Goal: Task Accomplishment & Management: Use online tool/utility

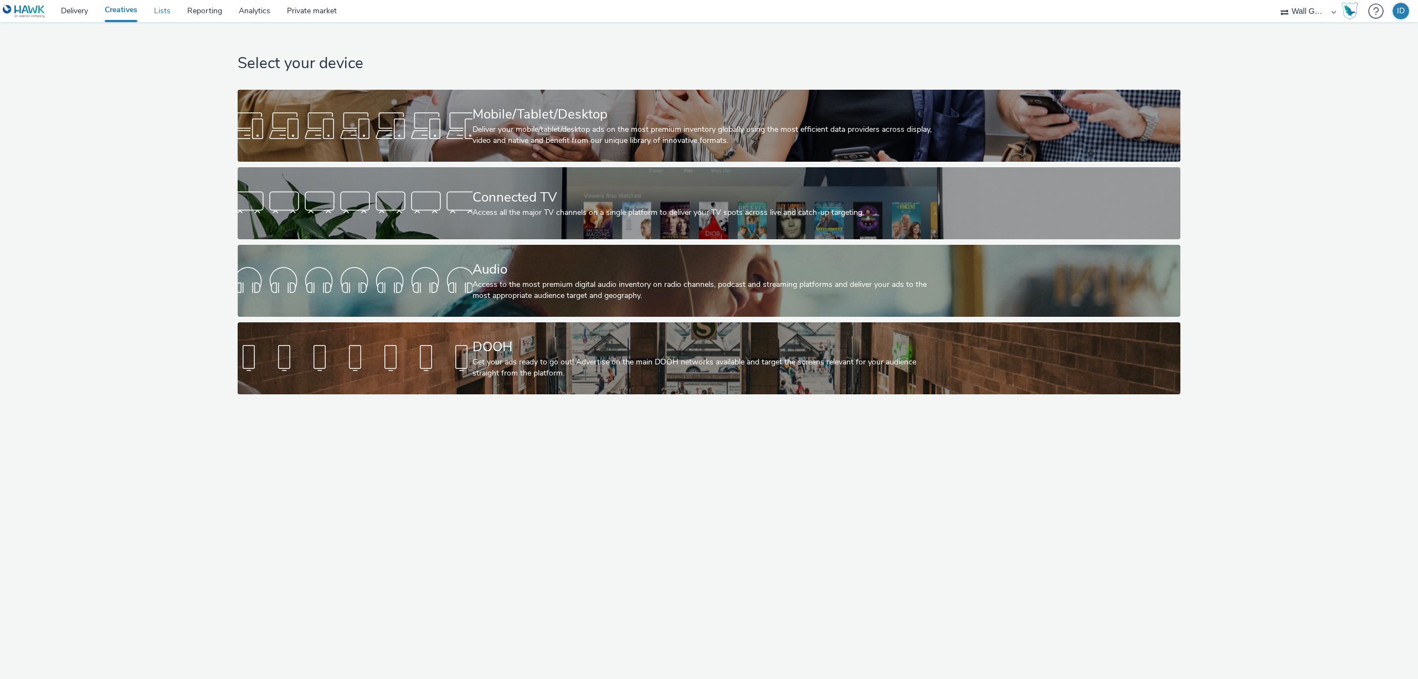
click at [166, 8] on link "Lists" at bounding box center [162, 11] width 33 height 22
click at [156, 12] on link "Lists" at bounding box center [162, 11] width 33 height 22
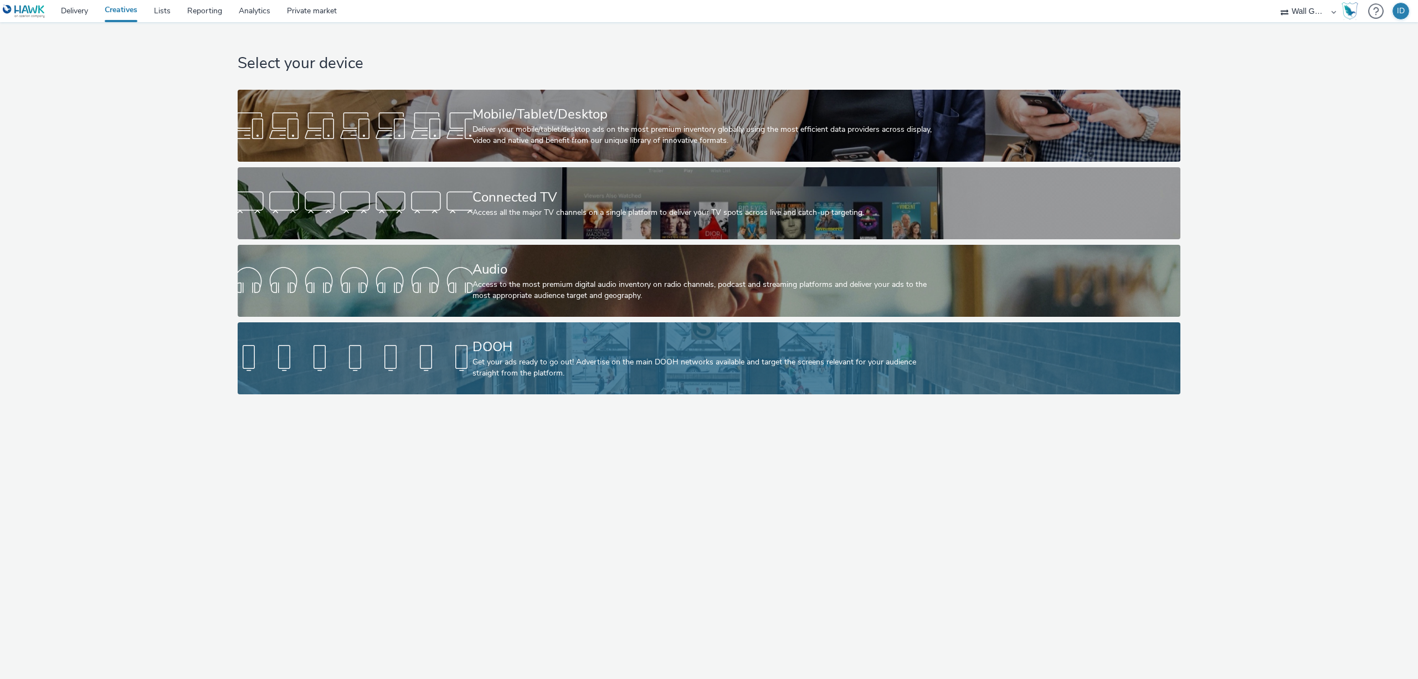
click at [532, 357] on div "Get your ads ready to go out! Advertise on the main DOOH networks available and…" at bounding box center [707, 368] width 469 height 23
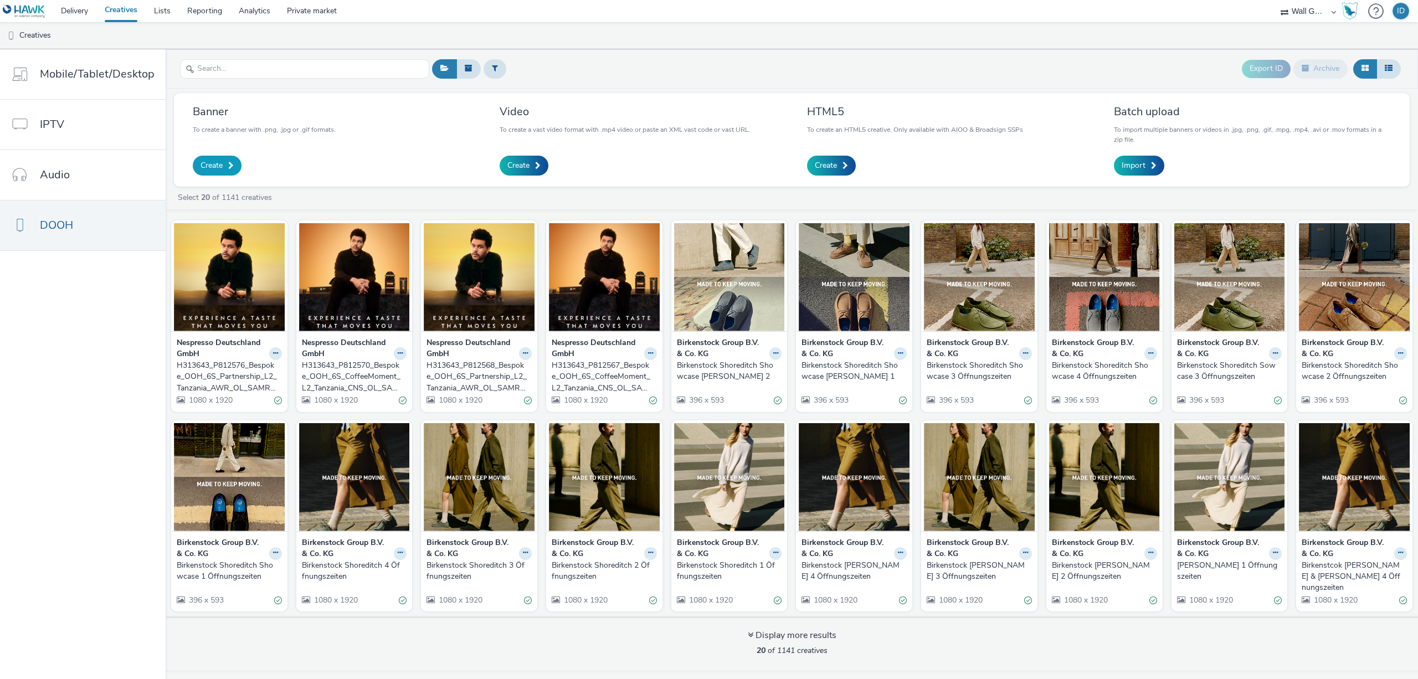
click at [217, 163] on span "Create" at bounding box center [212, 165] width 22 height 11
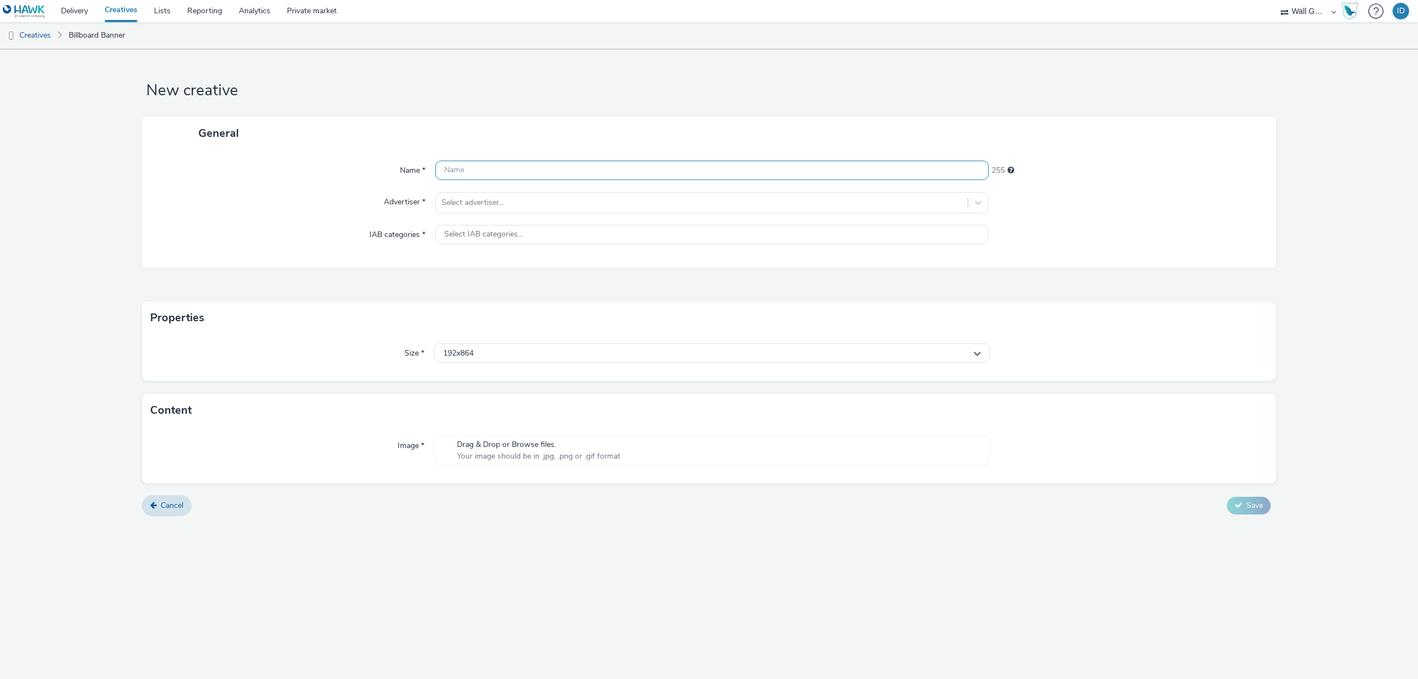
click at [588, 172] on input "text" at bounding box center [711, 170] width 553 height 19
click at [579, 170] on input "text" at bounding box center [711, 170] width 553 height 19
paste input "GoodWine_FS_Hawk_DCLP_Topmetropolen_VIOOH-JCDECAUX_DE-WsbhtFry7C"
drag, startPoint x: 485, startPoint y: 169, endPoint x: 517, endPoint y: 169, distance: 32.7
click at [517, 169] on input "GoodWine_FS_Hawk_DCLP_Topmetropolen_VIOOH-JCDECAUX_DE-WsbhtFry7C" at bounding box center [711, 170] width 553 height 19
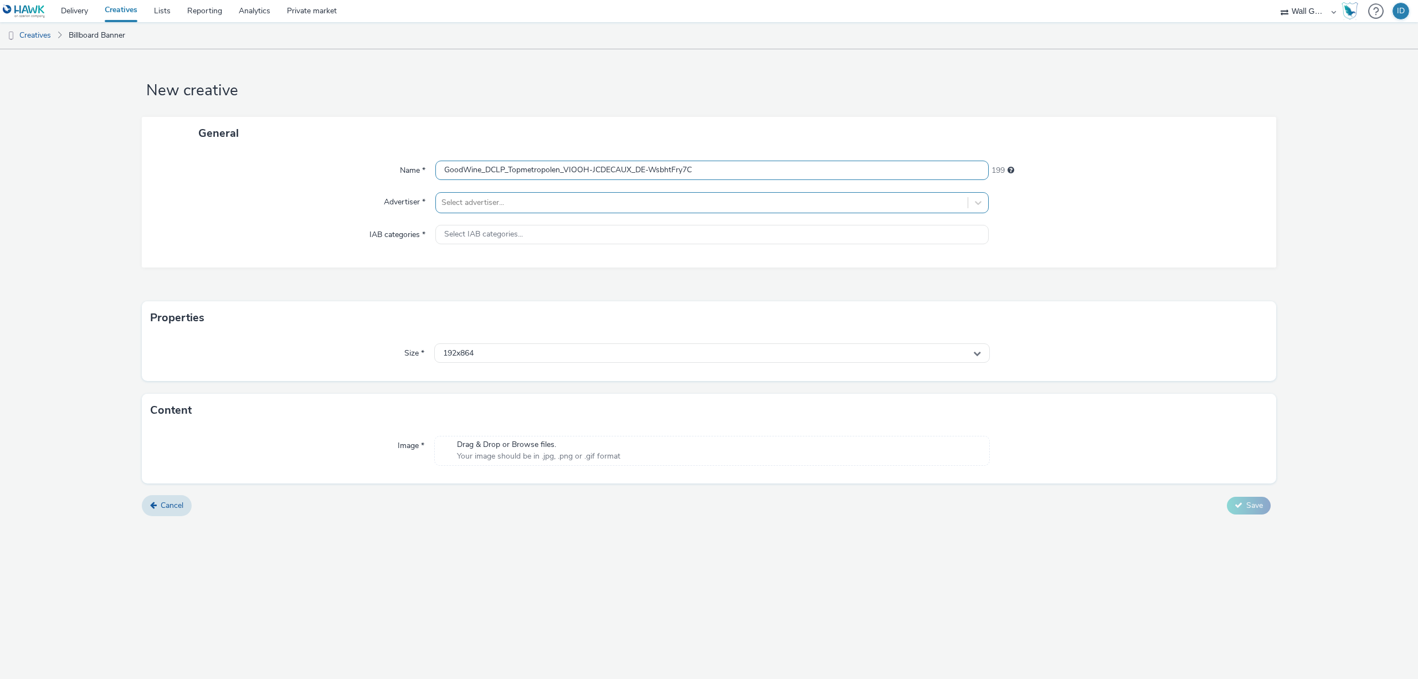
type input "GoodWine_DCLP_Topmetropolen_VIOOH-JCDECAUX_DE-WsbhtFry7C"
click at [495, 212] on div "Select advertiser..." at bounding box center [711, 202] width 553 height 21
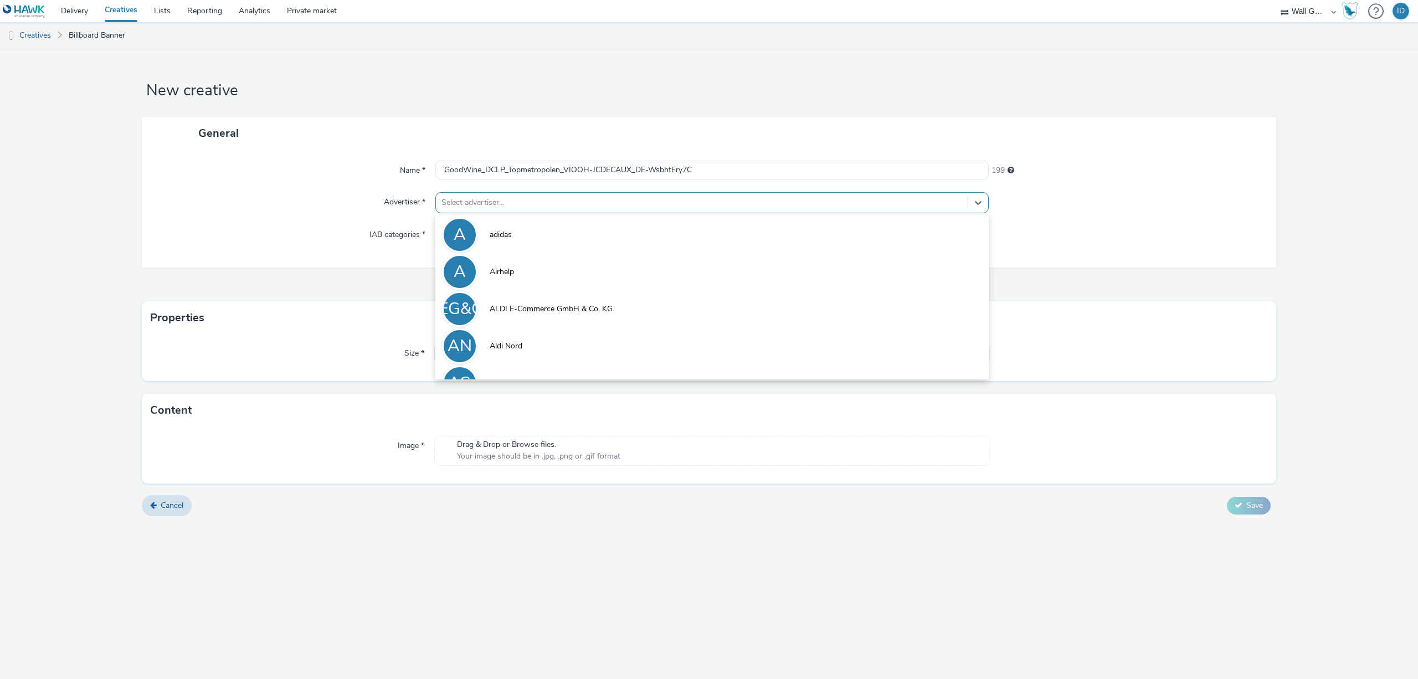
click at [496, 208] on div at bounding box center [702, 202] width 521 height 13
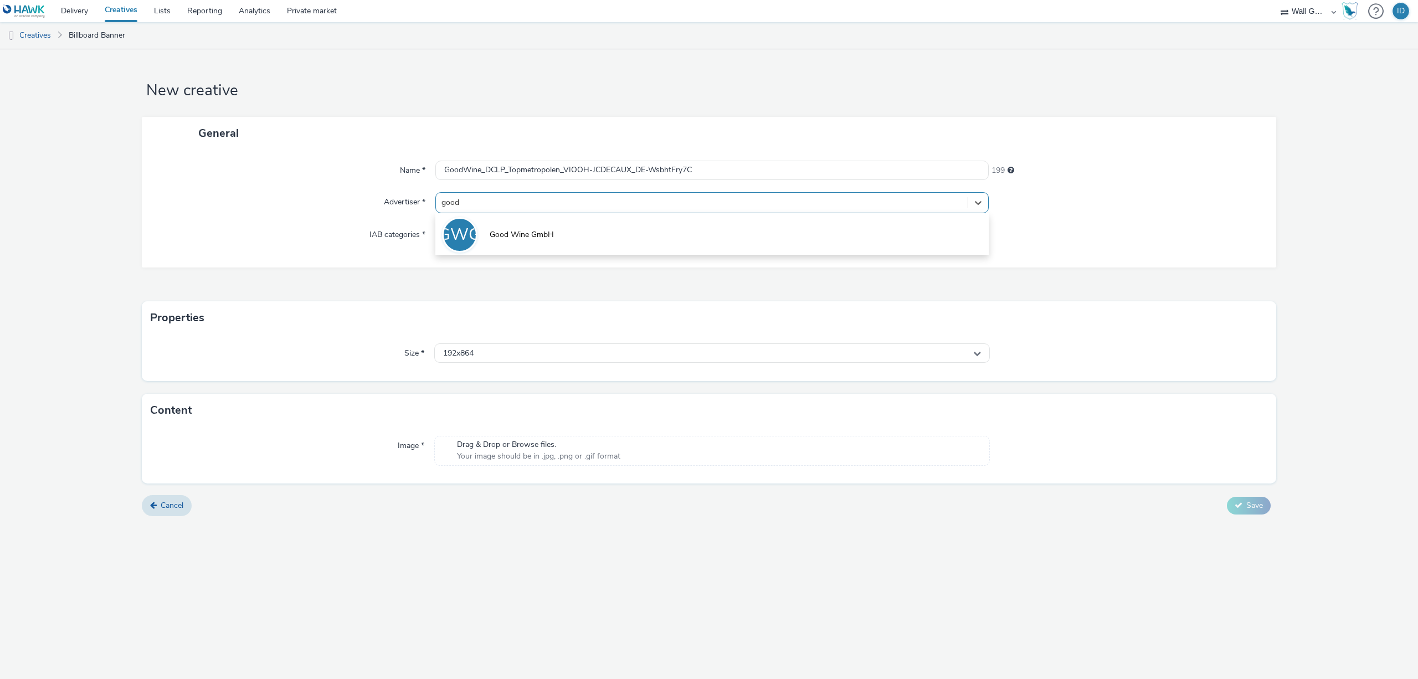
type input "good"
click at [519, 259] on div "Name * GoodWine_DCLP_Topmetropolen_VIOOH-JCDECAUX_DE-WsbhtFry7C 199 Advertiser …" at bounding box center [709, 209] width 1135 height 118
click at [518, 206] on div at bounding box center [702, 202] width 521 height 13
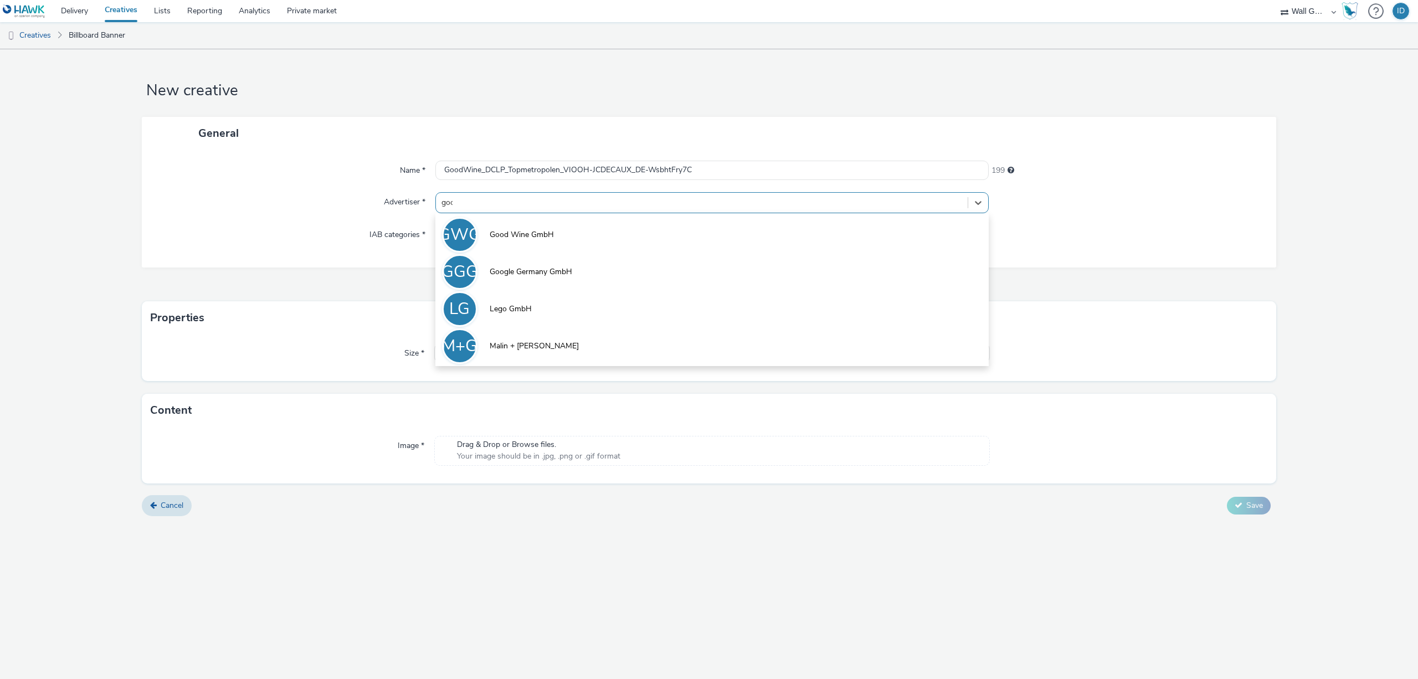
type input "good"
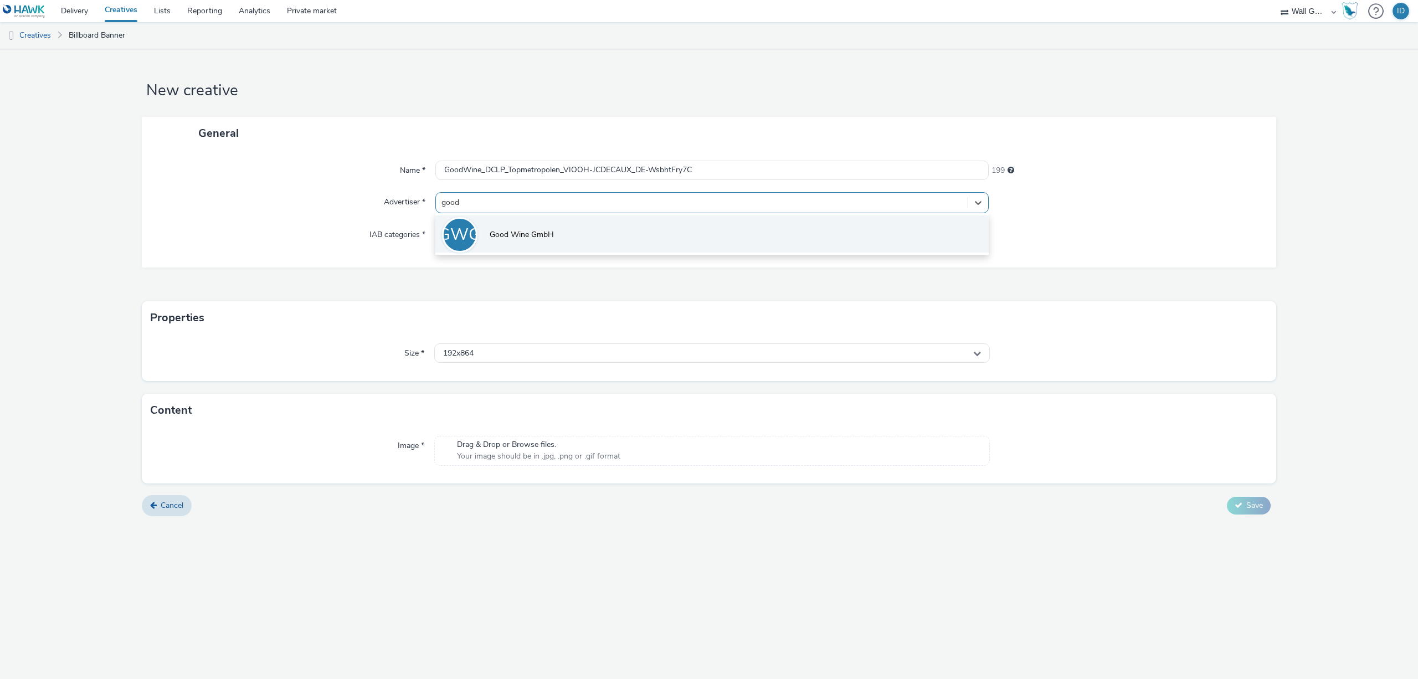
click at [525, 236] on span "Good Wine GmbH" at bounding box center [522, 234] width 64 height 11
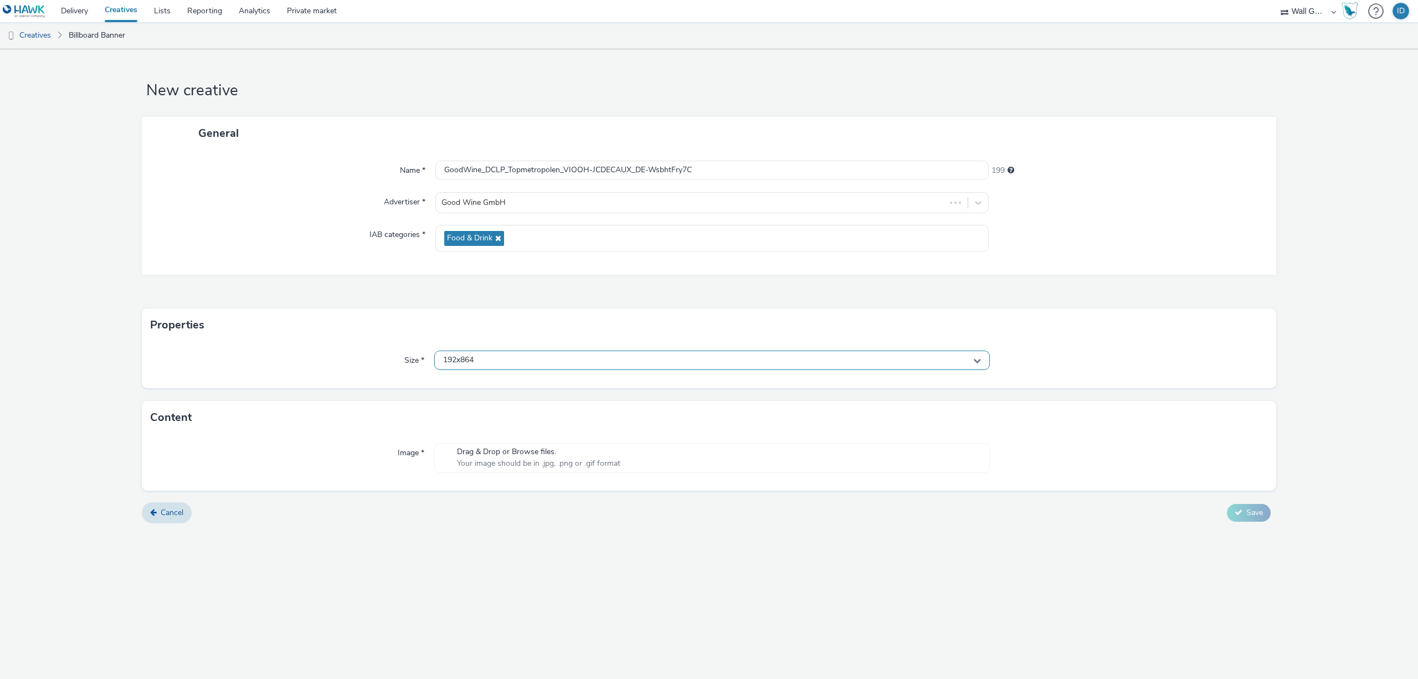
click at [488, 359] on div "192x864" at bounding box center [712, 360] width 556 height 19
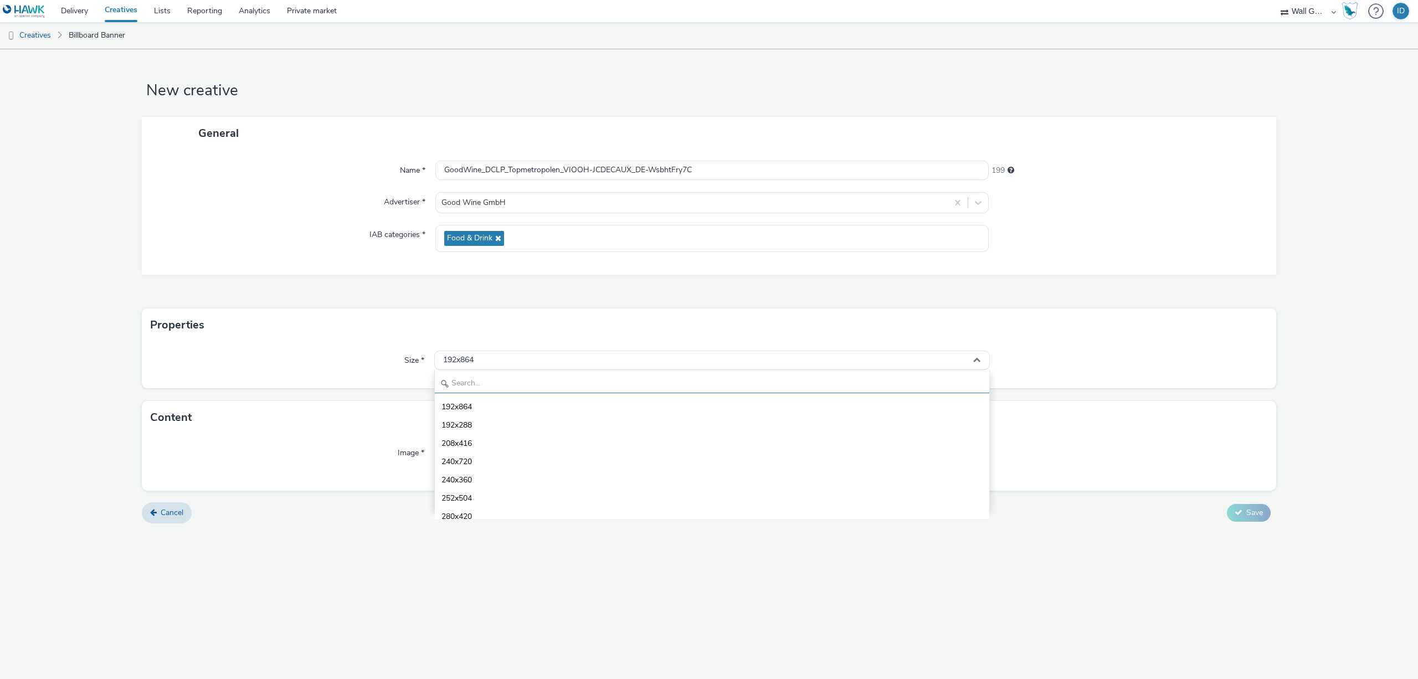
click at [527, 384] on input "text" at bounding box center [712, 383] width 555 height 19
type input "1080"
click at [516, 476] on li "1080x1920 - dooh" at bounding box center [712, 479] width 555 height 18
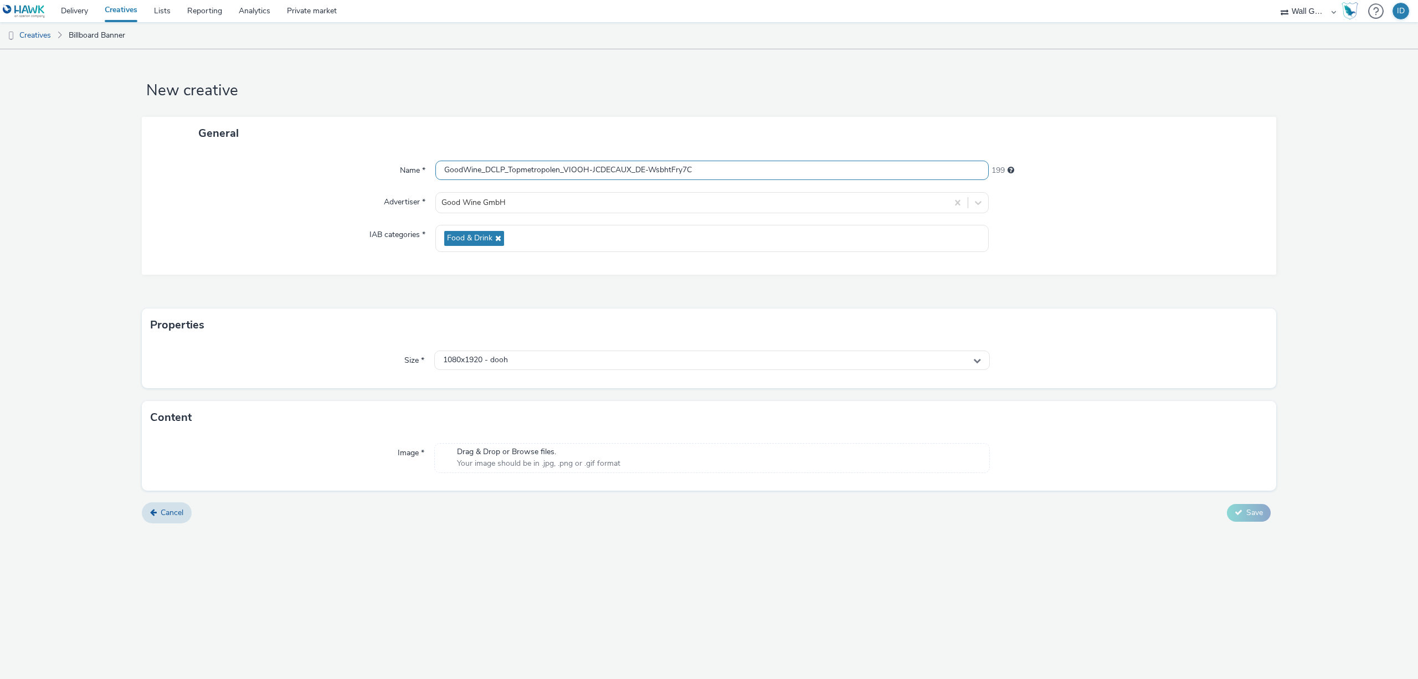
drag, startPoint x: 558, startPoint y: 171, endPoint x: 541, endPoint y: 170, distance: 17.7
click at [541, 170] on input "GoodWine_DCLP_Topmetropolen_VIOOH-JCDECAUX_DE-WsbhtFry7C" at bounding box center [711, 170] width 553 height 19
drag, startPoint x: 559, startPoint y: 170, endPoint x: 510, endPoint y: 165, distance: 49.0
click at [510, 165] on input "GoodWine_DCLP_Topmetropolen_VIOOH-JCDECAUX_DE-WsbhtFry7C" at bounding box center [711, 170] width 553 height 19
type input "GoodWine_DCLP_Berlin_VIOOH-JCDECAUX_DE-WsbhtFry7C"
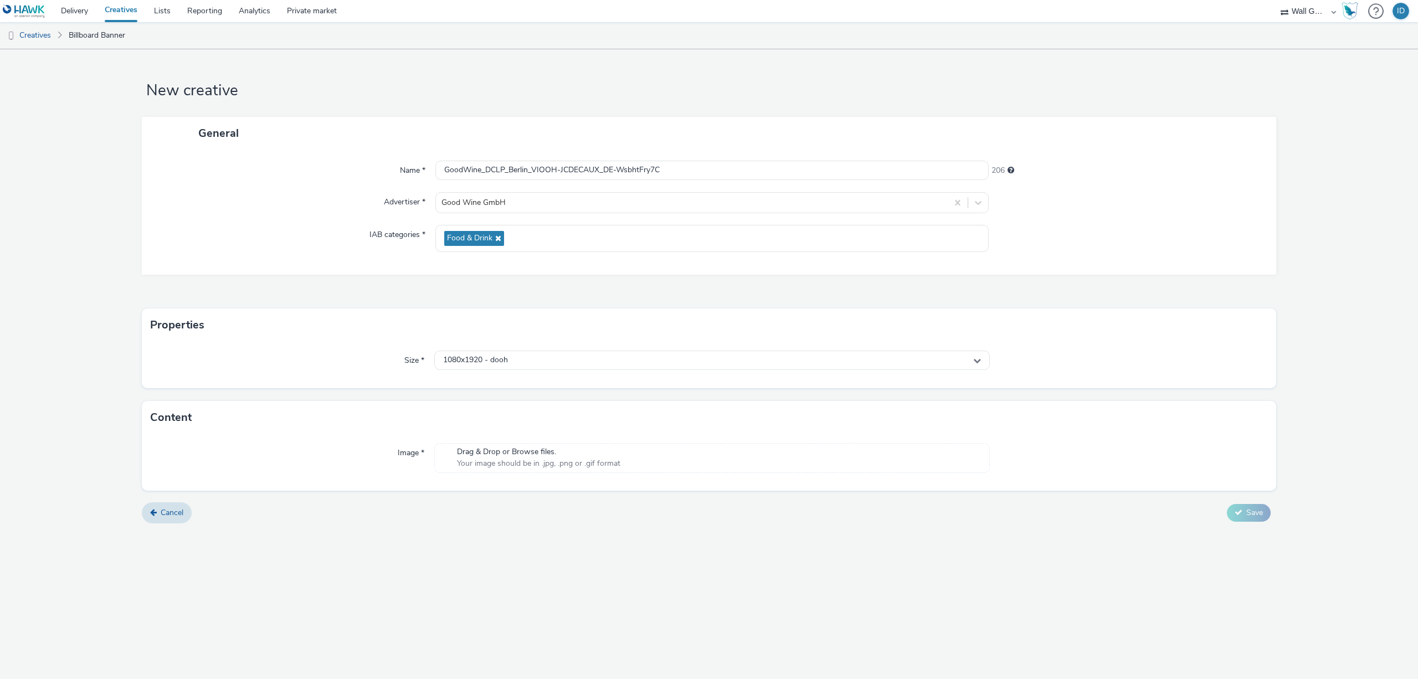
click at [502, 467] on span "Your image should be in .jpg, .png or .gif format" at bounding box center [538, 463] width 163 height 11
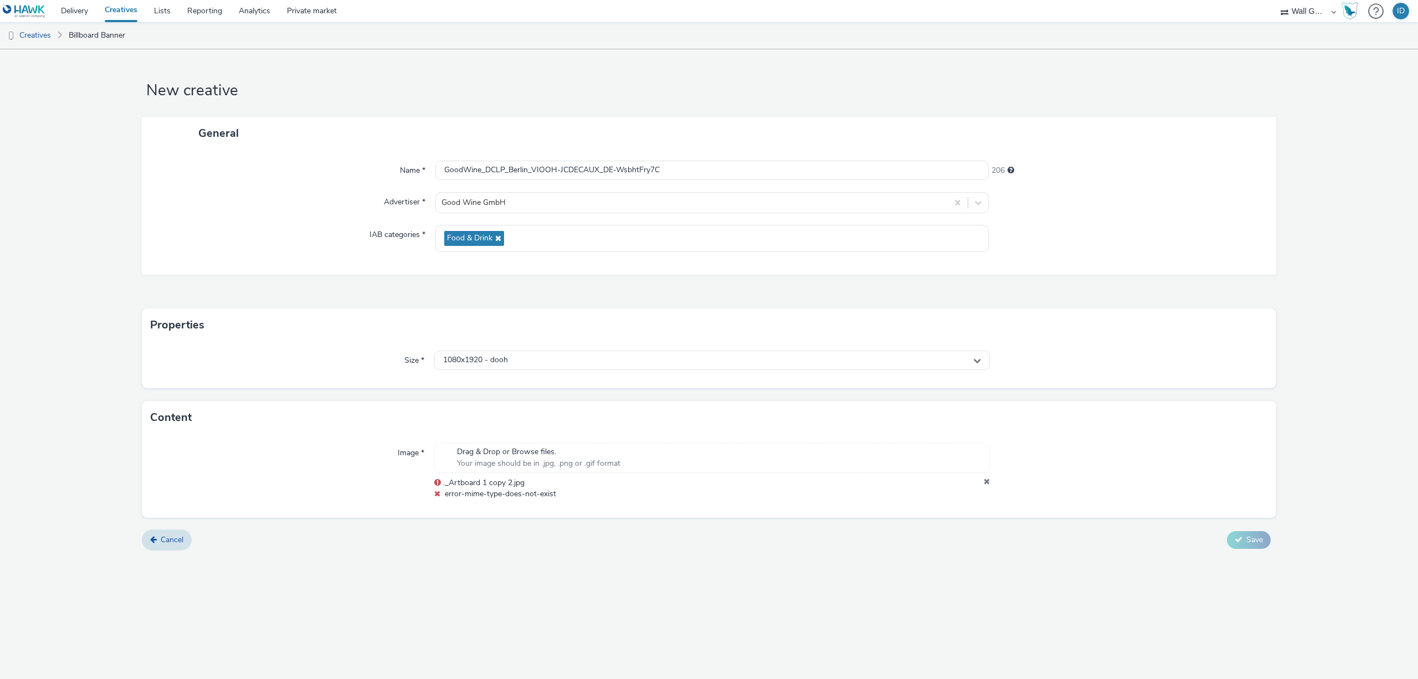
click at [988, 482] on icon at bounding box center [987, 483] width 6 height 11
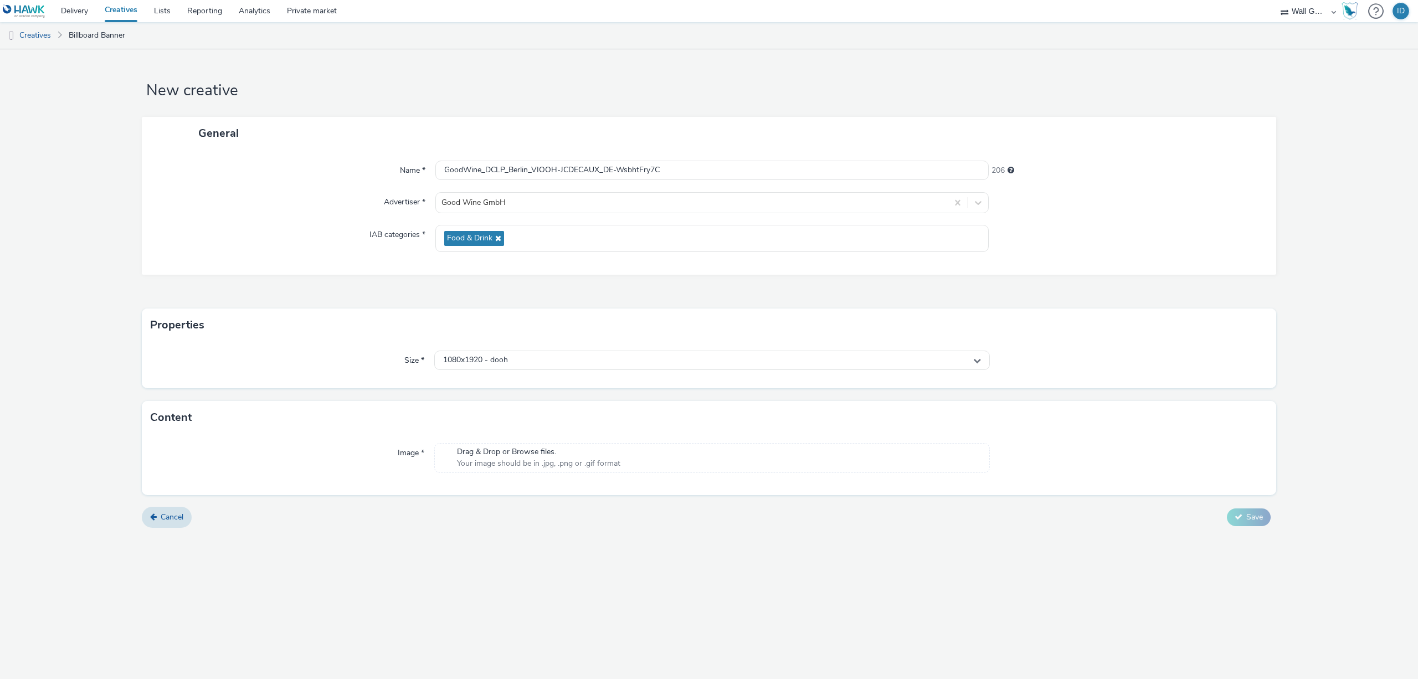
click at [586, 465] on span "Your image should be in .jpg, .png or .gif format" at bounding box center [538, 463] width 163 height 11
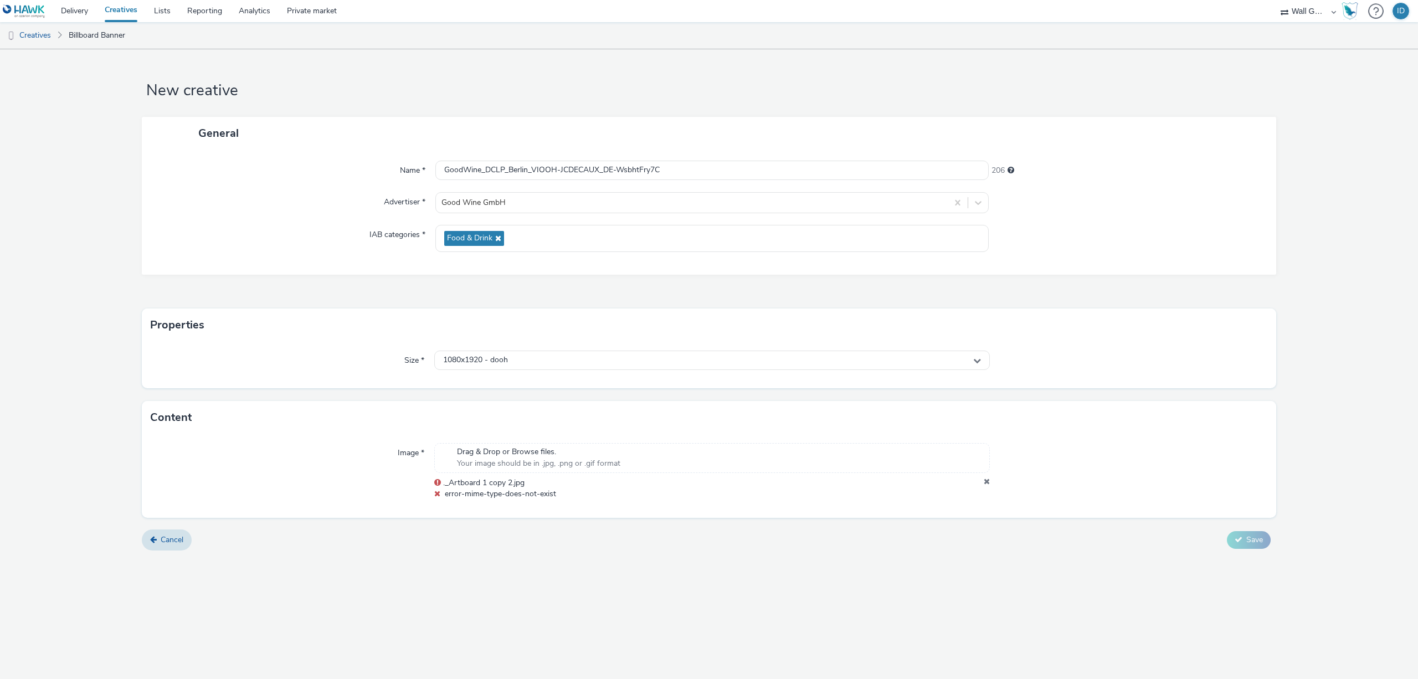
click at [985, 483] on icon at bounding box center [987, 483] width 6 height 11
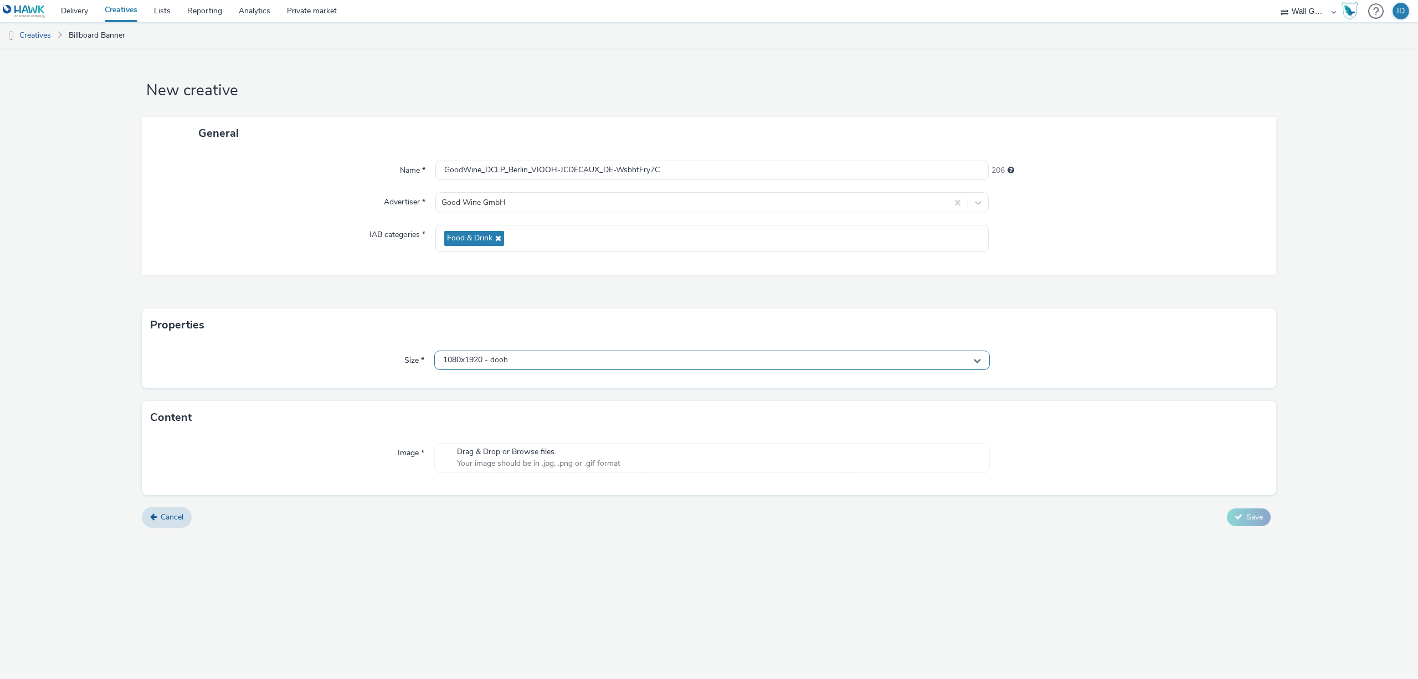
click at [539, 358] on div "1080x1920 - dooh" at bounding box center [712, 360] width 556 height 19
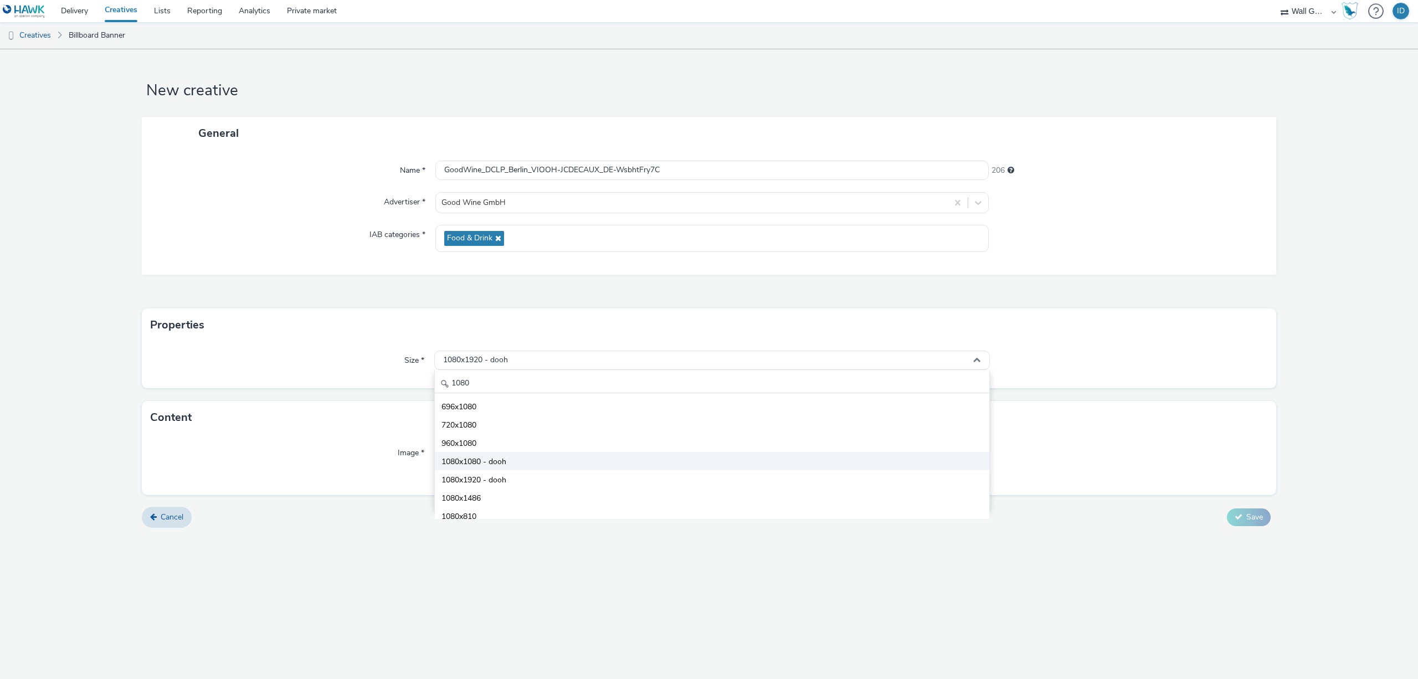
scroll to position [79, 0]
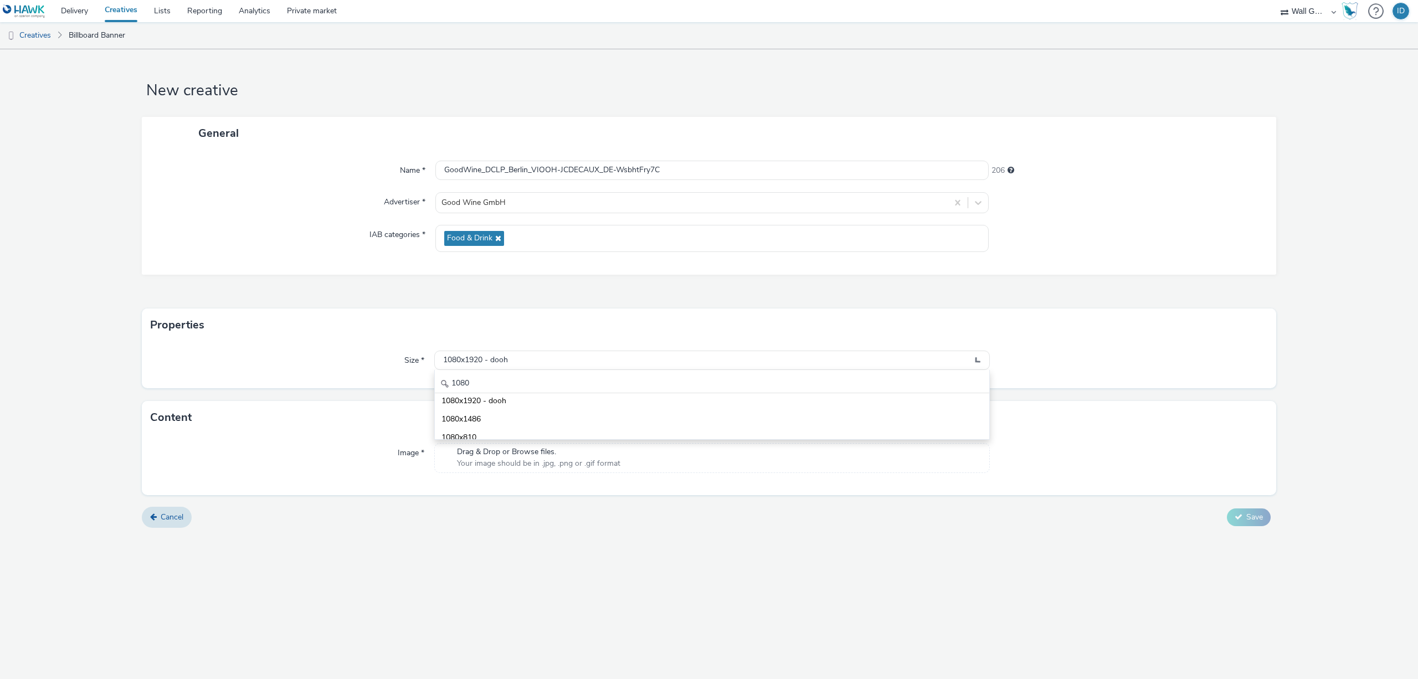
click at [322, 366] on div "Size *" at bounding box center [293, 361] width 284 height 20
click at [473, 469] on span "Your image should be in .jpg, .png or .gif format" at bounding box center [538, 463] width 163 height 11
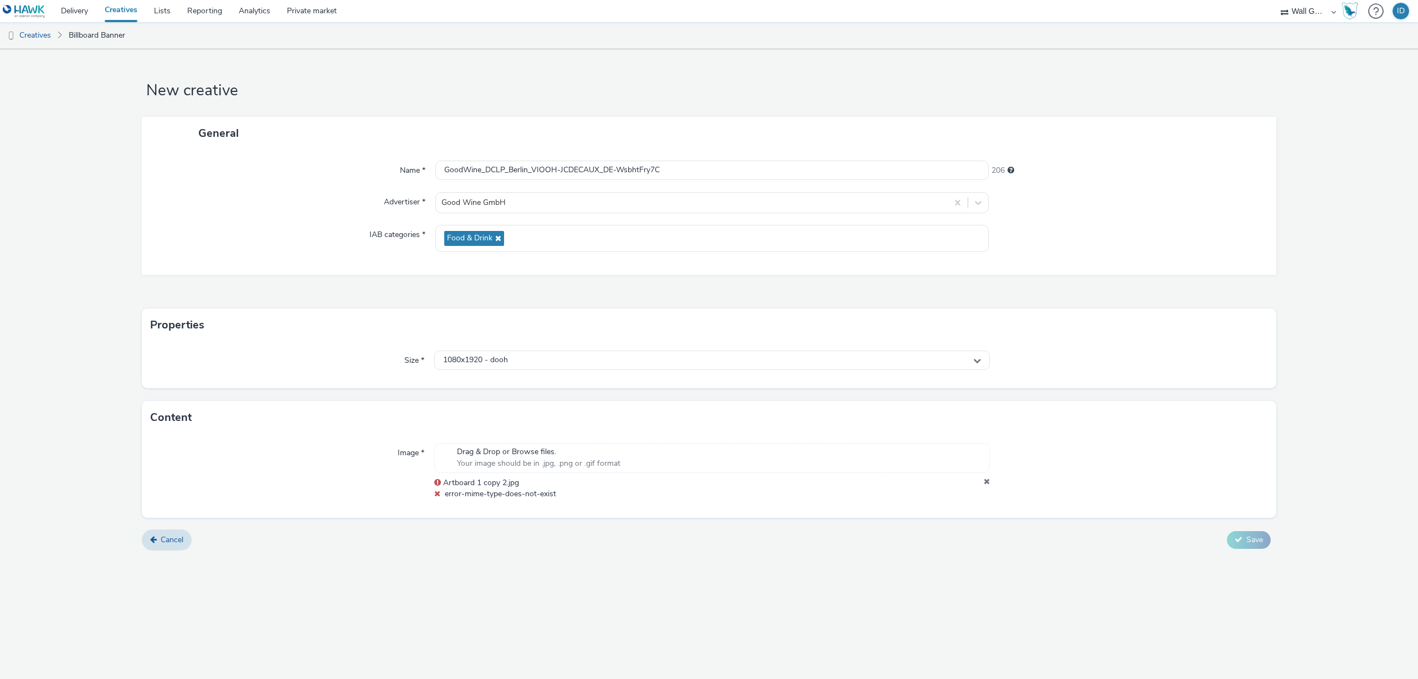
click at [990, 480] on div at bounding box center [1129, 471] width 278 height 57
click at [988, 481] on icon at bounding box center [987, 483] width 6 height 11
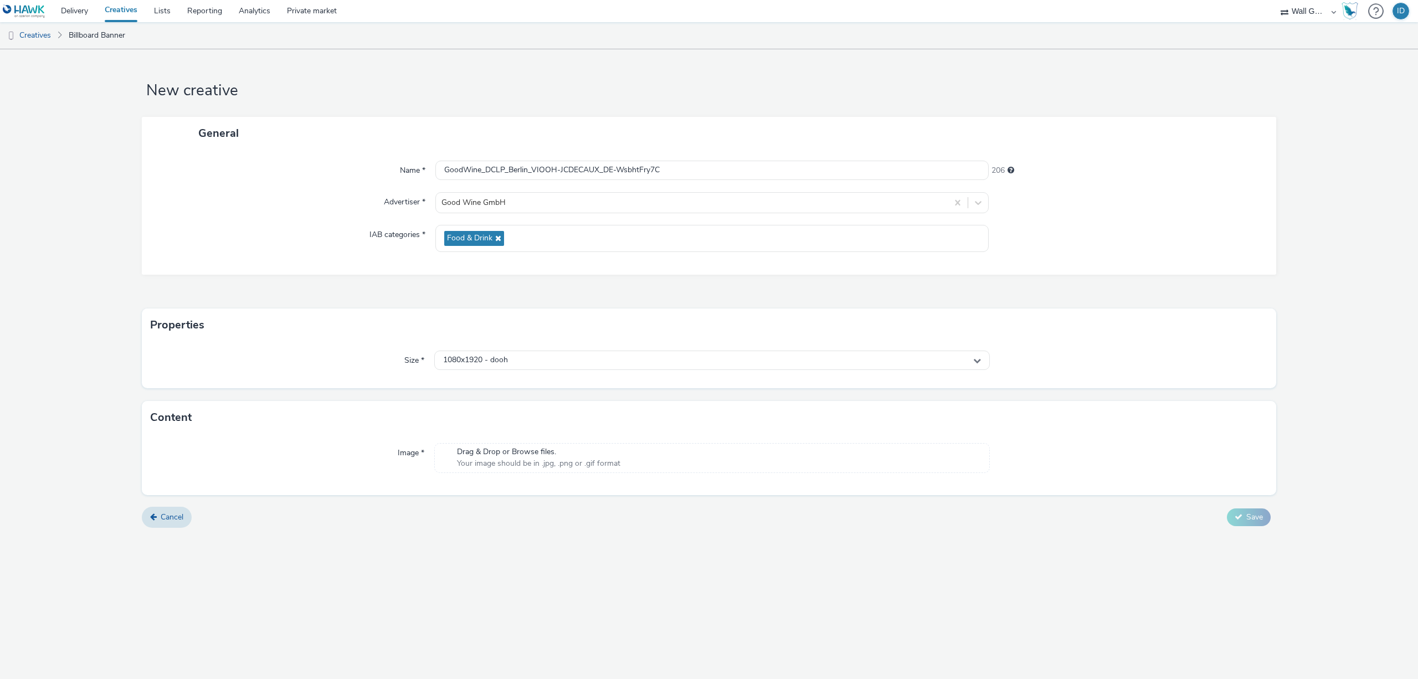
click at [499, 439] on div "Image * Drag & Drop or Browse files. Your image should be in .jpg, .png or .gif…" at bounding box center [709, 464] width 1135 height 61
click at [495, 455] on span "Drag & Drop or Browse files." at bounding box center [538, 452] width 163 height 11
click at [548, 447] on span "Drag & Drop or Browse files." at bounding box center [538, 452] width 163 height 11
click at [989, 479] on icon at bounding box center [987, 483] width 6 height 11
click at [753, 456] on div "Drag & Drop or Browse files. Your image should be in .jpg, .png or .gif format" at bounding box center [712, 458] width 556 height 30
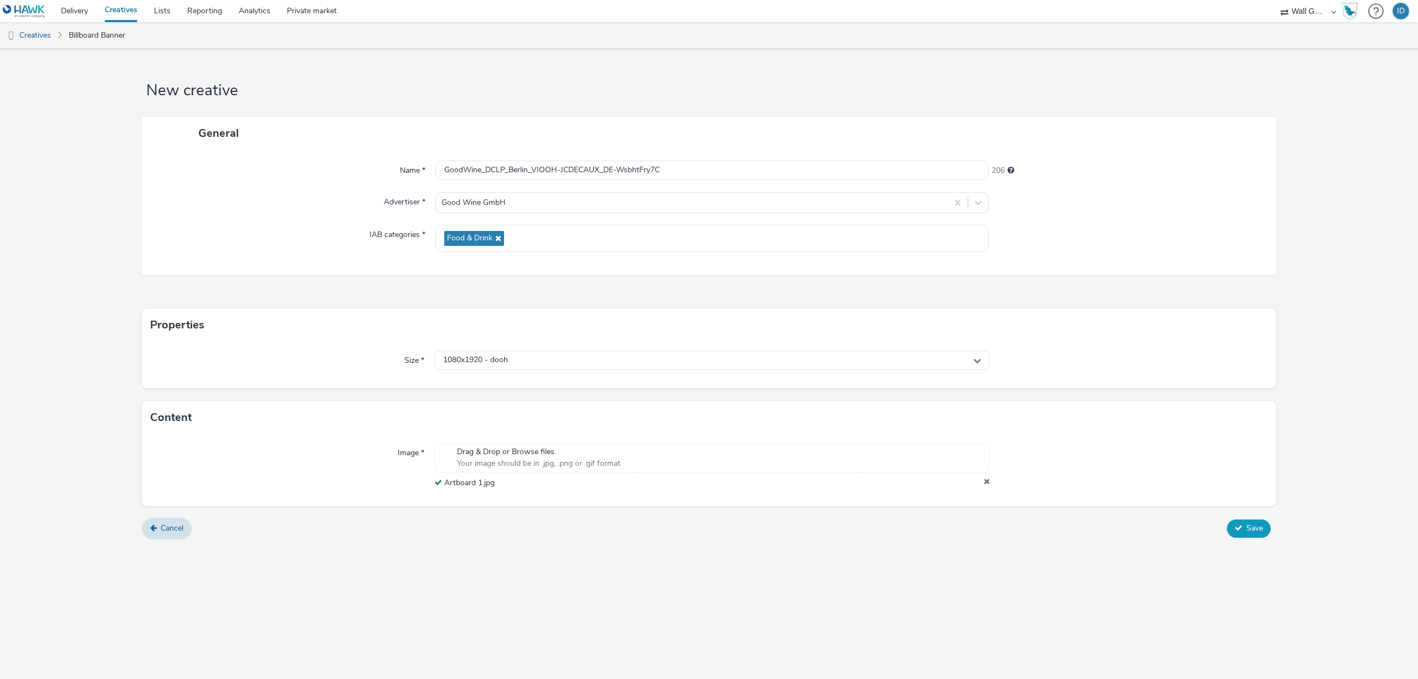
click at [1250, 525] on span "Save" at bounding box center [1255, 528] width 17 height 11
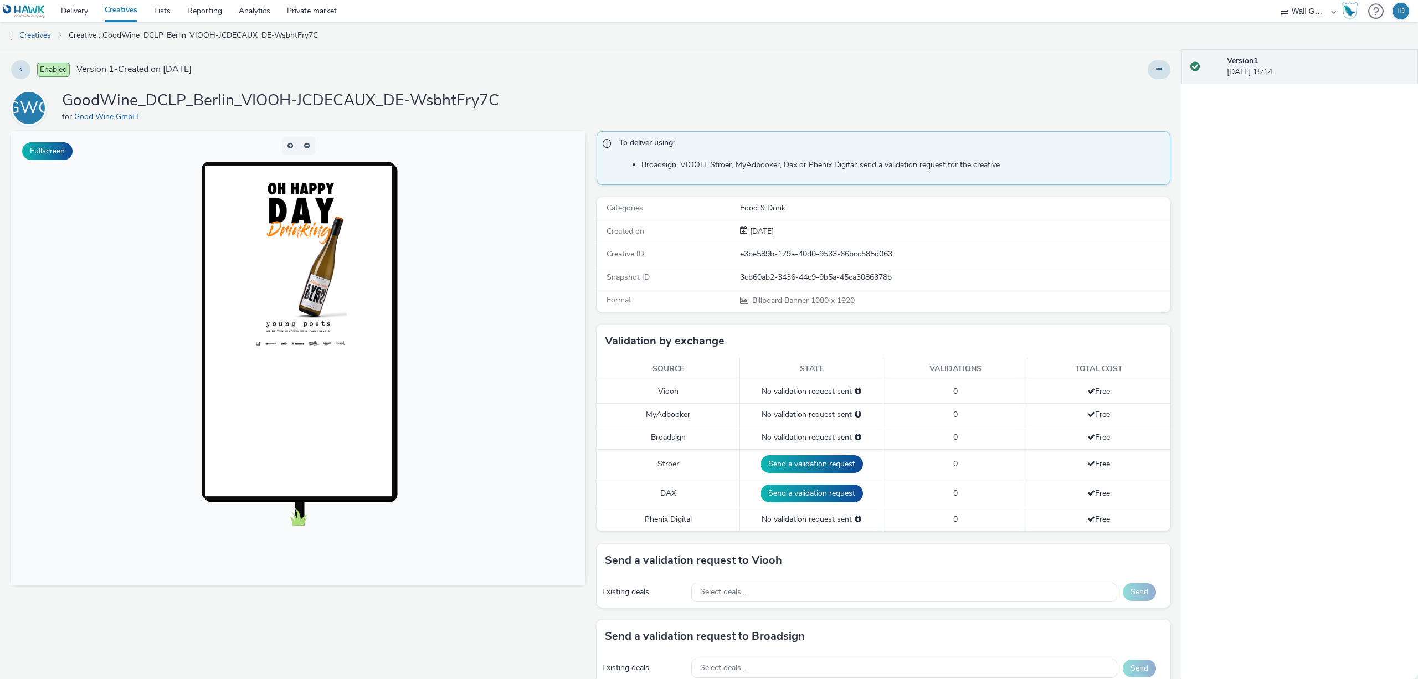
click at [211, 107] on h1 "GoodWine_DCLP_Berlin_VIOOH-JCDECAUX_DE-WsbhtFry7C" at bounding box center [280, 100] width 437 height 21
click at [20, 69] on icon at bounding box center [20, 69] width 3 height 8
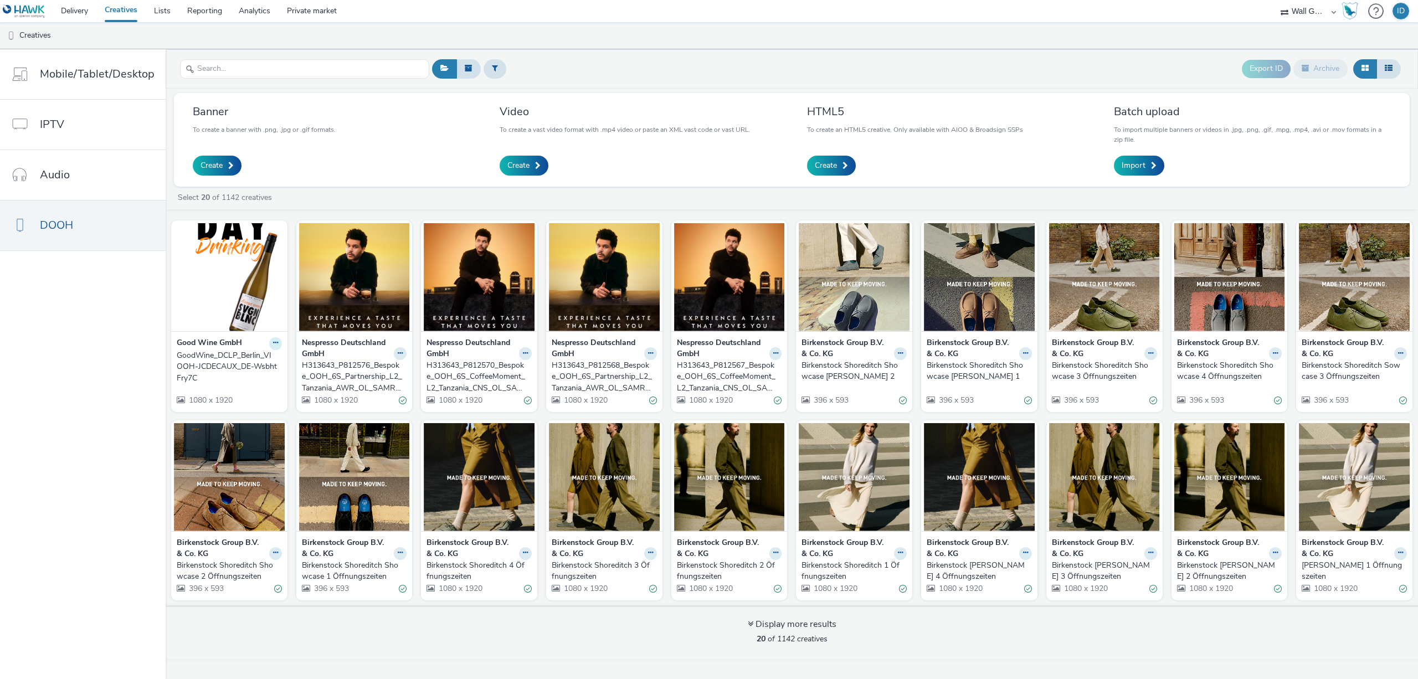
click at [269, 342] on button at bounding box center [275, 343] width 13 height 13
click at [249, 366] on link "Edit" at bounding box center [240, 363] width 83 height 22
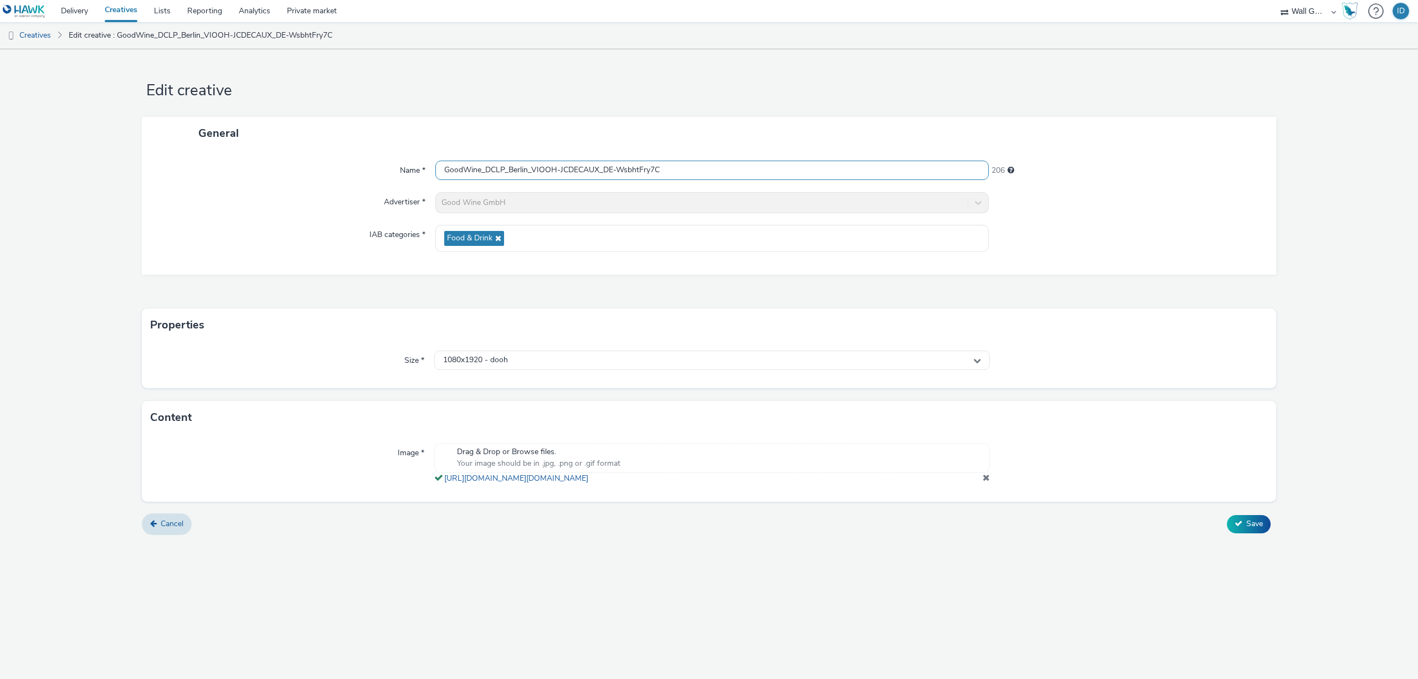
click at [611, 172] on input "GoodWine_DCLP_Berlin_VIOOH-JCDECAUX_DE-WsbhtFry7C" at bounding box center [711, 170] width 553 height 19
drag, startPoint x: 685, startPoint y: 170, endPoint x: 533, endPoint y: 171, distance: 151.8
click at [533, 171] on input "GoodWine_DCLP_Berlin_VIOOH-JCDECAUX_DE-WsbhtFry7C" at bounding box center [711, 170] width 553 height 19
click at [720, 100] on h1 "Edit creative" at bounding box center [709, 90] width 1135 height 21
click at [771, 147] on div "General" at bounding box center [709, 133] width 1135 height 33
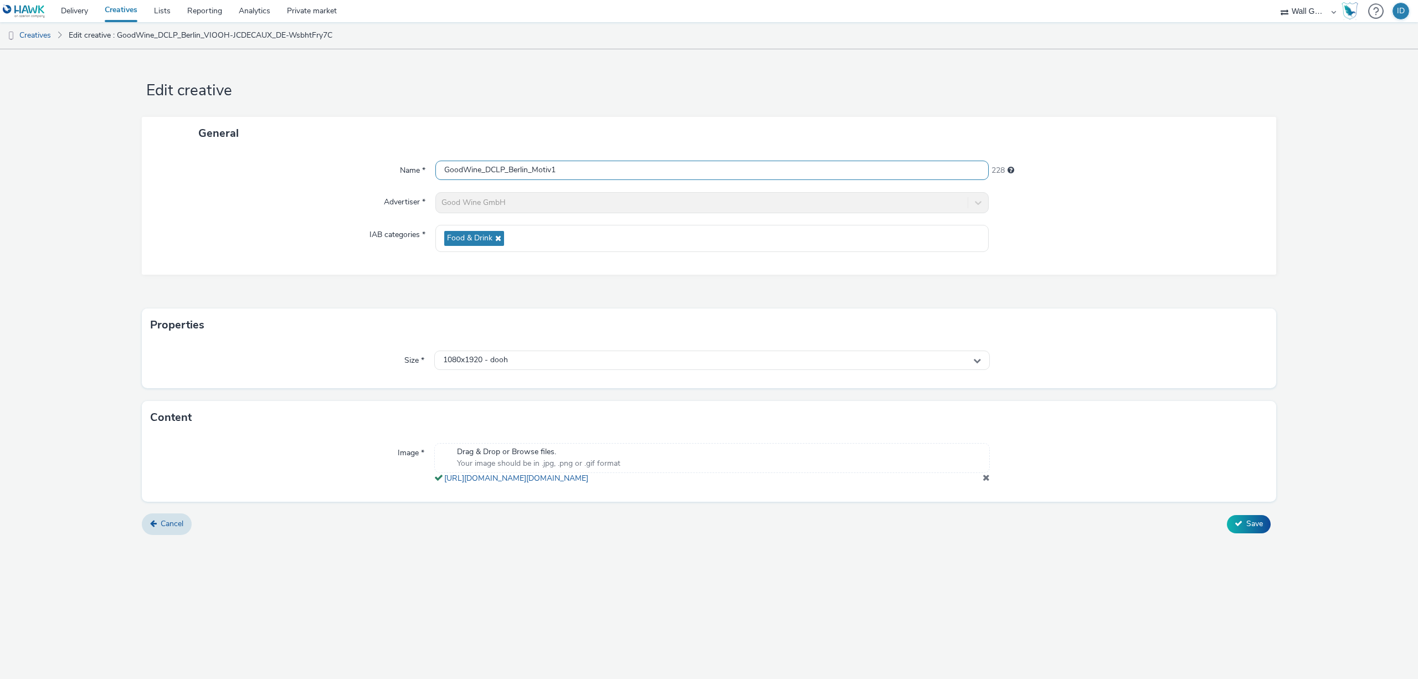
click at [729, 174] on input "GoodWine_DCLP_Berlin_Motiv1" at bounding box center [711, 170] width 553 height 19
drag, startPoint x: 603, startPoint y: 166, endPoint x: 371, endPoint y: 150, distance: 233.2
click at [371, 150] on div "Name * GoodWine_DCLP_Berlin_Motiv1 228 Advertiser * Good Wine GmbH IAB categori…" at bounding box center [709, 212] width 1135 height 125
paste input "Artboard"
type input "Artboard 1"
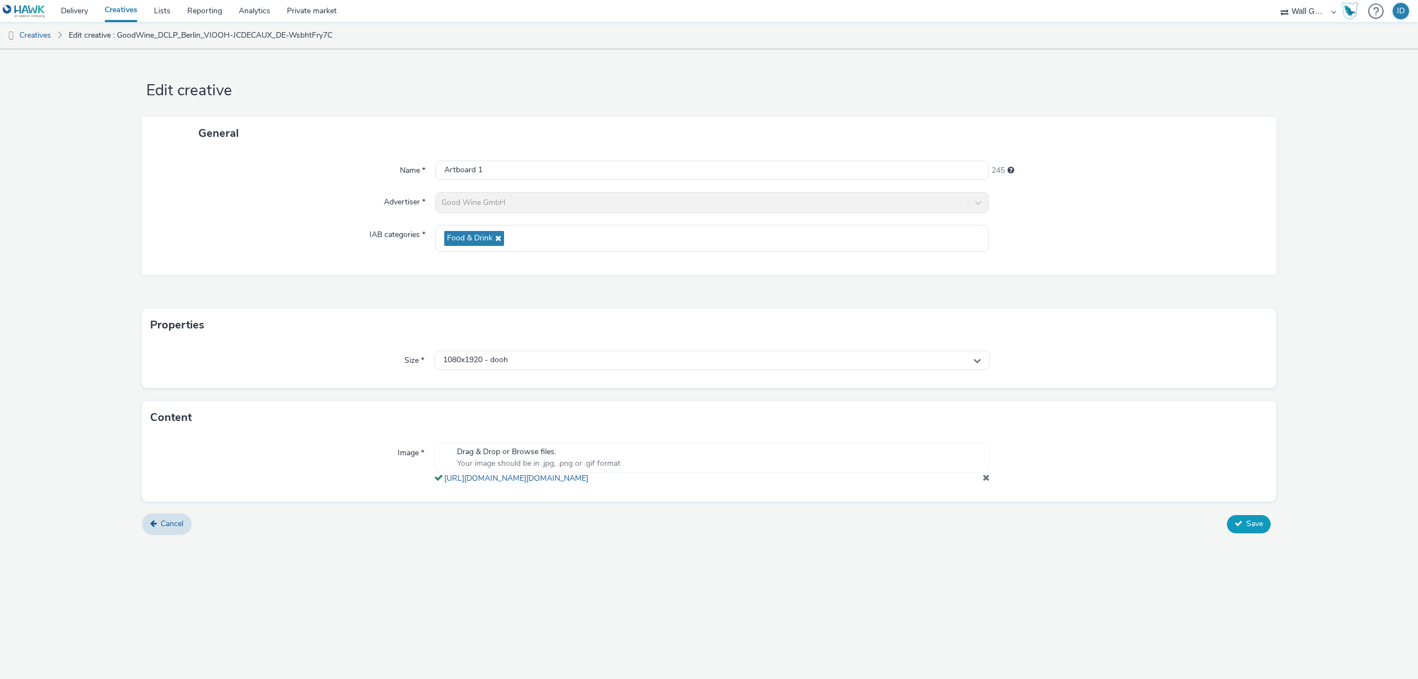
click at [1233, 529] on button "Save" at bounding box center [1249, 524] width 44 height 18
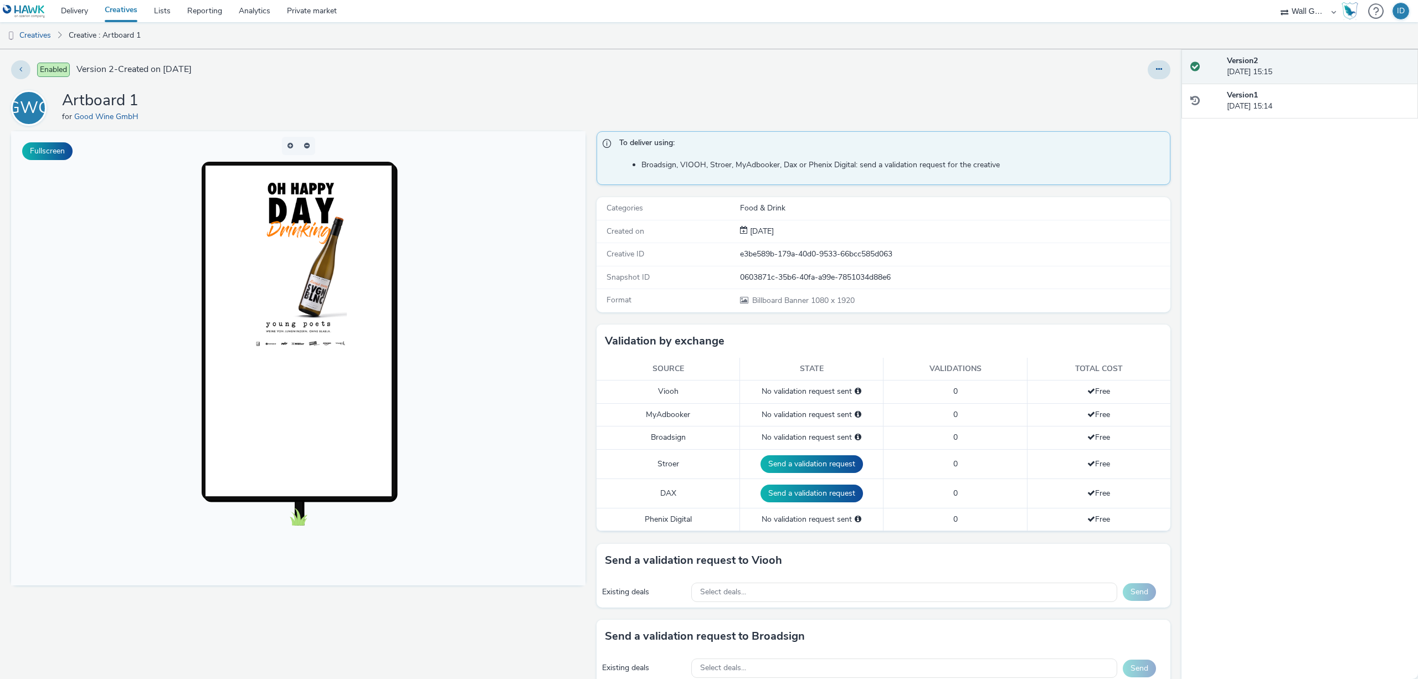
click at [771, 101] on div "GWG Artboard 1 for Good Wine GmbH" at bounding box center [591, 107] width 1160 height 35
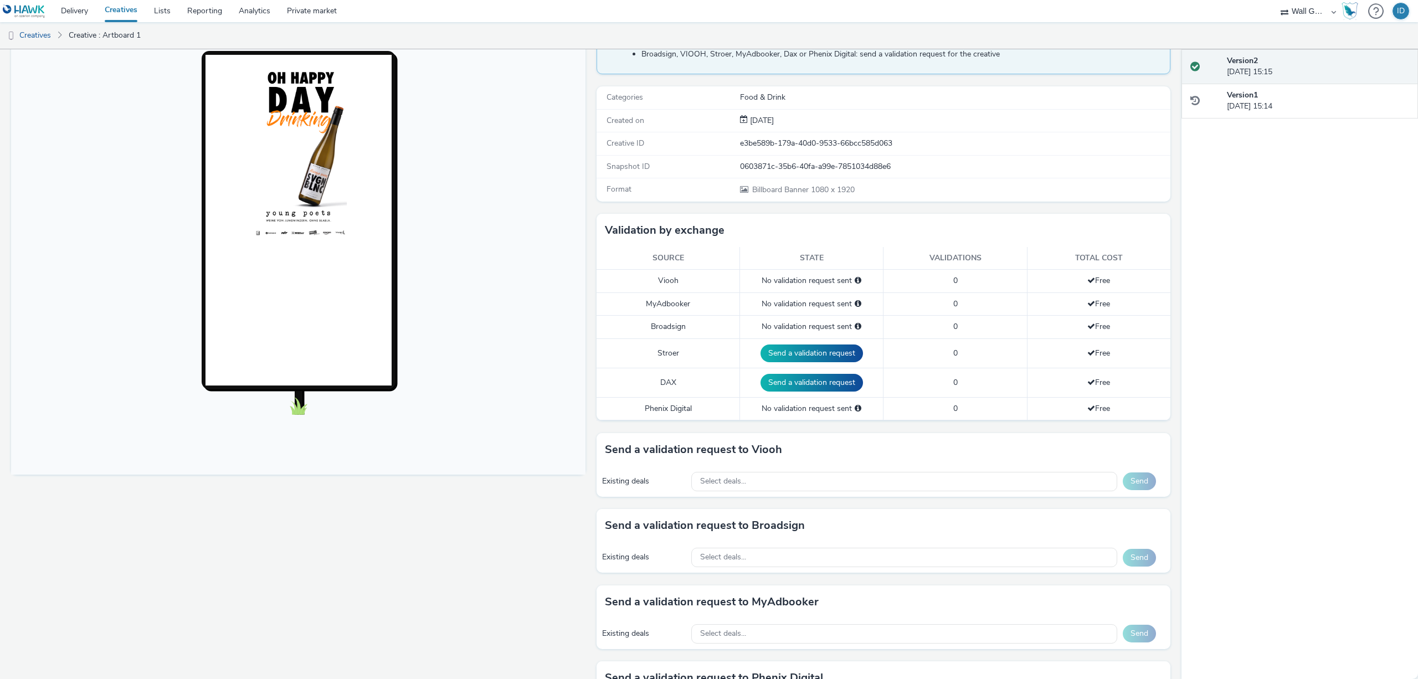
scroll to position [222, 0]
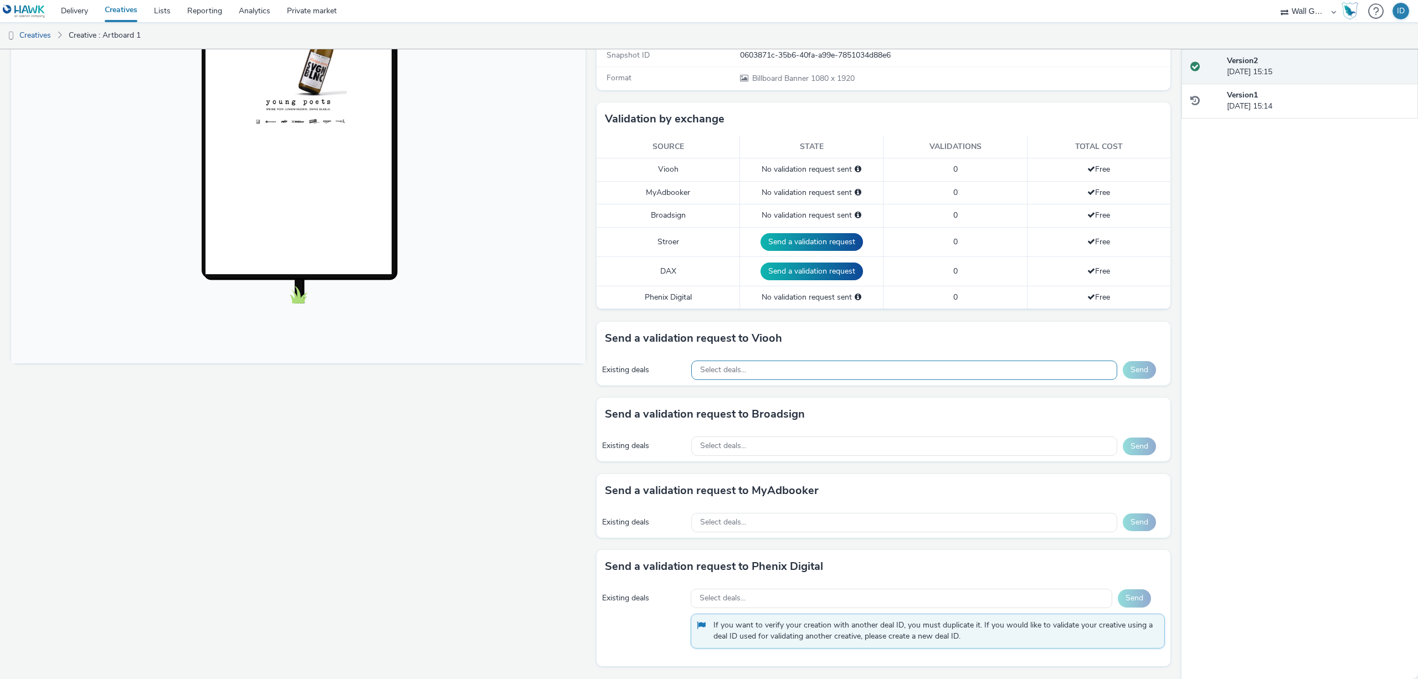
click at [740, 370] on span "Select deals..." at bounding box center [723, 370] width 46 height 9
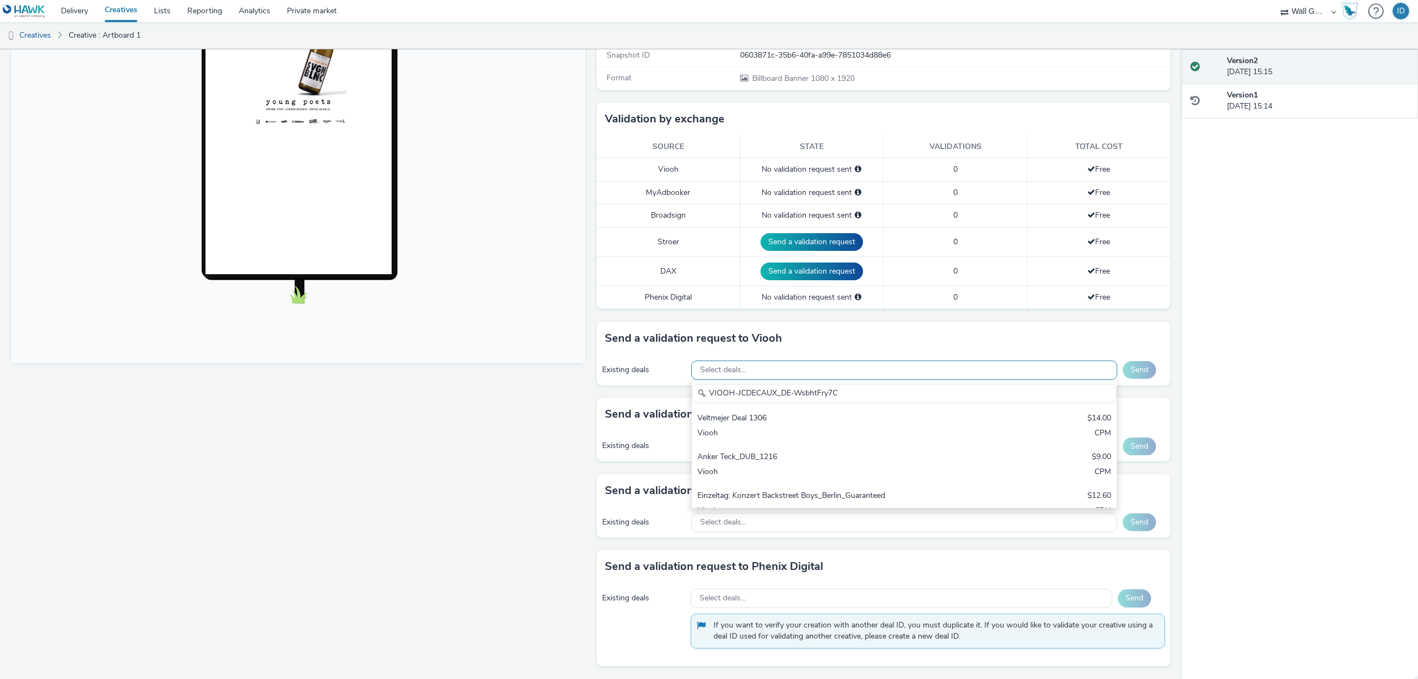
scroll to position [0, 0]
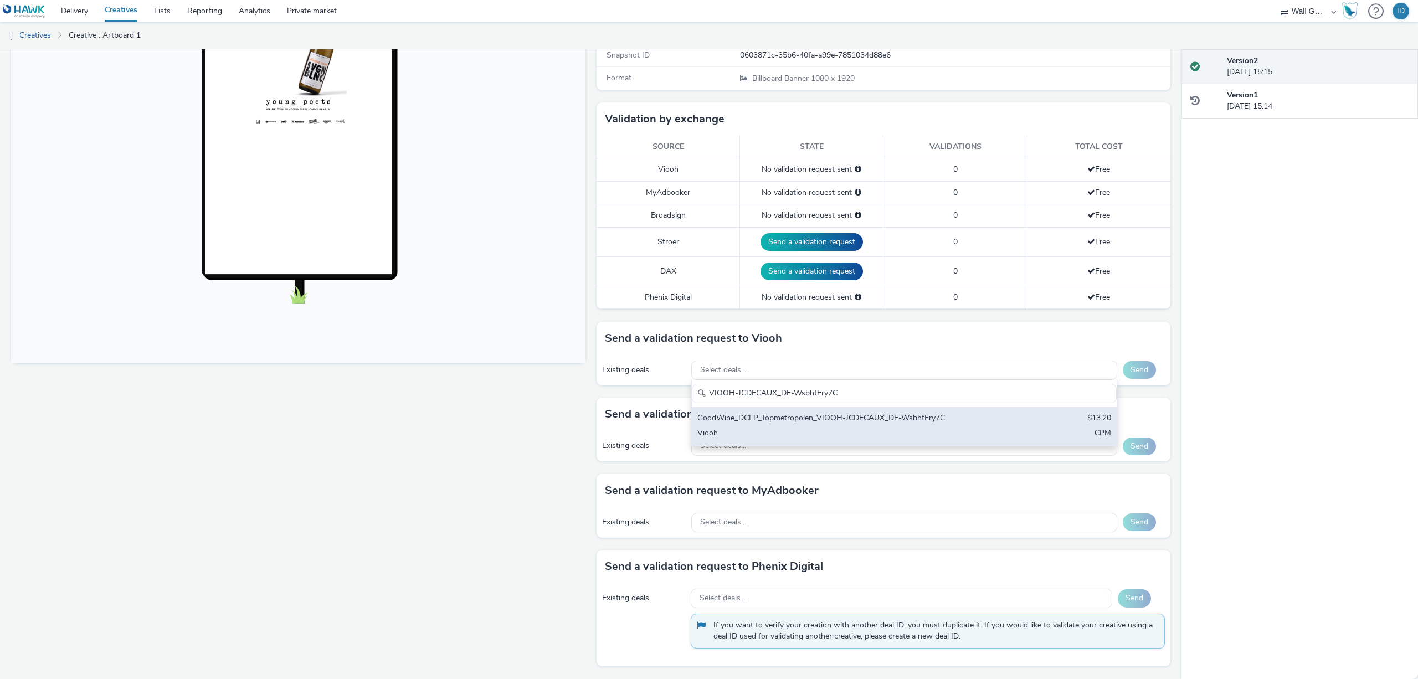
type input "VIOOH-JCDECAUX_DE-WsbhtFry7C"
click at [755, 424] on div "GoodWine_DCLP_Topmetropolen_VIOOH-JCDECAUX_DE-WsbhtFry7C" at bounding box center [835, 419] width 274 height 13
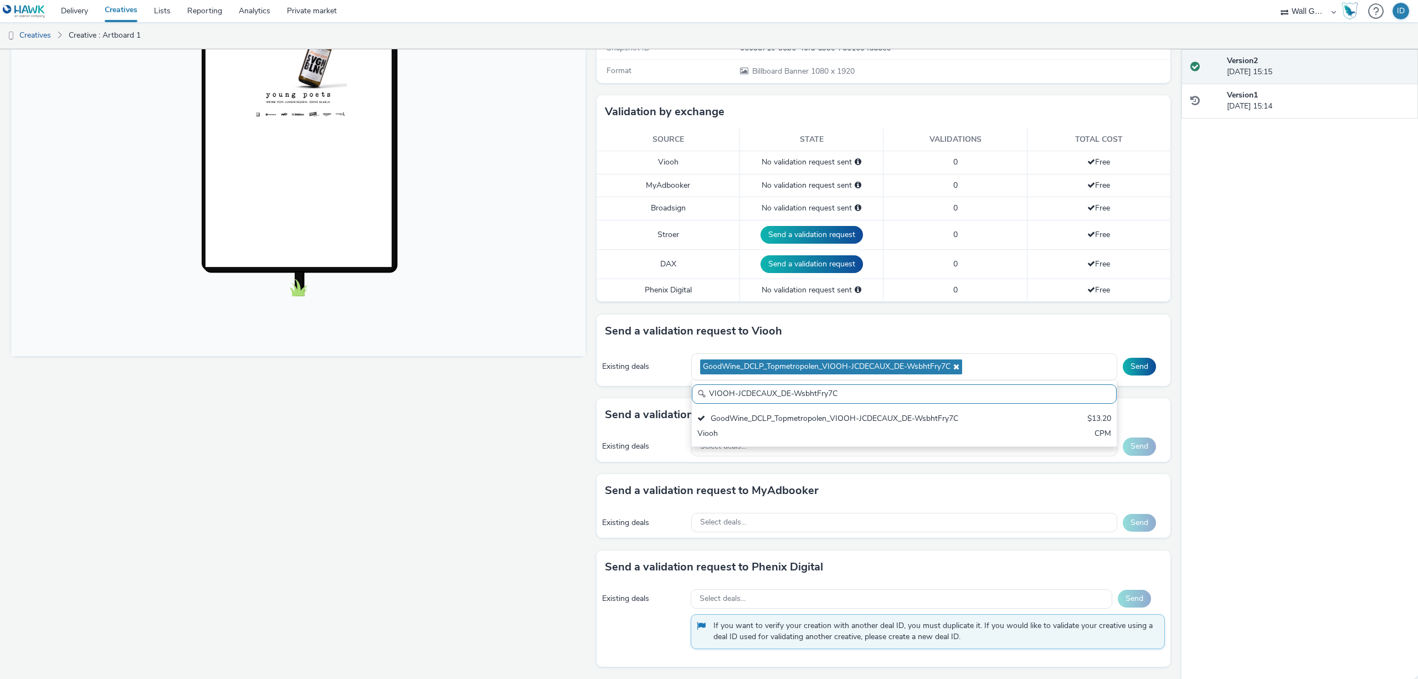
scroll to position [119, 0]
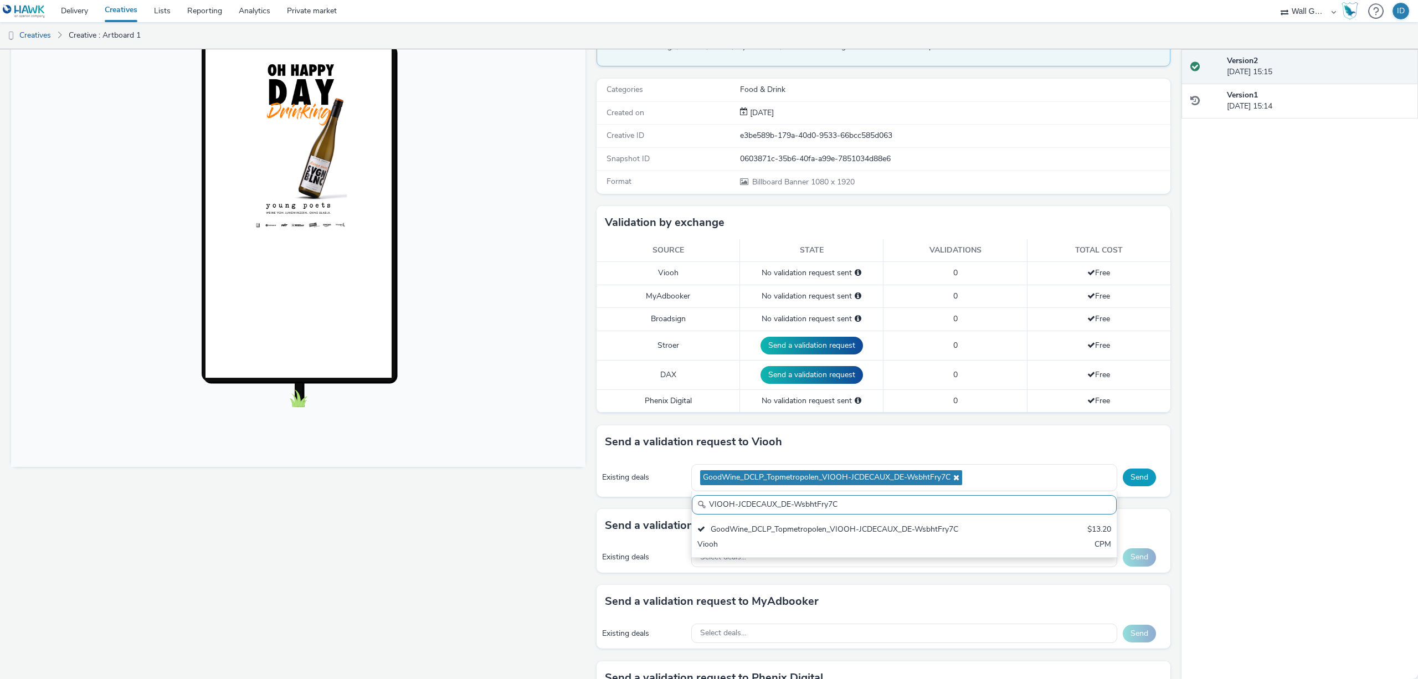
click at [1135, 472] on button "Send" at bounding box center [1139, 478] width 33 height 18
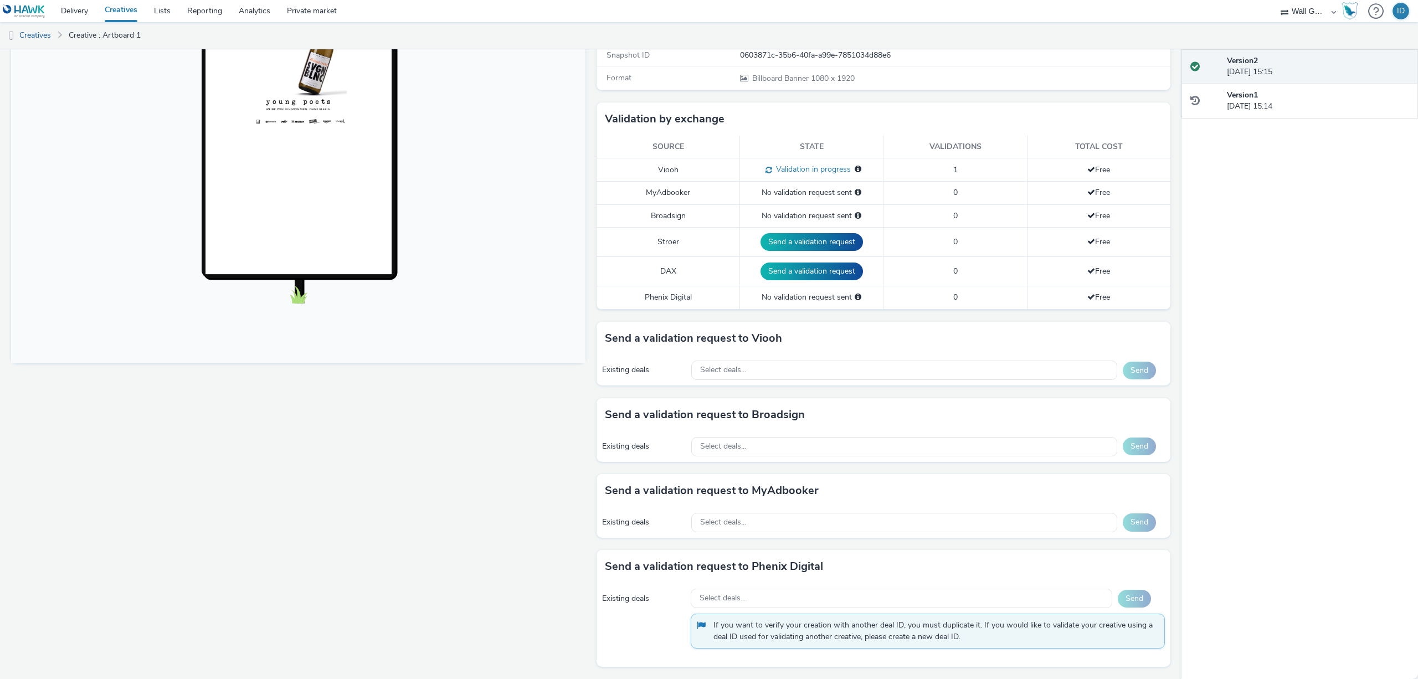
scroll to position [0, 0]
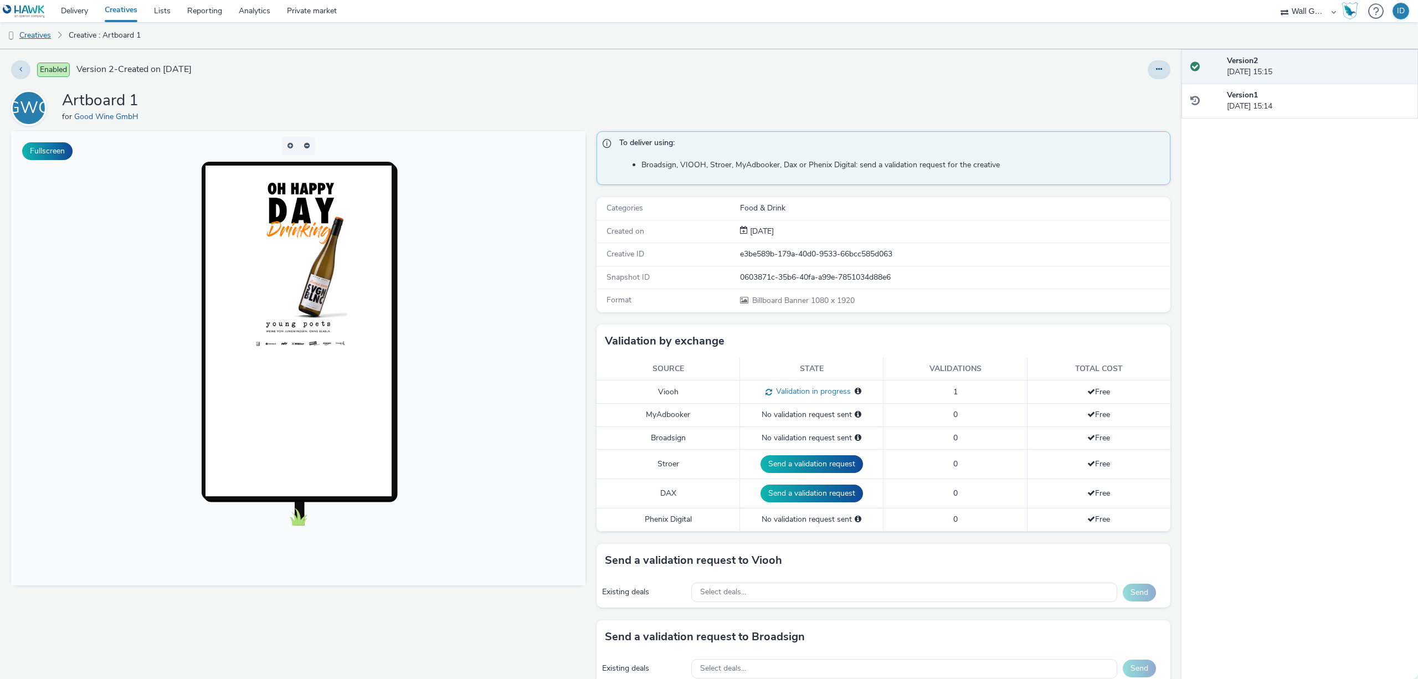
click at [38, 32] on link "Creatives" at bounding box center [28, 35] width 57 height 27
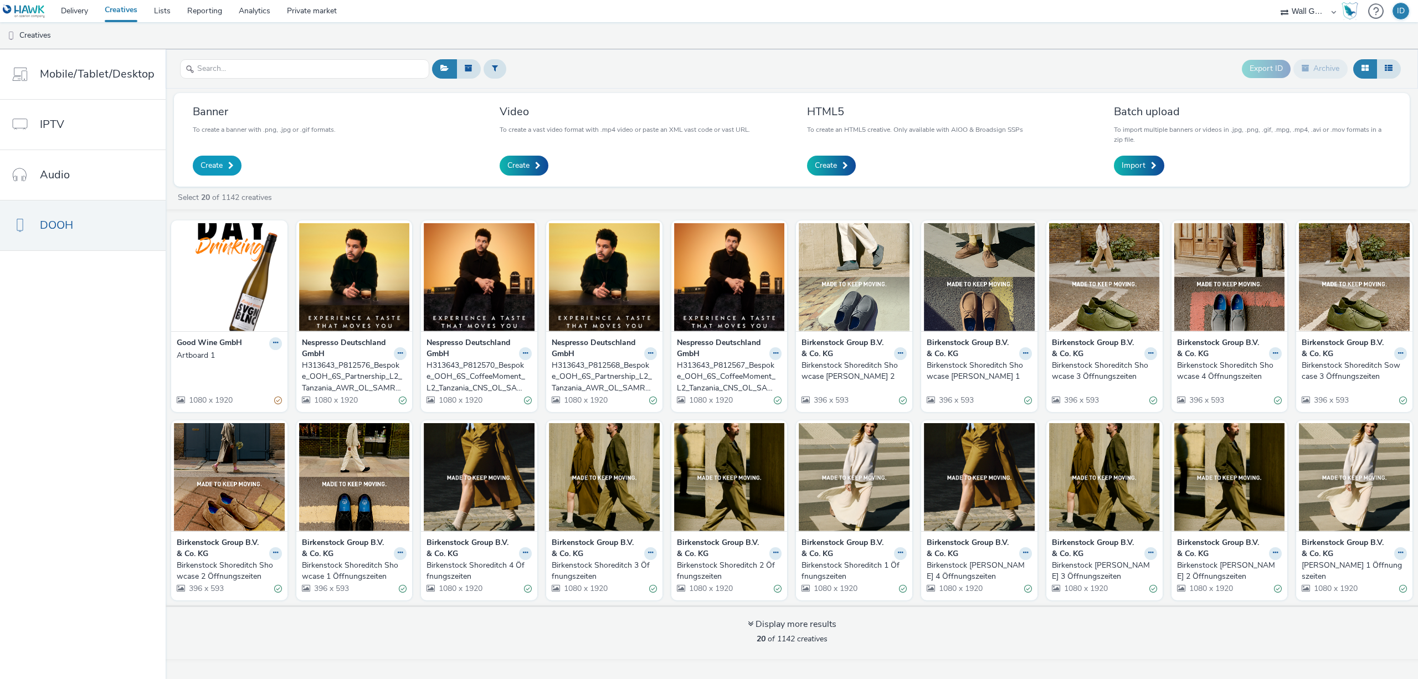
click at [224, 160] on link "Create" at bounding box center [217, 166] width 49 height 20
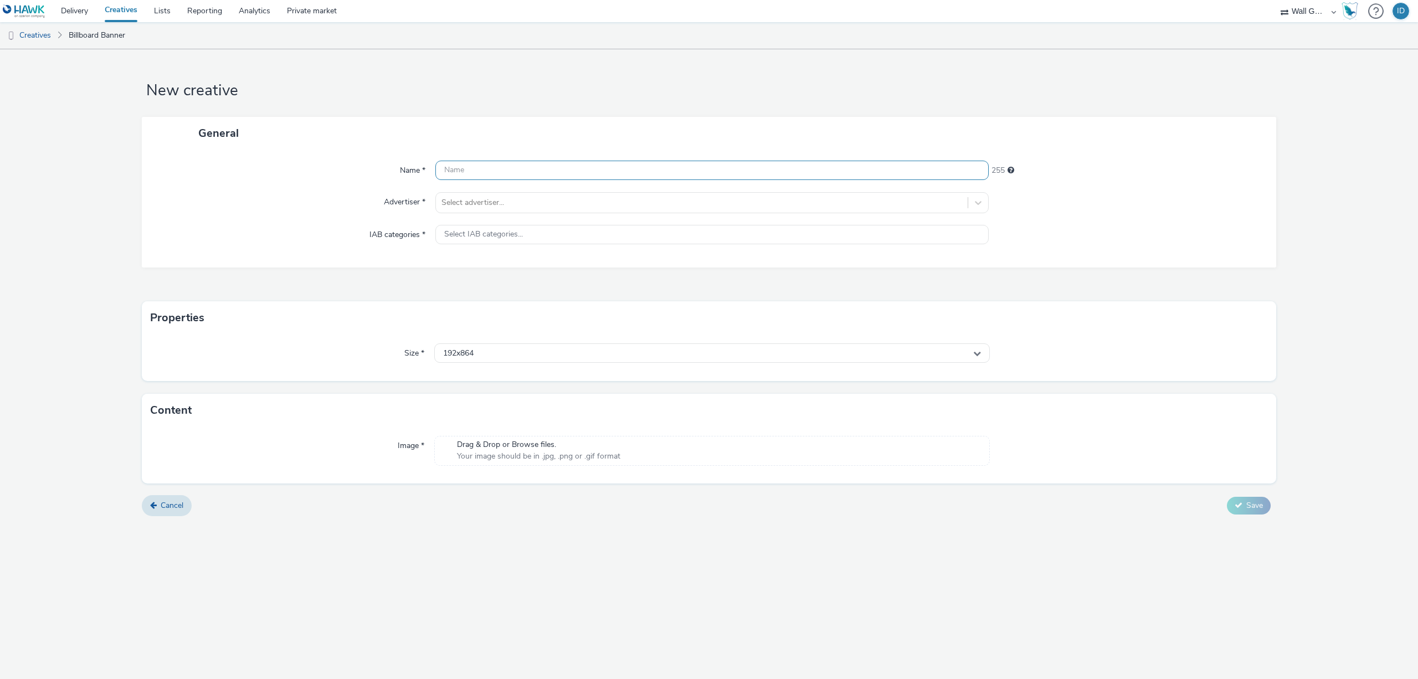
click at [532, 175] on input "text" at bounding box center [711, 170] width 553 height 19
click at [742, 87] on h1 "New creative" at bounding box center [709, 90] width 1135 height 21
click at [444, 168] on input "text" at bounding box center [711, 170] width 553 height 19
paste input "Artboard 1 copy"
type input "Artboard 1 copy"
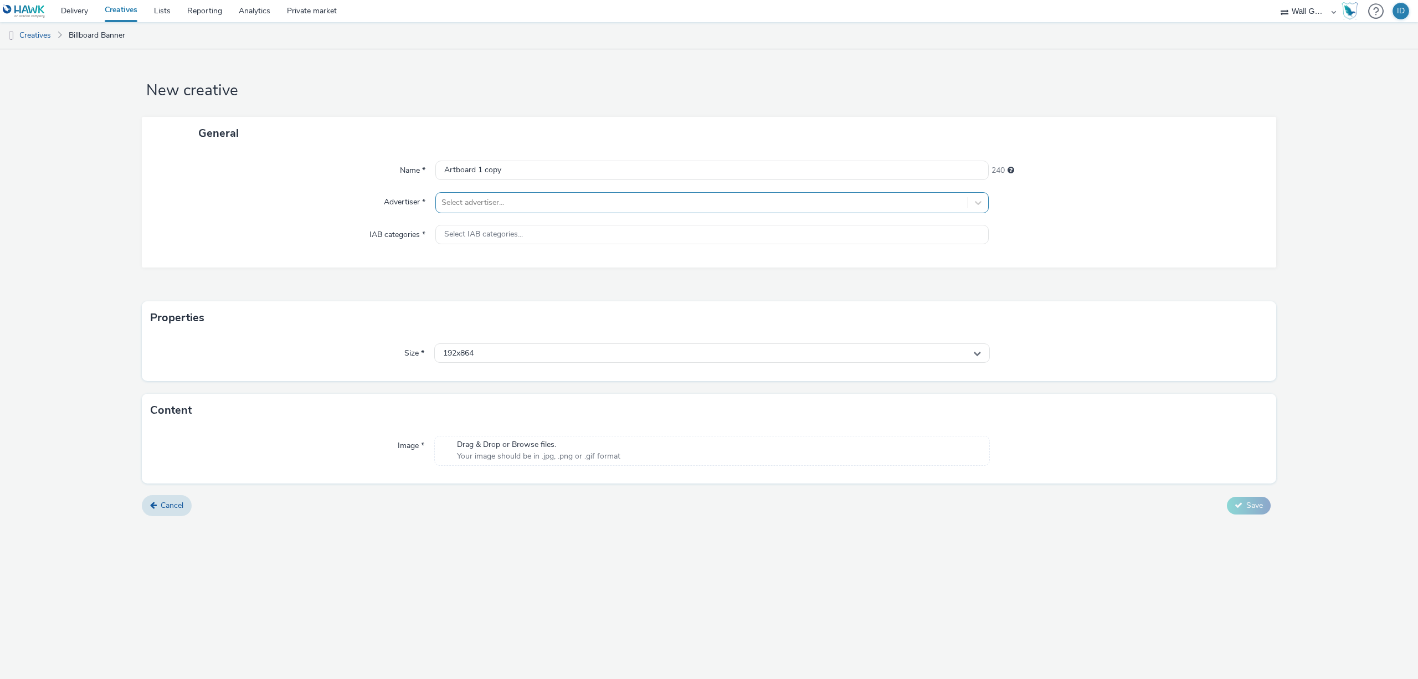
click at [465, 201] on div at bounding box center [702, 202] width 521 height 13
type input "good"
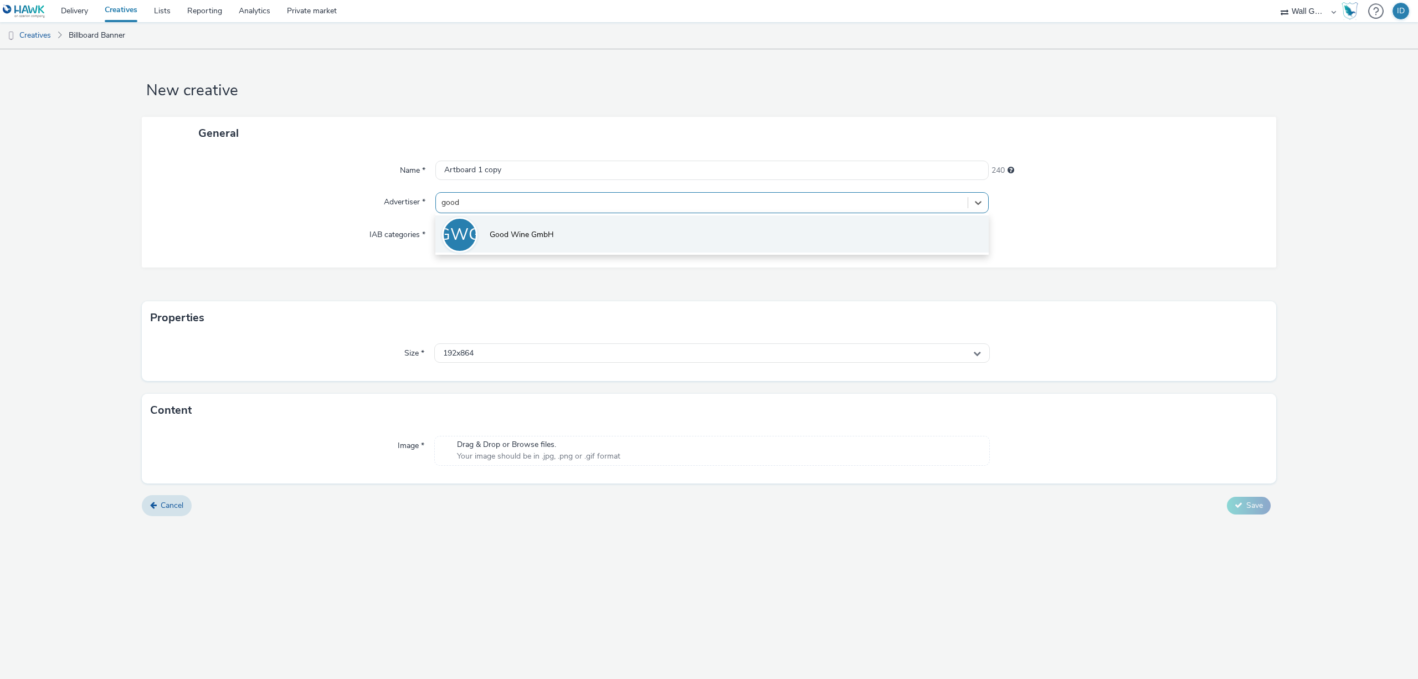
click at [512, 231] on span "Good Wine GmbH" at bounding box center [522, 234] width 64 height 11
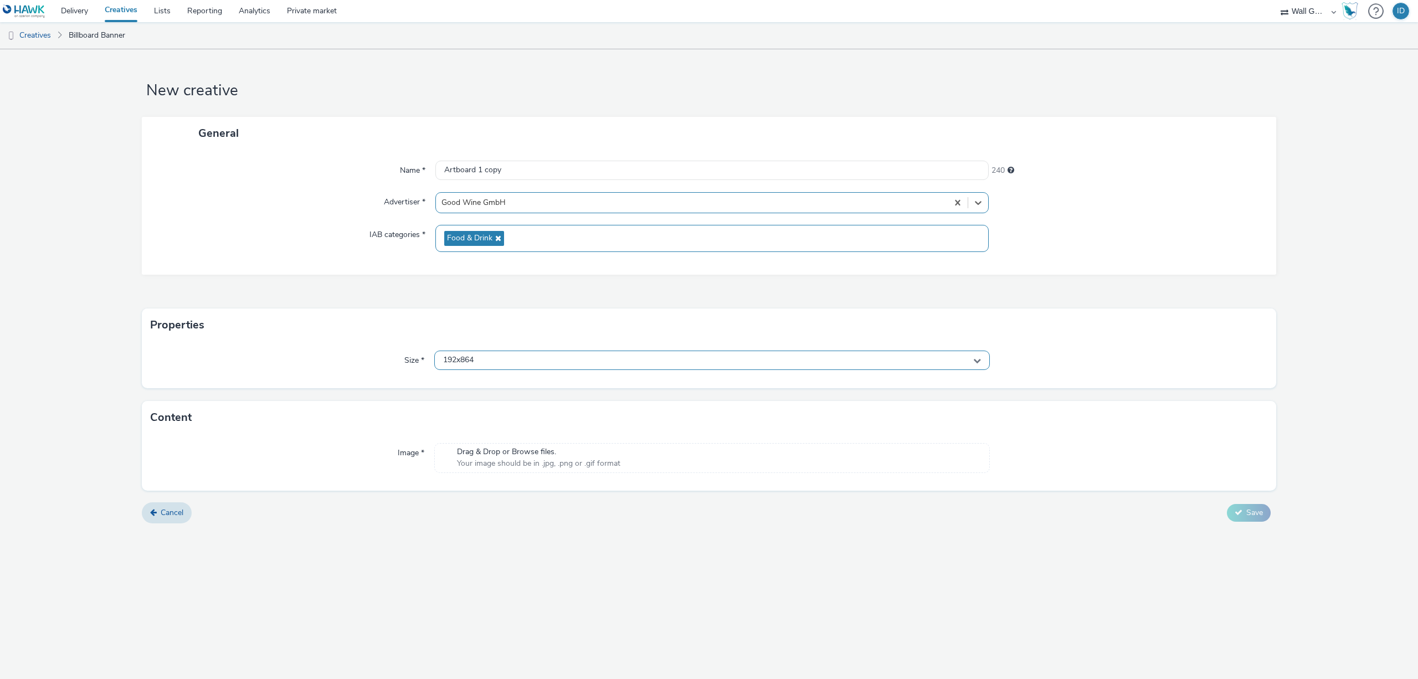
click at [502, 357] on div "192x864" at bounding box center [712, 360] width 556 height 19
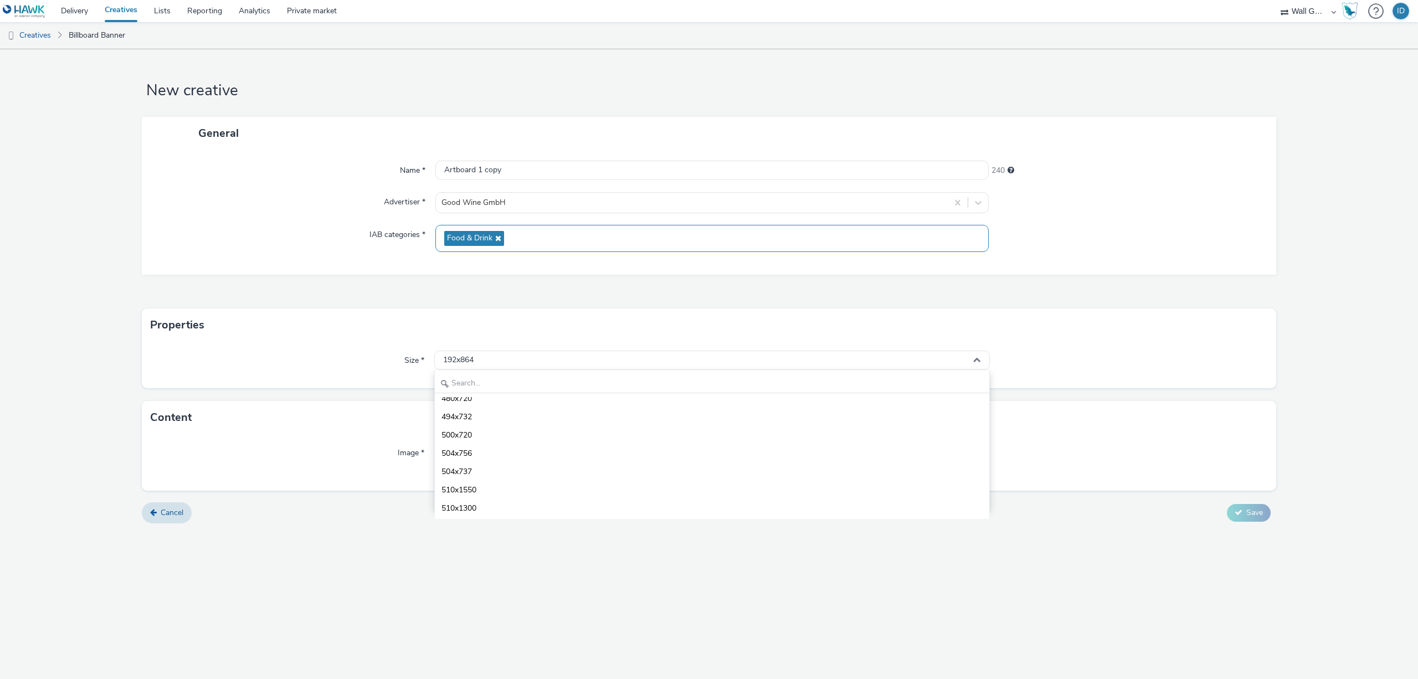
scroll to position [886, 0]
click at [514, 383] on input "text" at bounding box center [712, 383] width 555 height 19
type input "1080"
click at [493, 474] on li "1080x1920 - dooh" at bounding box center [712, 479] width 555 height 18
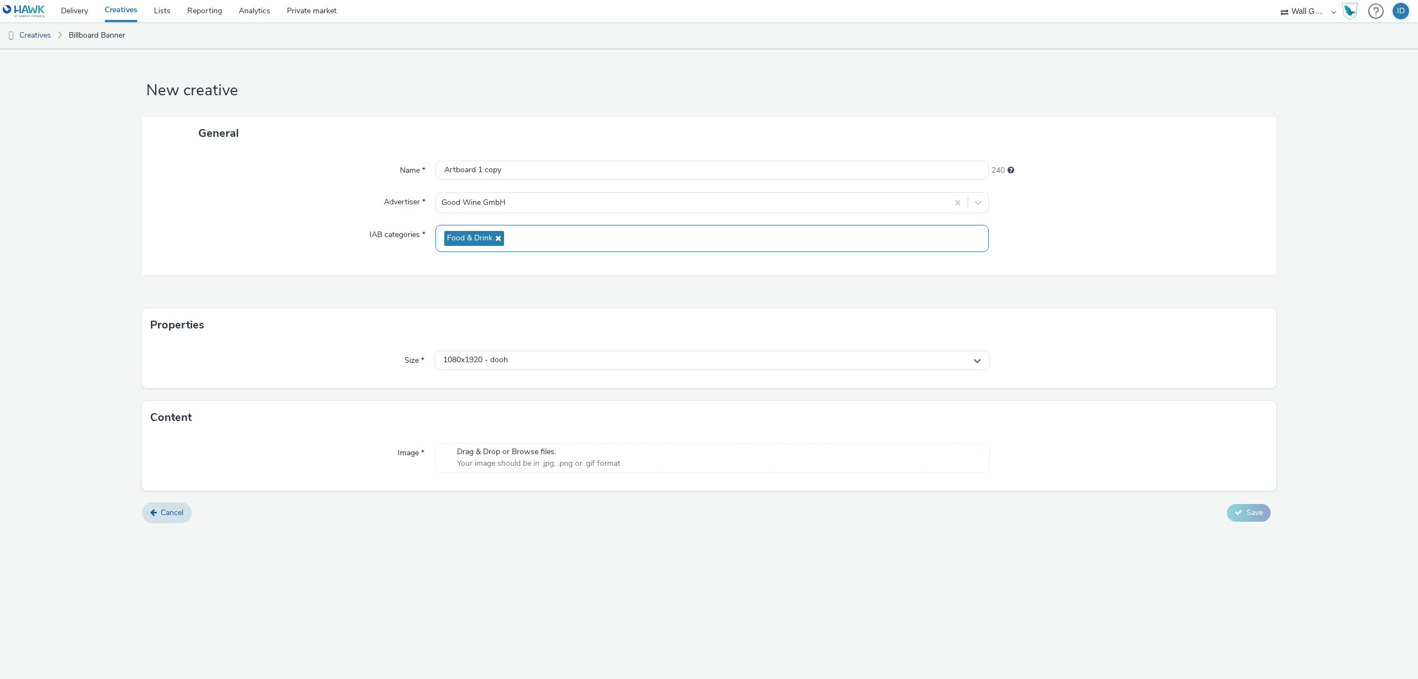
click at [548, 454] on span "Drag & Drop or Browse files." at bounding box center [538, 452] width 163 height 11
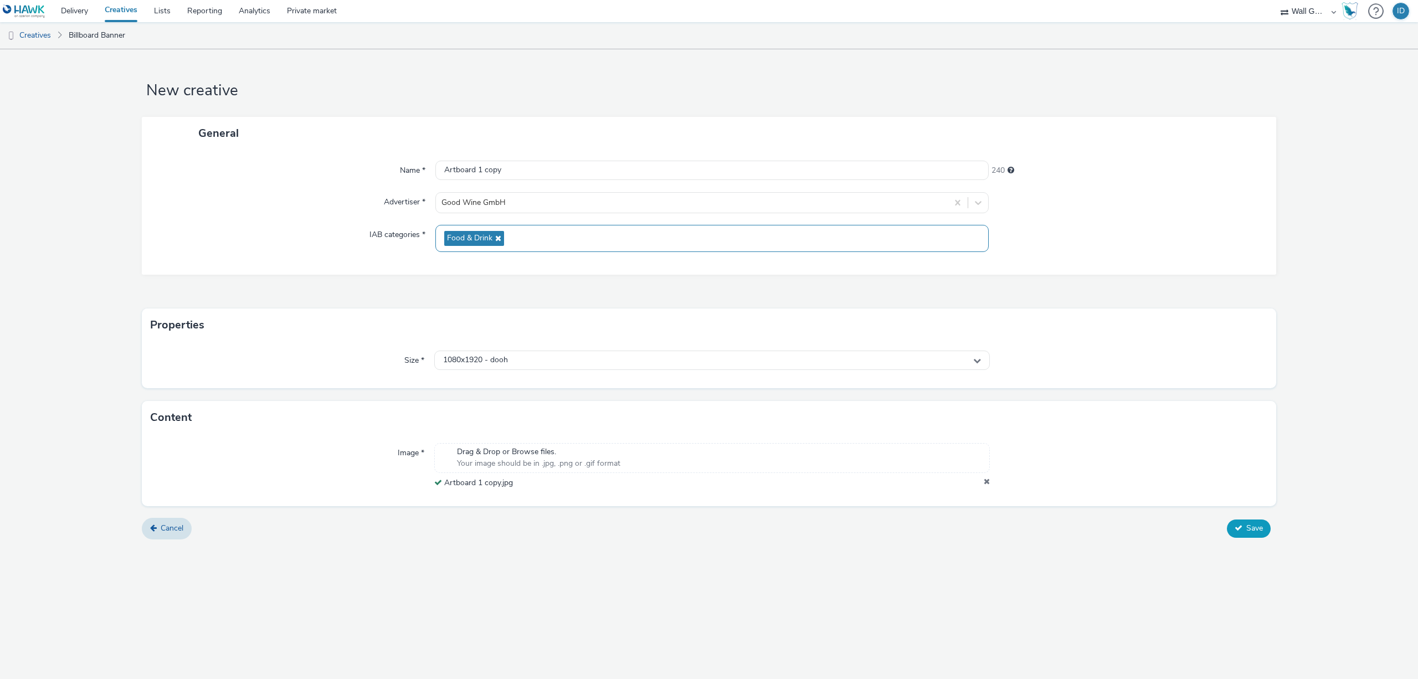
click at [1249, 530] on span "Save" at bounding box center [1255, 528] width 17 height 11
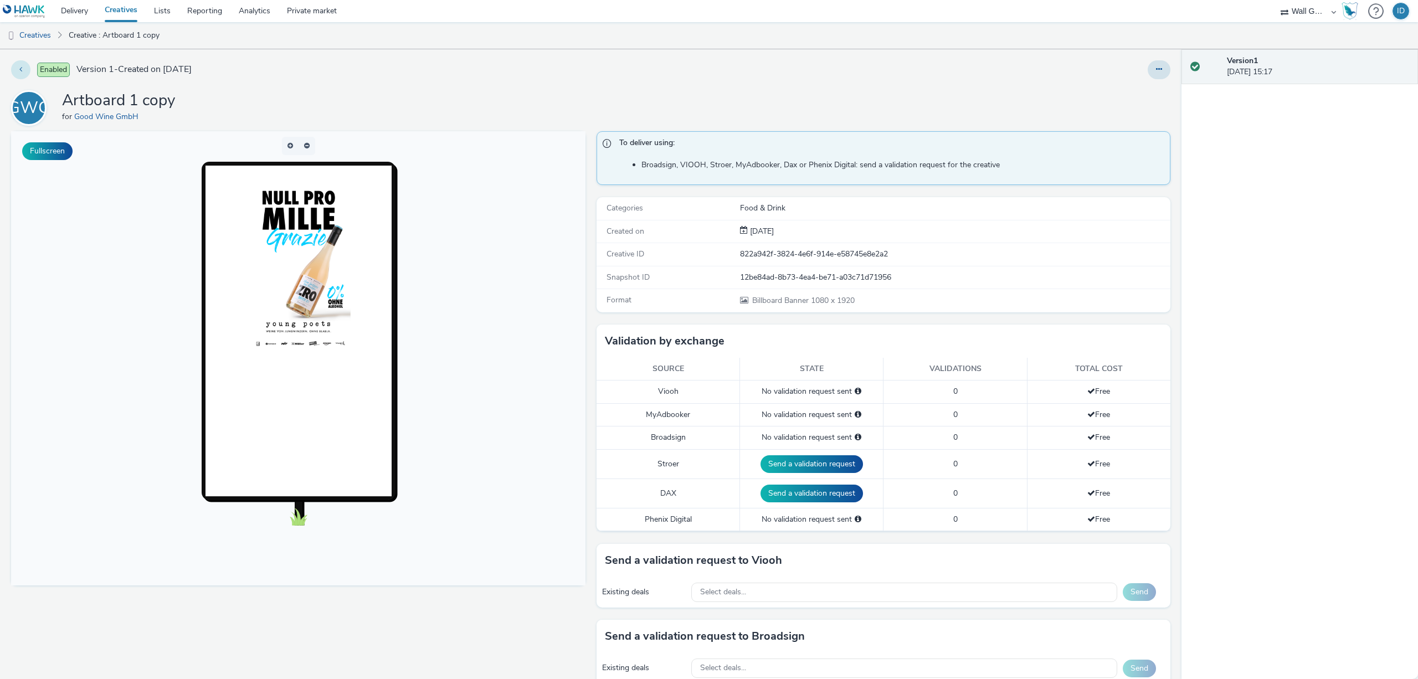
click at [20, 67] on icon at bounding box center [20, 69] width 3 height 8
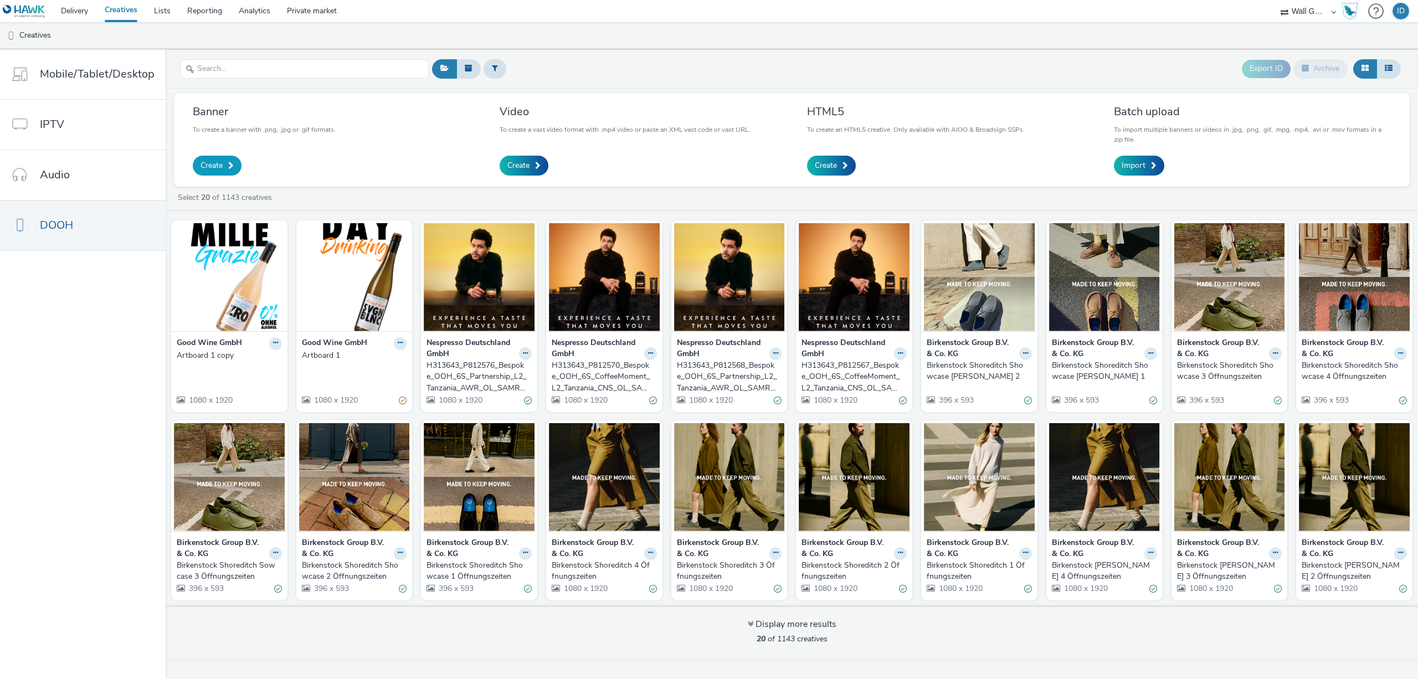
click at [232, 162] on span at bounding box center [231, 166] width 6 height 8
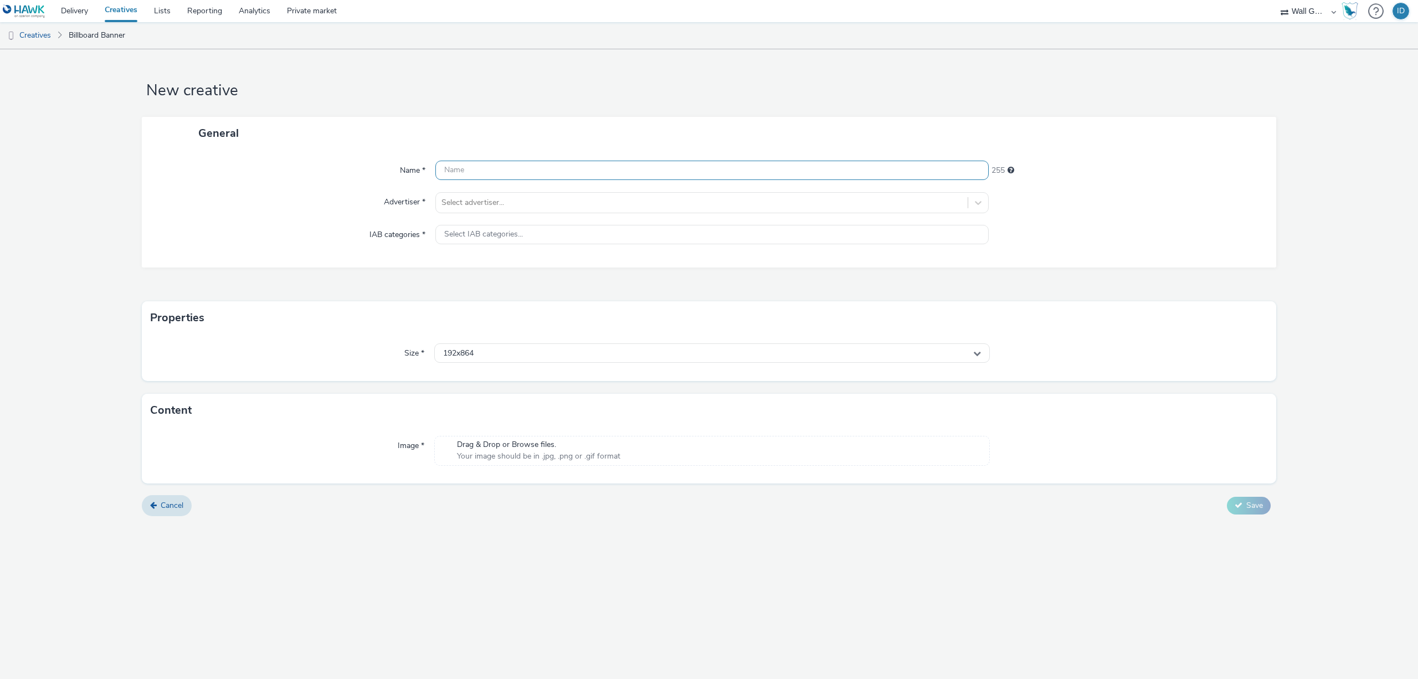
click at [458, 171] on input "text" at bounding box center [711, 170] width 553 height 19
click at [776, 116] on form "New creative General Name * This field is required 255 Advertiser * Select adve…" at bounding box center [709, 292] width 1418 height 486
click at [570, 157] on div "Name * This field is required 255 Advertiser * Select advertiser... IAB categor…" at bounding box center [709, 214] width 1135 height 129
click at [556, 174] on input "text" at bounding box center [711, 170] width 553 height 19
paste input "Artboard 1 copy 2"
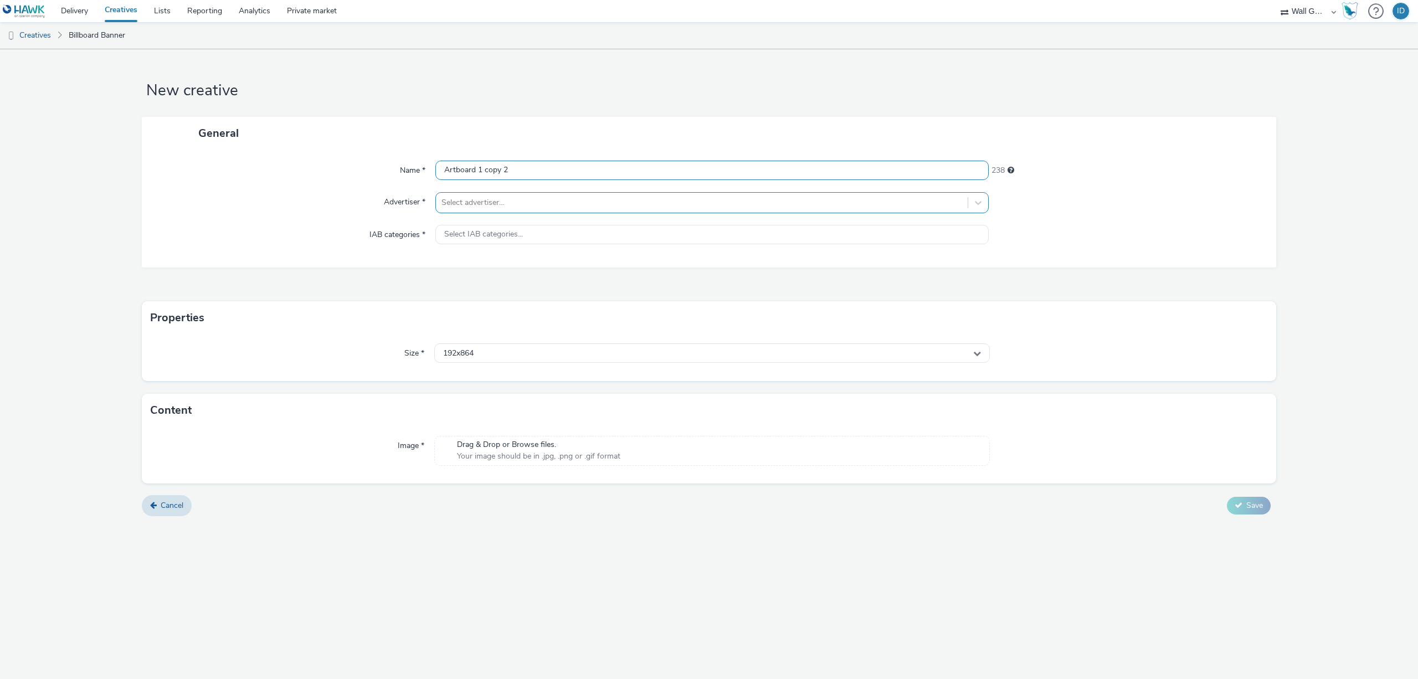
type input "Artboard 1 copy 2"
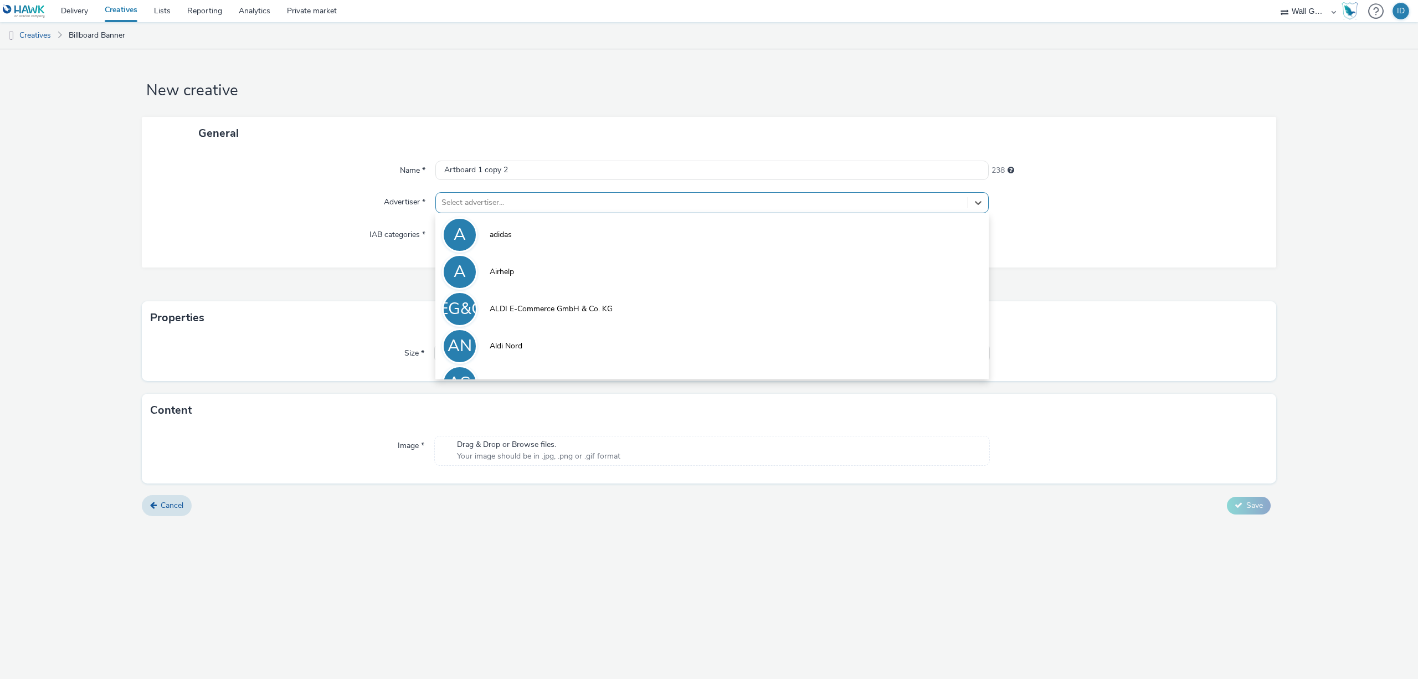
click at [485, 202] on div at bounding box center [702, 202] width 521 height 13
type input "good"
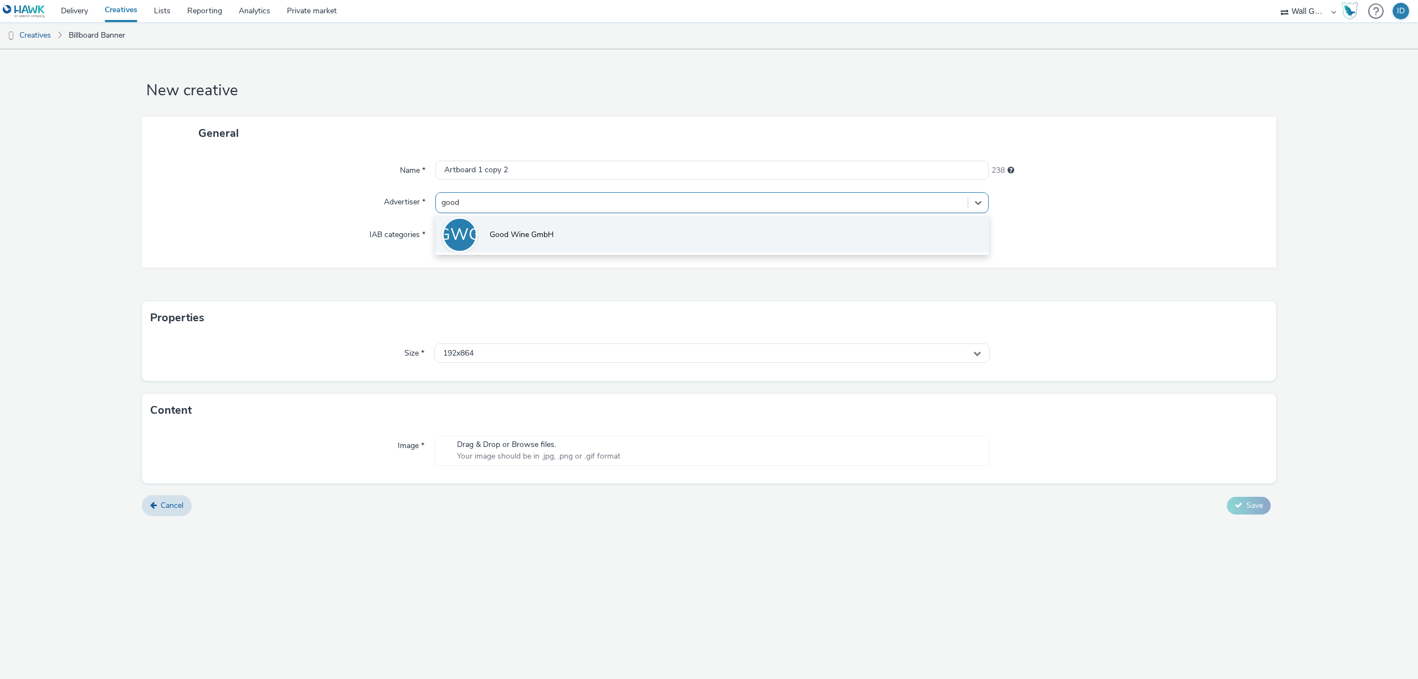
click at [492, 230] on span "Good Wine GmbH" at bounding box center [522, 234] width 64 height 11
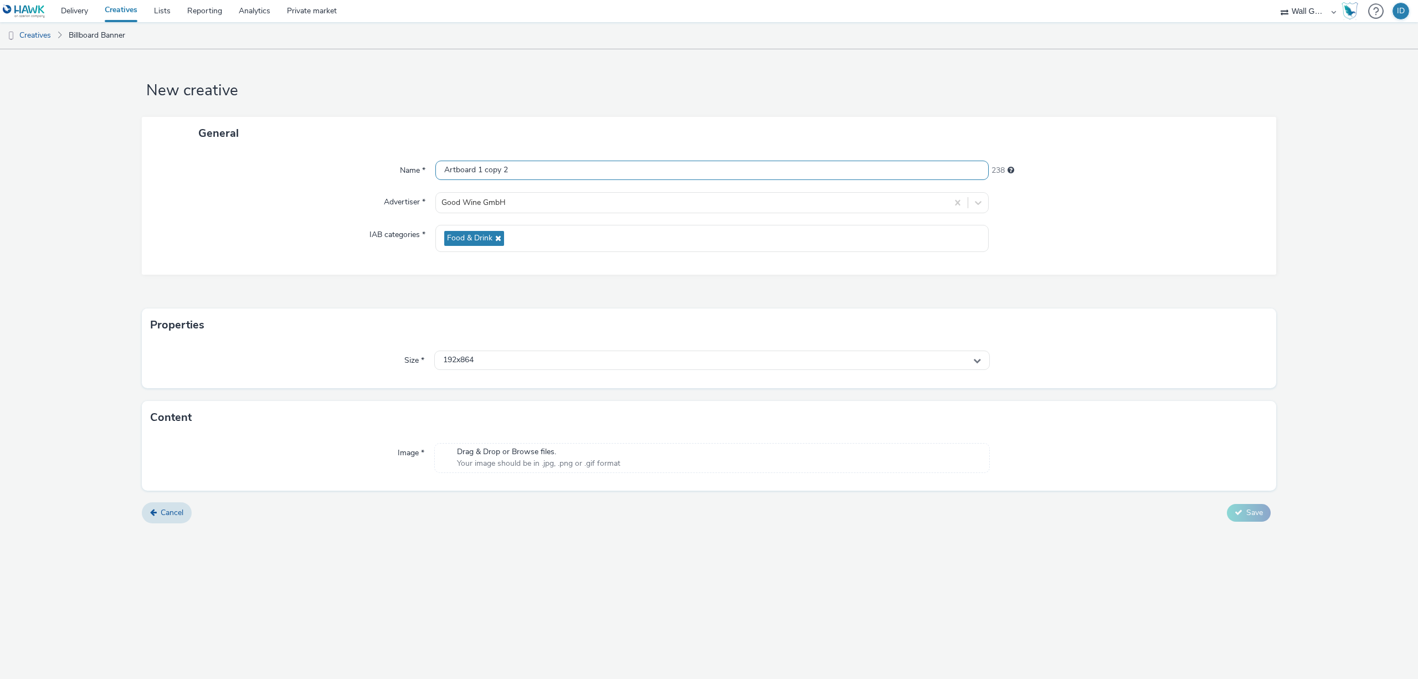
click at [536, 167] on input "Artboard 1 copy 2" at bounding box center [711, 170] width 553 height 19
type input "Artboard 1 copy 2_Berlin"
click at [484, 363] on div "192x864" at bounding box center [712, 360] width 556 height 19
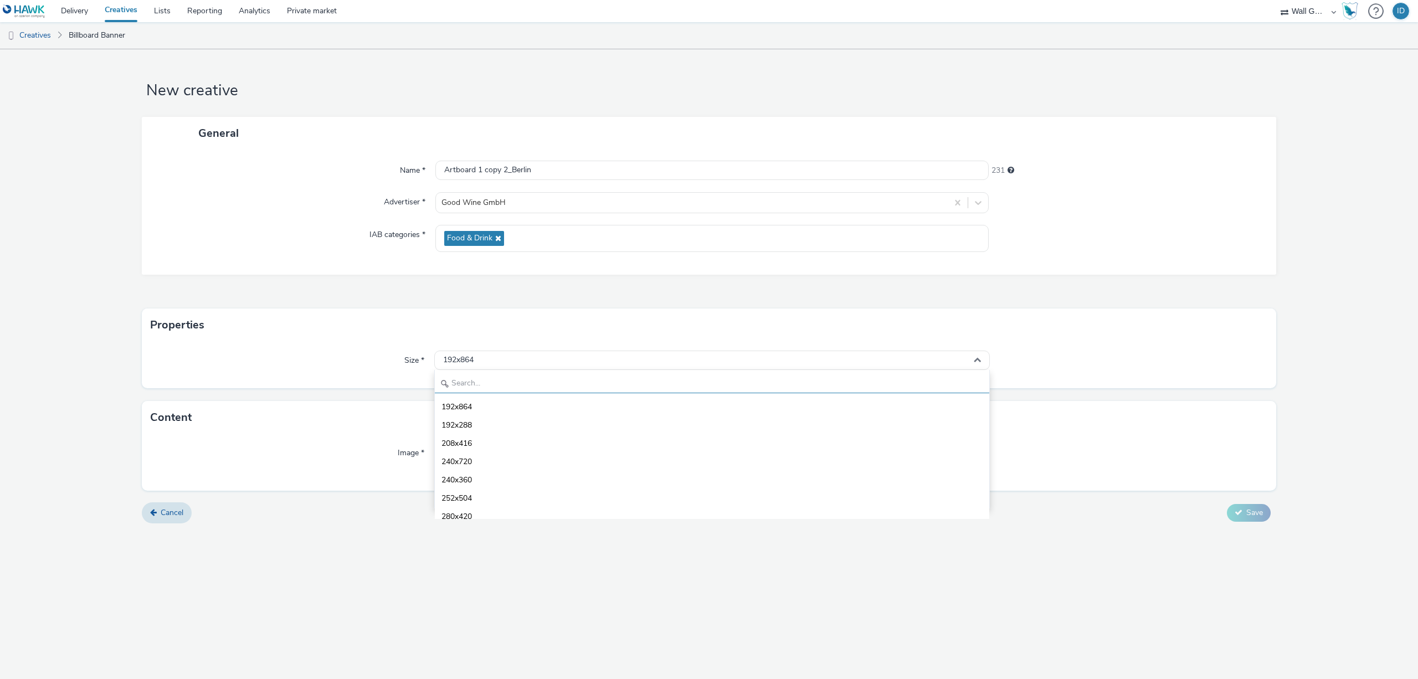
click at [475, 381] on input "text" at bounding box center [712, 383] width 555 height 19
type input "1080"
click at [472, 476] on span "1080x1920 - dooh" at bounding box center [474, 480] width 65 height 11
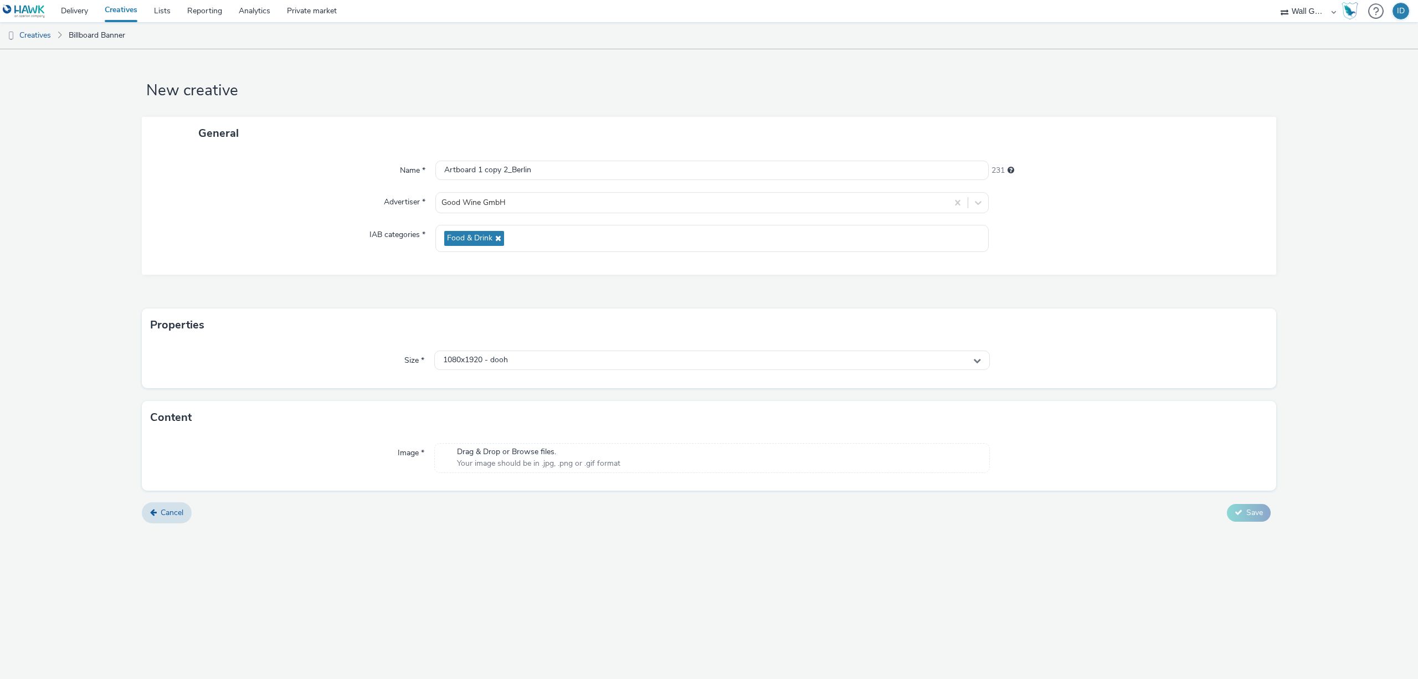
click at [517, 464] on span "Your image should be in .jpg, .png or .gif format" at bounding box center [538, 463] width 163 height 11
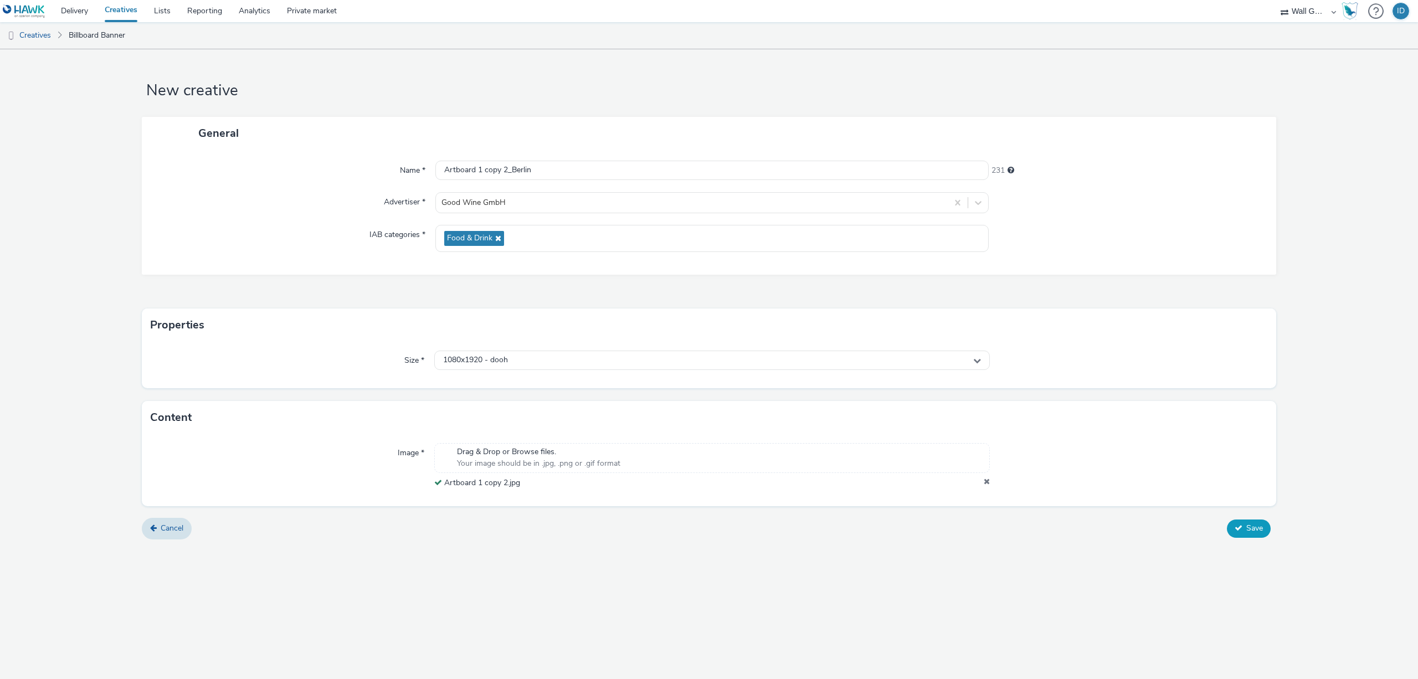
click at [1241, 529] on icon at bounding box center [1239, 528] width 8 height 8
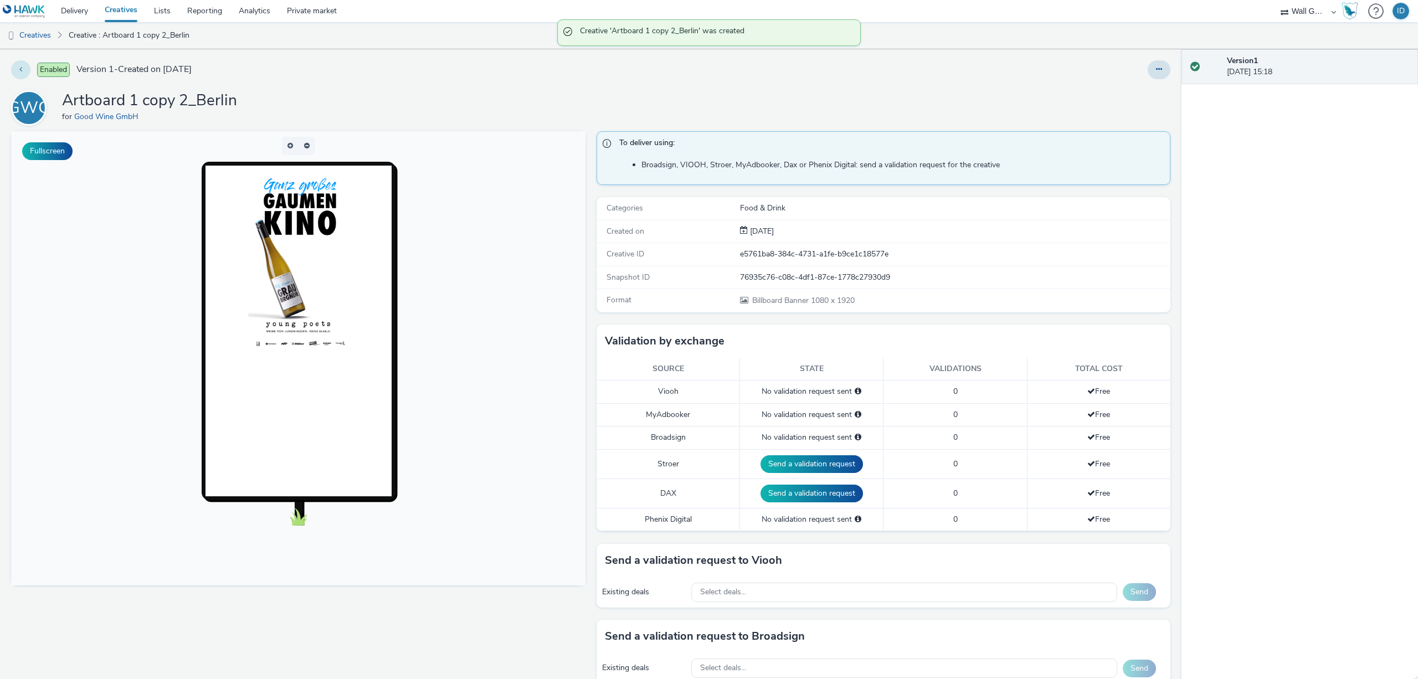
click at [23, 64] on button at bounding box center [20, 69] width 19 height 19
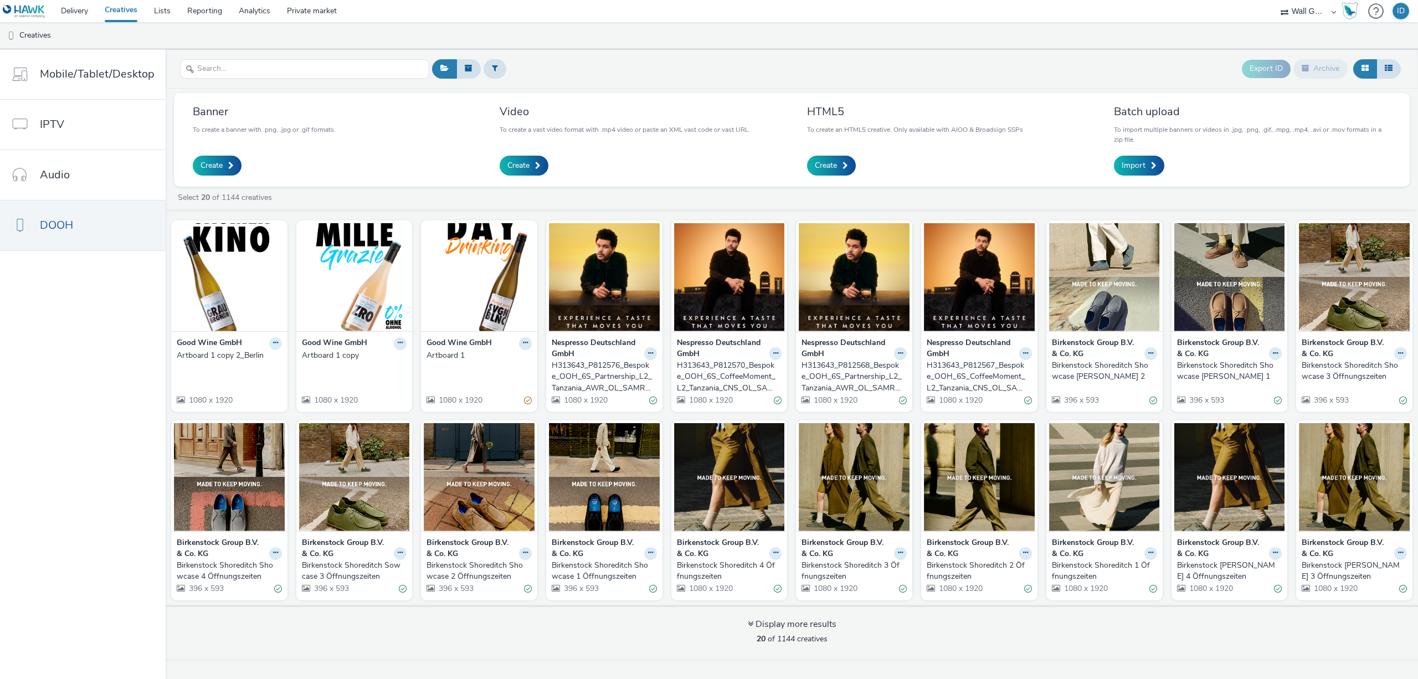
click at [269, 341] on button at bounding box center [275, 343] width 13 height 13
click at [244, 360] on link "Edit" at bounding box center [240, 363] width 83 height 22
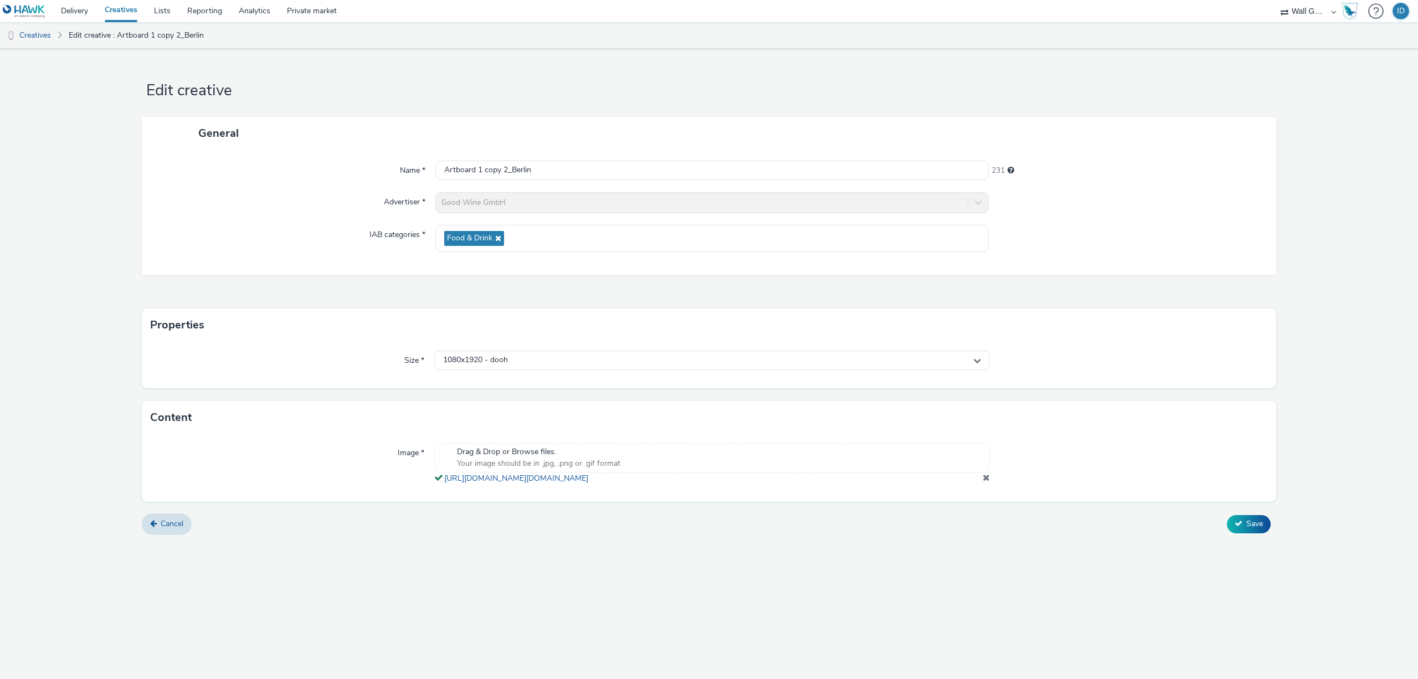
click at [524, 183] on div "Name * Artboard 1 copy 2_Berlin 231 Advertiser * Good Wine GmbH IAB categories …" at bounding box center [709, 212] width 1135 height 125
click at [527, 173] on input "Artboard 1 copy 2_Berlin" at bounding box center [711, 170] width 553 height 19
drag, startPoint x: 531, startPoint y: 172, endPoint x: 508, endPoint y: 168, distance: 23.6
click at [508, 168] on input "Artboard 1 copy 2_Berlin" at bounding box center [711, 170] width 553 height 19
type input "Artboard 1 copy 2"
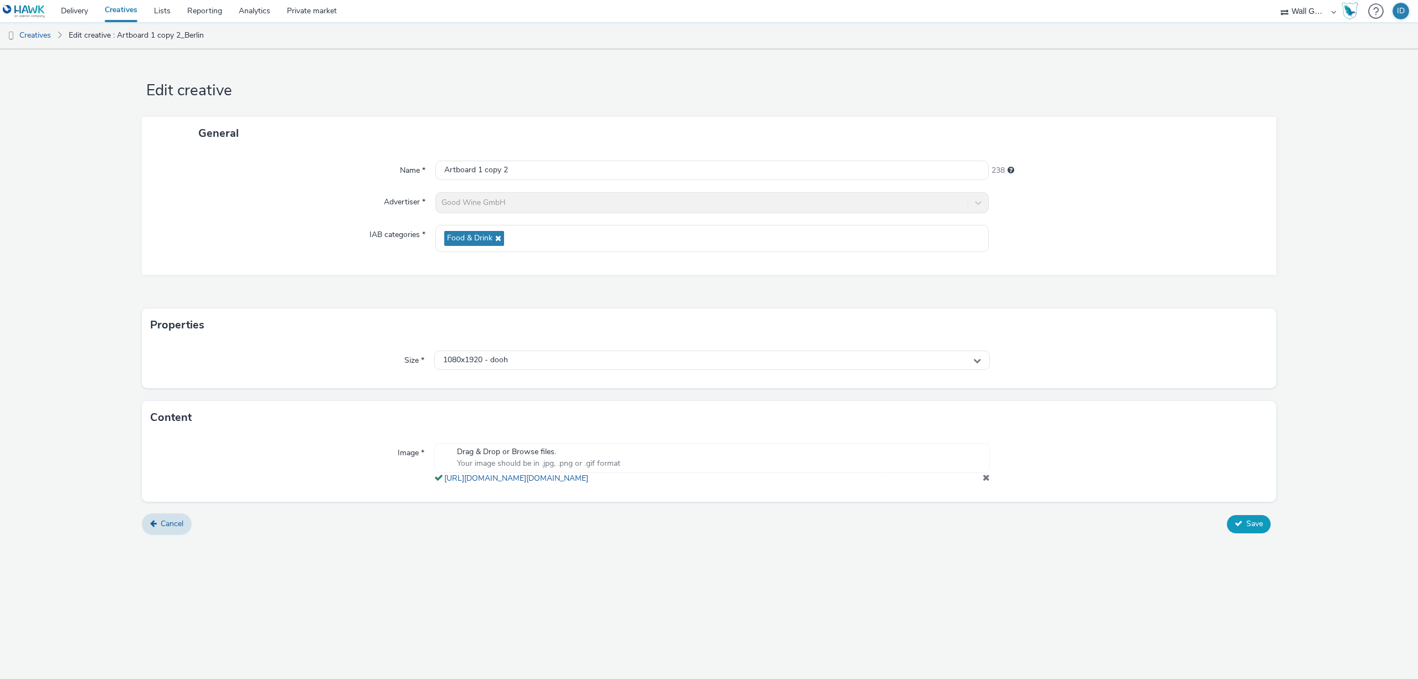
click at [1250, 529] on span "Save" at bounding box center [1255, 524] width 17 height 11
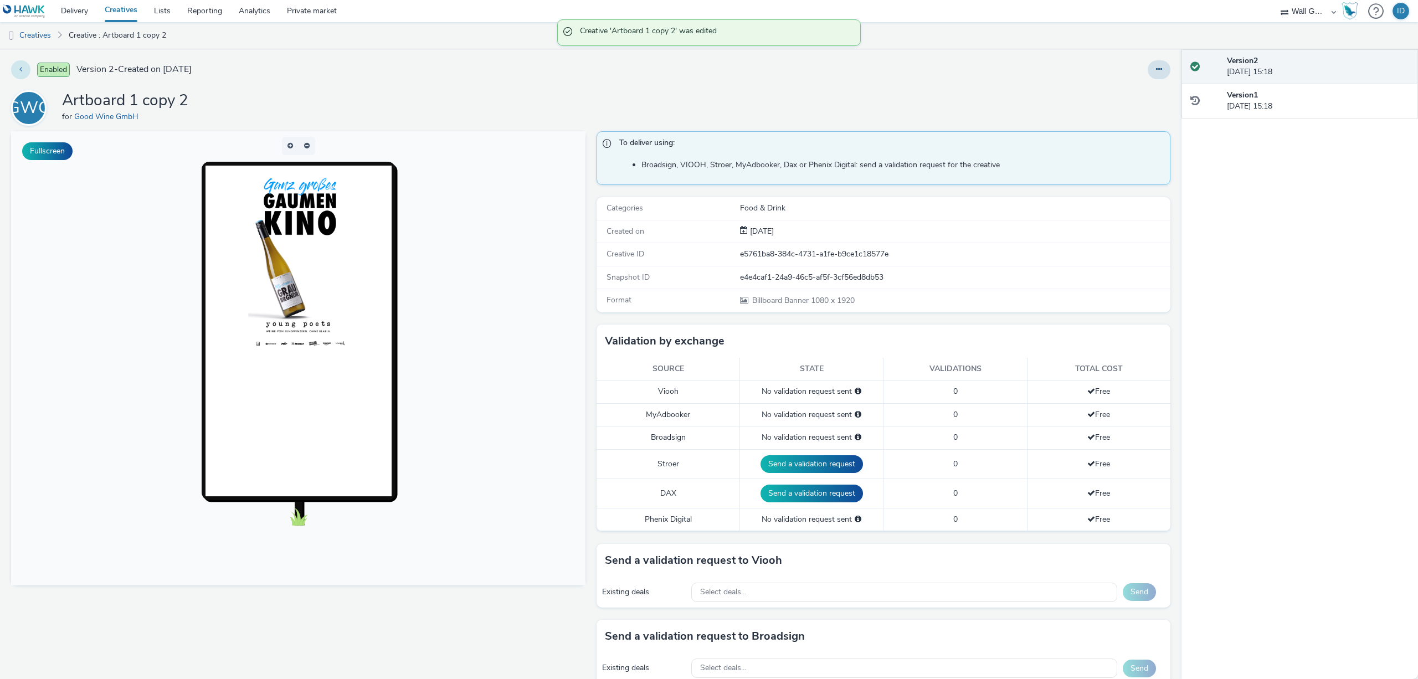
click at [14, 65] on button at bounding box center [20, 69] width 19 height 19
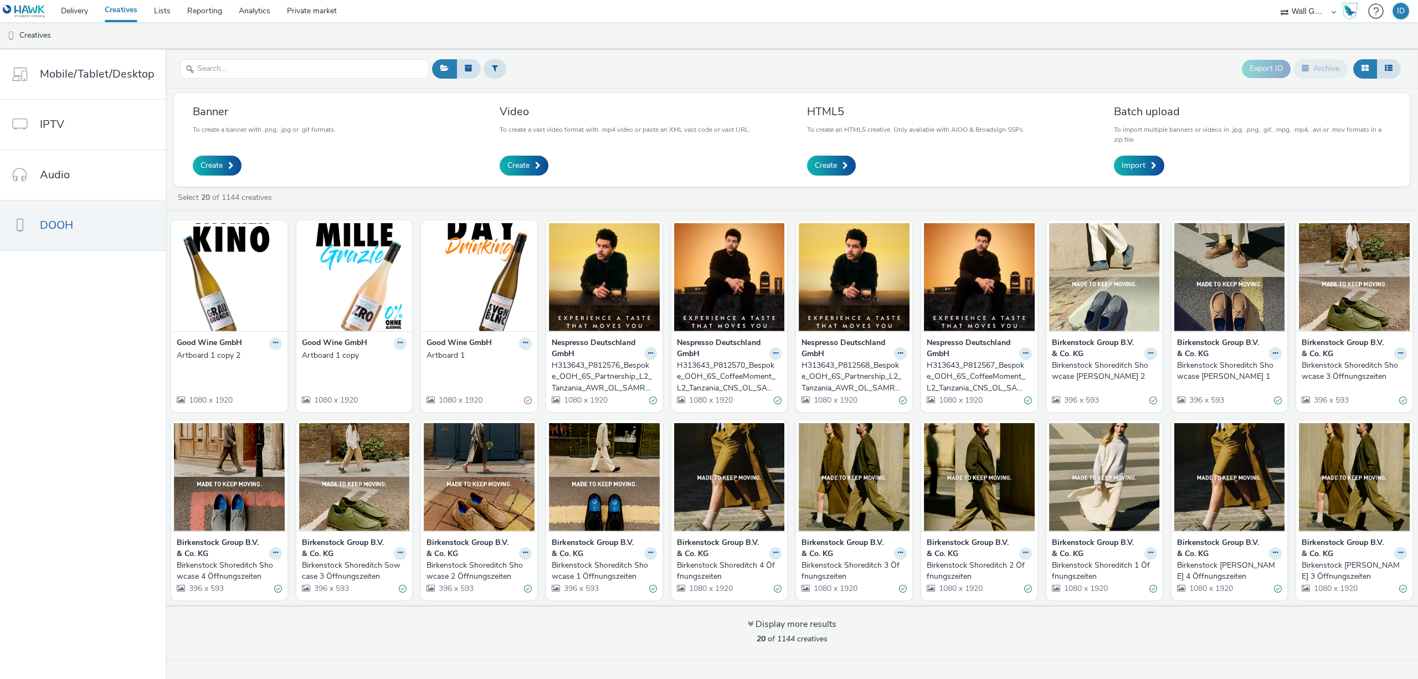
click at [44, 589] on nav "Mobile/Tablet/Desktop IPTV Audio DOOH" at bounding box center [83, 364] width 166 height 630
click at [225, 158] on link "Create" at bounding box center [217, 166] width 49 height 20
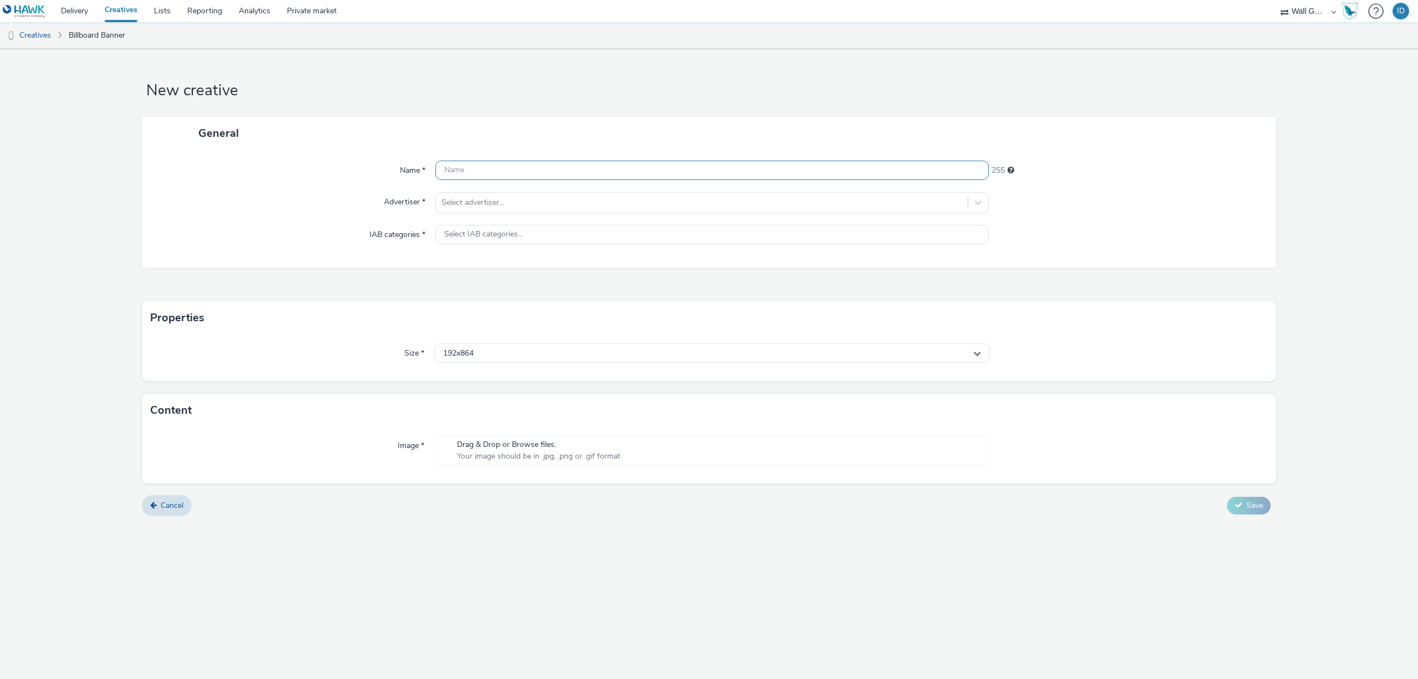
click at [510, 175] on input "text" at bounding box center [711, 170] width 553 height 19
drag, startPoint x: 886, startPoint y: 121, endPoint x: 809, endPoint y: 122, distance: 77.0
click at [886, 121] on div "General" at bounding box center [709, 133] width 1135 height 33
click at [577, 162] on input "text" at bounding box center [711, 170] width 553 height 19
paste input "Artboard 1 copy 3"
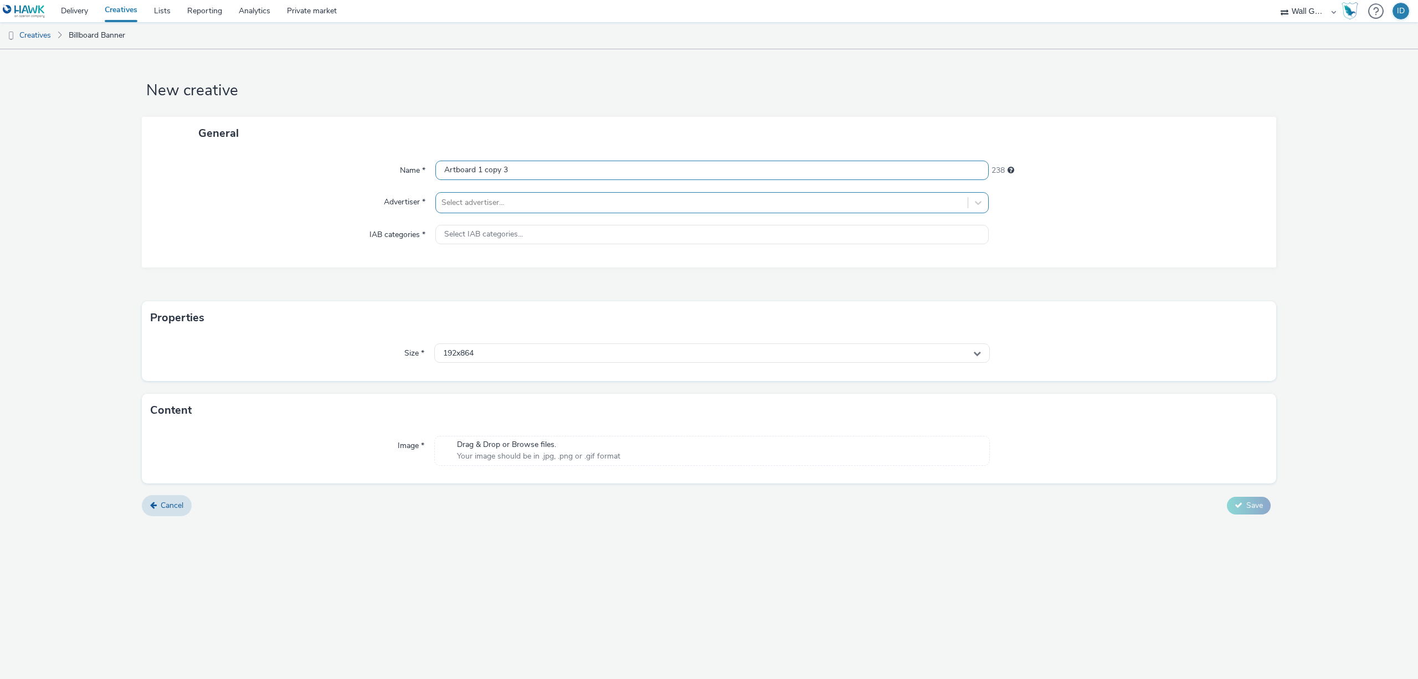
type input "Artboard 1 copy 3"
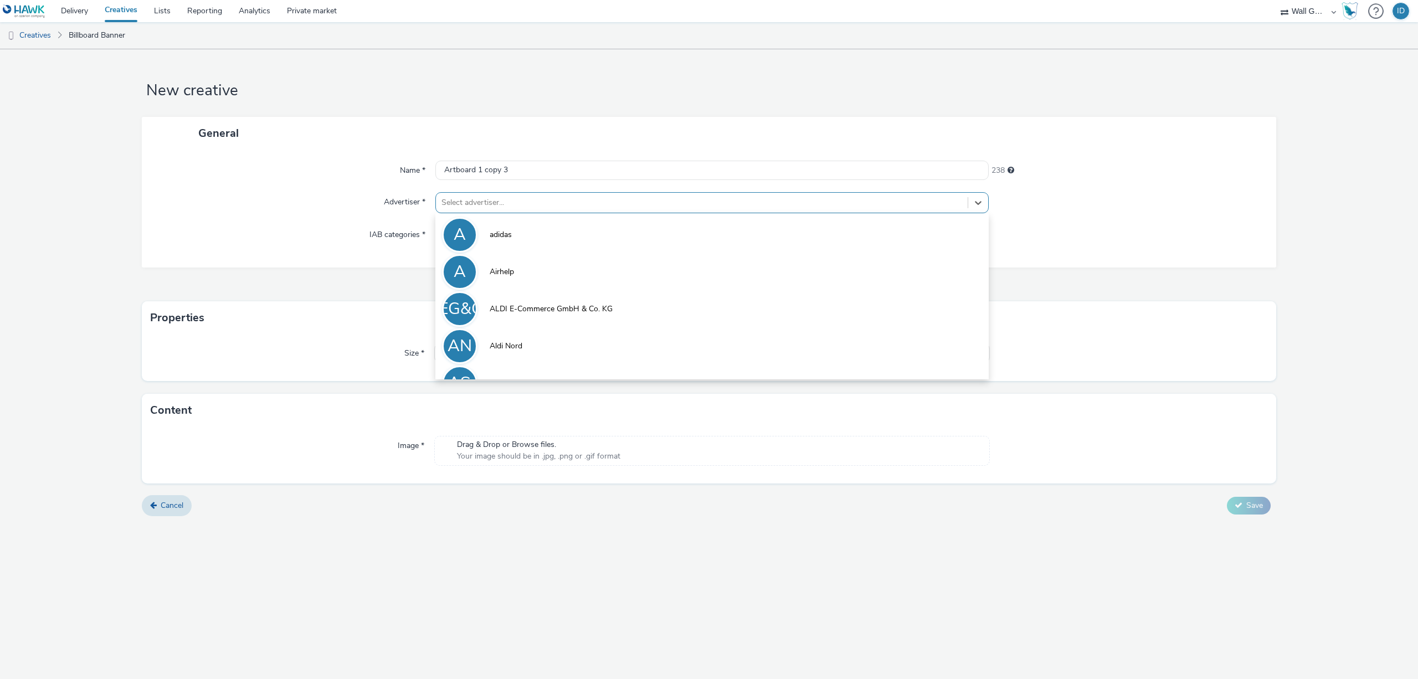
click at [475, 203] on div at bounding box center [702, 202] width 521 height 13
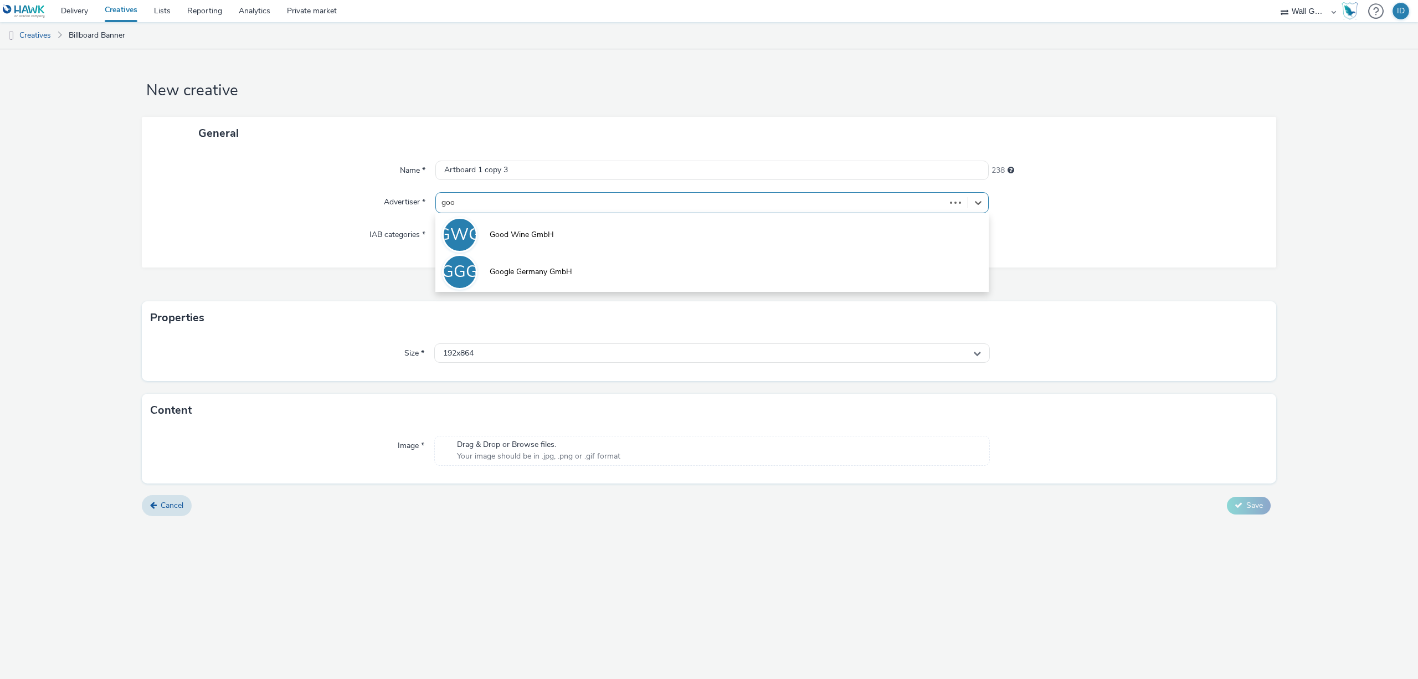
type input "good"
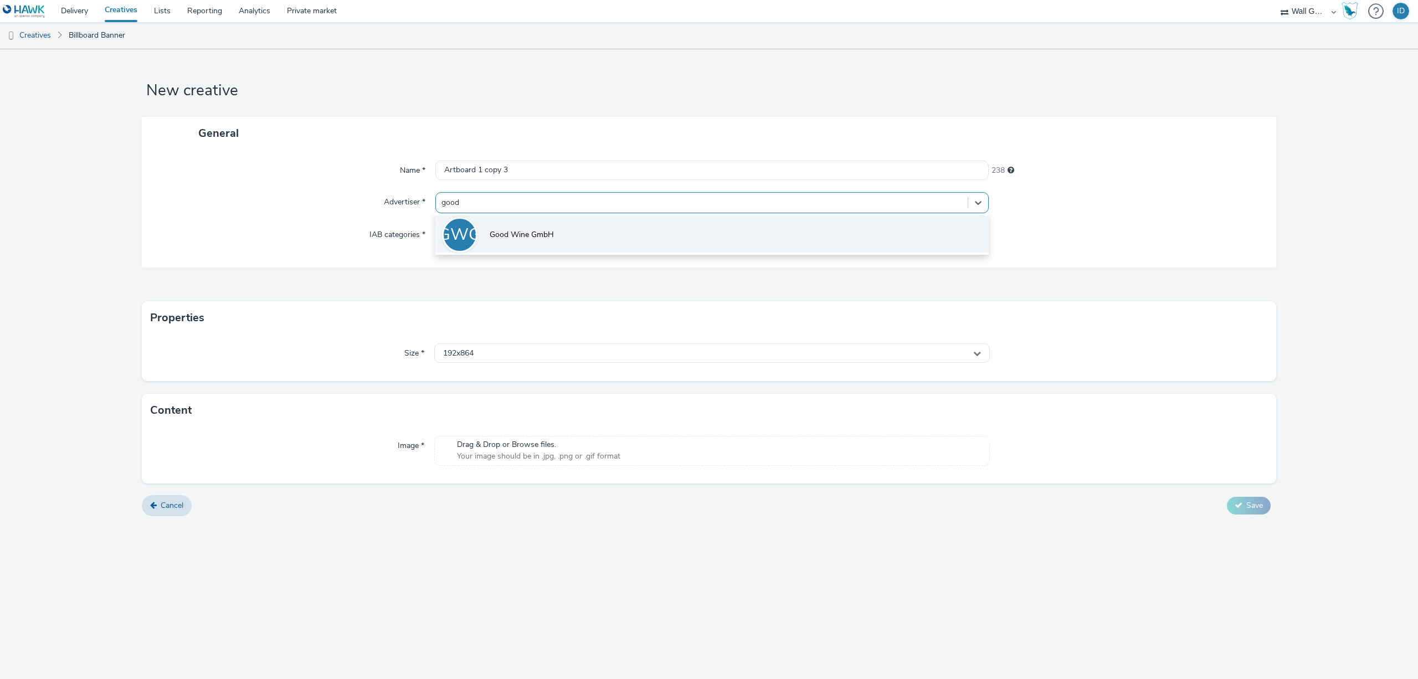
click at [496, 240] on span "Good Wine GmbH" at bounding box center [522, 234] width 64 height 11
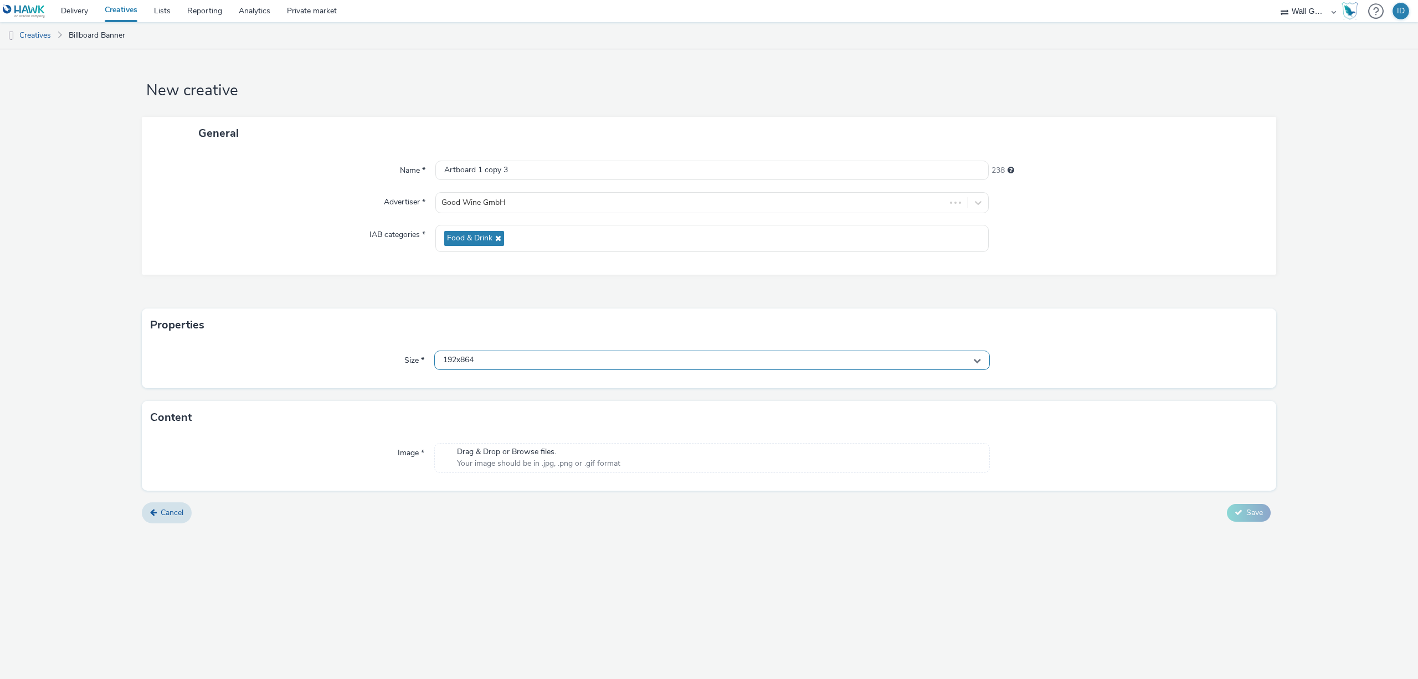
click at [479, 357] on div "192x864" at bounding box center [712, 360] width 556 height 19
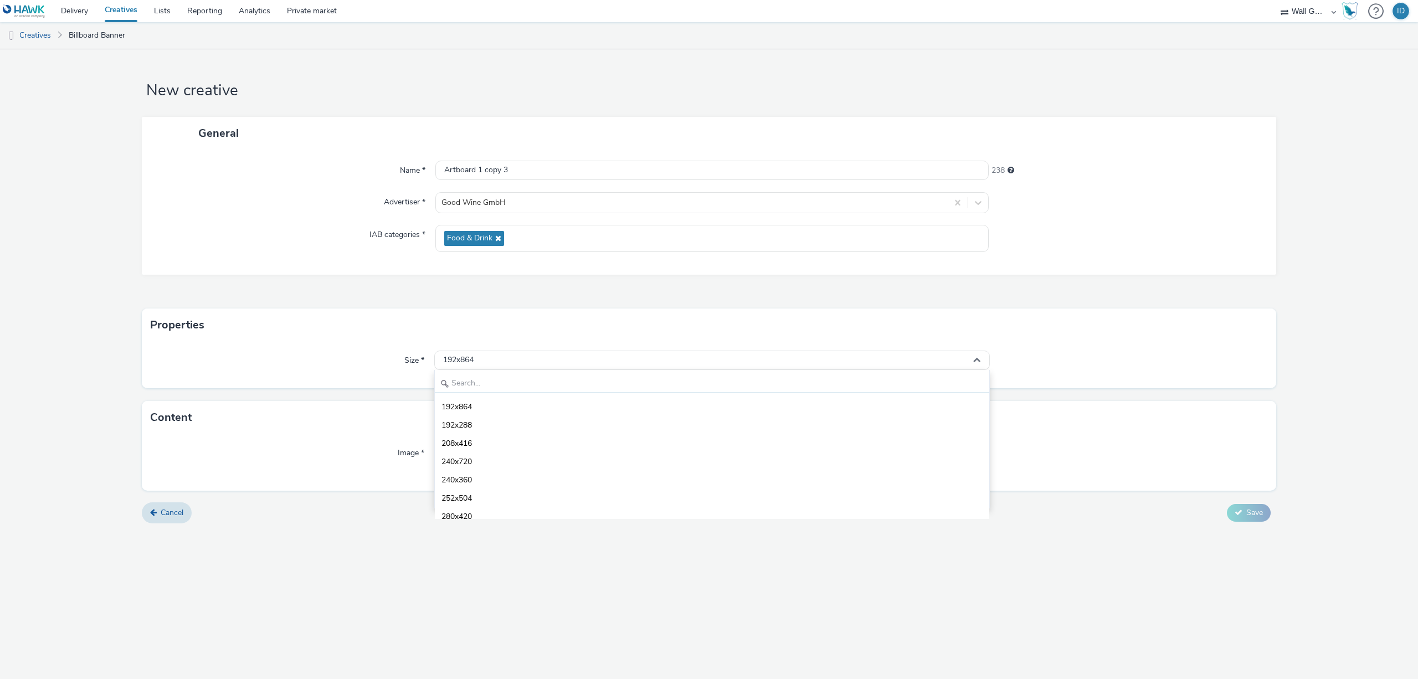
click at [488, 378] on input "text" at bounding box center [712, 383] width 555 height 19
type input "1080"
click at [488, 482] on span "1080x1920 - dooh" at bounding box center [474, 480] width 65 height 11
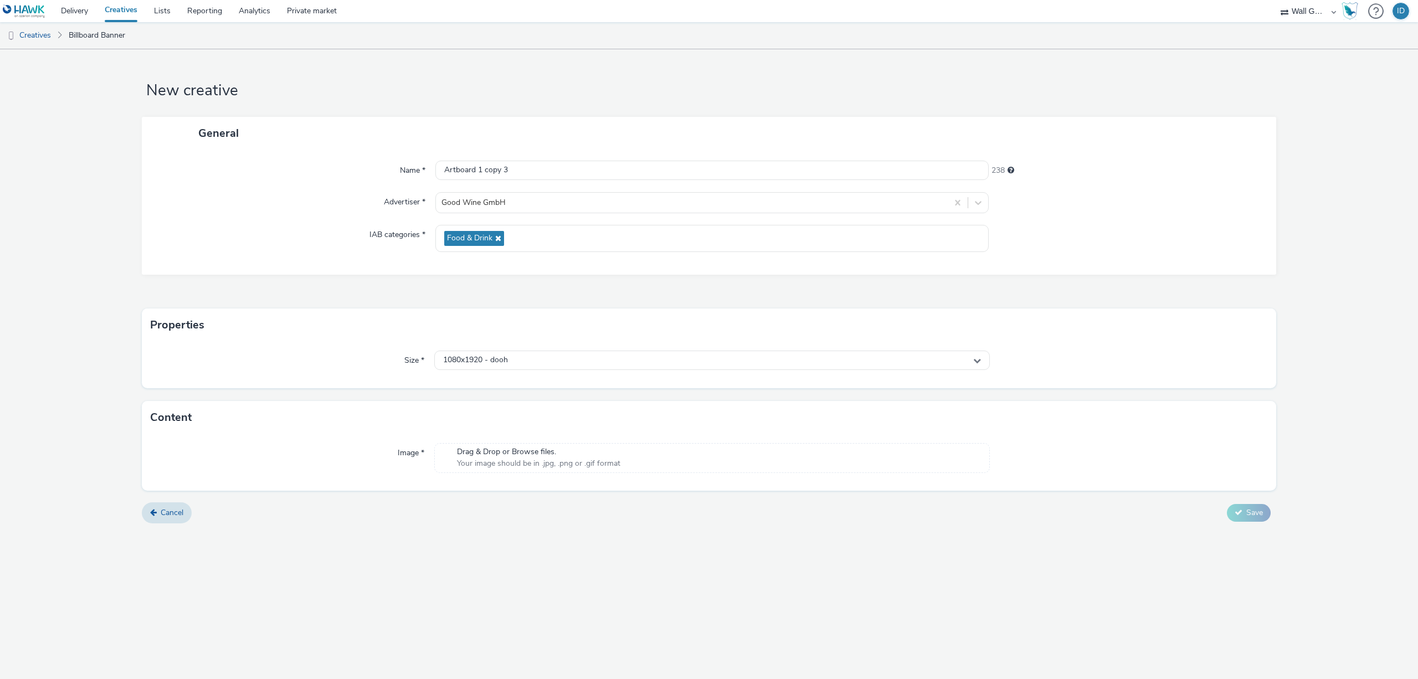
click at [520, 462] on span "Your image should be in .jpg, .png or .gif format" at bounding box center [538, 463] width 163 height 11
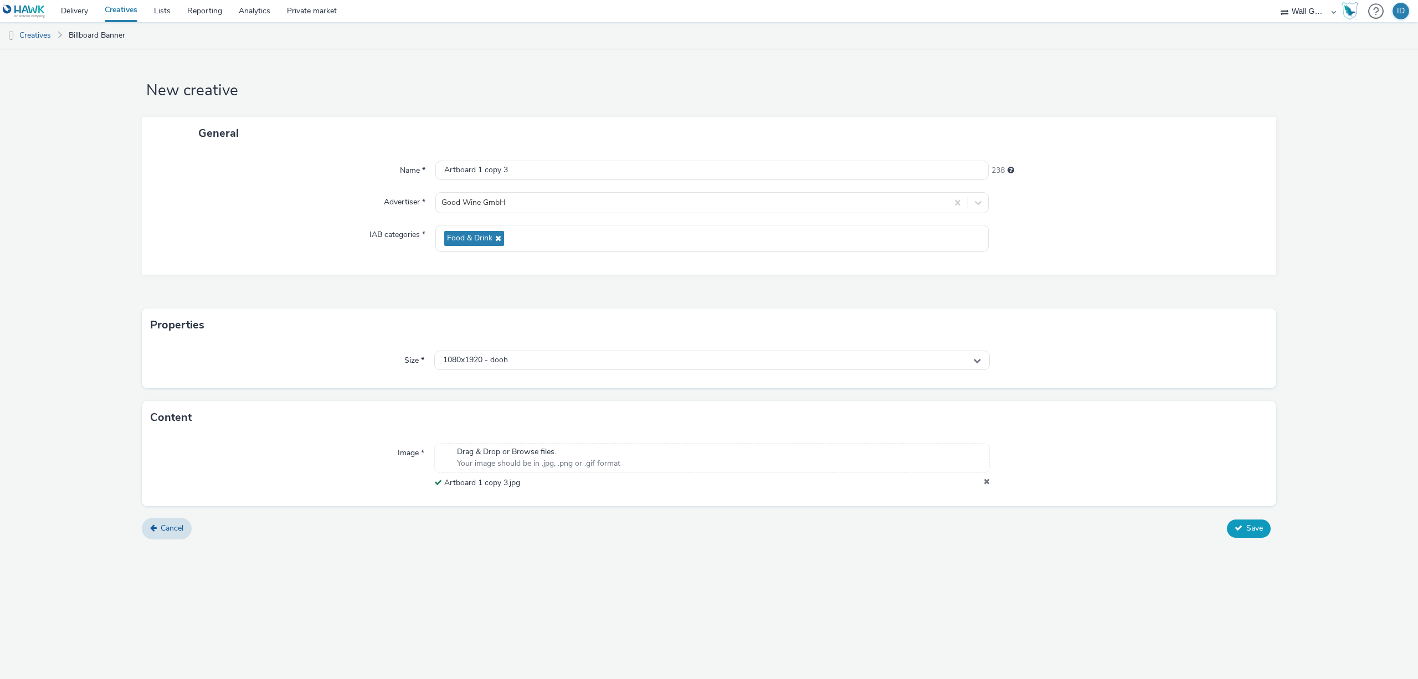
click at [1244, 527] on button "Save" at bounding box center [1249, 529] width 44 height 18
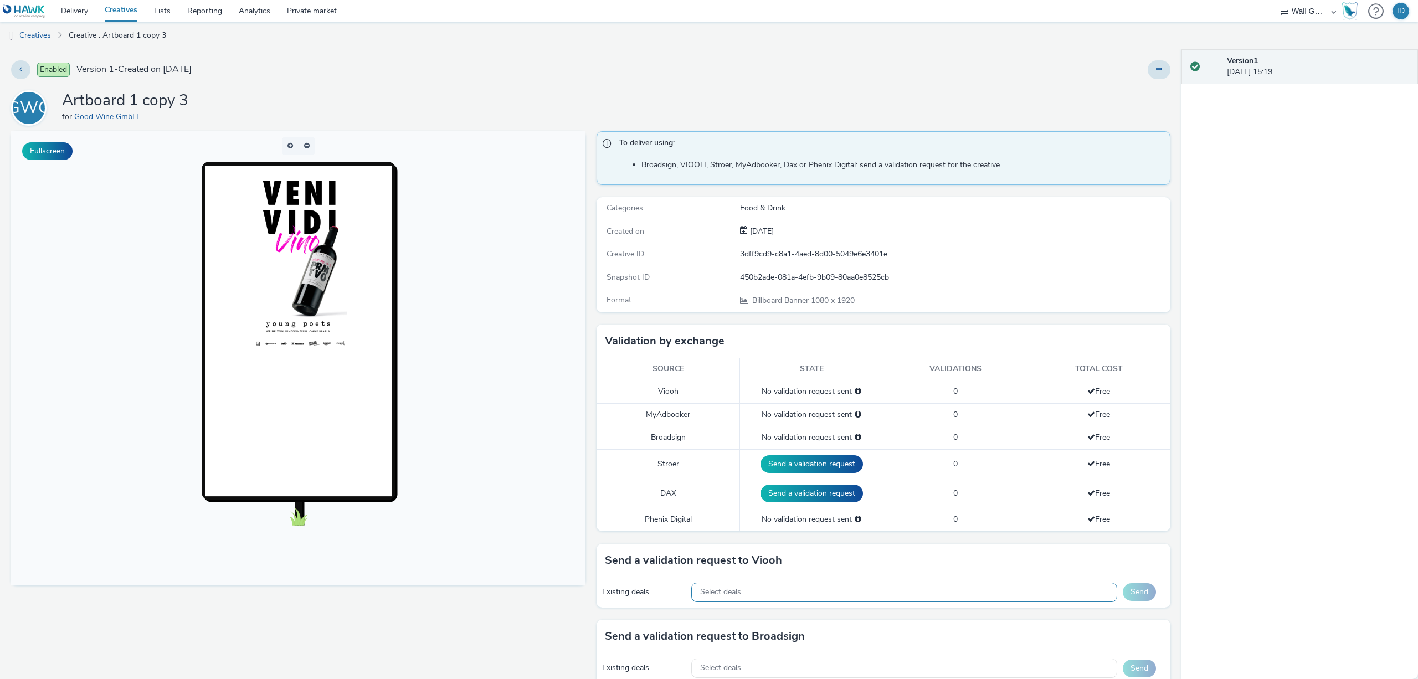
click at [735, 588] on span "Select deals..." at bounding box center [723, 592] width 46 height 9
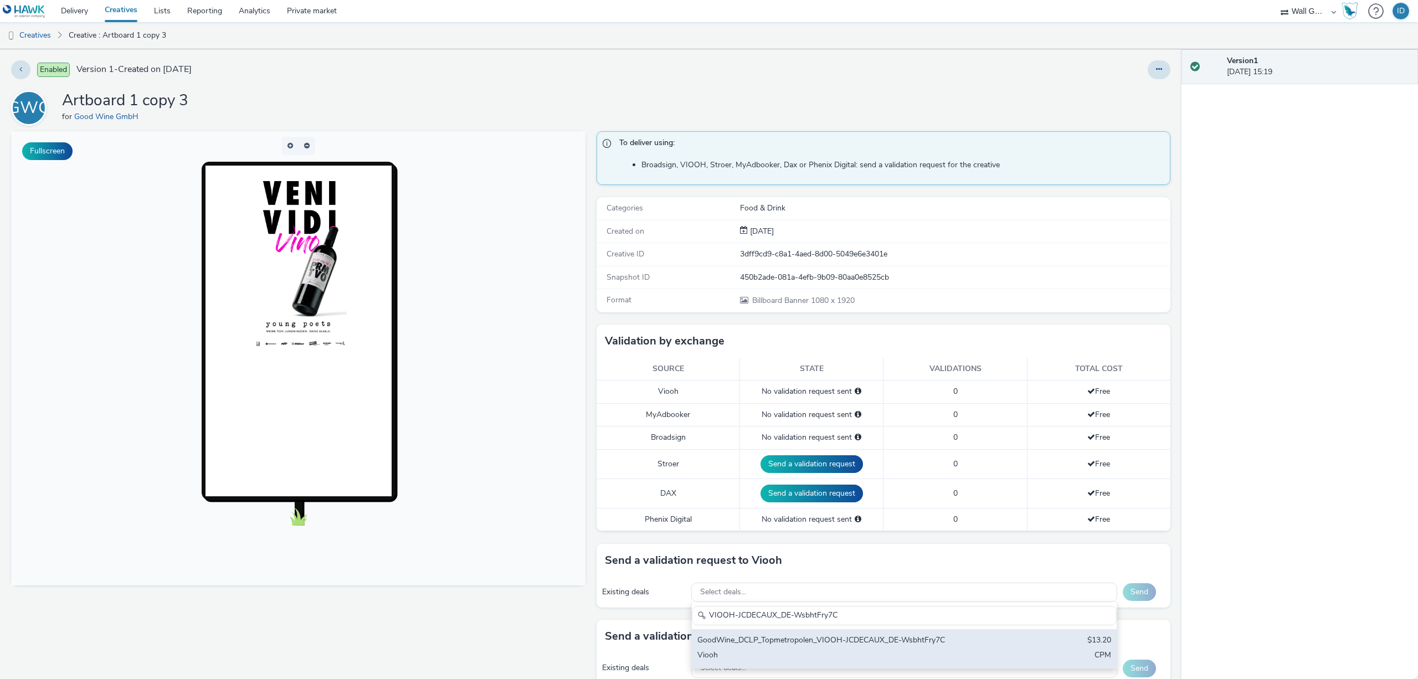
type input "VIOOH-JCDECAUX_DE-WsbhtFry7C"
click at [745, 657] on div "Viooh" at bounding box center [835, 656] width 274 height 13
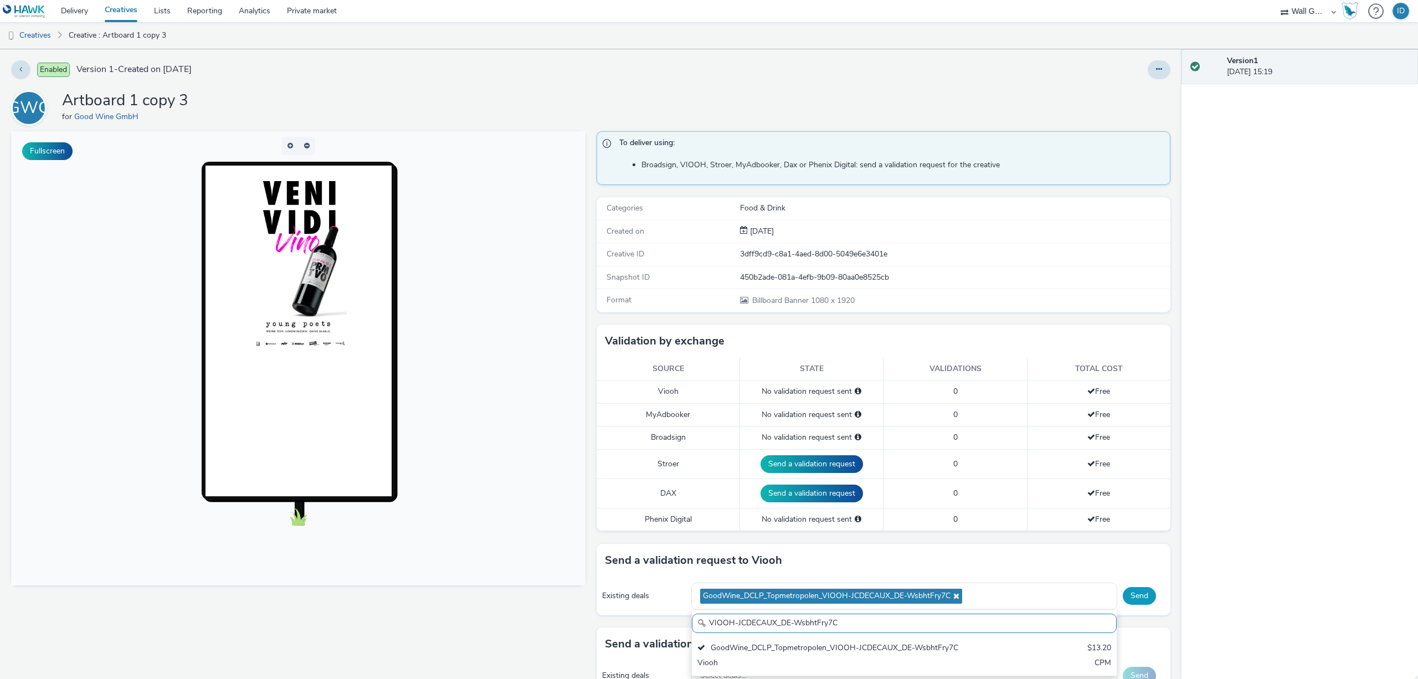
click at [1128, 597] on button "Send" at bounding box center [1139, 596] width 33 height 18
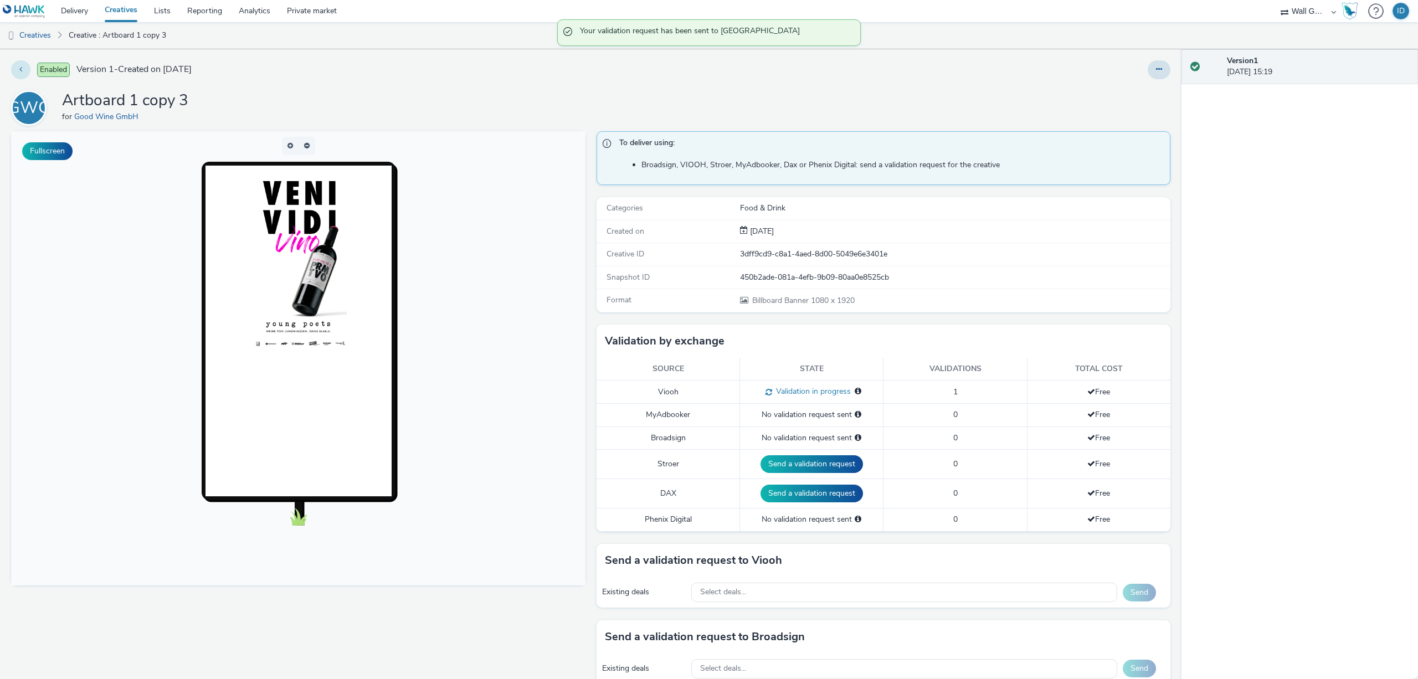
click at [15, 66] on button at bounding box center [20, 69] width 19 height 19
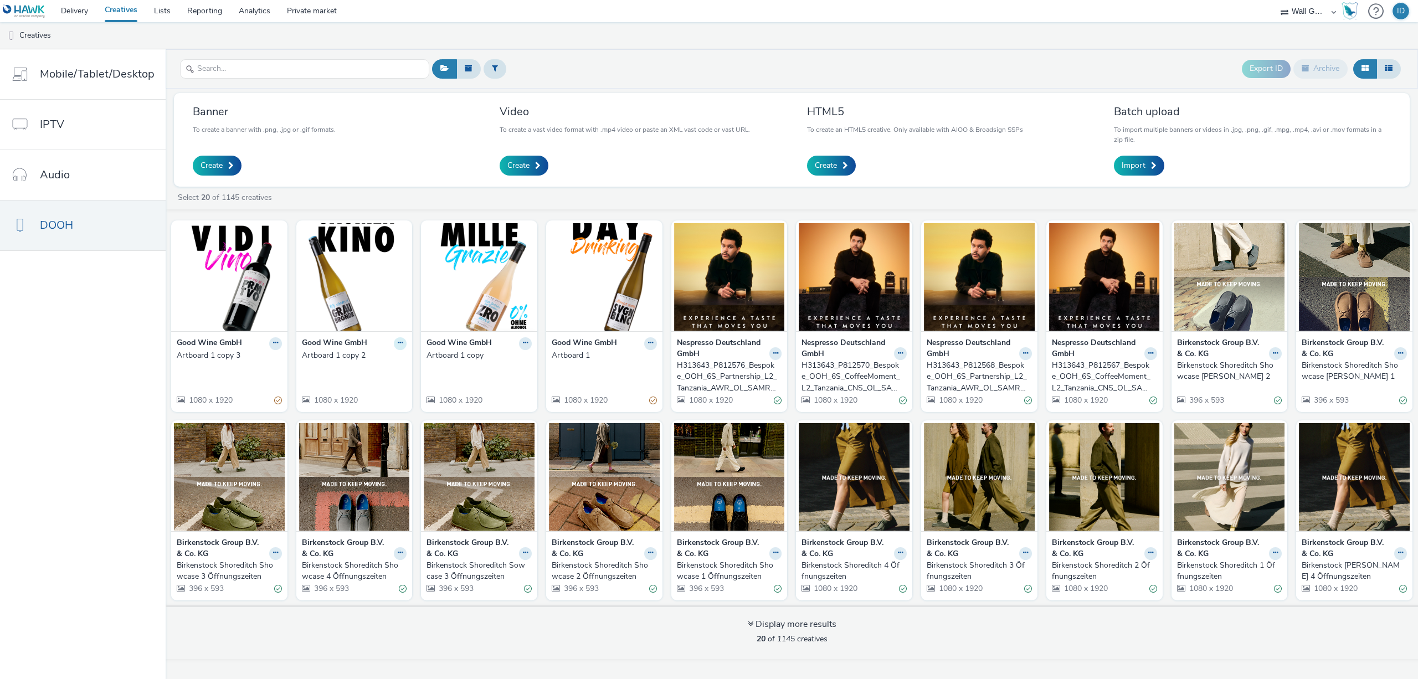
click at [394, 341] on button at bounding box center [400, 343] width 13 height 13
click at [373, 368] on link "Edit" at bounding box center [365, 363] width 83 height 22
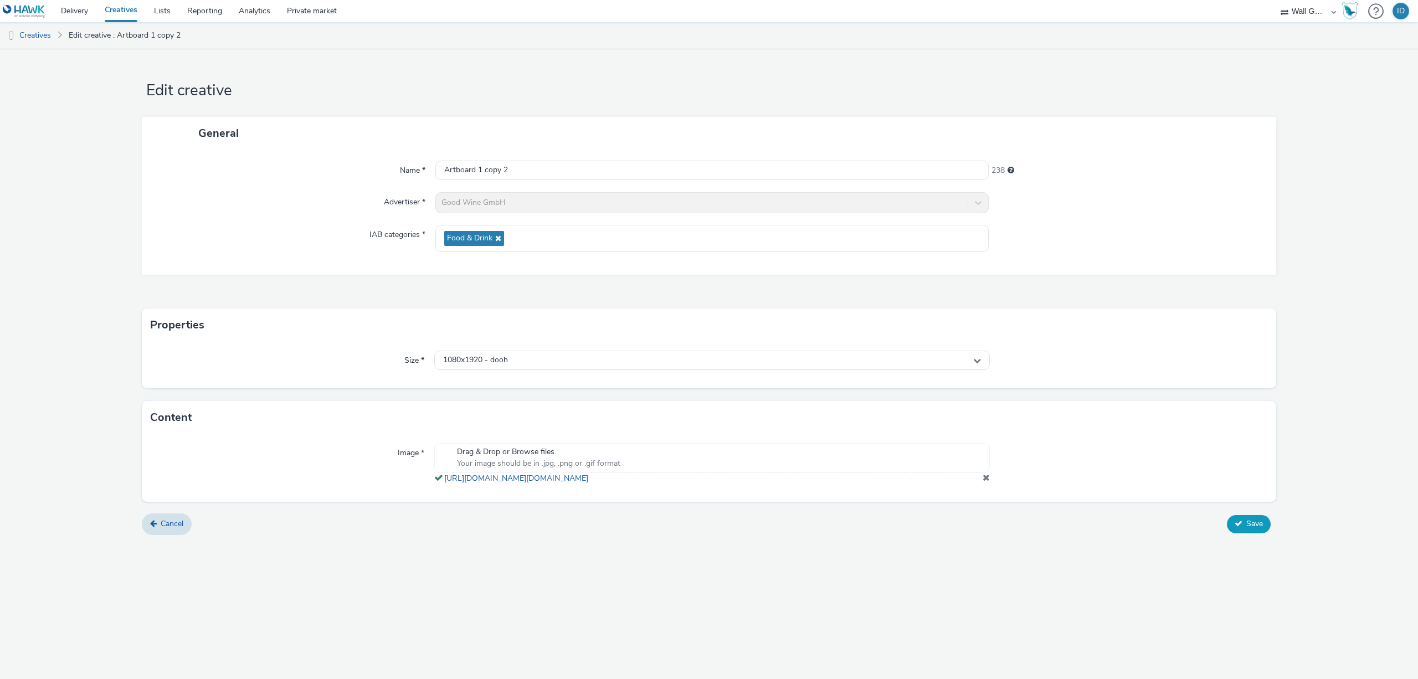
click at [1238, 530] on button "Save" at bounding box center [1249, 524] width 44 height 18
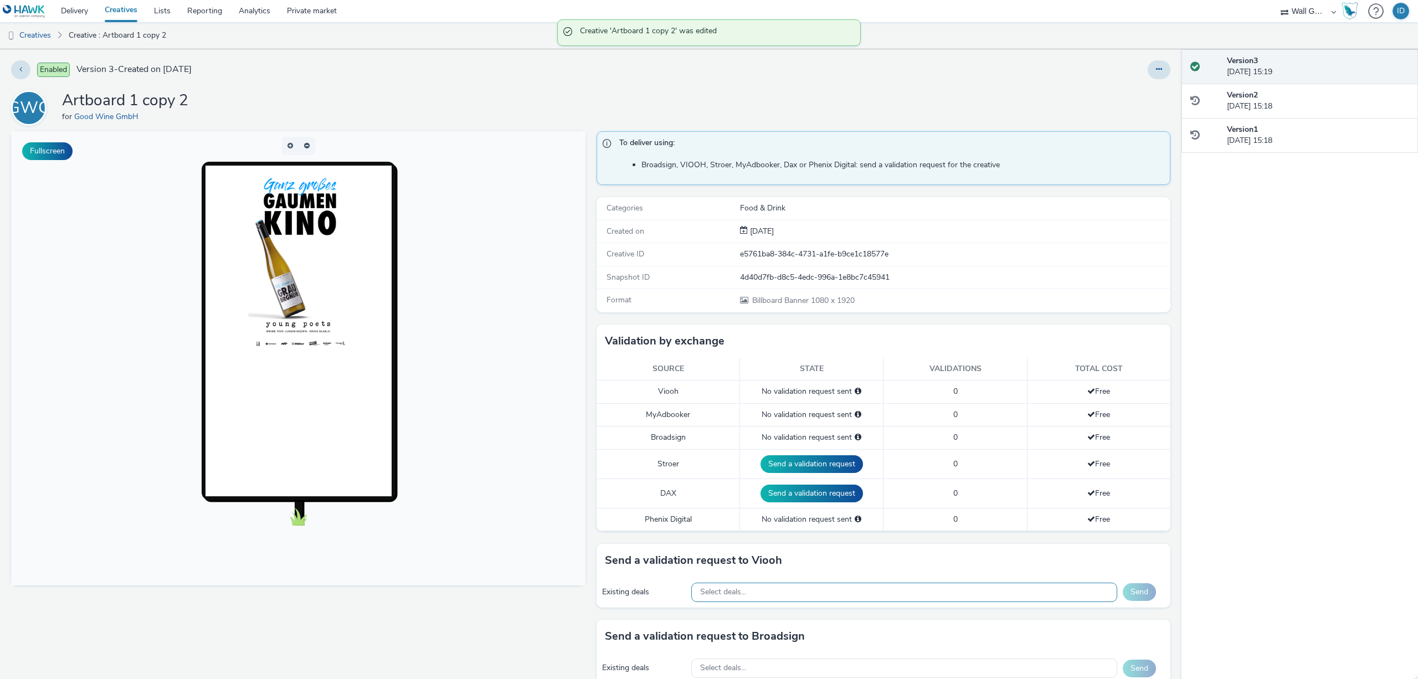
click at [804, 593] on div "Select deals..." at bounding box center [904, 592] width 426 height 19
paste input "VIOOH-JCDECAUX_DE-WsbhtFry7C"
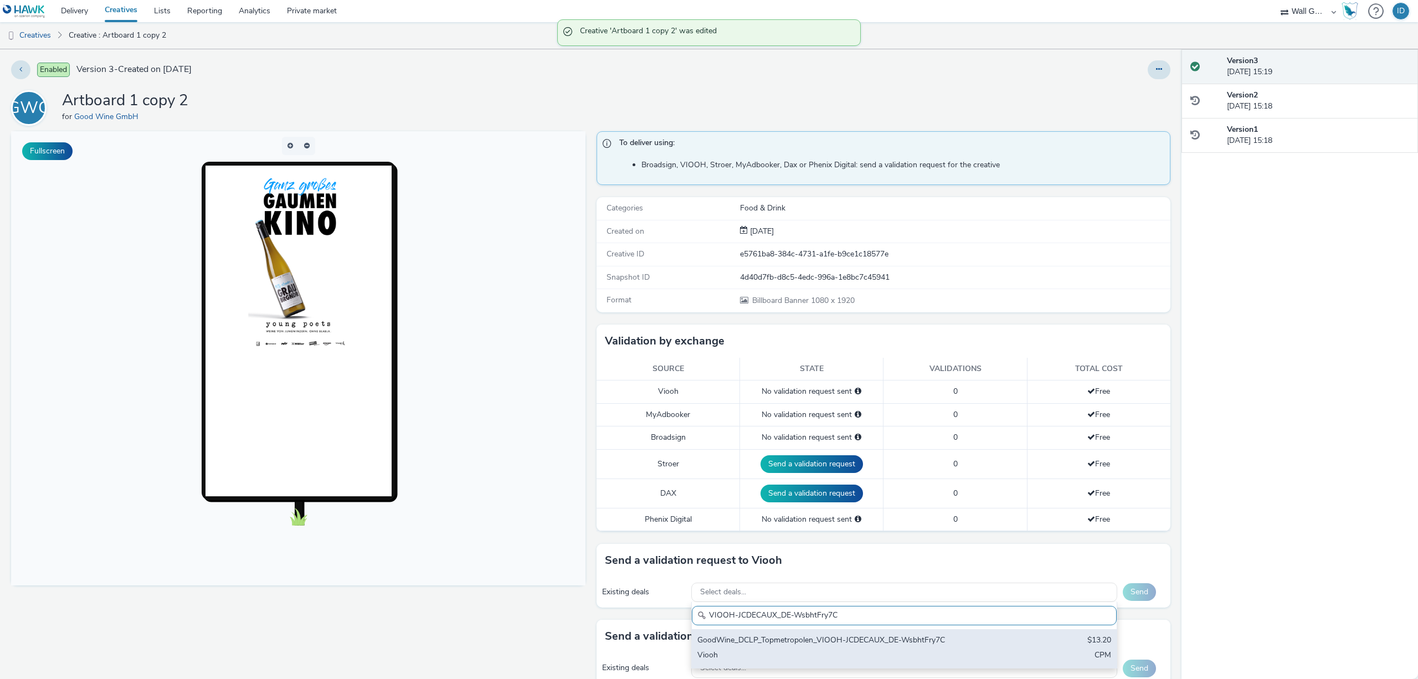
type input "VIOOH-JCDECAUX_DE-WsbhtFry7C"
click at [789, 647] on div "GoodWine_DCLP_Topmetropolen_VIOOH-JCDECAUX_DE-WsbhtFry7C" at bounding box center [835, 641] width 274 height 13
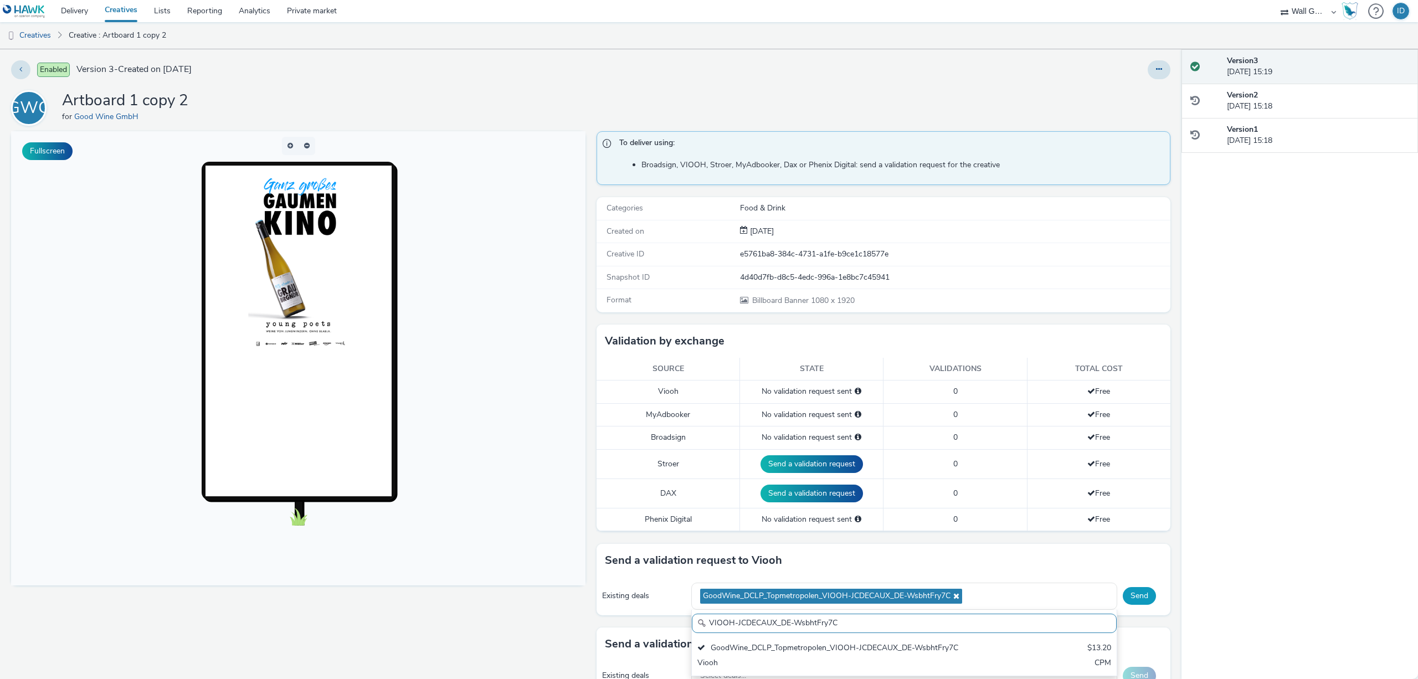
click at [1131, 591] on button "Send" at bounding box center [1139, 596] width 33 height 18
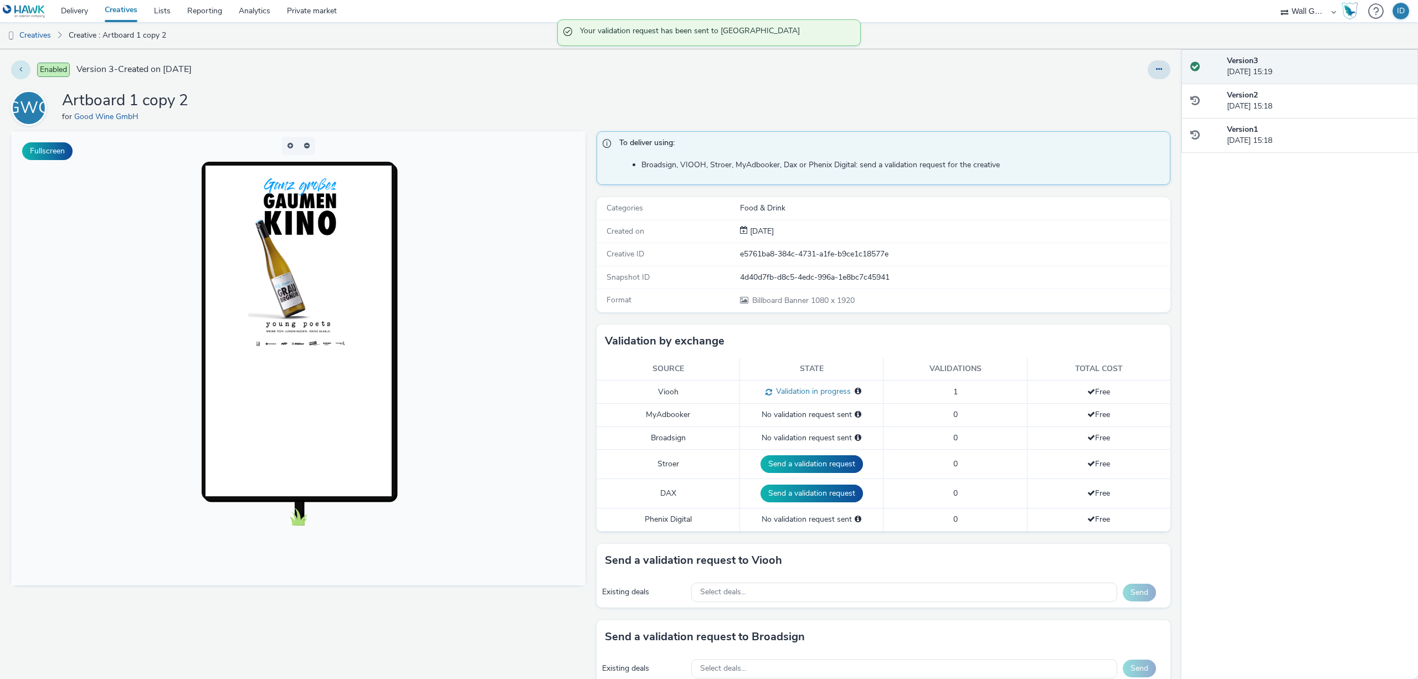
click at [20, 68] on icon at bounding box center [20, 69] width 3 height 8
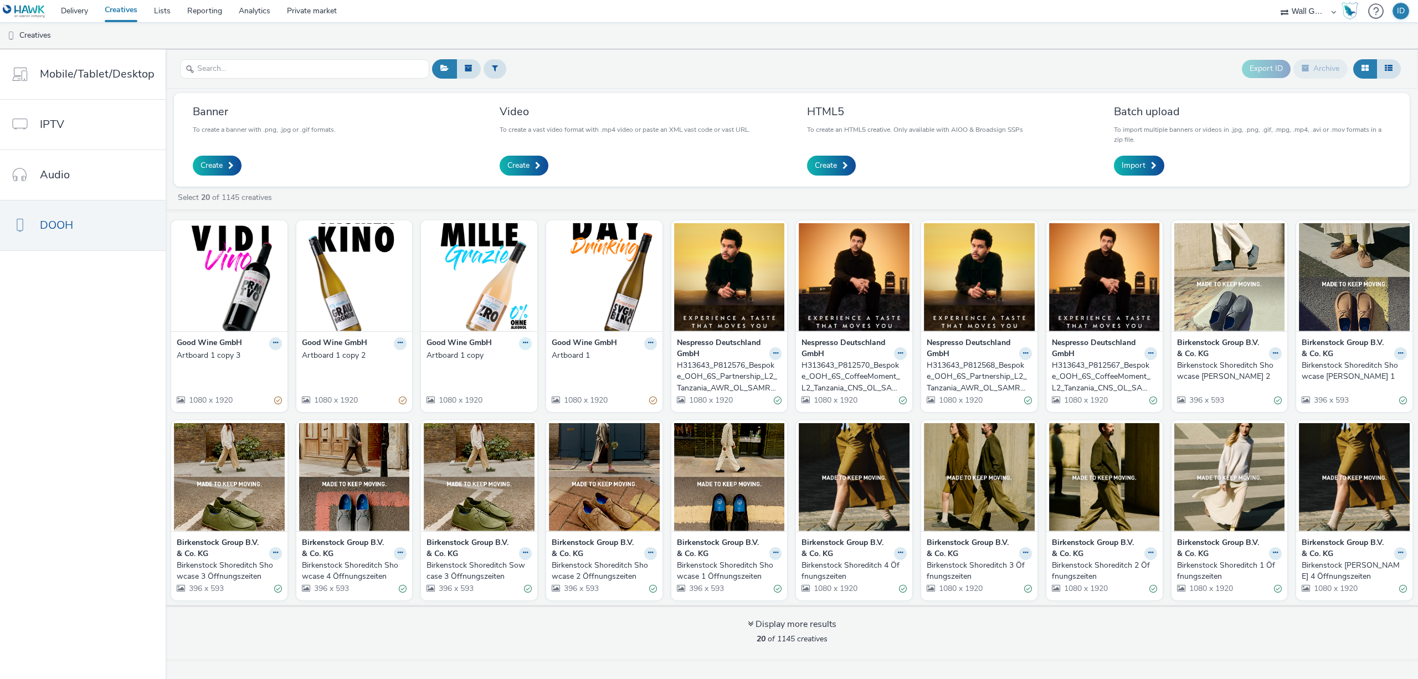
click at [525, 343] on icon at bounding box center [525, 343] width 5 height 7
click at [510, 360] on link "Edit" at bounding box center [490, 363] width 83 height 22
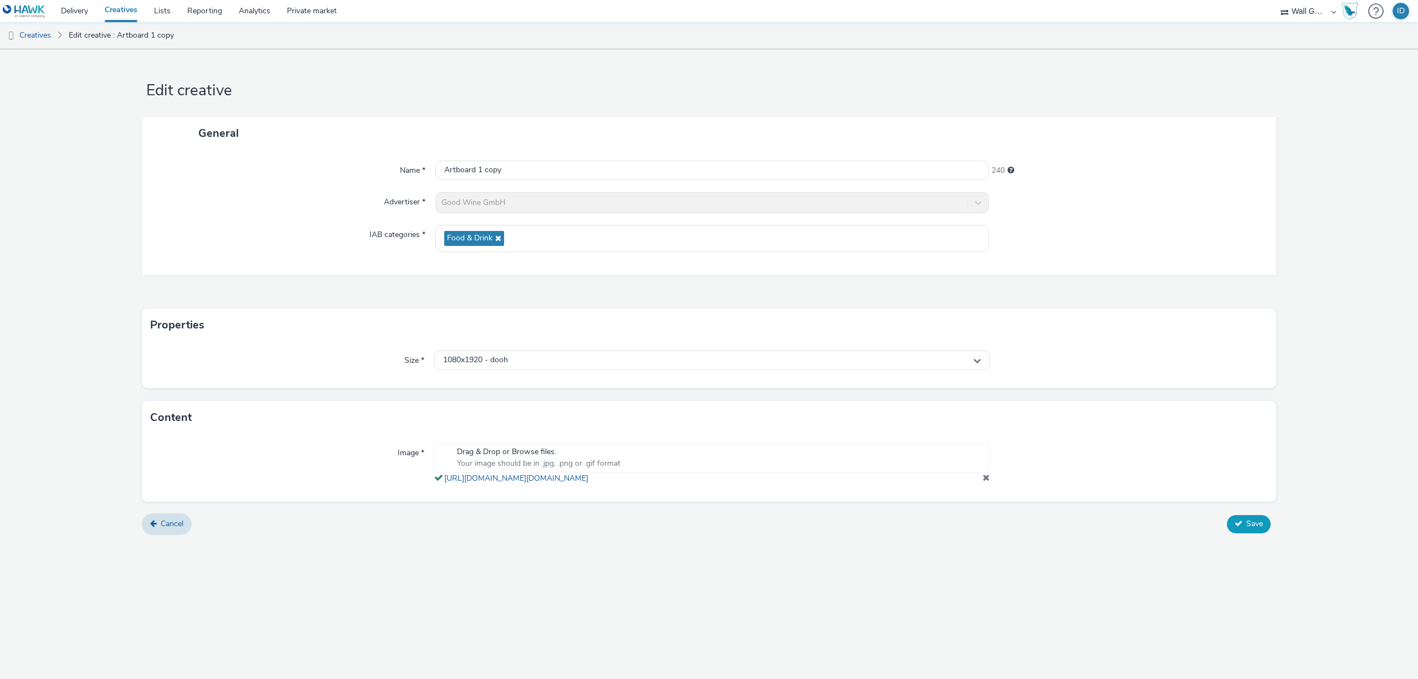
click at [1243, 532] on button "Save" at bounding box center [1249, 524] width 44 height 18
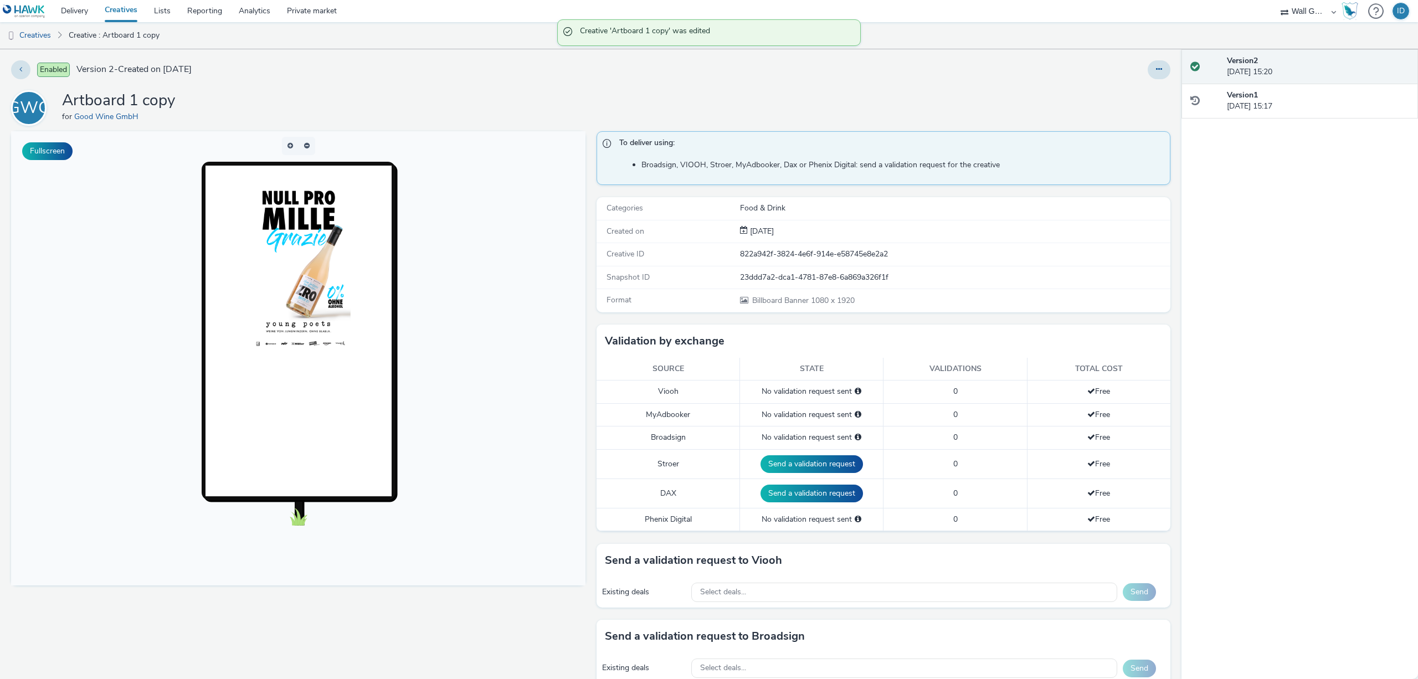
click at [961, 581] on div "Existing deals Select deals... Send" at bounding box center [884, 592] width 575 height 30
click at [956, 588] on div "Select deals..." at bounding box center [904, 592] width 426 height 19
paste input "VIOOH-JCDECAUX_DE-WsbhtFry7C"
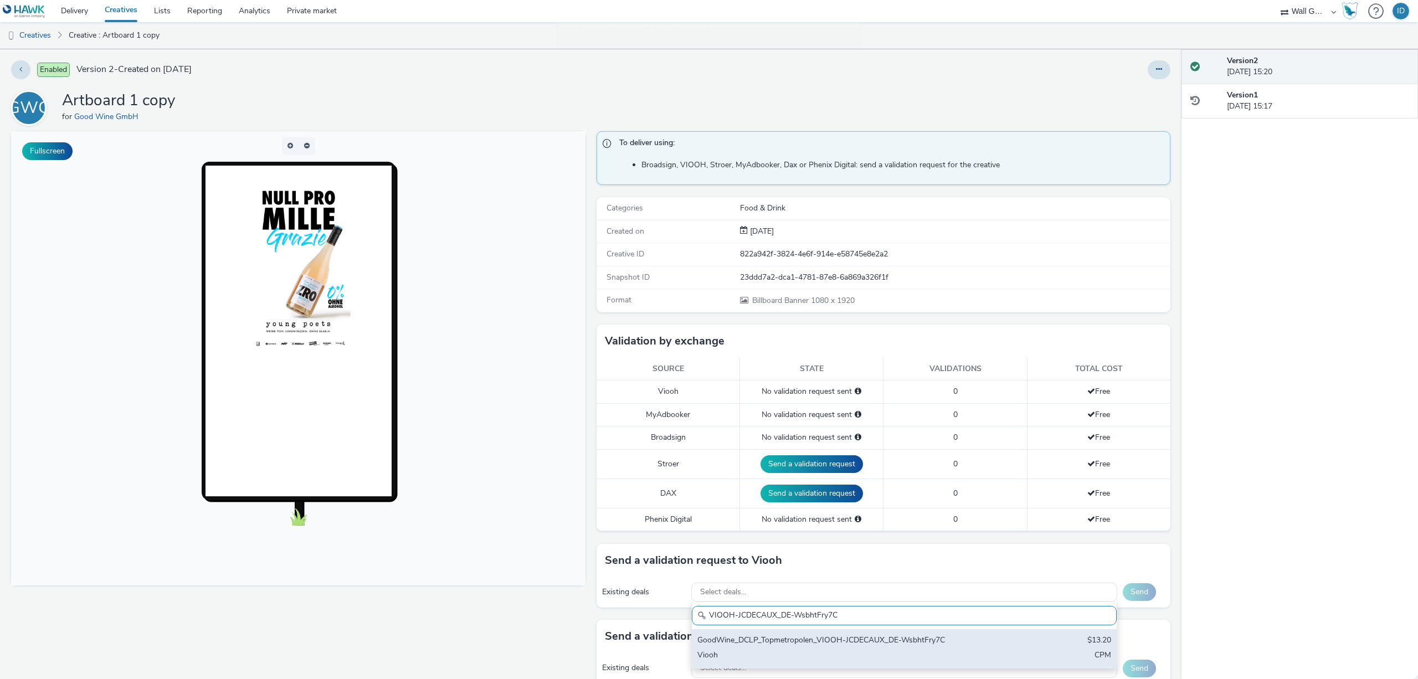
type input "VIOOH-JCDECAUX_DE-WsbhtFry7C"
click at [913, 636] on div "GoodWine_DCLP_Topmetropolen_VIOOH-JCDECAUX_DE-WsbhtFry7C" at bounding box center [835, 641] width 274 height 13
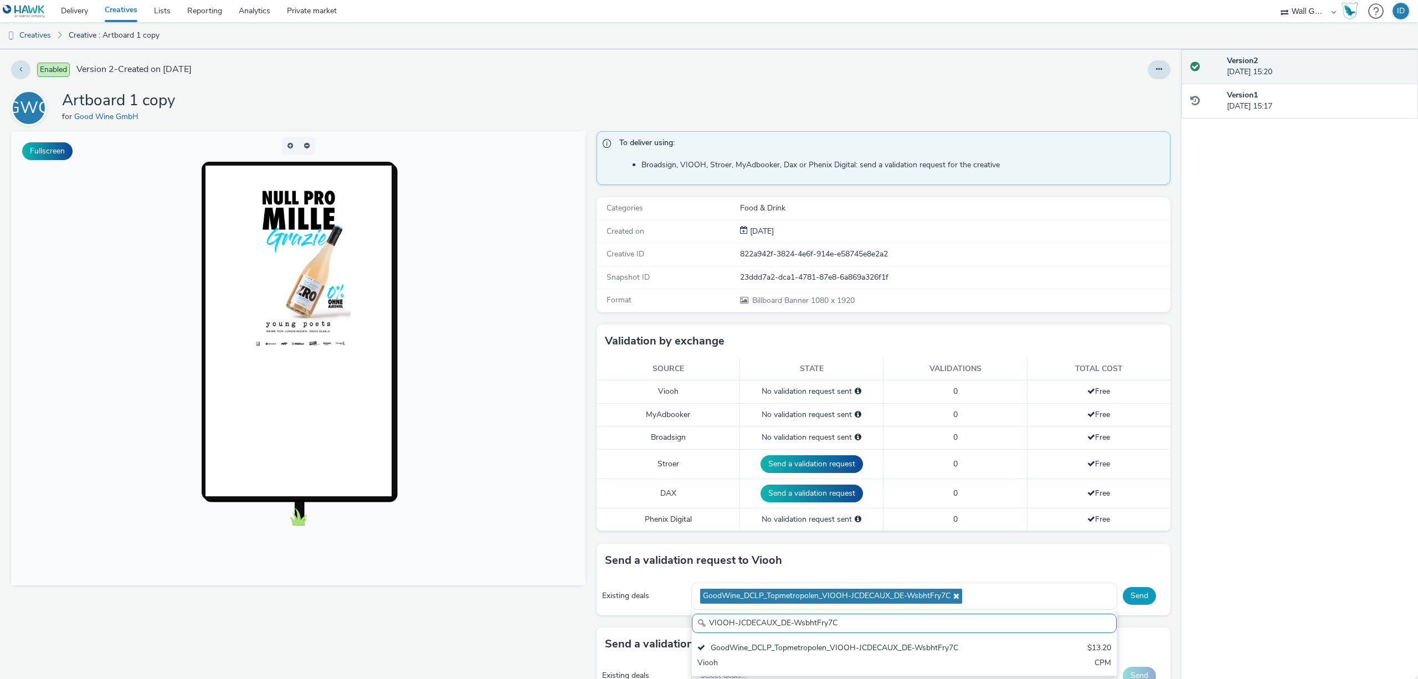
click at [1141, 592] on button "Send" at bounding box center [1139, 596] width 33 height 18
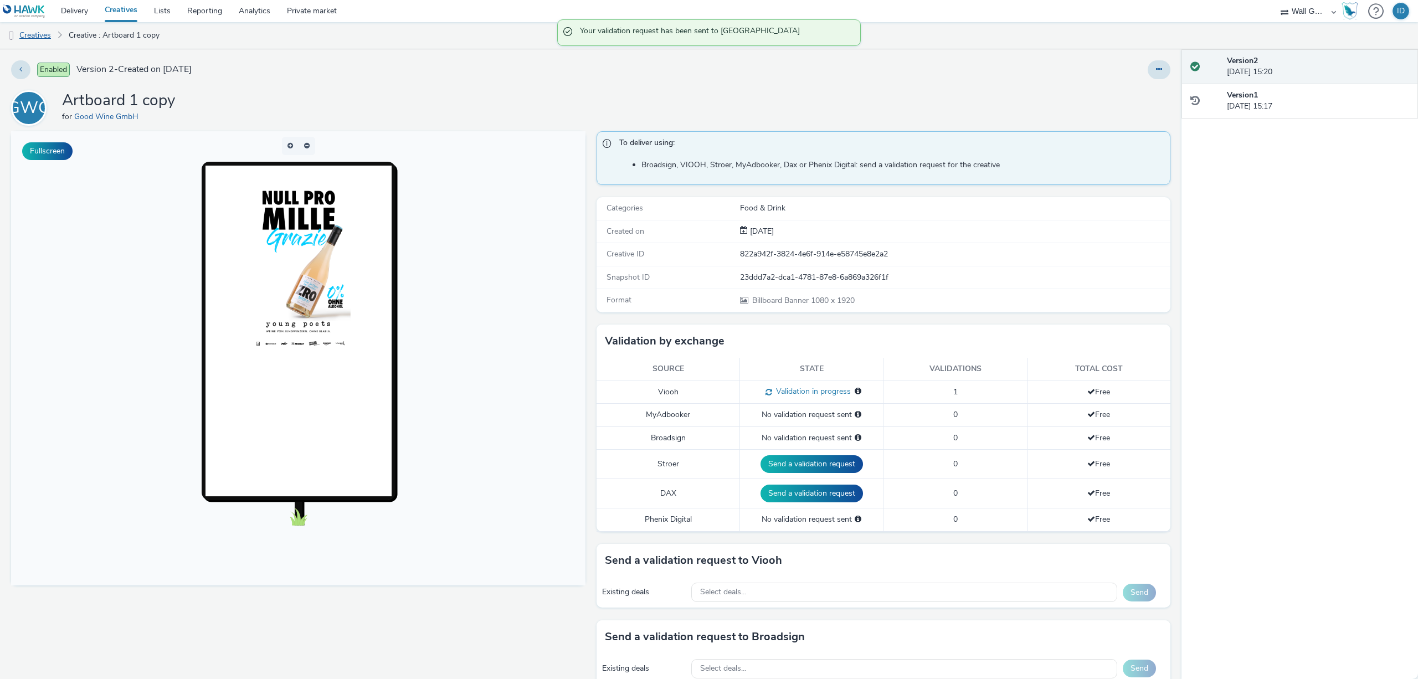
click at [35, 36] on link "Creatives" at bounding box center [28, 35] width 57 height 27
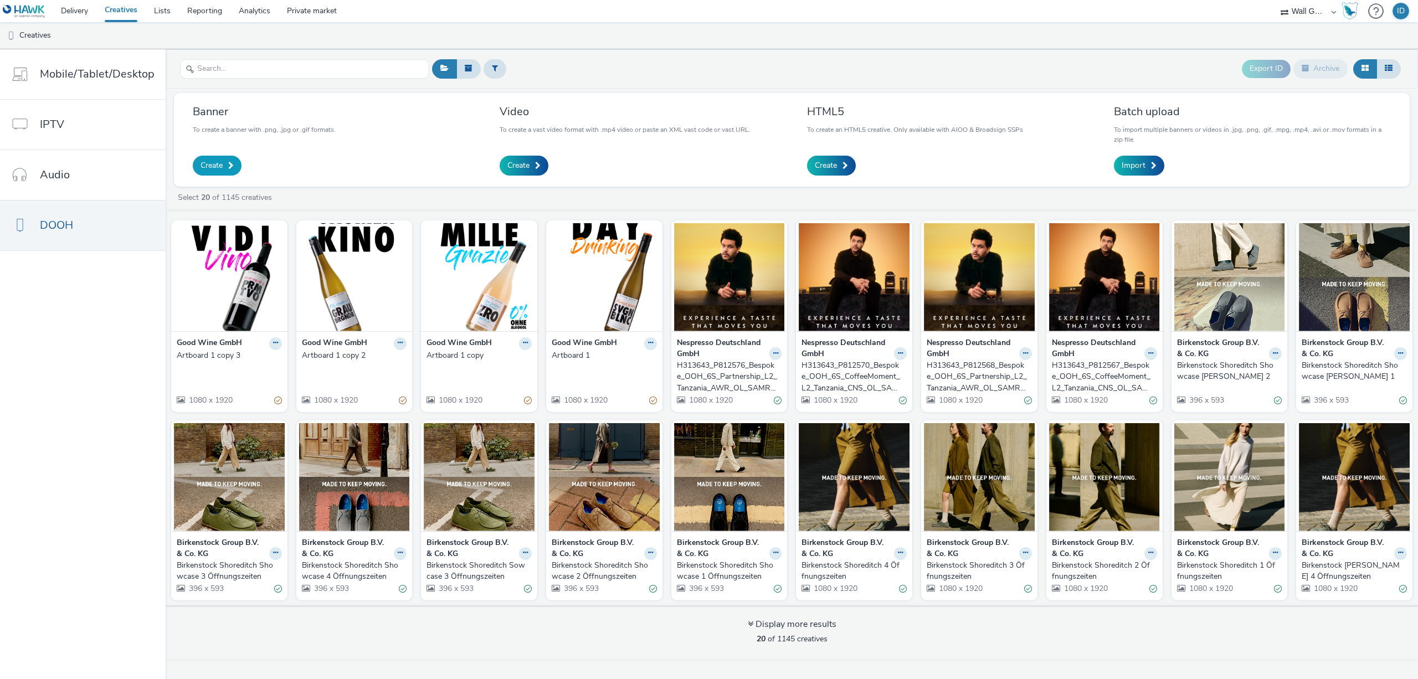
click at [208, 165] on span "Create" at bounding box center [212, 165] width 22 height 11
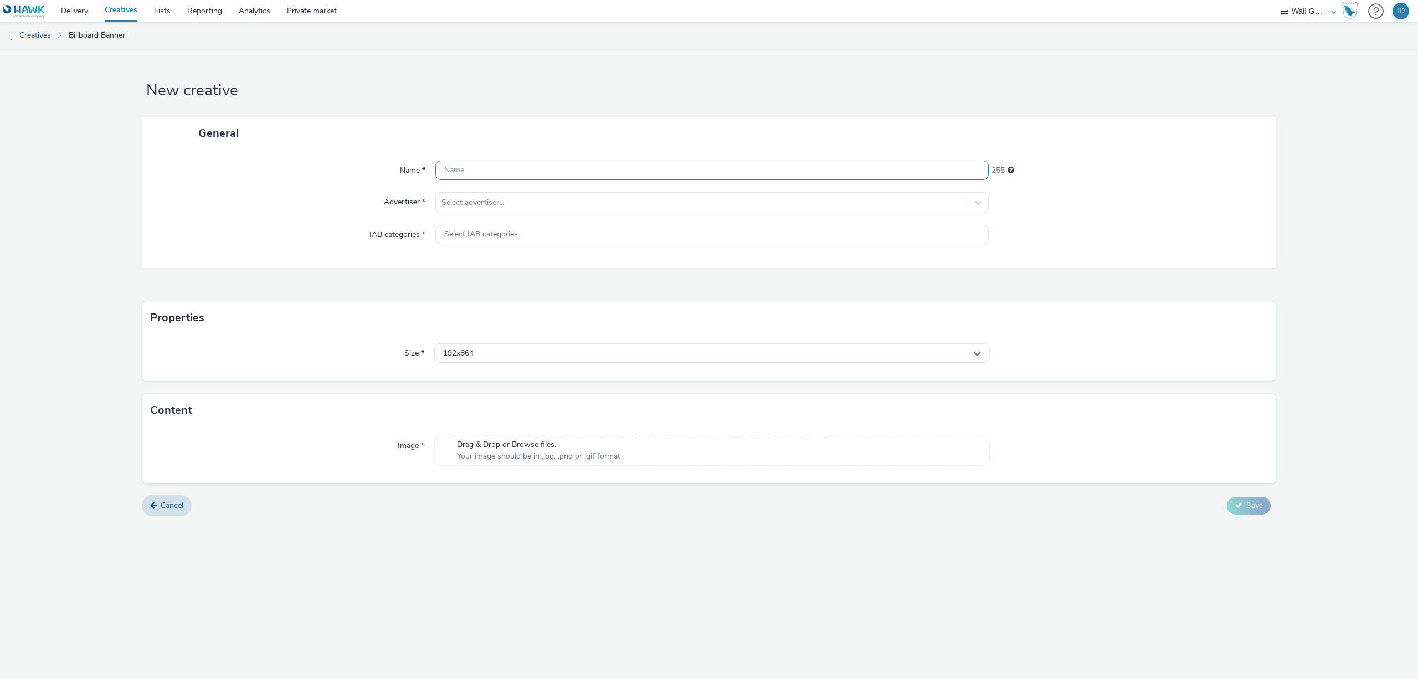
click at [567, 173] on input "text" at bounding box center [711, 170] width 553 height 19
click at [840, 151] on div "Name * This field is required 255 Advertiser * Select advertiser... IAB categor…" at bounding box center [709, 214] width 1135 height 129
click at [629, 164] on input "text" at bounding box center [711, 170] width 553 height 19
paste input "Artboard 1 copy 4"
type input "Artboard 1 copy 4"
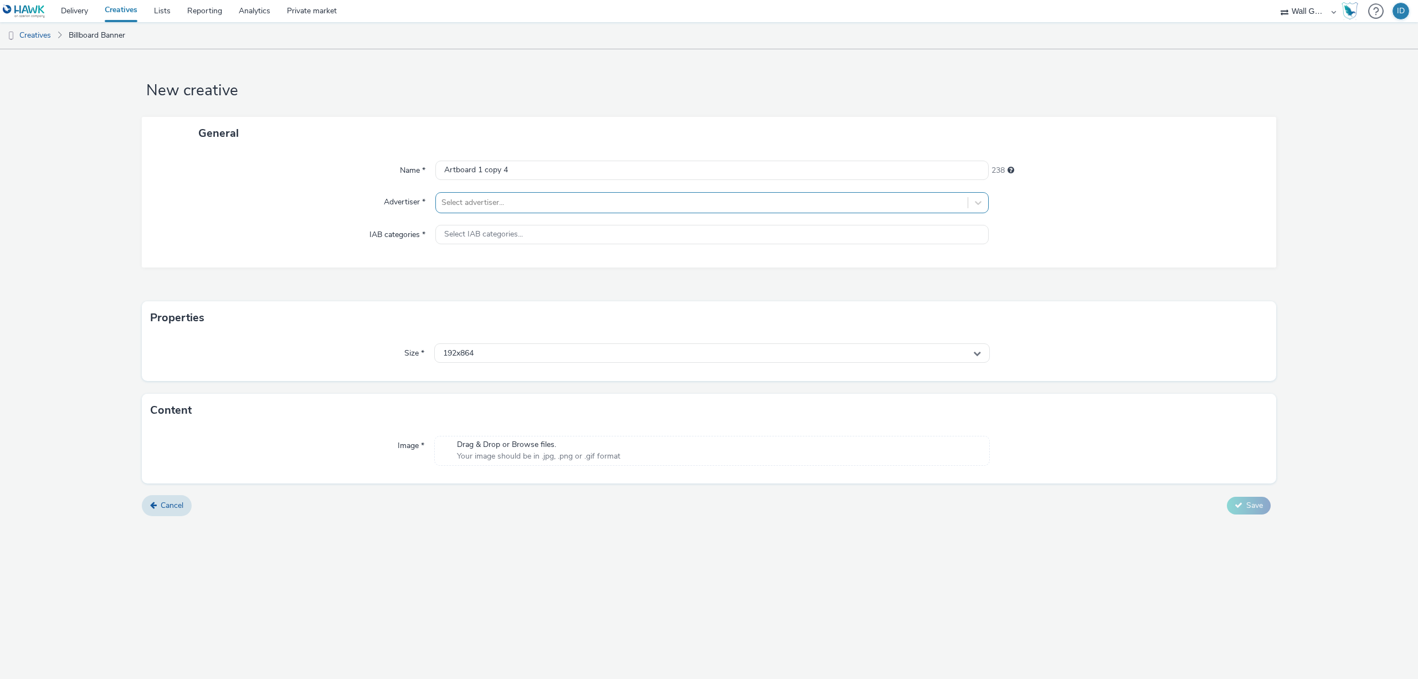
click at [454, 200] on div at bounding box center [702, 202] width 521 height 13
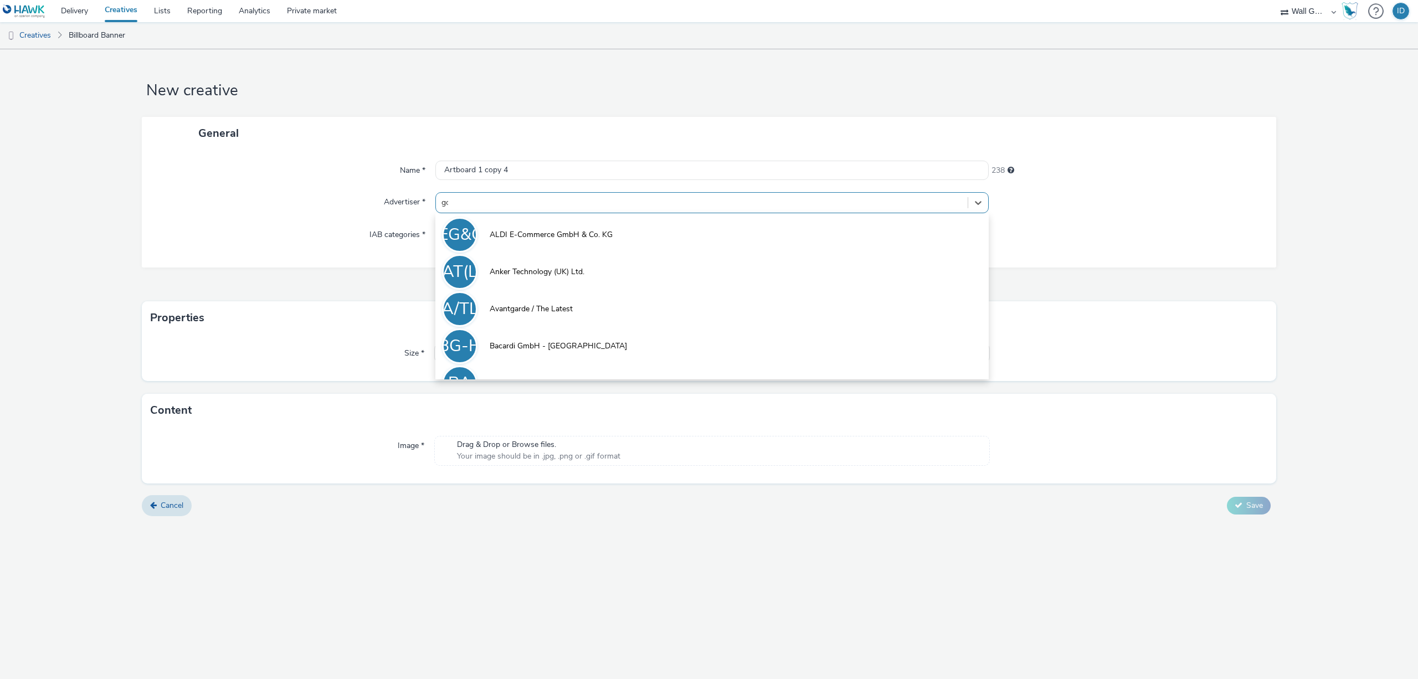
type input "good"
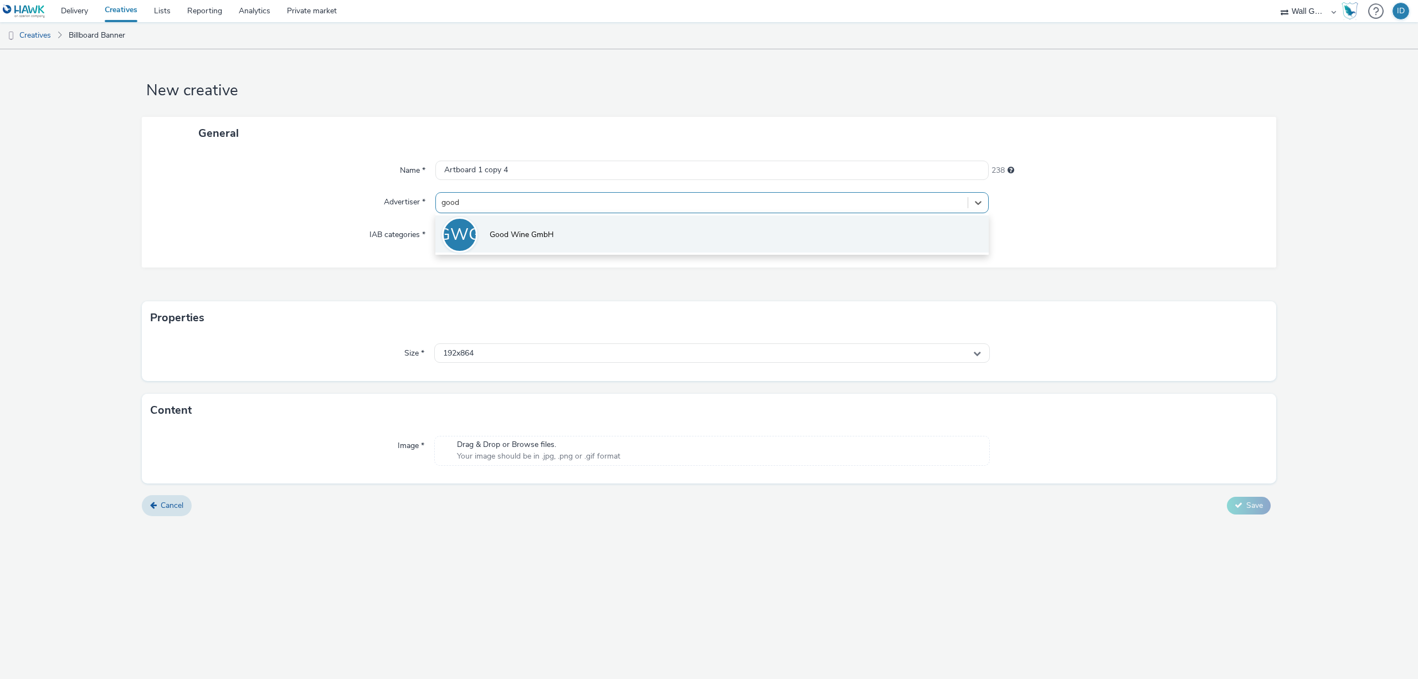
click at [496, 227] on li "GWG Good Wine GmbH" at bounding box center [711, 234] width 553 height 37
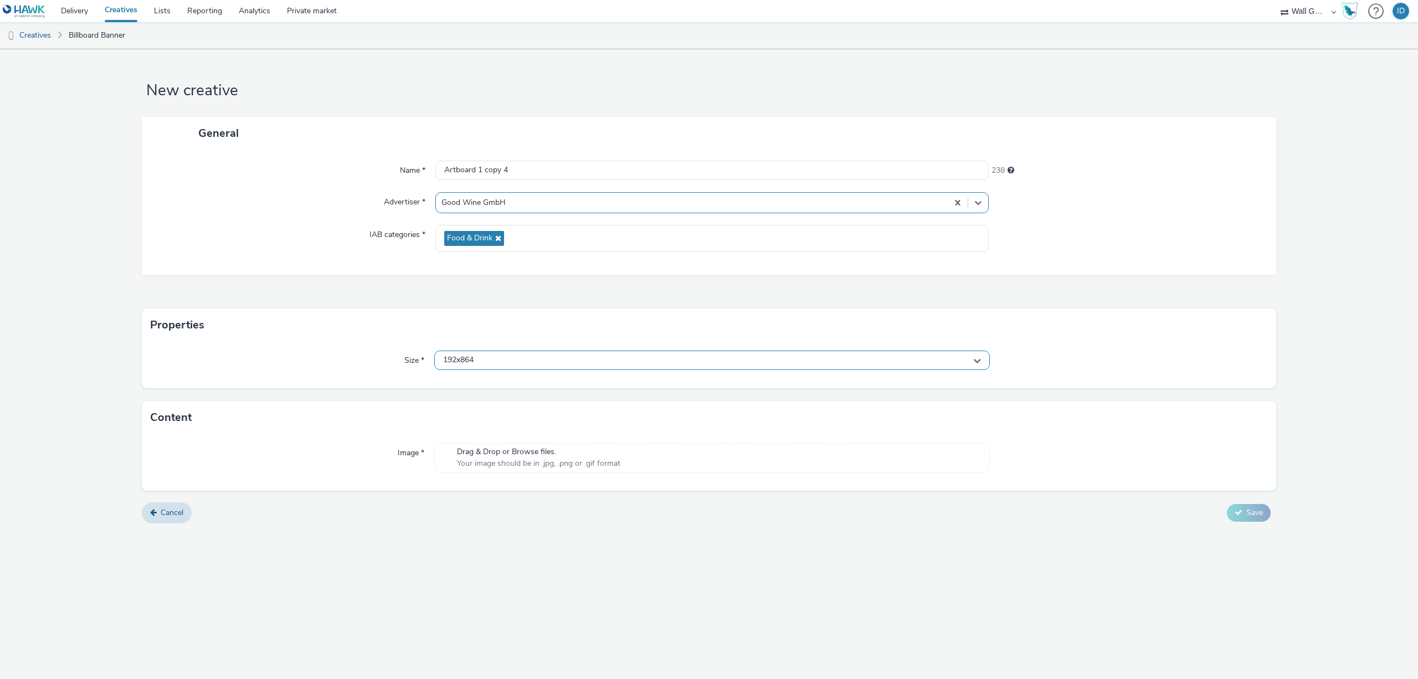
click at [482, 360] on div "192x864" at bounding box center [712, 360] width 556 height 19
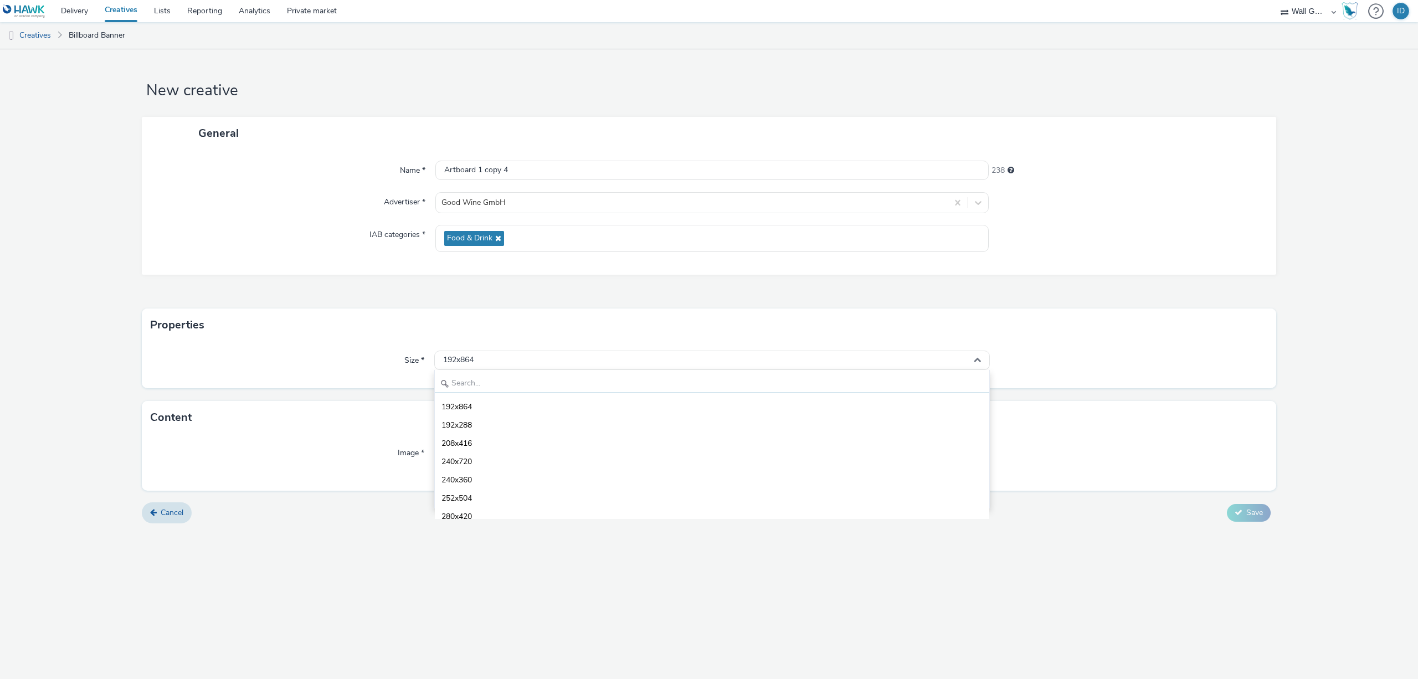
click at [483, 385] on input "text" at bounding box center [712, 383] width 555 height 19
type input "1080"
click at [479, 475] on span "1080x1920 - dooh" at bounding box center [474, 480] width 65 height 11
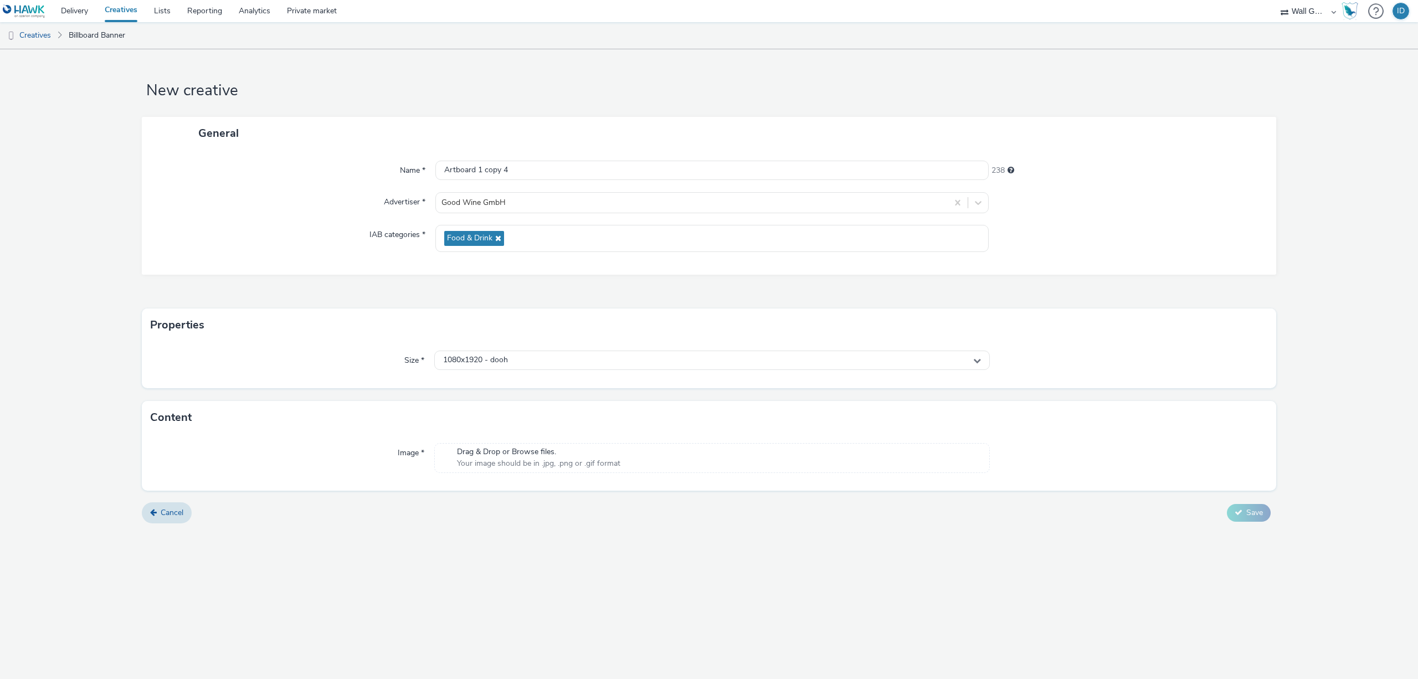
click at [512, 454] on span "Drag & Drop or Browse files." at bounding box center [538, 452] width 163 height 11
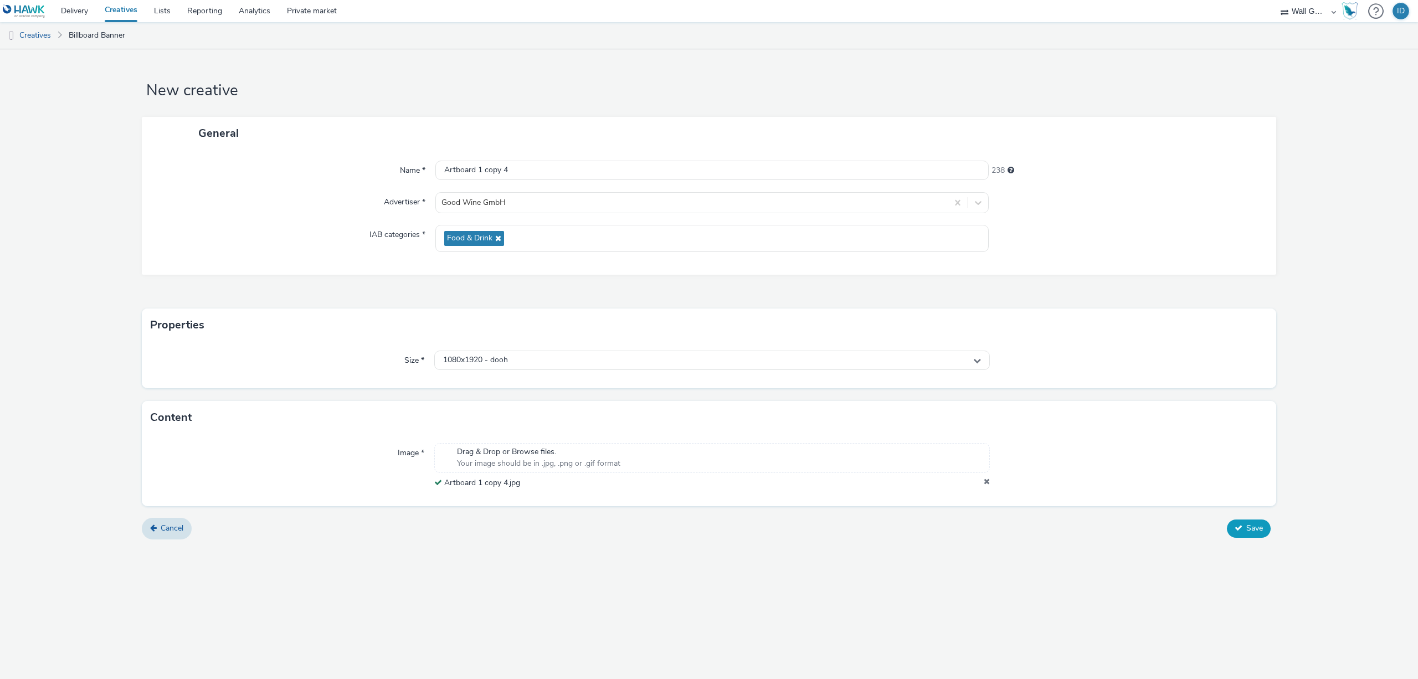
click at [1251, 529] on span "Save" at bounding box center [1255, 528] width 17 height 11
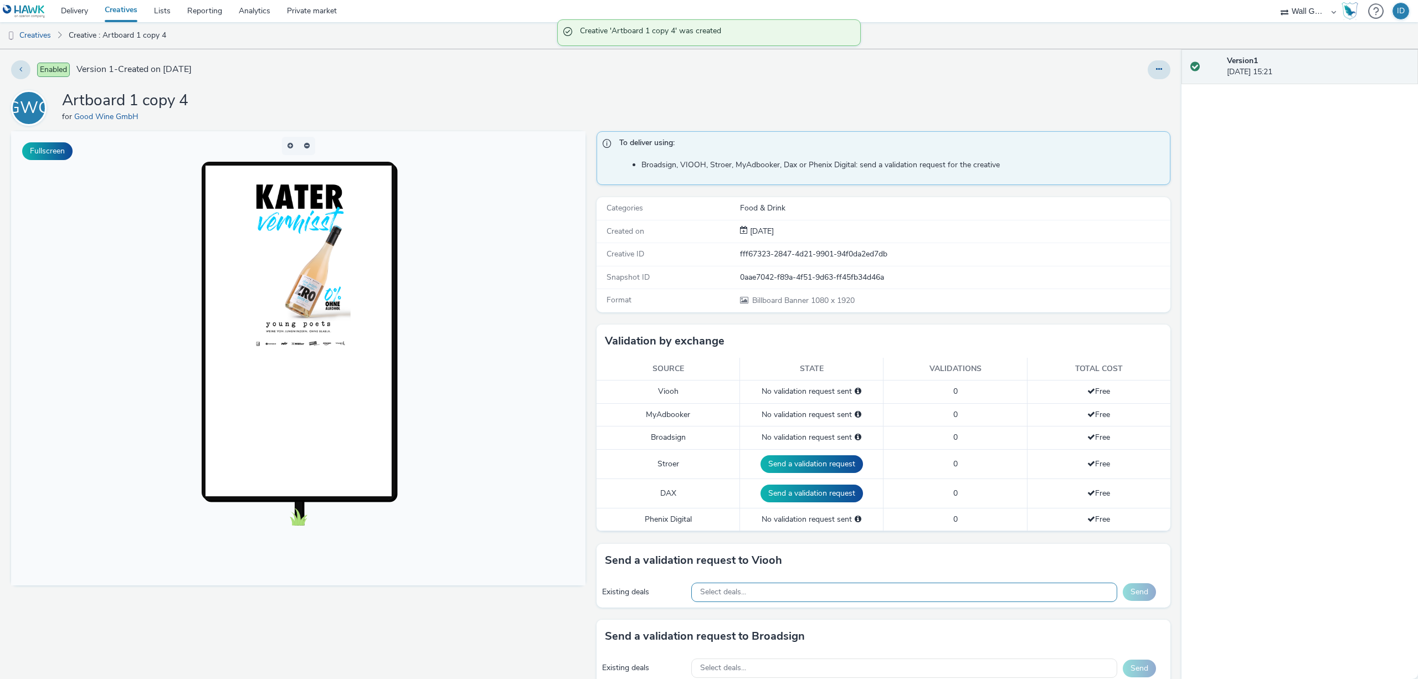
click at [811, 592] on div "Select deals..." at bounding box center [904, 592] width 426 height 19
click at [730, 606] on input "text" at bounding box center [904, 615] width 425 height 19
paste input "VIOOH-JCDECAUX_DE-WsbhtFry7C"
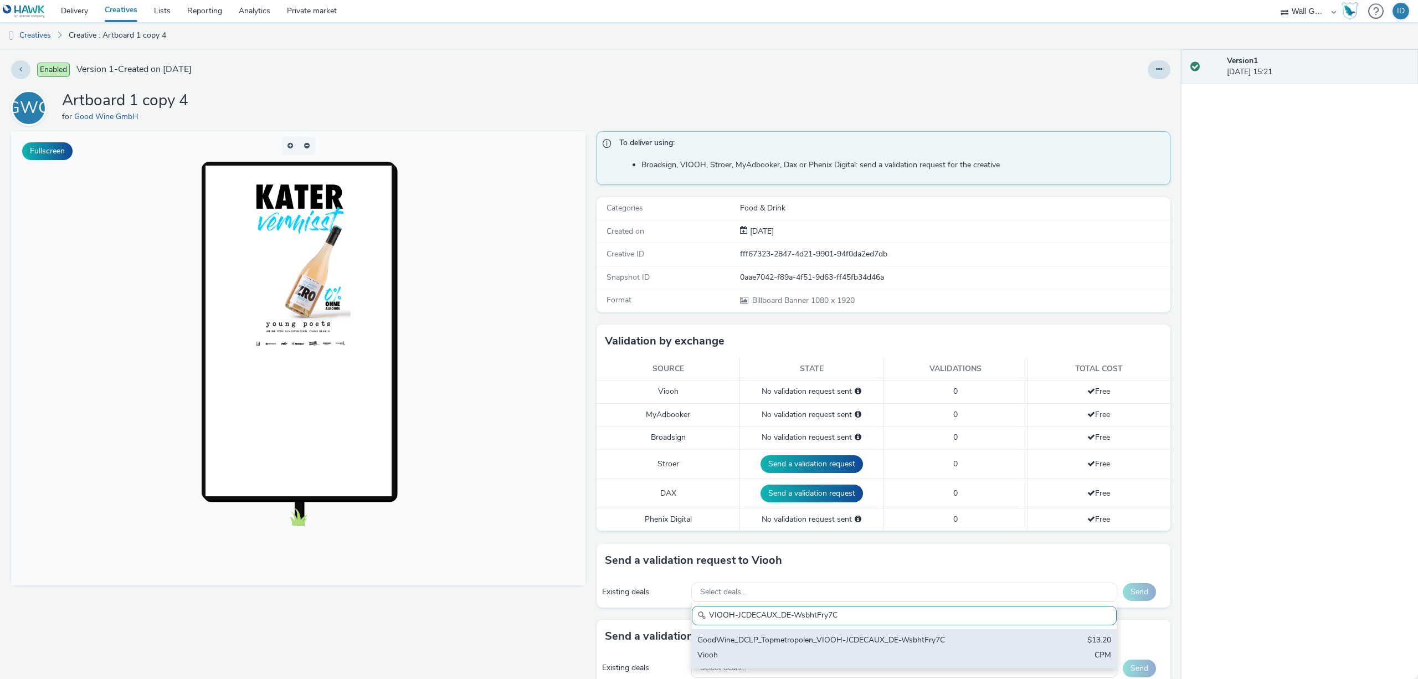
type input "VIOOH-JCDECAUX_DE-WsbhtFry7C"
click at [786, 648] on div "GoodWine_DCLP_Topmetropolen_VIOOH-JCDECAUX_DE-WsbhtFry7C $13.20 Viooh CPM" at bounding box center [904, 648] width 425 height 39
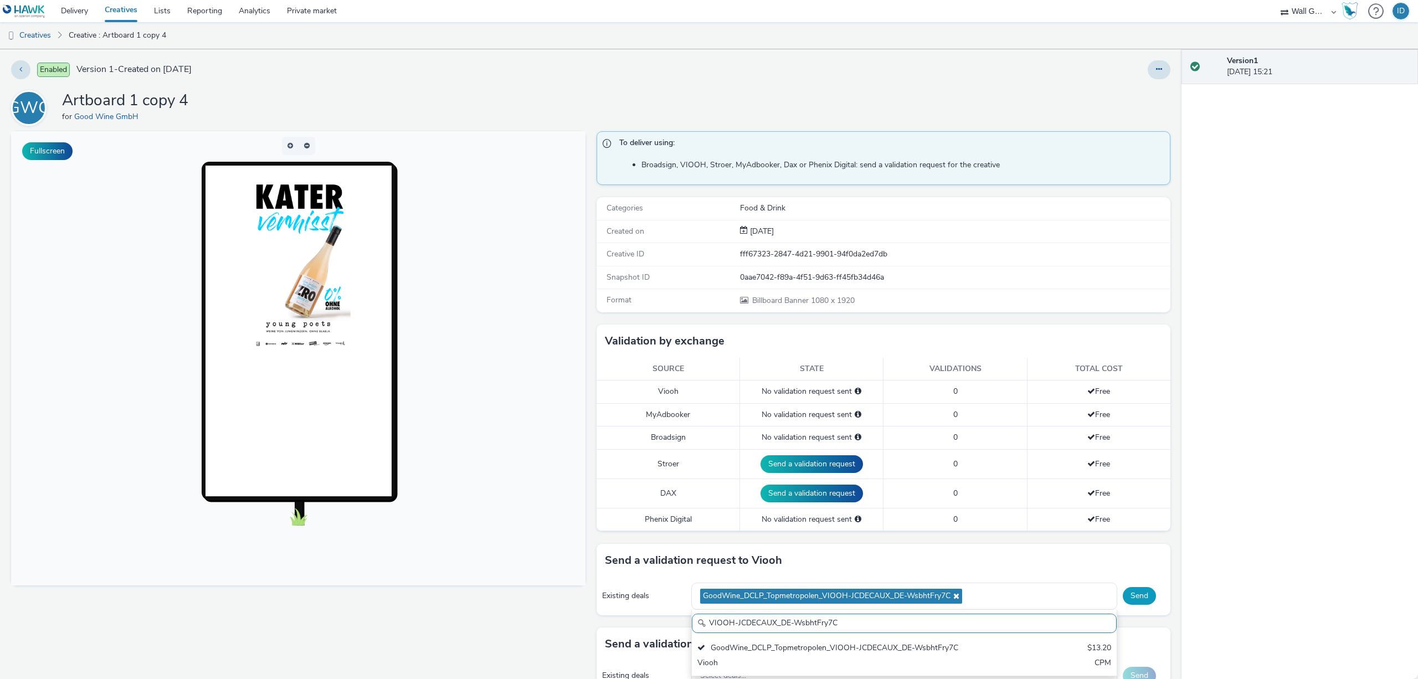
click at [1127, 596] on button "Send" at bounding box center [1139, 596] width 33 height 18
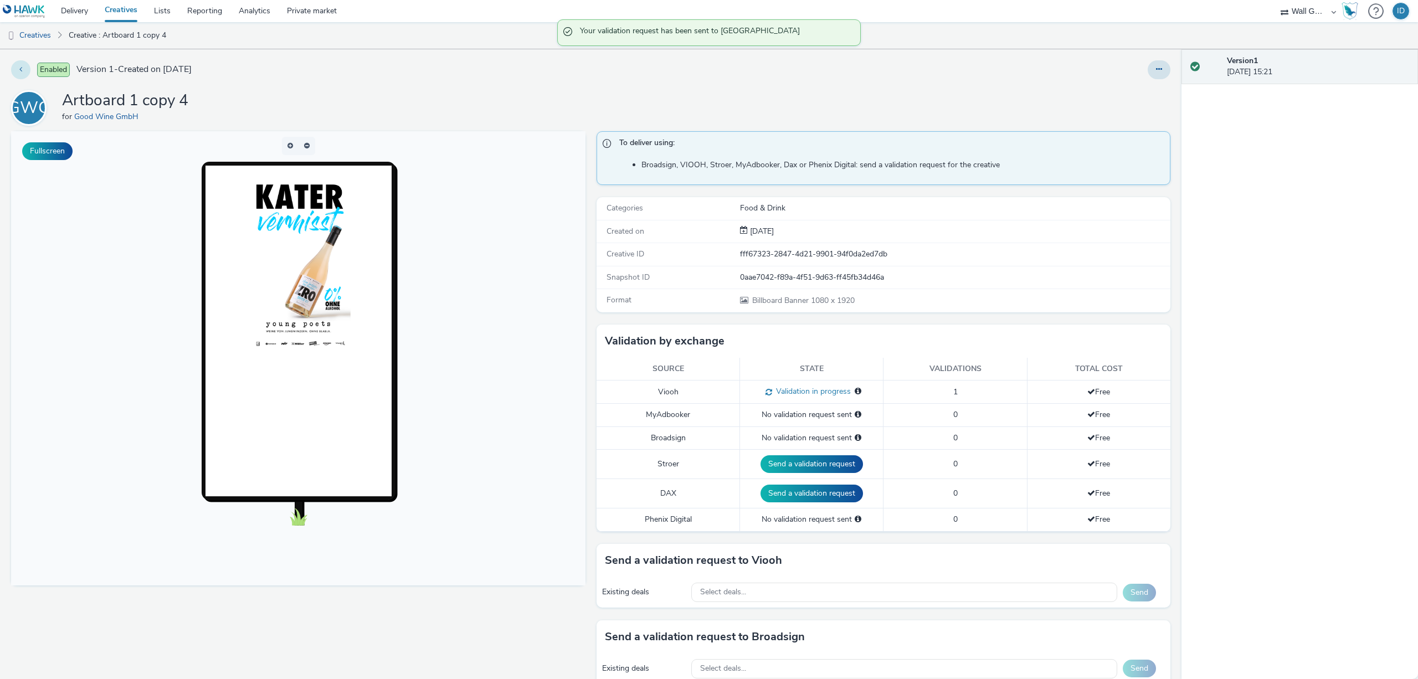
click at [20, 70] on icon at bounding box center [20, 69] width 3 height 8
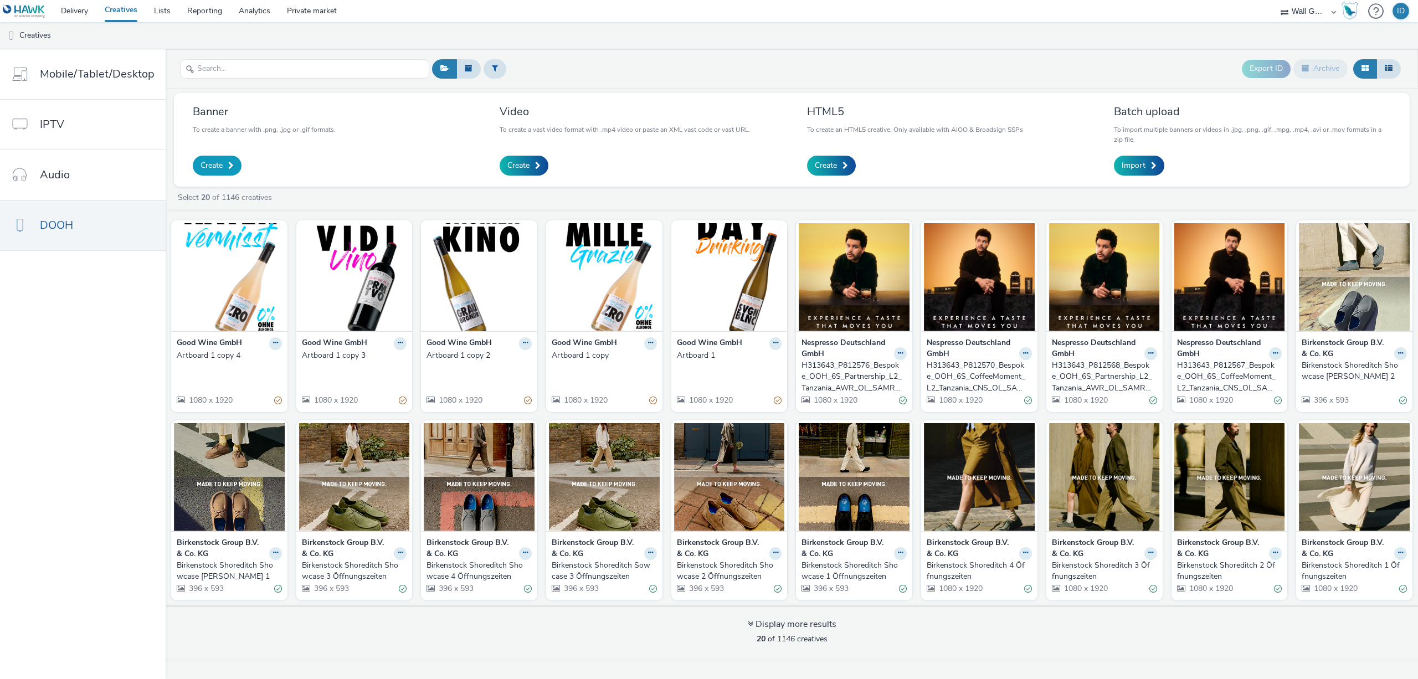
click at [218, 165] on span "Create" at bounding box center [212, 165] width 22 height 11
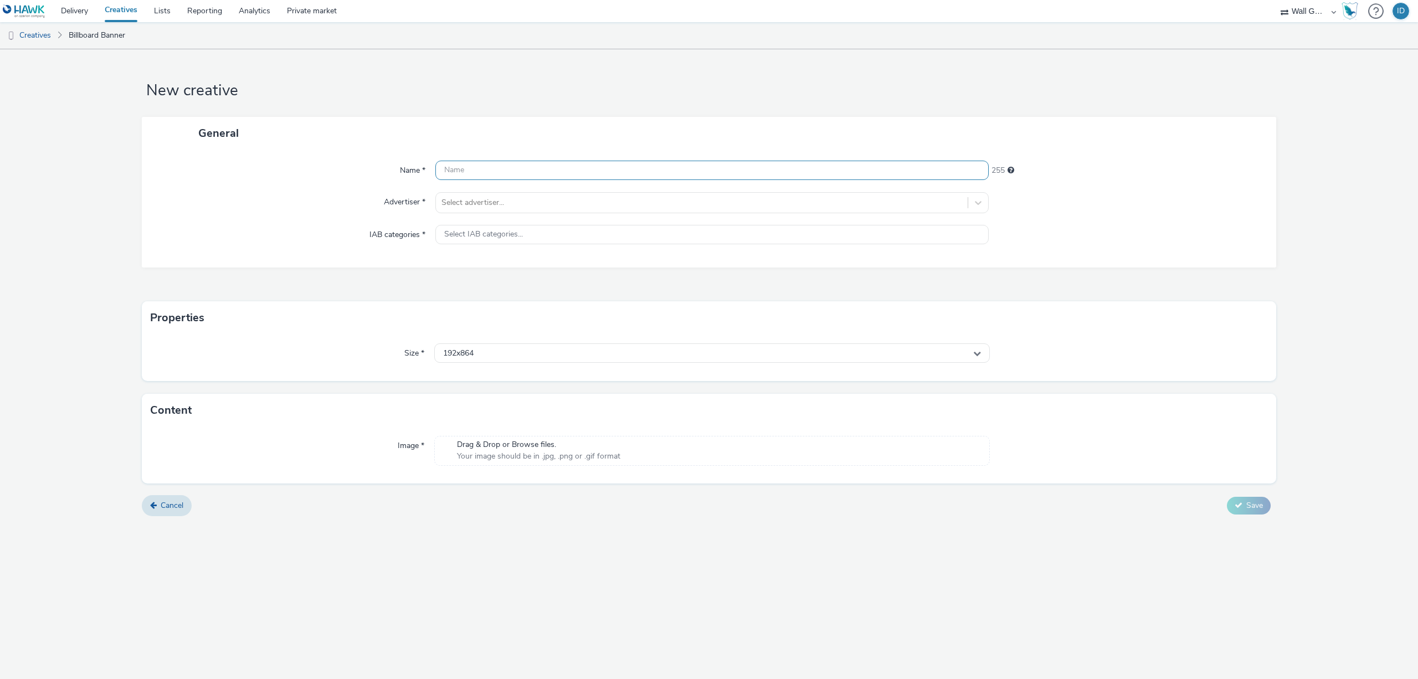
click at [534, 168] on input "text" at bounding box center [711, 170] width 553 height 19
click at [848, 99] on h1 "New creative" at bounding box center [709, 90] width 1135 height 21
click at [680, 167] on input "text" at bounding box center [711, 170] width 553 height 19
paste input "Artboard 1 copy 5"
type input "Artboard 1 copy 5"
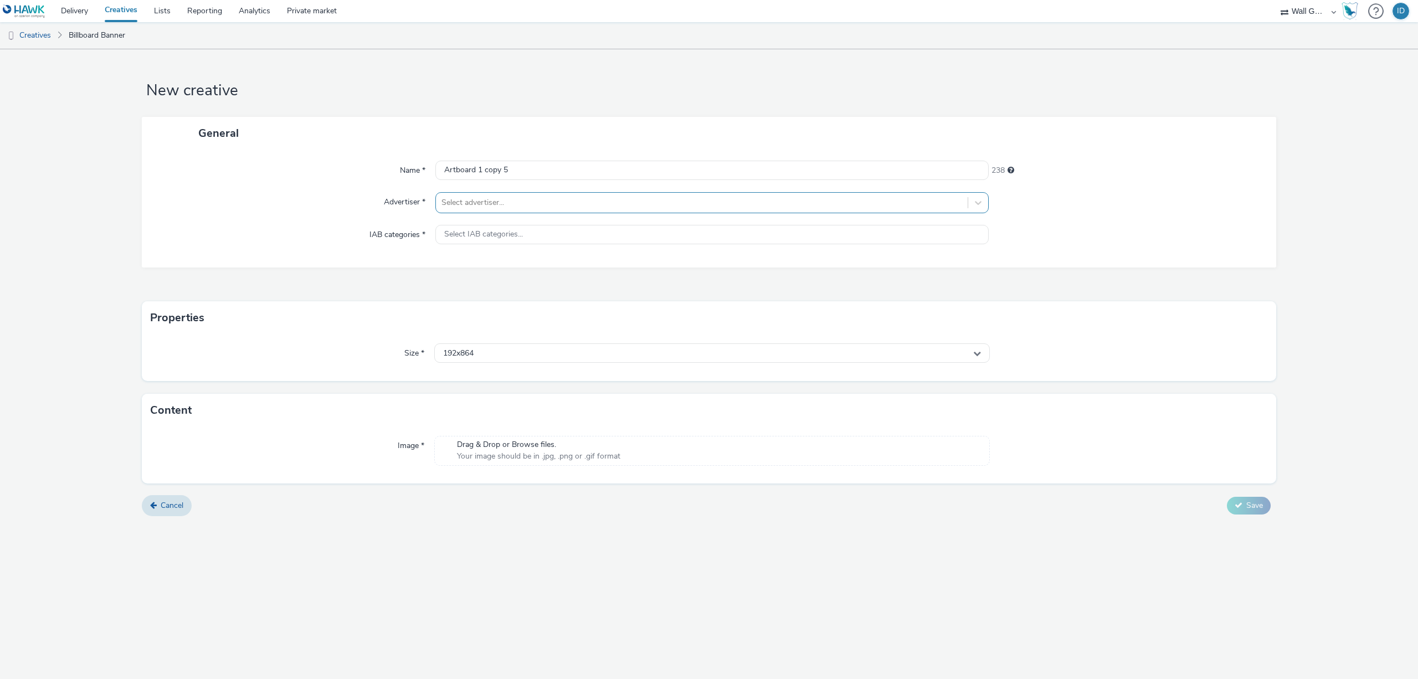
click at [531, 198] on div at bounding box center [702, 202] width 521 height 13
type input "good"
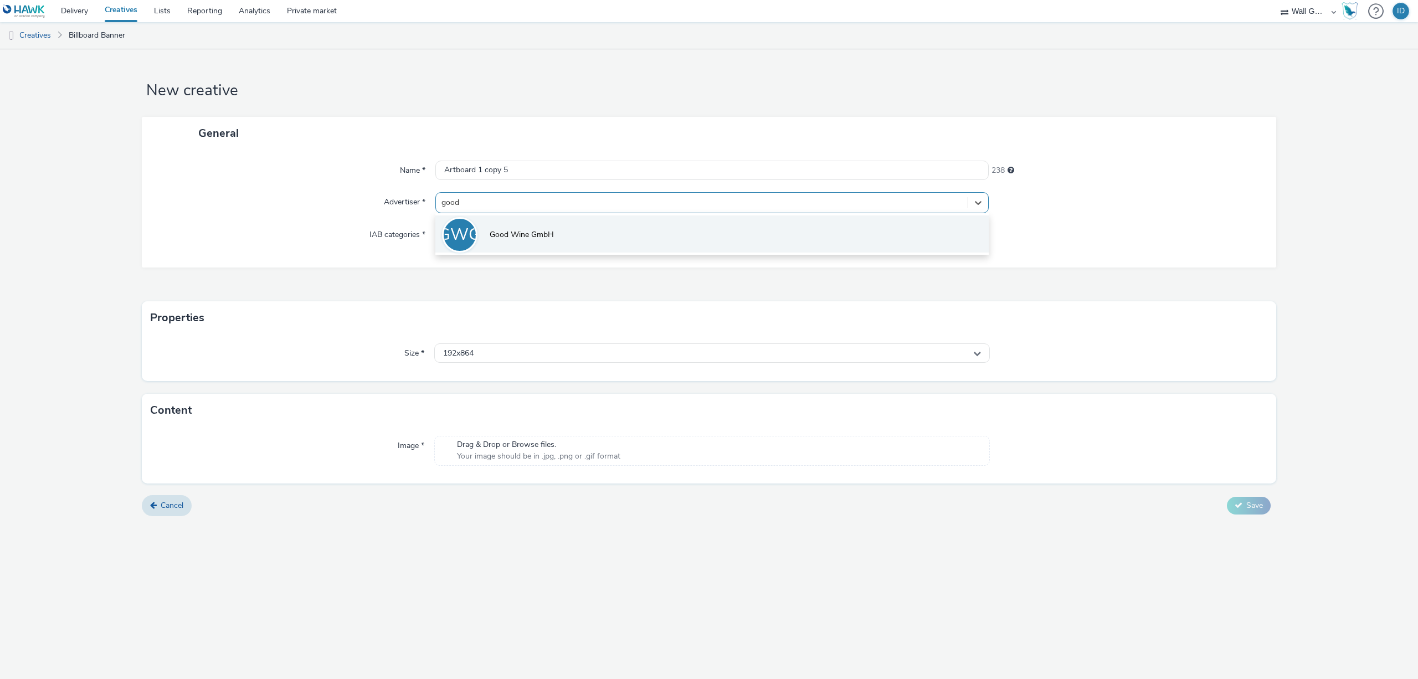
click at [533, 228] on li "GWG Good Wine GmbH" at bounding box center [711, 234] width 553 height 37
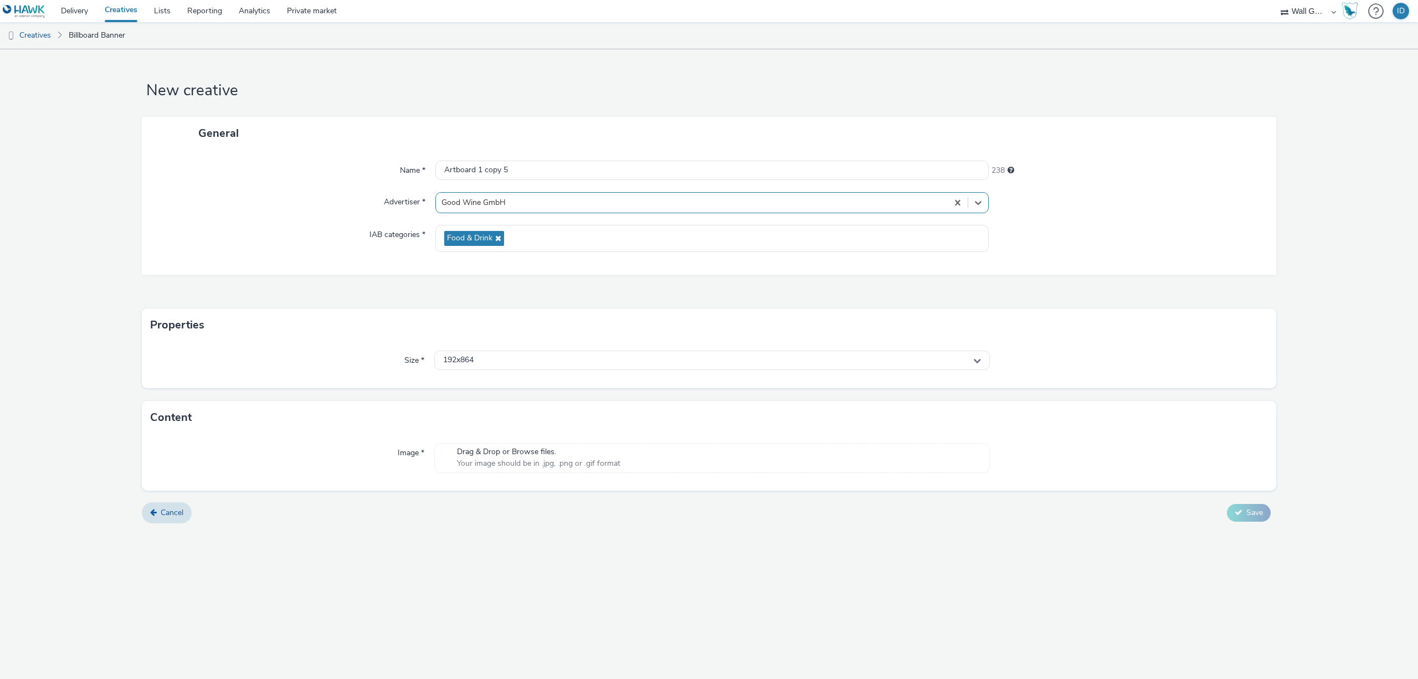
click at [533, 228] on div "Food & Drink" at bounding box center [711, 238] width 553 height 27
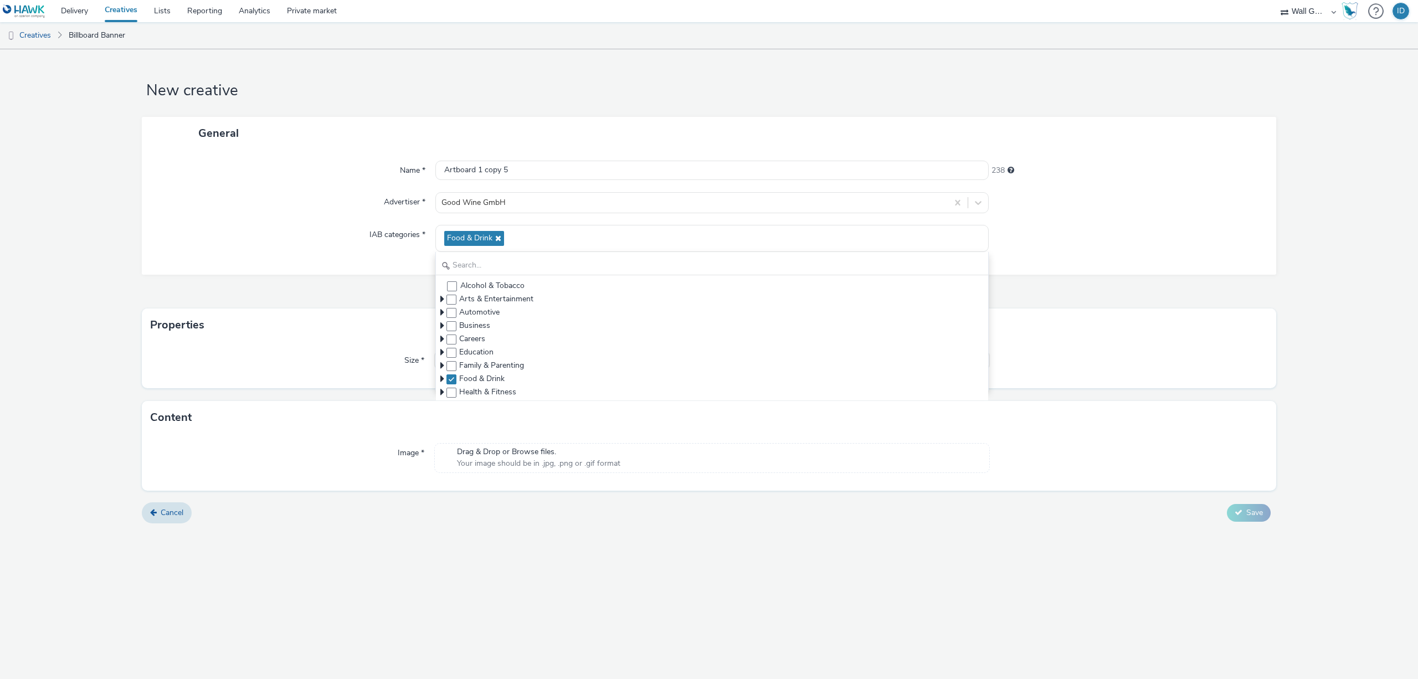
click at [322, 265] on div "Name * Artboard 1 copy 5 238 Advertiser * Good Wine GmbH IAB categories * Food …" at bounding box center [709, 212] width 1135 height 125
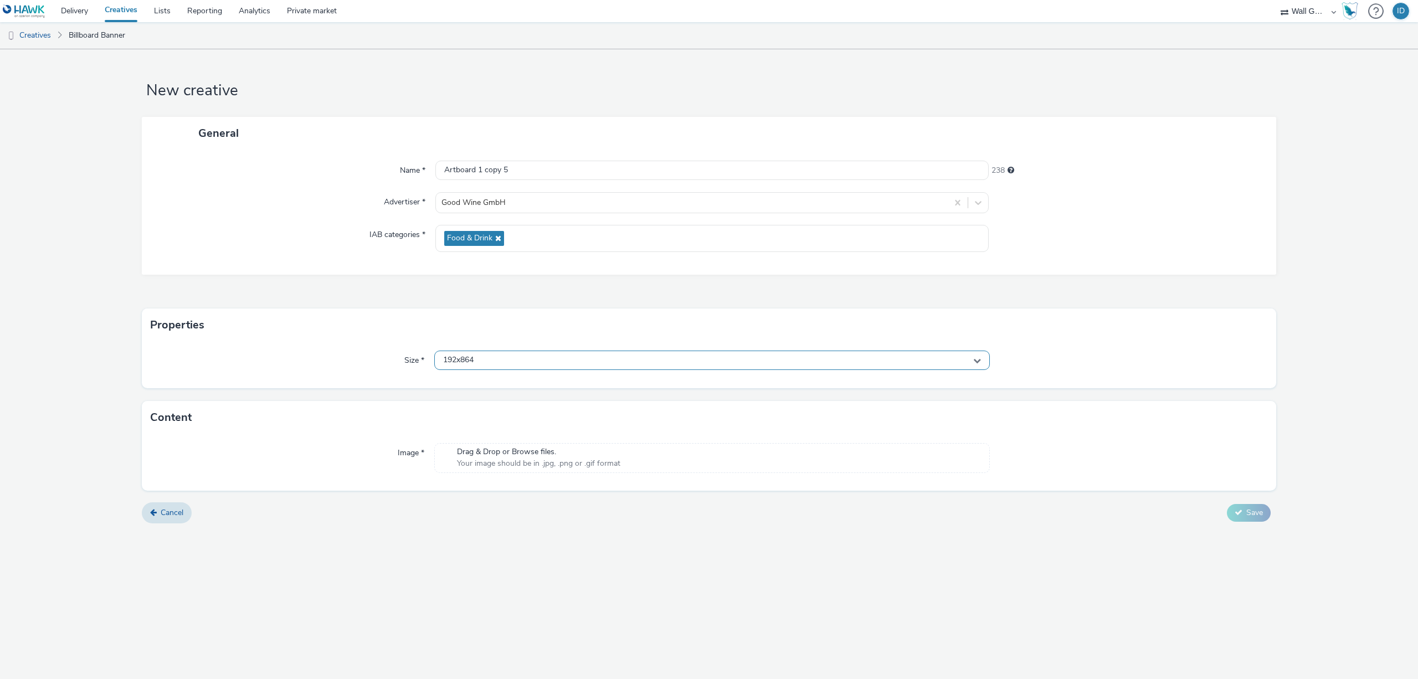
click at [476, 360] on div "192x864" at bounding box center [712, 360] width 556 height 19
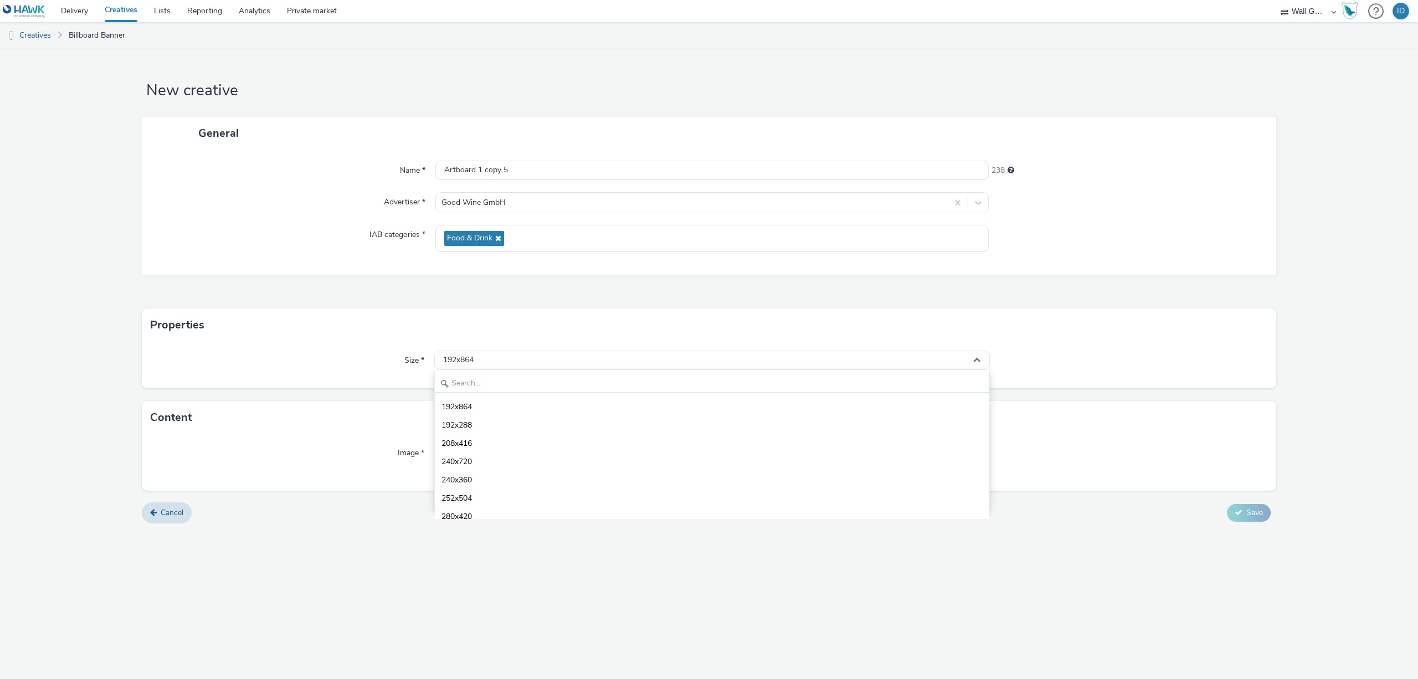
click at [475, 380] on input "text" at bounding box center [712, 383] width 555 height 19
type input "1080"
click at [471, 474] on li "1080x1920 - dooh" at bounding box center [712, 479] width 555 height 18
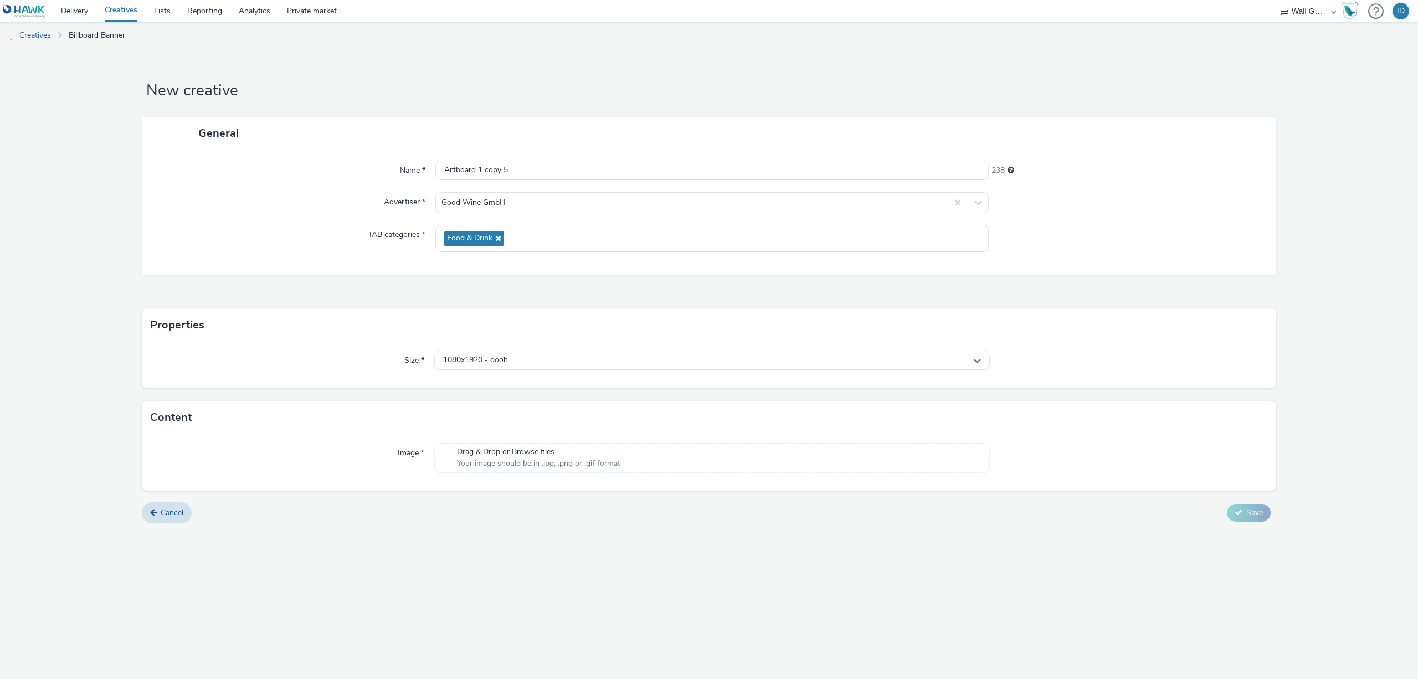
click at [495, 452] on span "Drag & Drop or Browse files." at bounding box center [538, 452] width 163 height 11
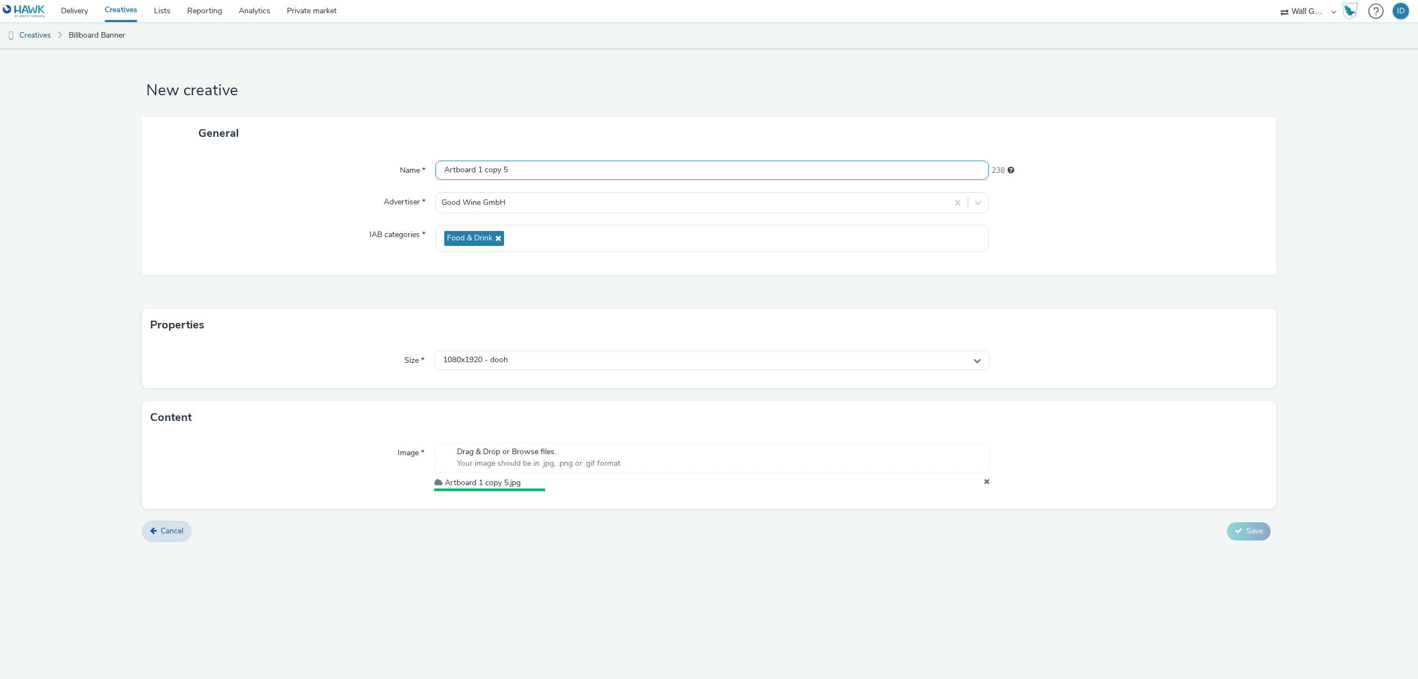
click at [546, 170] on input "Artboard 1 copy 5" at bounding box center [711, 170] width 553 height 19
click at [512, 167] on input "Artboard 1 copy 5_Berlin" at bounding box center [711, 170] width 553 height 19
type input "Artboard 1 copy 5_onlyBerlin"
click at [1253, 534] on span "Save" at bounding box center [1255, 528] width 17 height 11
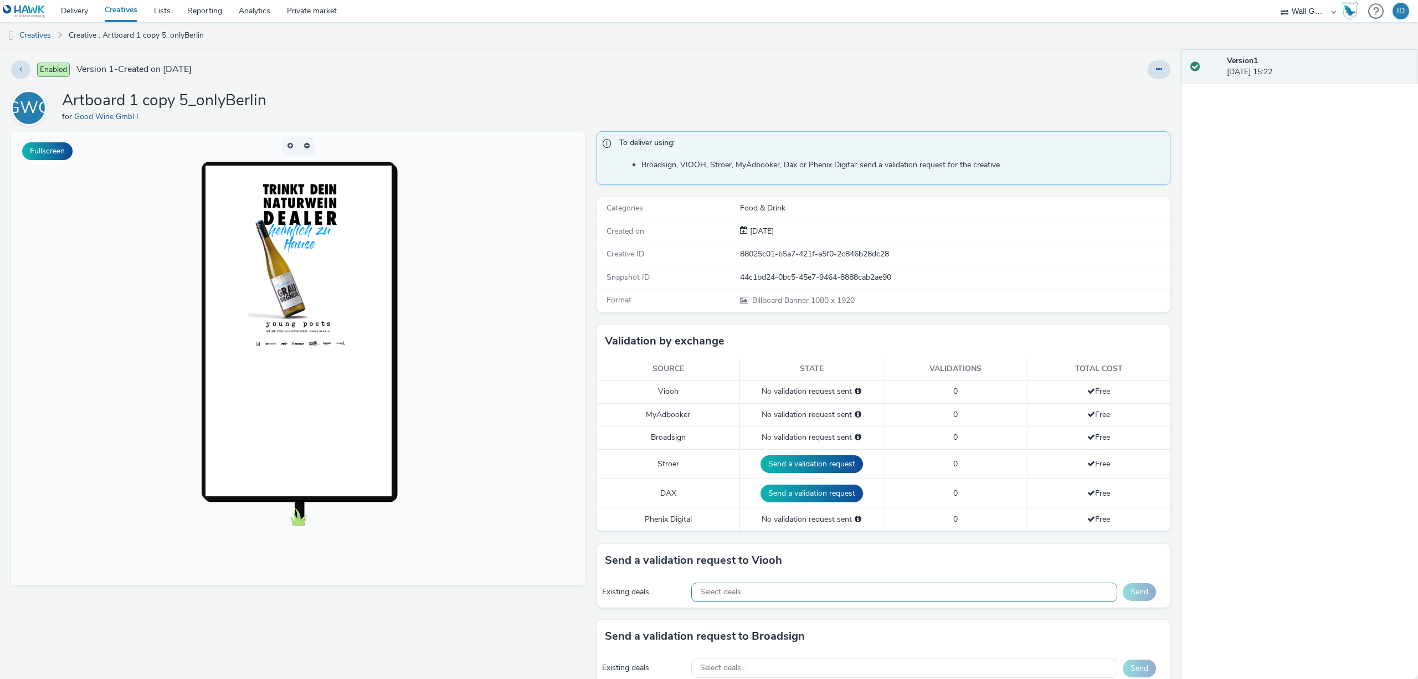
click at [795, 589] on div "Select deals..." at bounding box center [904, 592] width 426 height 19
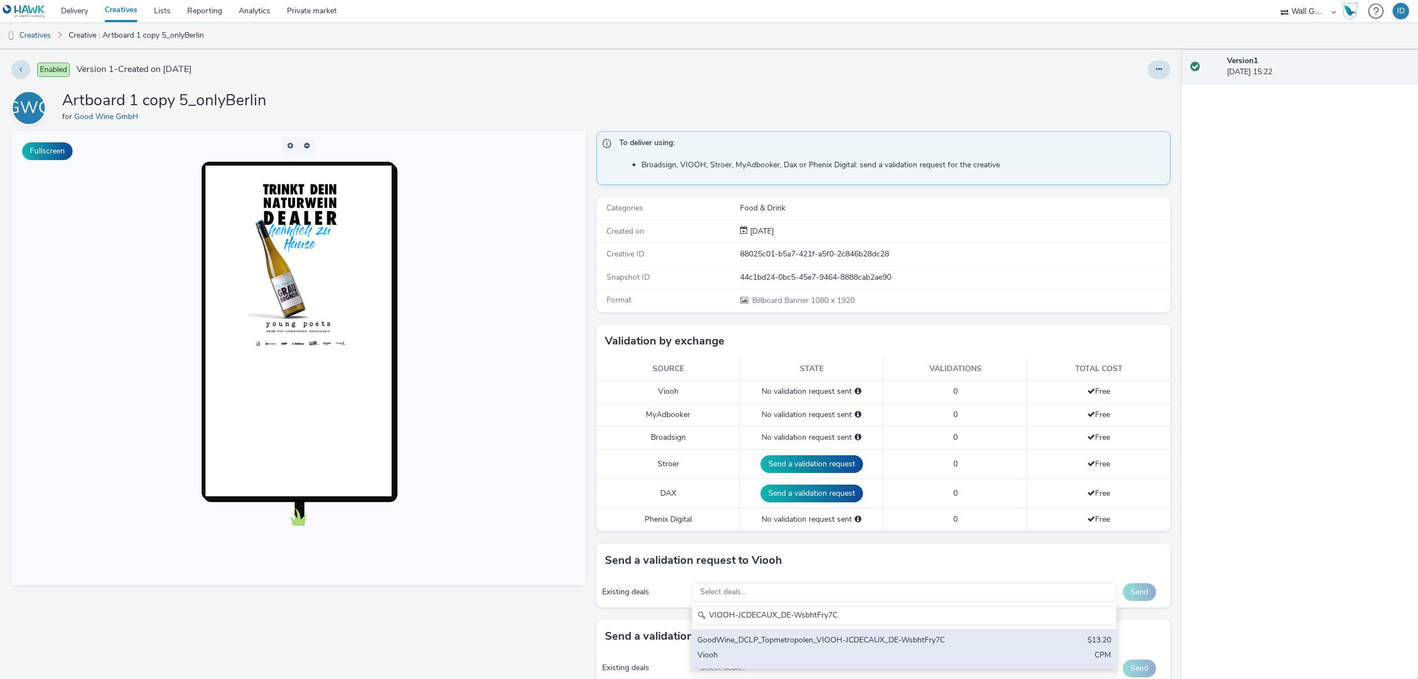
type input "VIOOH-JCDECAUX_DE-WsbhtFry7C"
click at [788, 629] on div "GoodWine_DCLP_Topmetropolen_VIOOH-JCDECAUX_DE-WsbhtFry7C $13.20 Viooh CPM" at bounding box center [904, 648] width 425 height 39
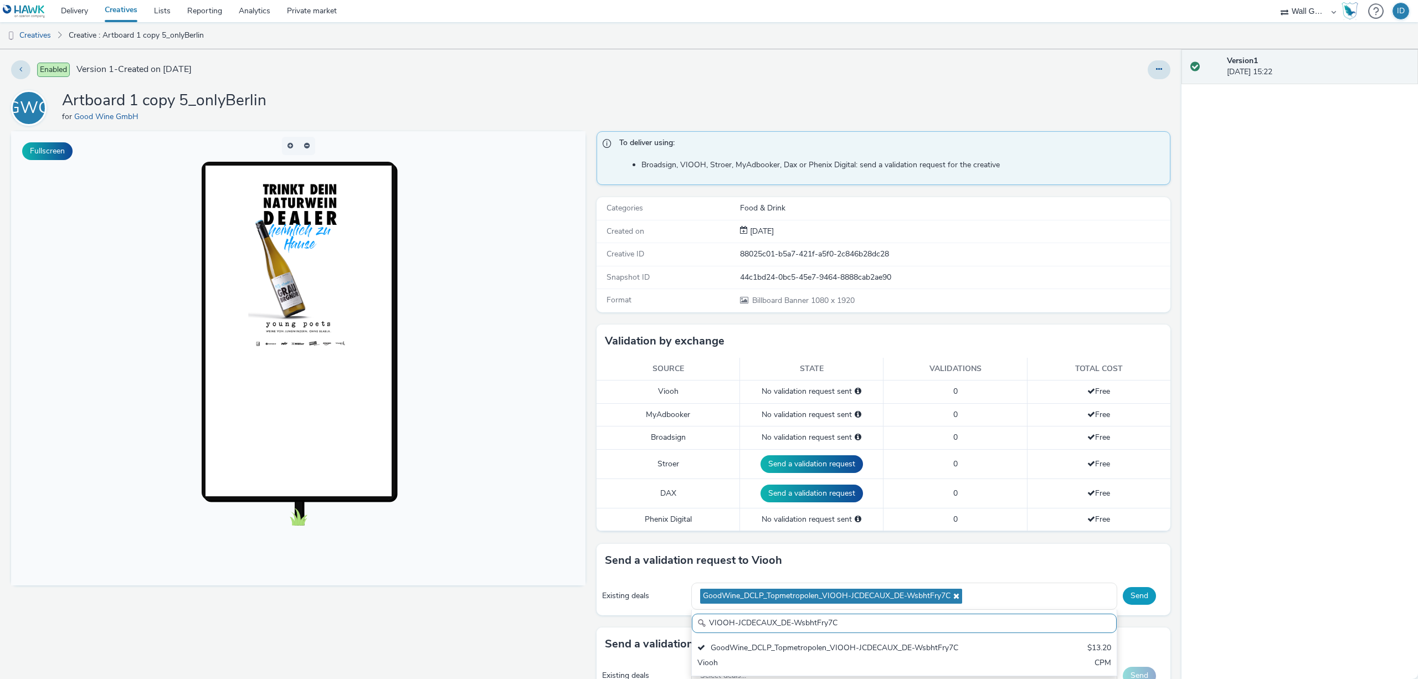
click at [1130, 594] on button "Send" at bounding box center [1139, 596] width 33 height 18
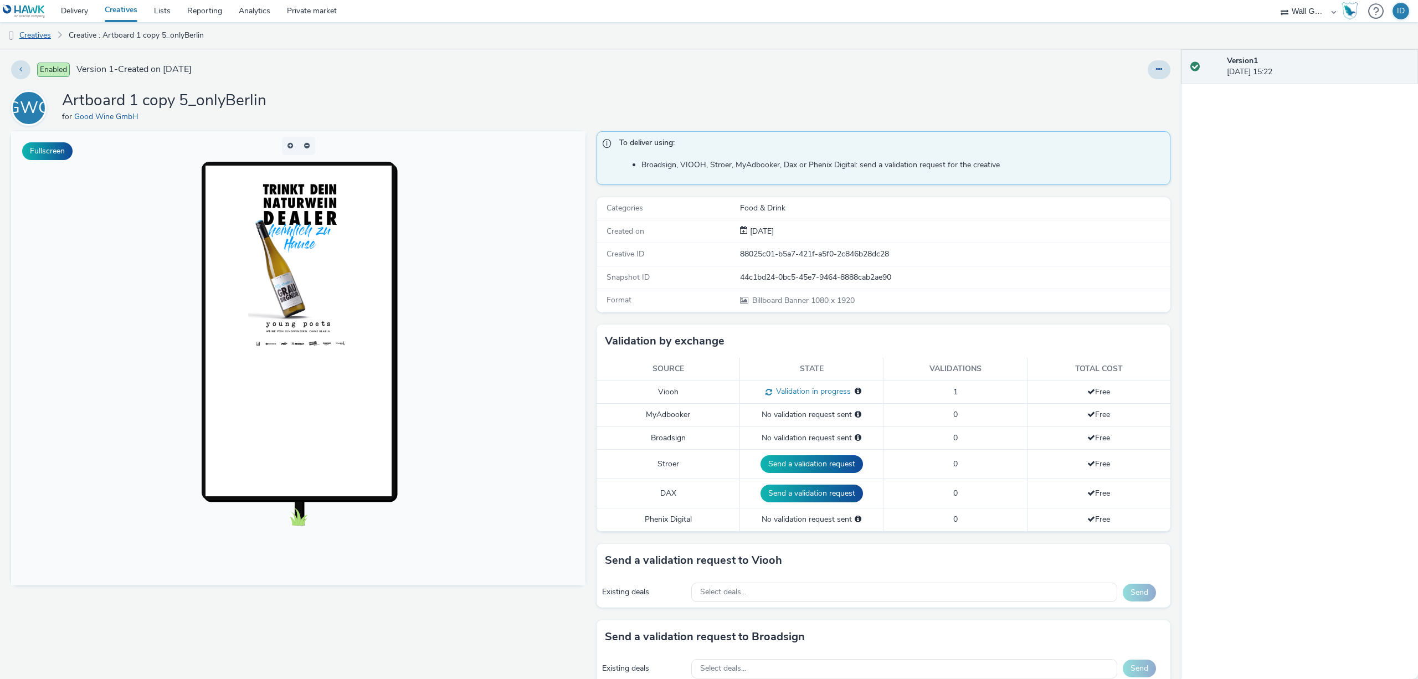
click at [44, 37] on link "Creatives" at bounding box center [28, 35] width 57 height 27
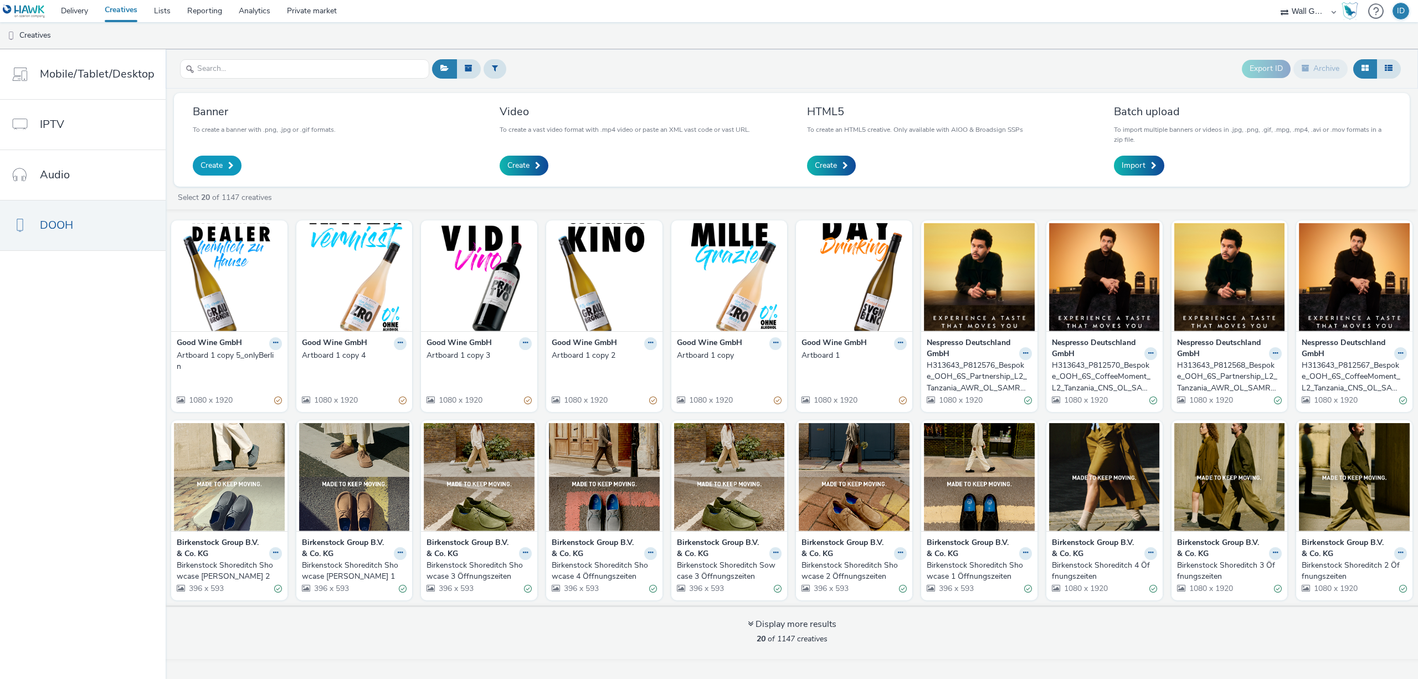
click at [218, 164] on span "Create" at bounding box center [212, 165] width 22 height 11
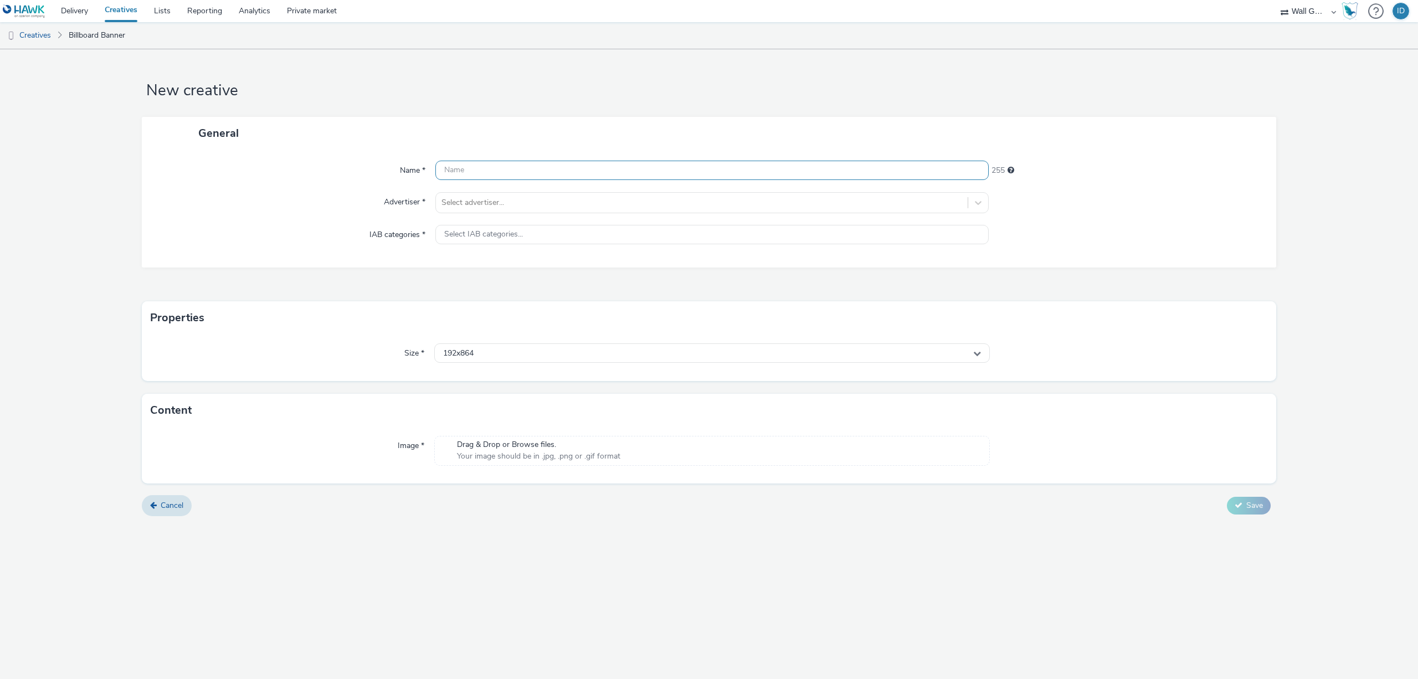
click at [457, 172] on input "text" at bounding box center [711, 170] width 553 height 19
click at [787, 181] on div "This field is required" at bounding box center [711, 176] width 553 height 30
click at [788, 171] on input "text" at bounding box center [711, 170] width 553 height 19
paste input "Artboard 1 copy 5"
type input "Artboard 1 copy 5_onlyDortmund"
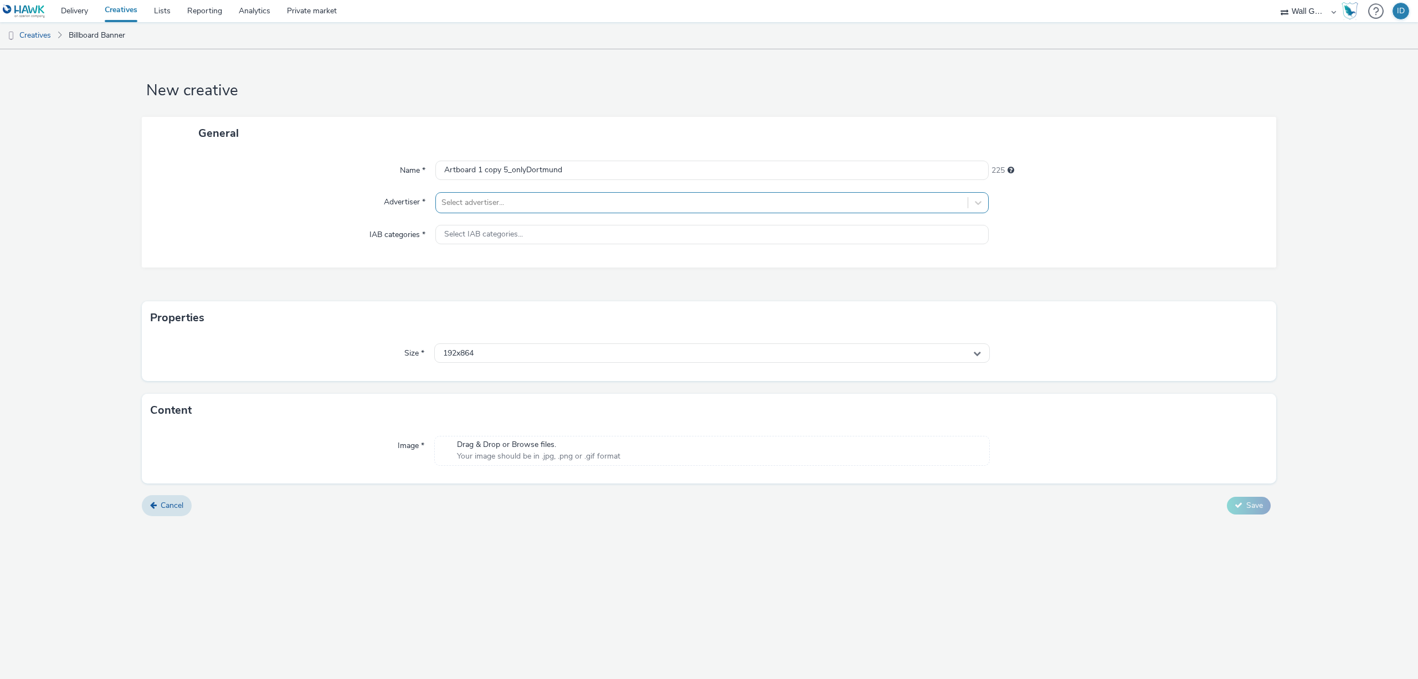
click at [495, 212] on div "Select advertiser..." at bounding box center [711, 202] width 553 height 21
type input "good"
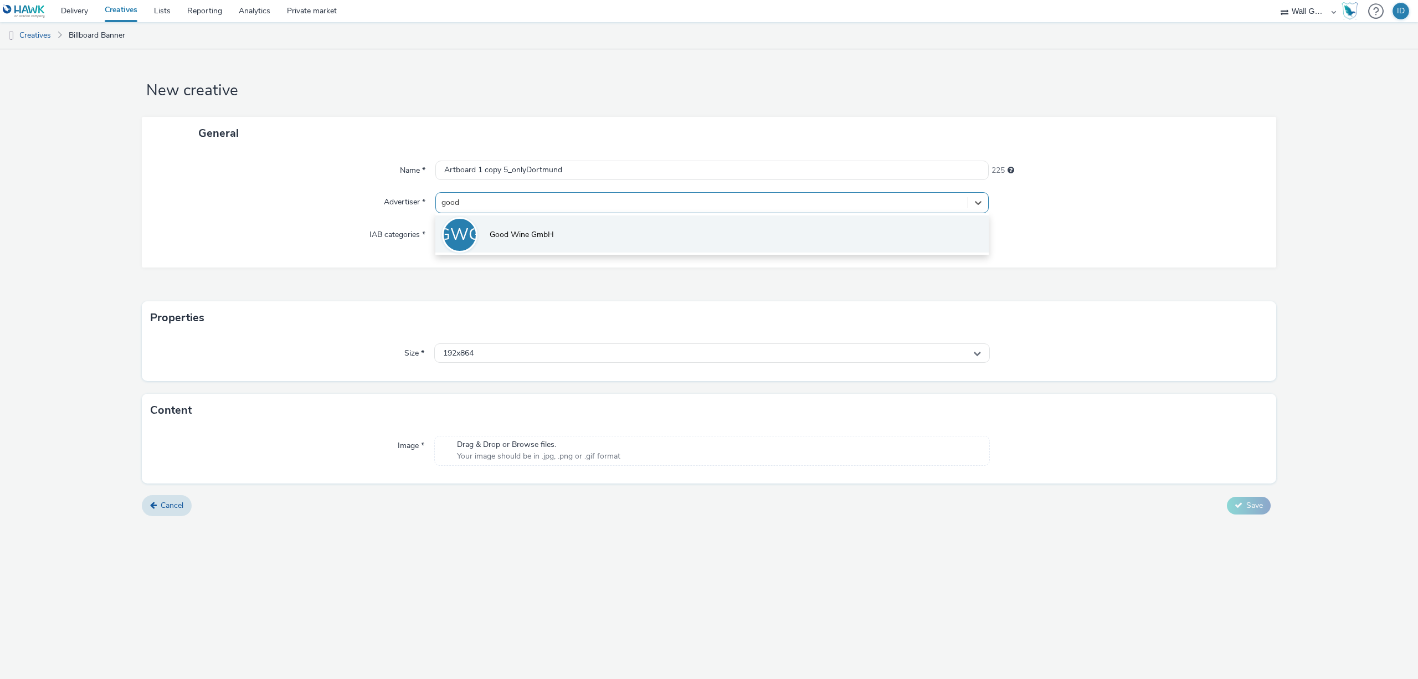
click at [514, 233] on span "Good Wine GmbH" at bounding box center [522, 234] width 64 height 11
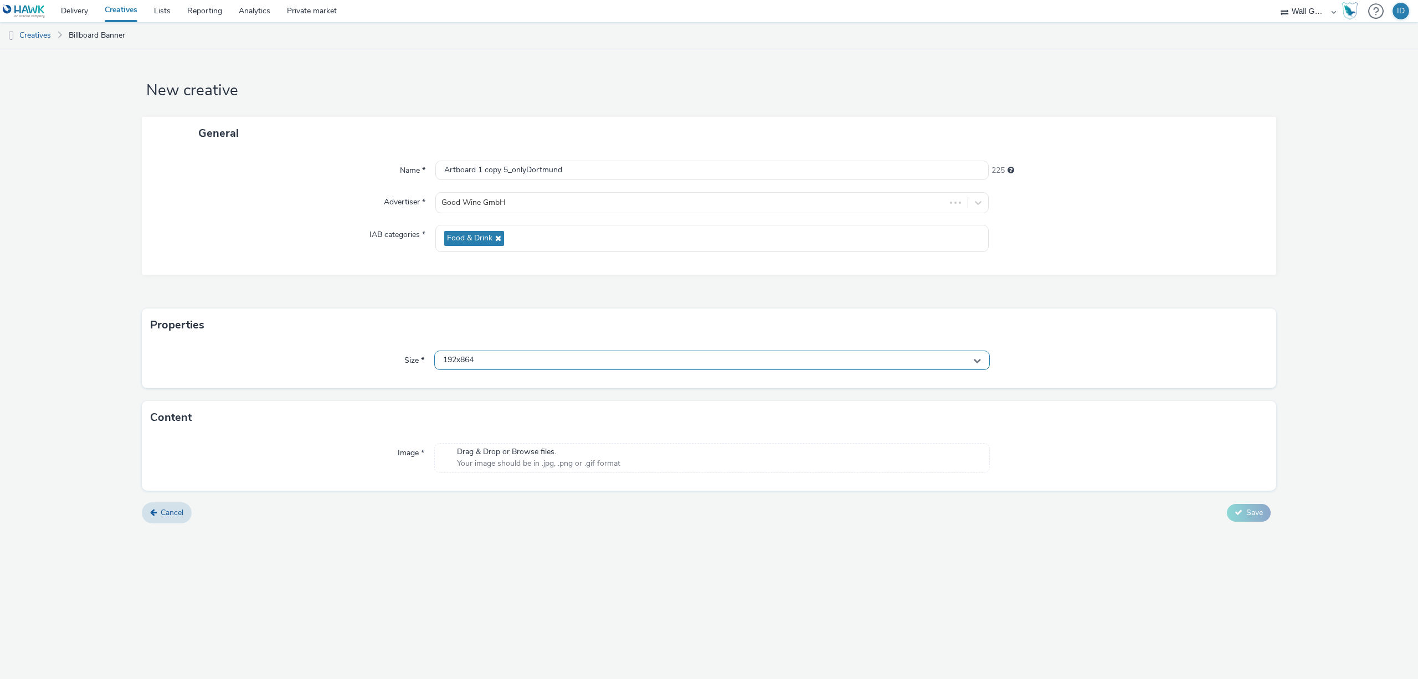
click at [474, 356] on span "192x864" at bounding box center [458, 360] width 30 height 9
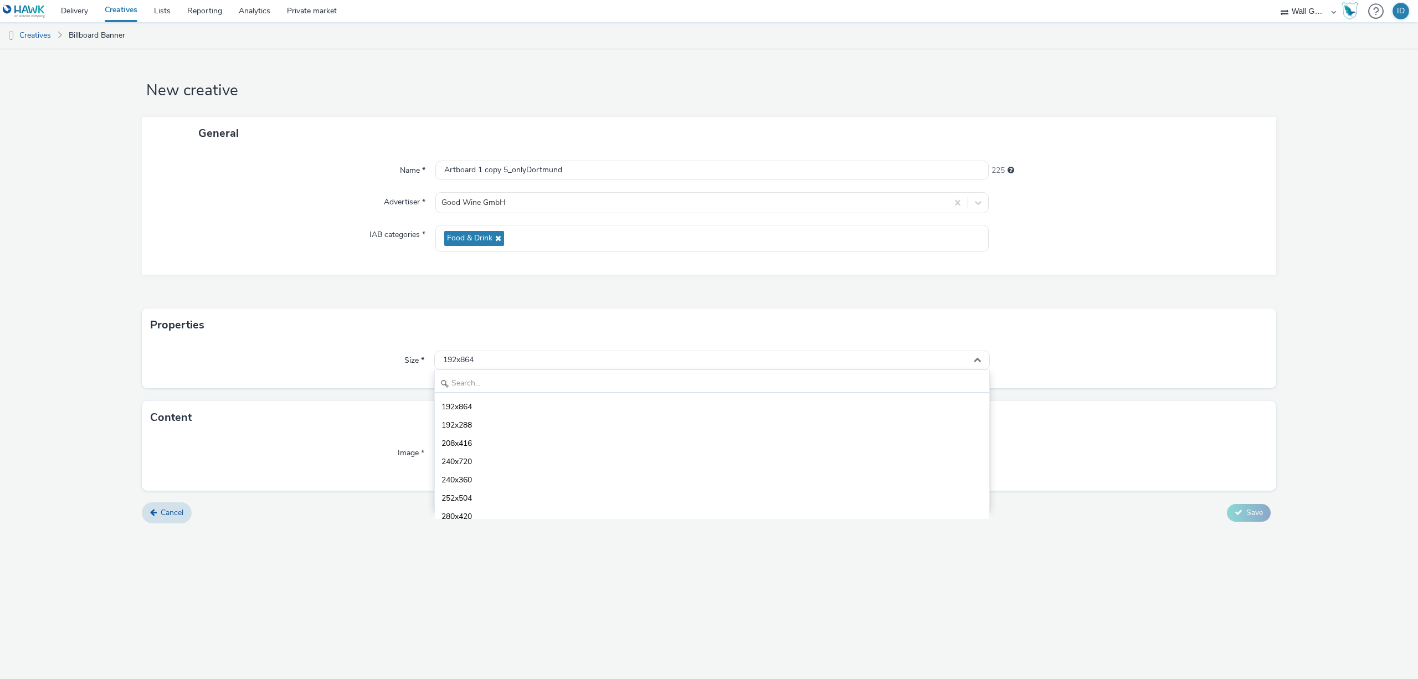
click at [486, 384] on input "text" at bounding box center [712, 383] width 555 height 19
type input "1080"
click at [487, 476] on span "1080x1920 - dooh" at bounding box center [474, 480] width 65 height 11
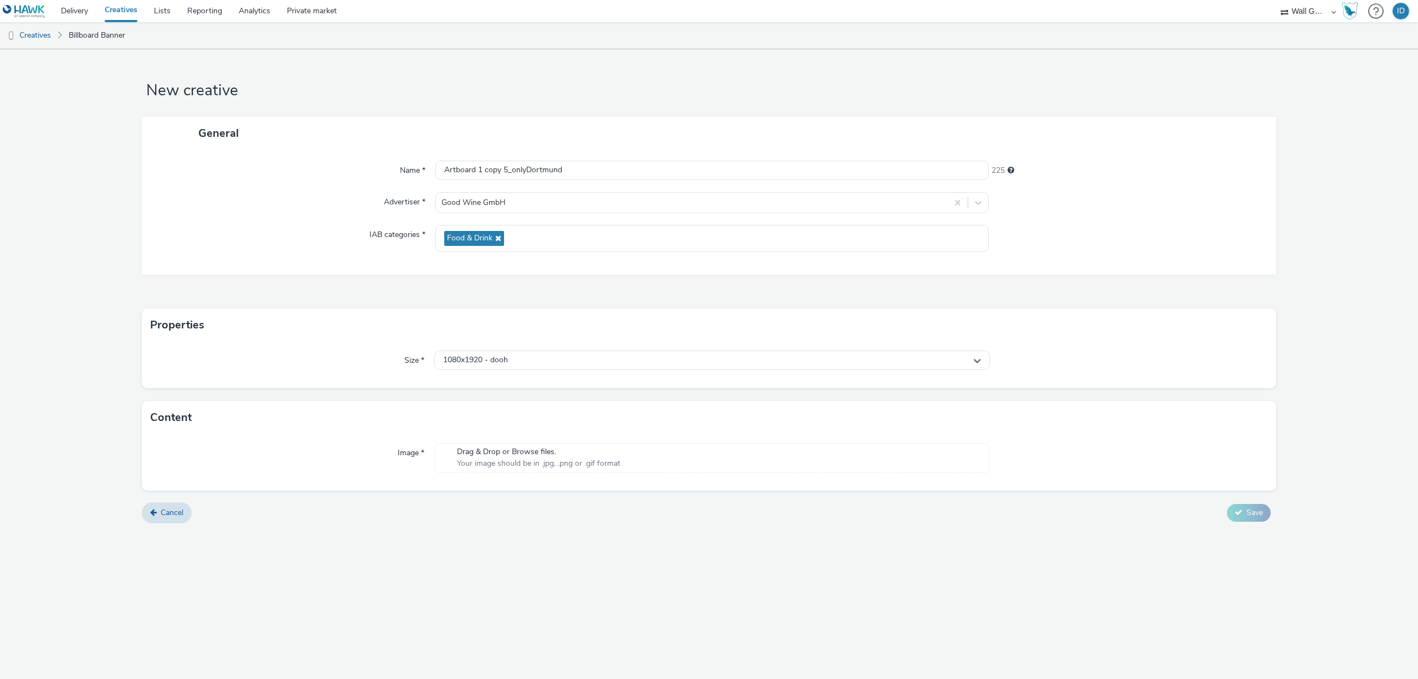
click at [509, 457] on span "Drag & Drop or Browse files." at bounding box center [538, 452] width 163 height 11
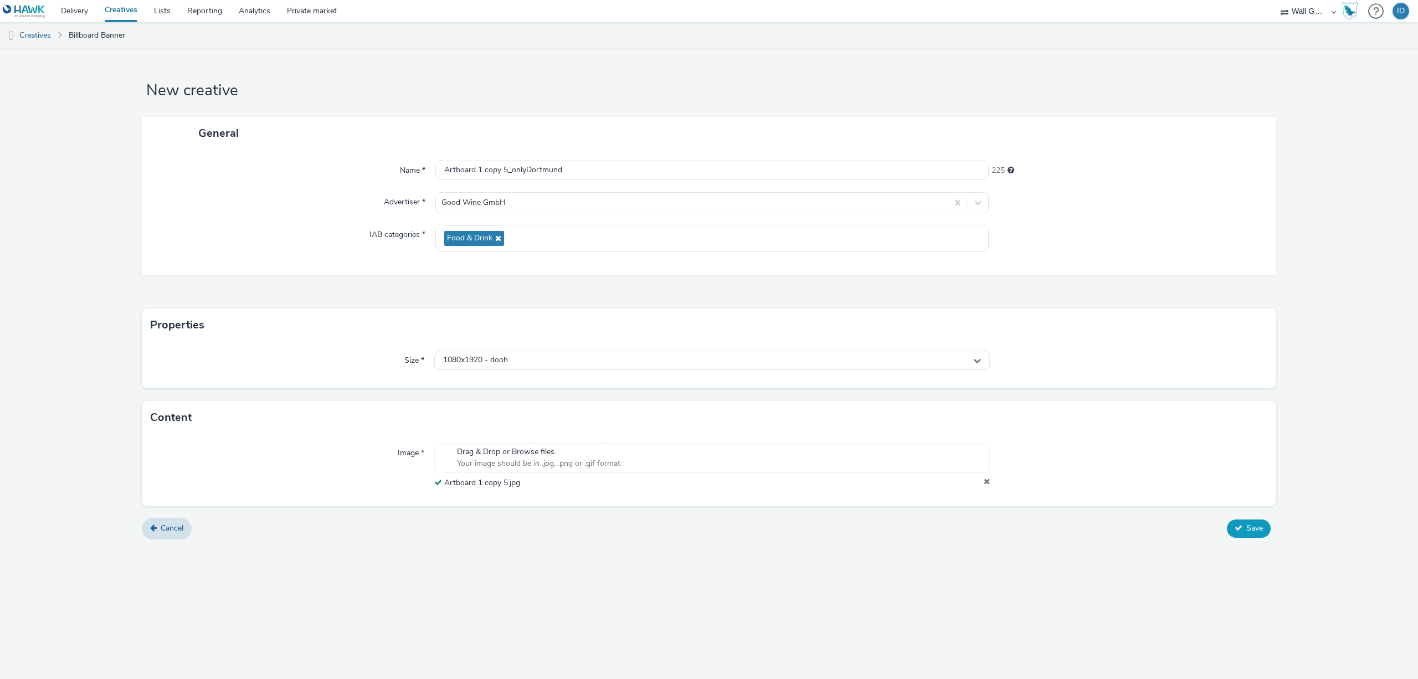
click at [1245, 530] on button "Save" at bounding box center [1249, 529] width 44 height 18
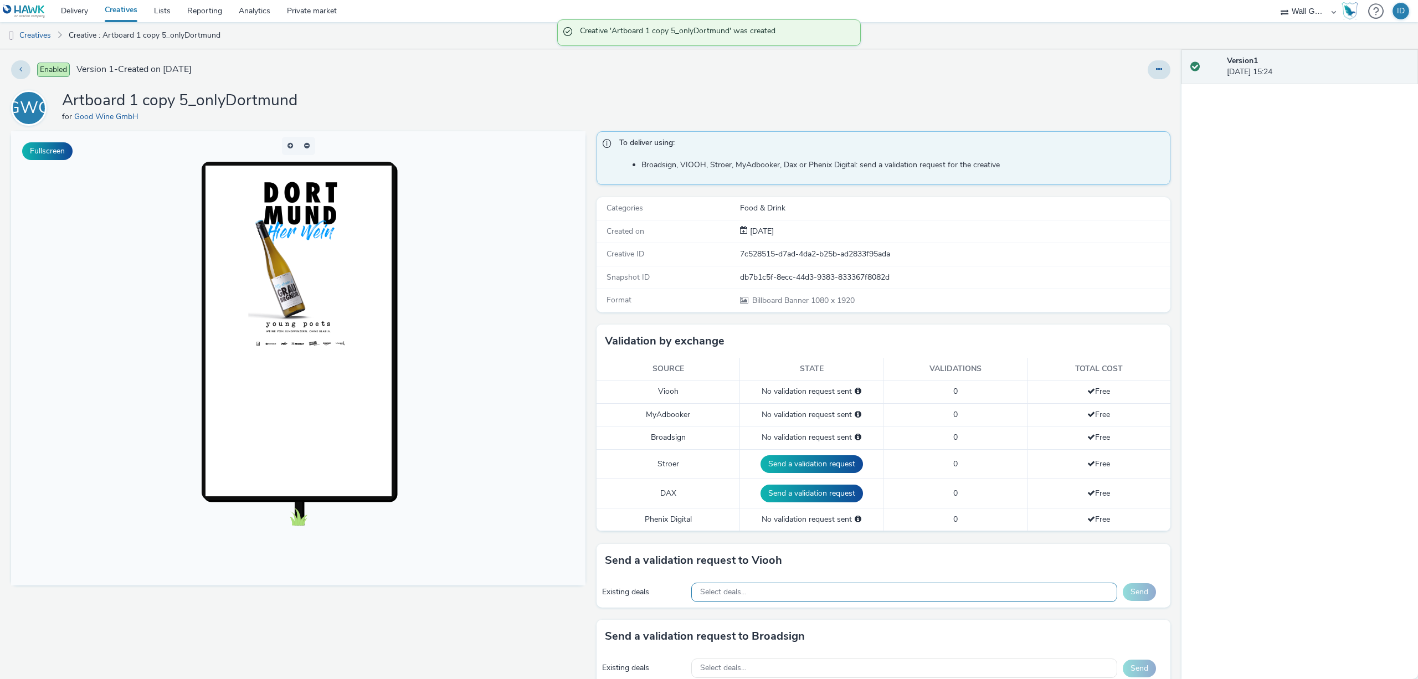
click at [785, 594] on div "Select deals..." at bounding box center [904, 592] width 426 height 19
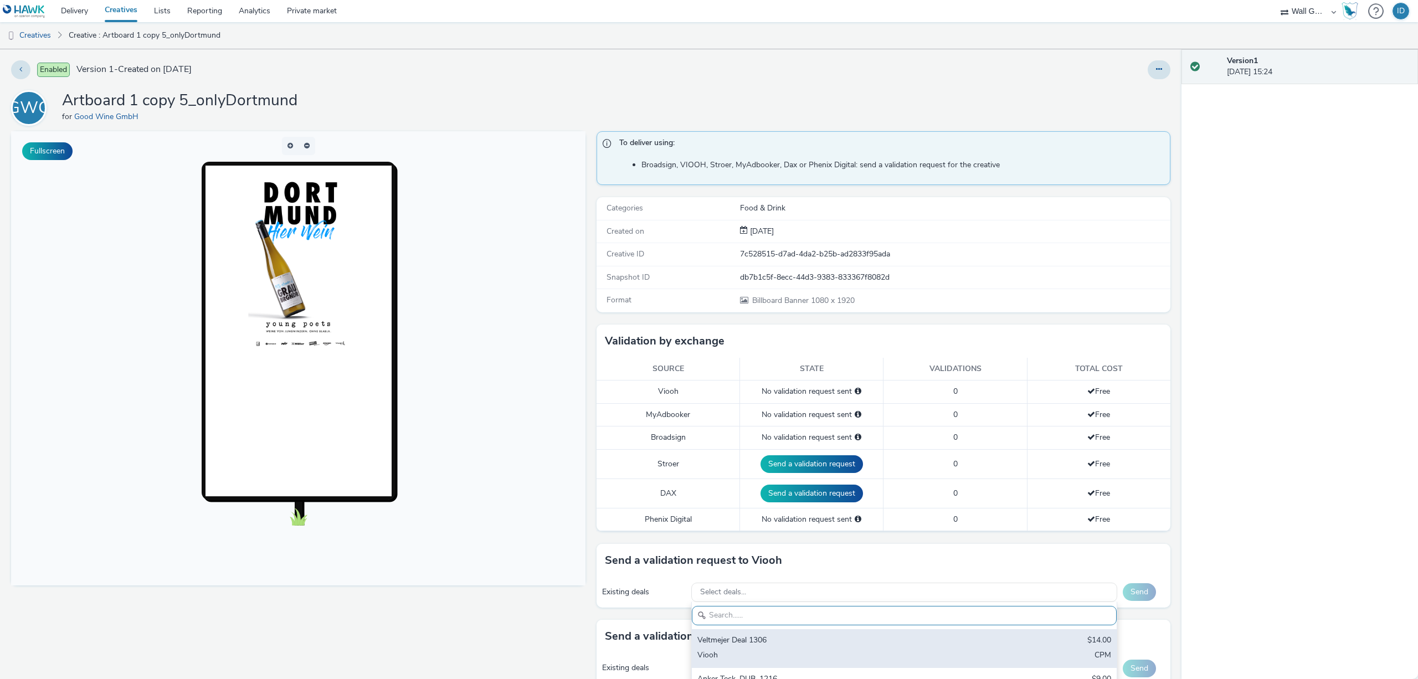
paste input "VIOOH-JCDECAUX_DE-WsbhtFry7C"
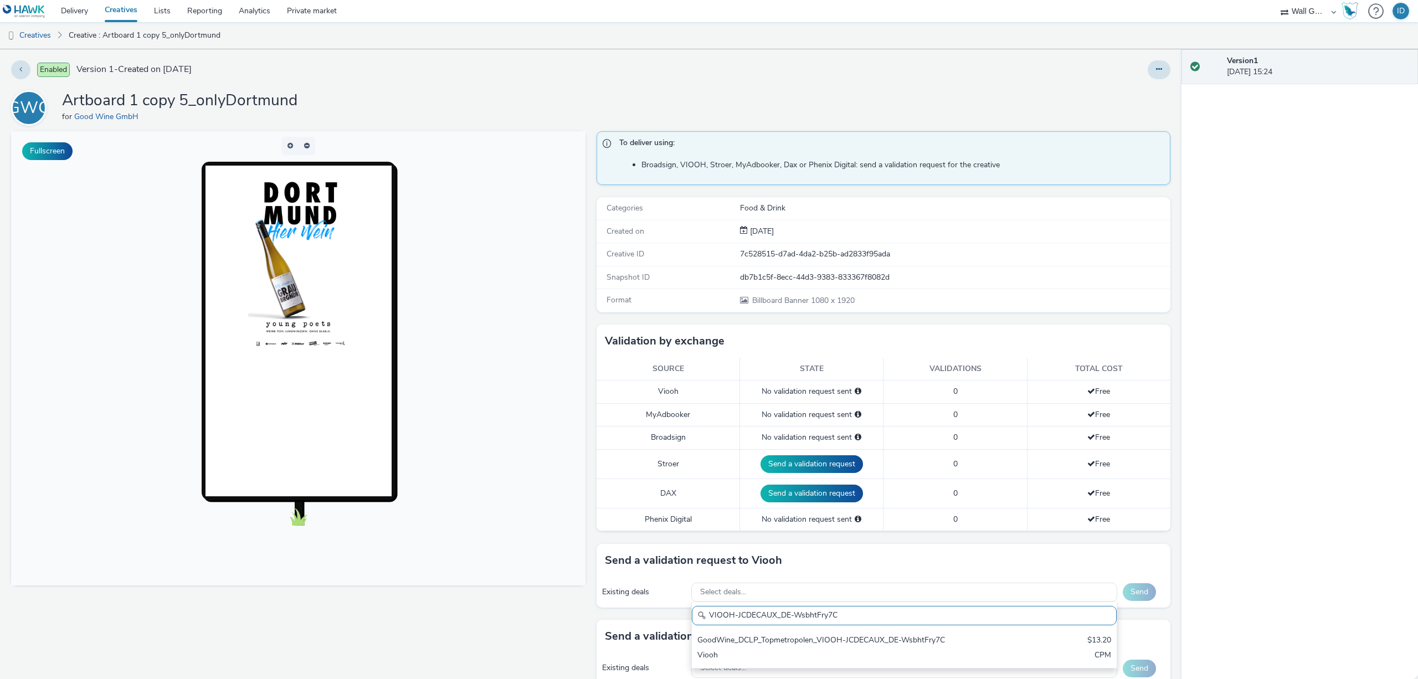
type input "VIOOH-JCDECAUX_DE-WsbhtFry7C"
click at [838, 641] on div "GoodWine_DCLP_Topmetropolen_VIOOH-JCDECAUX_DE-WsbhtFry7C" at bounding box center [835, 641] width 274 height 13
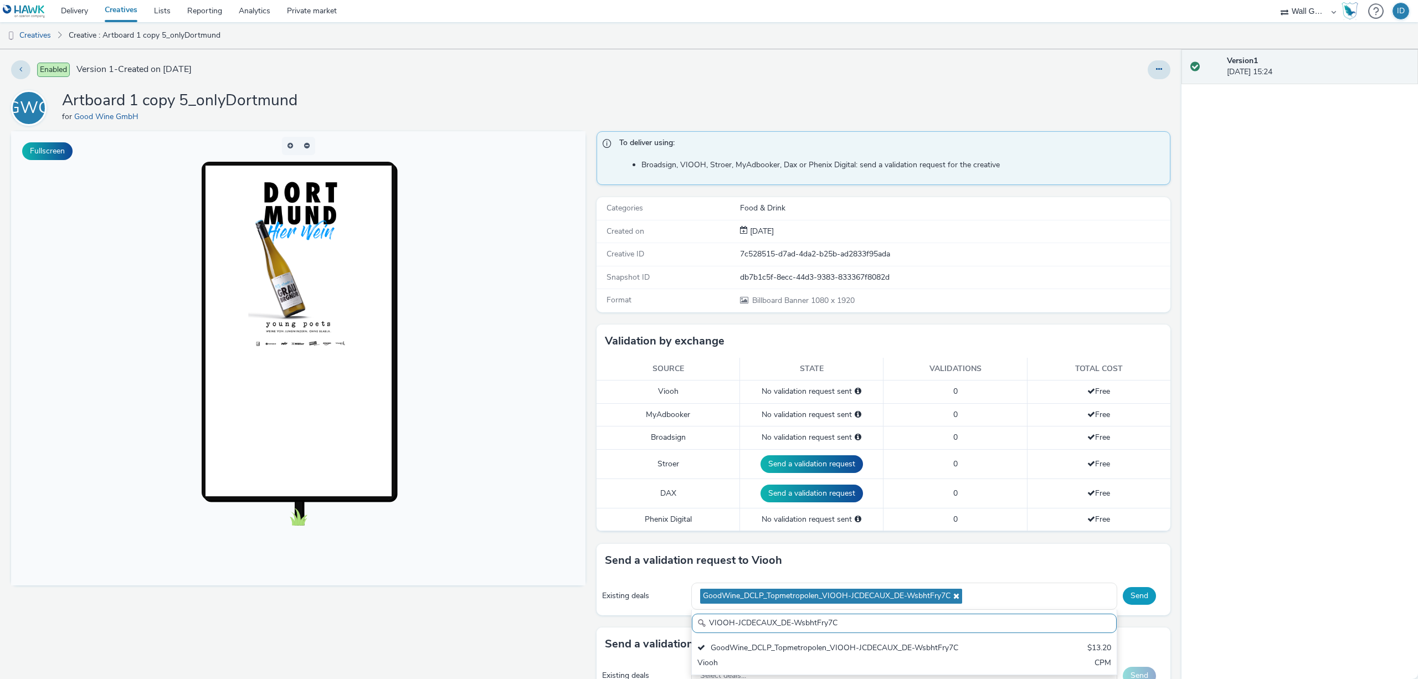
click at [1124, 598] on button "Send" at bounding box center [1139, 596] width 33 height 18
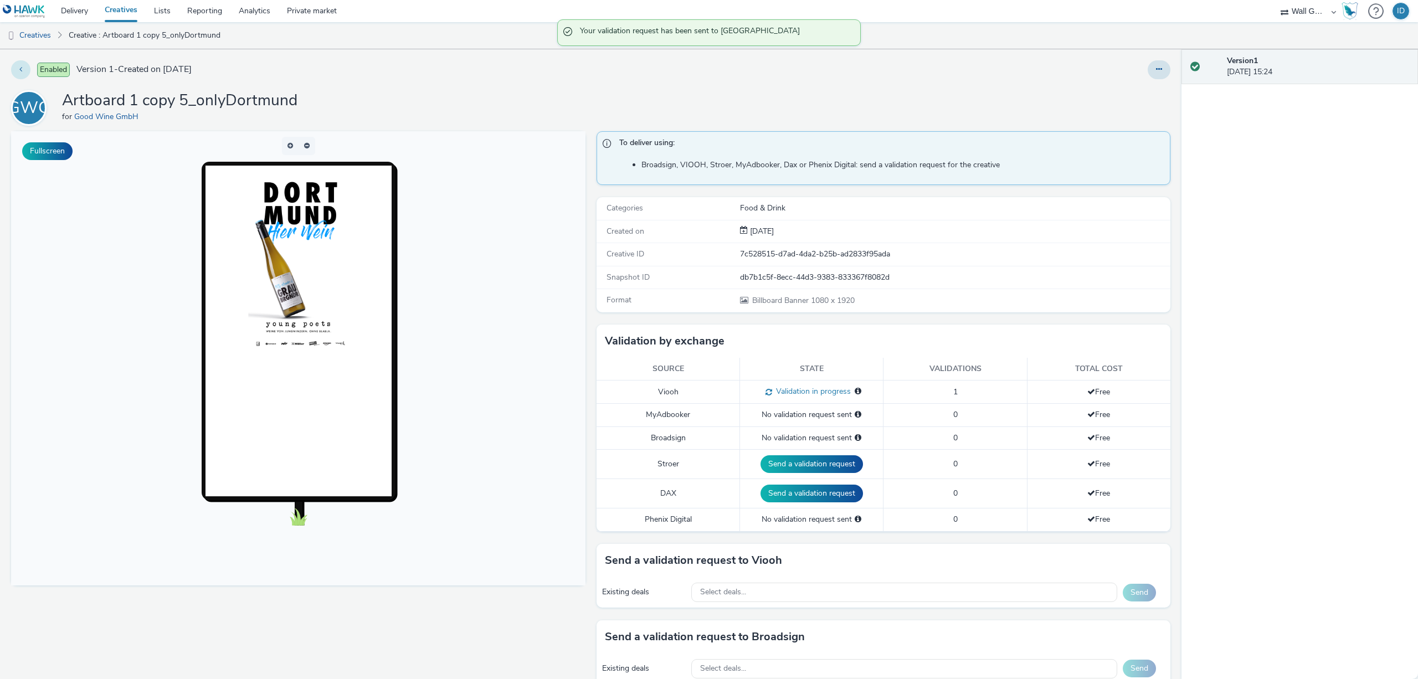
click at [18, 71] on button at bounding box center [20, 69] width 19 height 19
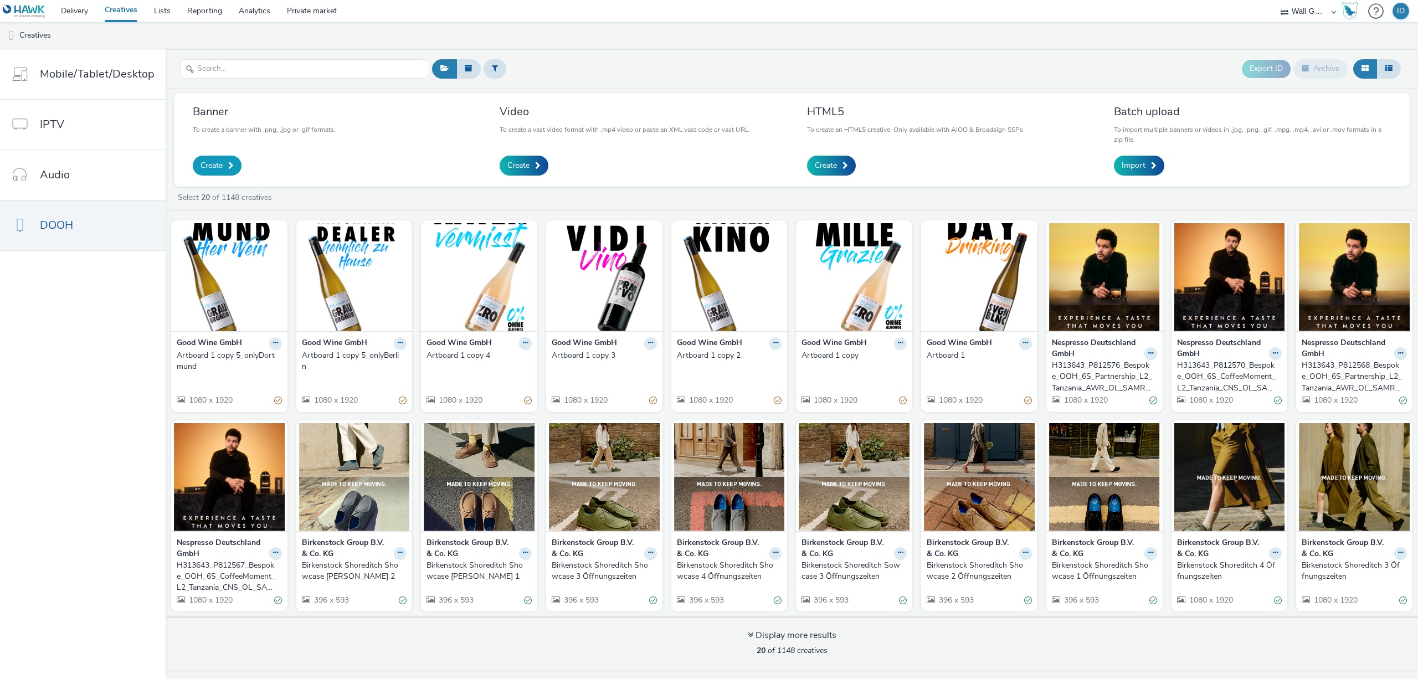
click at [211, 170] on span "Create" at bounding box center [212, 165] width 22 height 11
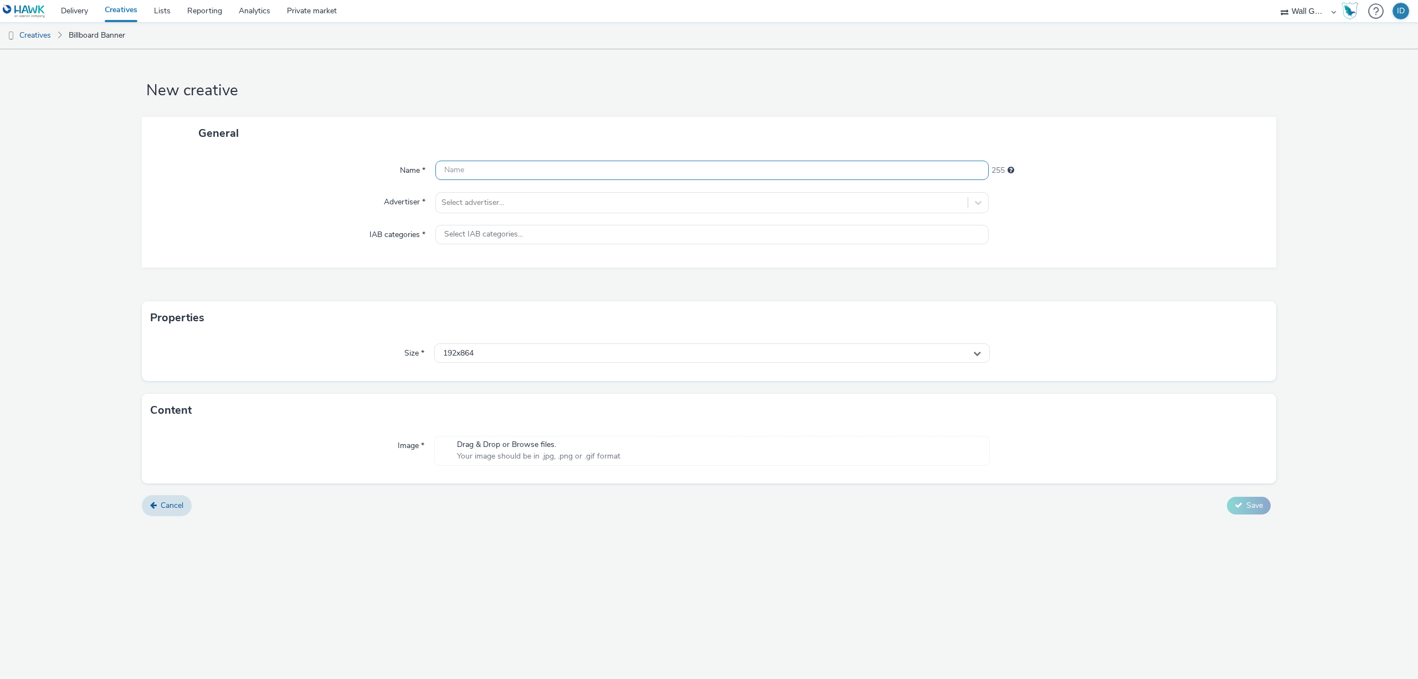
click at [455, 172] on input "text" at bounding box center [711, 170] width 553 height 19
click at [784, 106] on form "New creative General Name * This field is required 255 Advertiser * Select adve…" at bounding box center [709, 292] width 1418 height 486
click at [775, 82] on h1 "New creative" at bounding box center [709, 90] width 1135 height 21
click at [581, 168] on input "text" at bounding box center [711, 170] width 553 height 19
paste input "Artboard 1 copy 5"
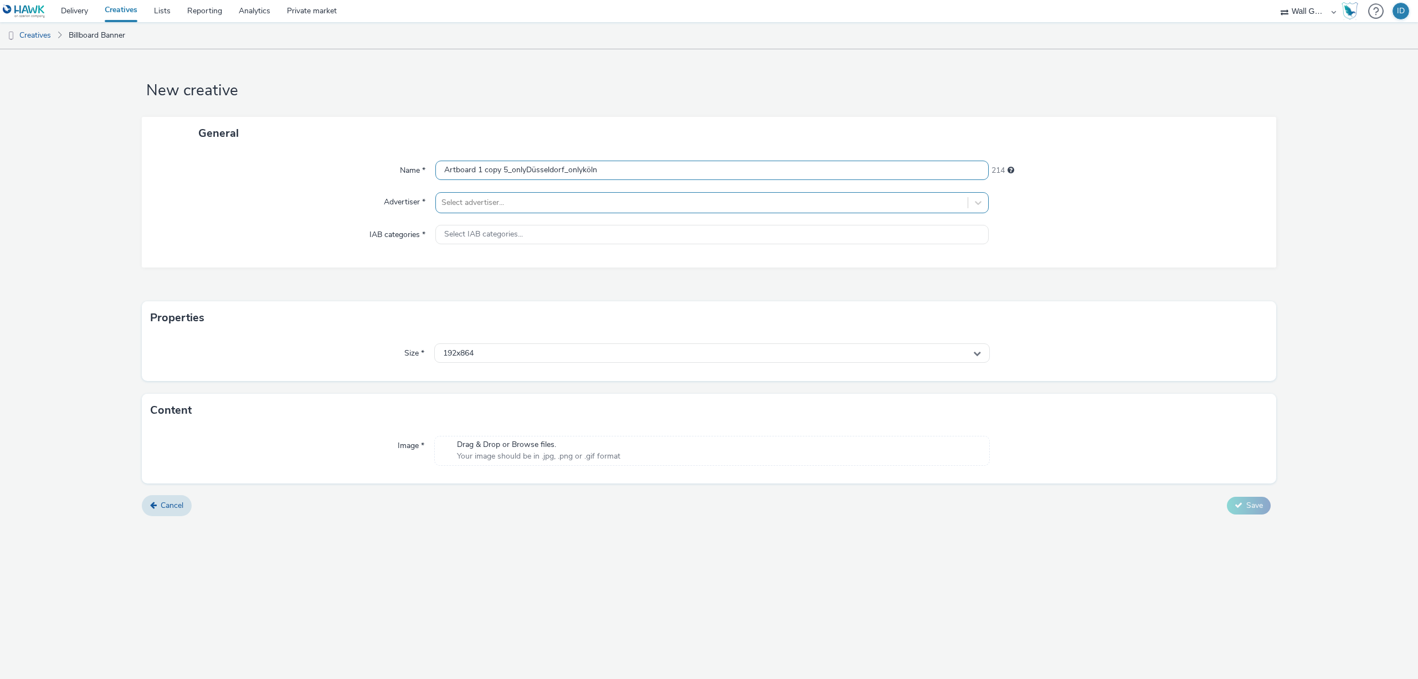
type input "Artboard 1 copy 5_onlyDüsseldorf_onlyköln"
click at [500, 204] on div at bounding box center [702, 202] width 521 height 13
type input "good"
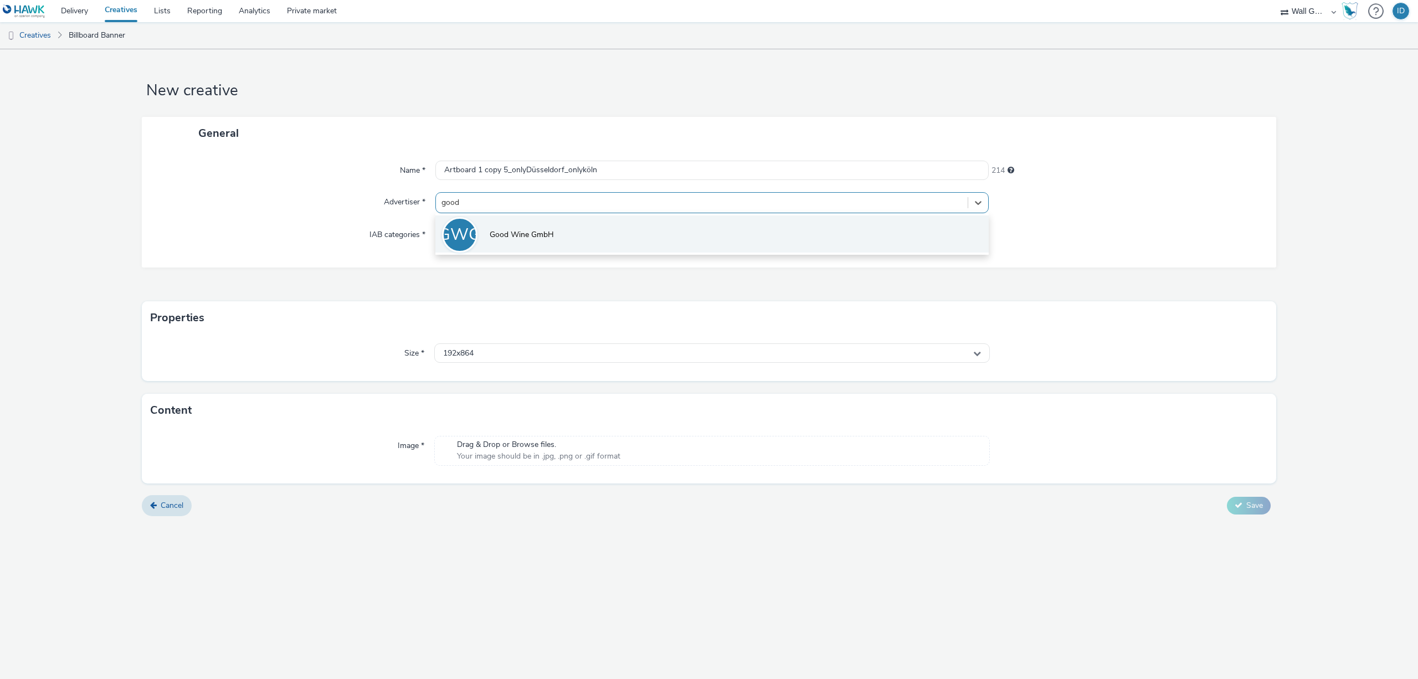
click at [501, 230] on span "Good Wine GmbH" at bounding box center [522, 234] width 64 height 11
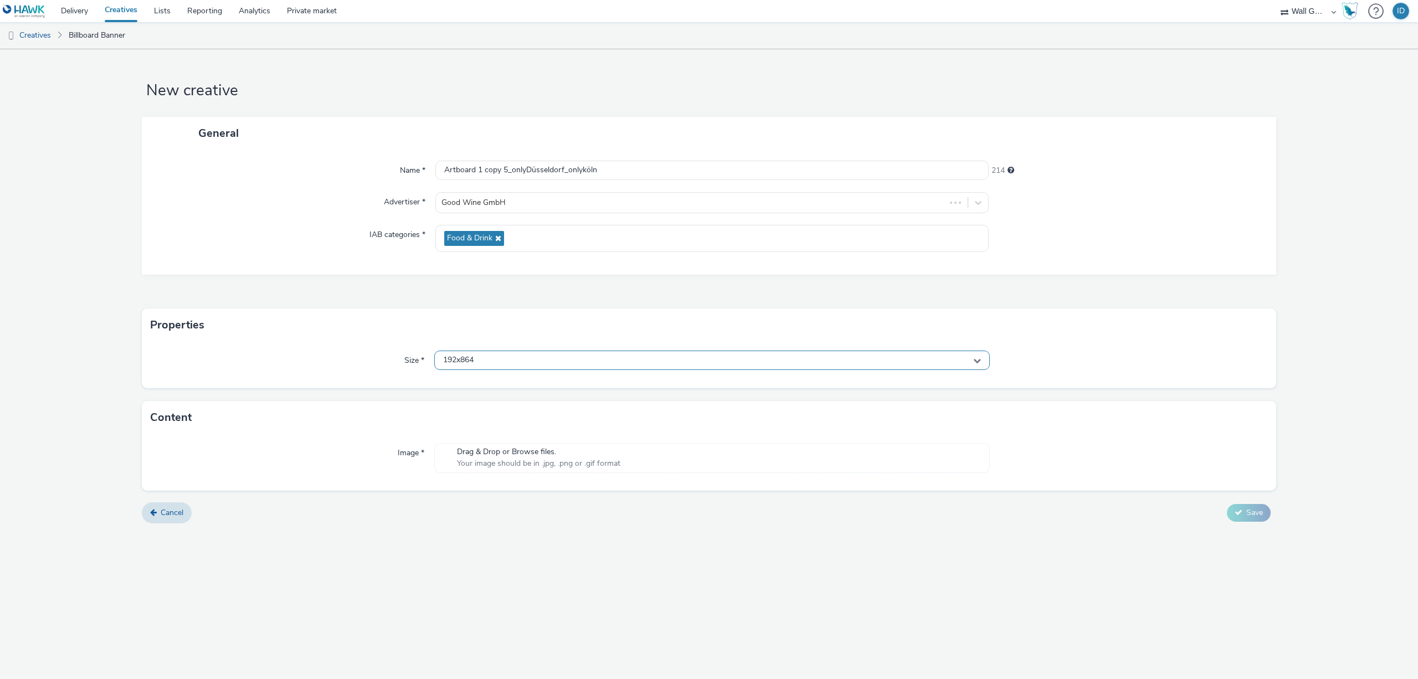
click at [458, 361] on span "192x864" at bounding box center [458, 360] width 30 height 9
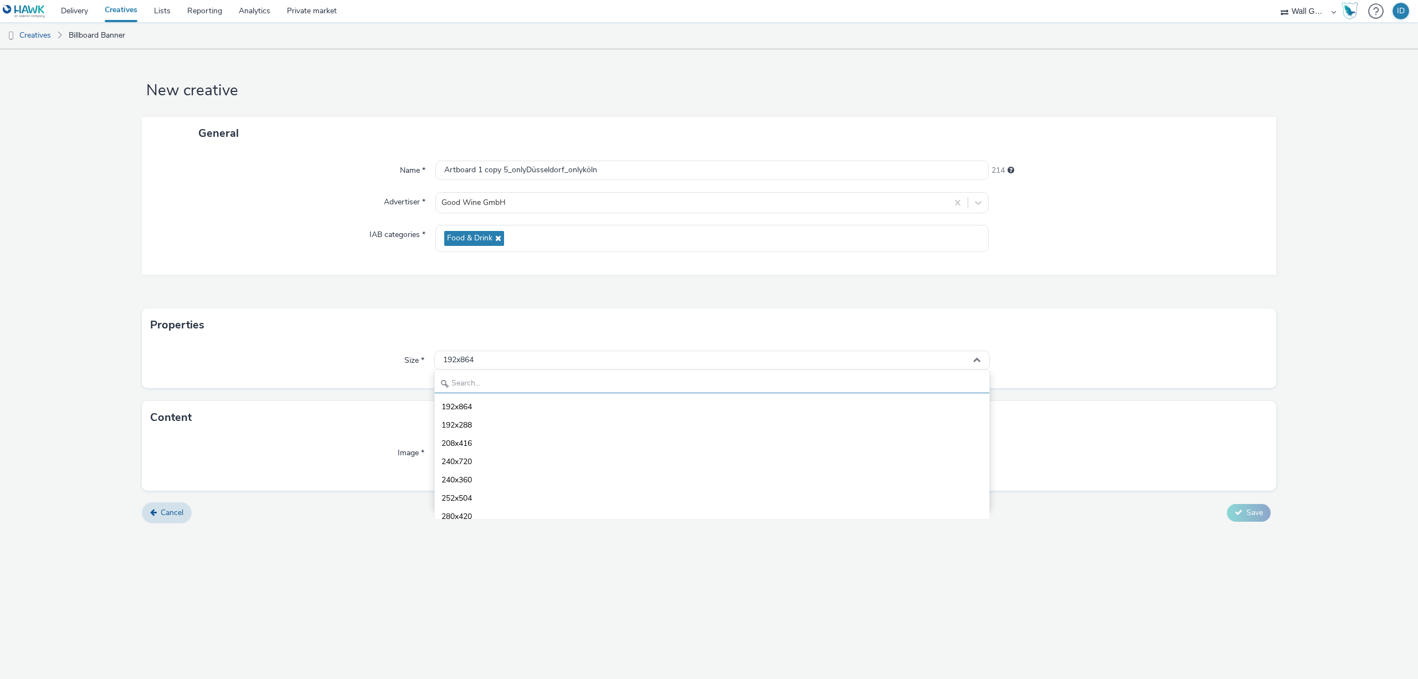
click at [491, 383] on input "text" at bounding box center [712, 383] width 555 height 19
type input "1080"
click at [463, 475] on span "1080x1920 - dooh" at bounding box center [474, 480] width 65 height 11
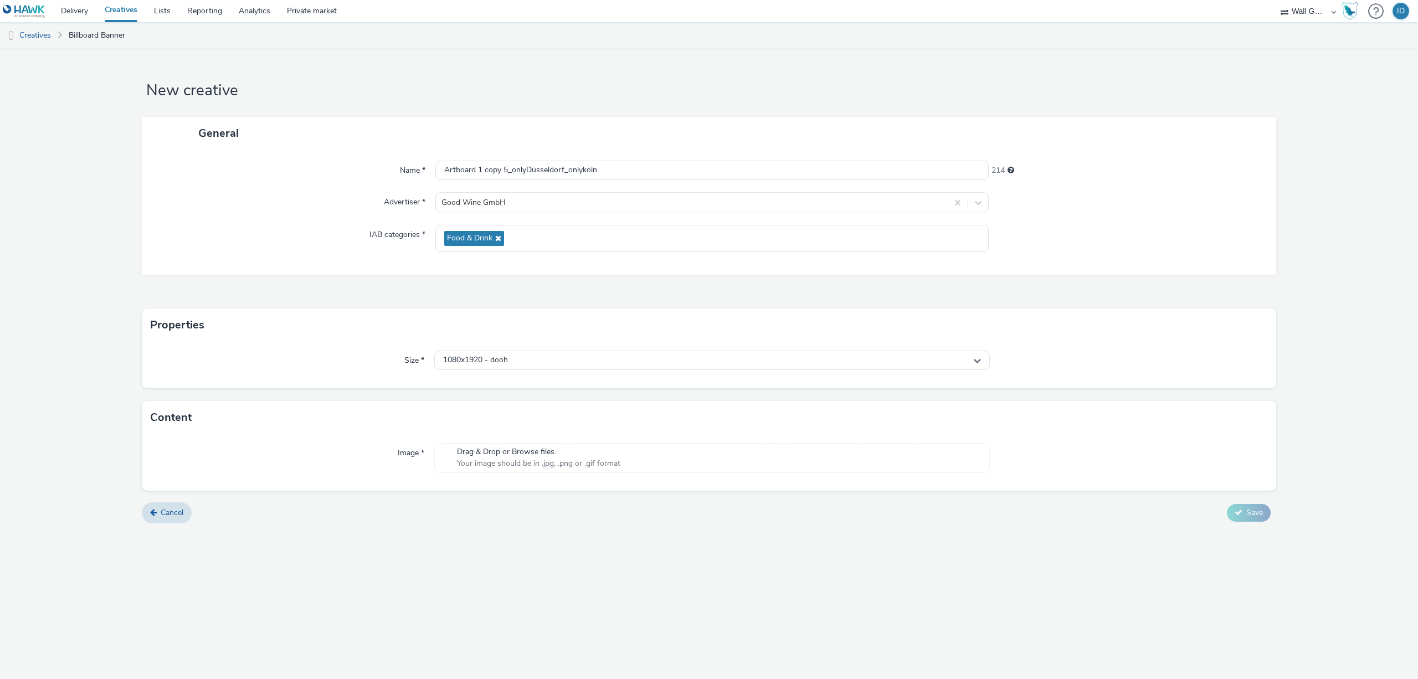
click at [565, 462] on span "Your image should be in .jpg, .png or .gif format" at bounding box center [538, 463] width 163 height 11
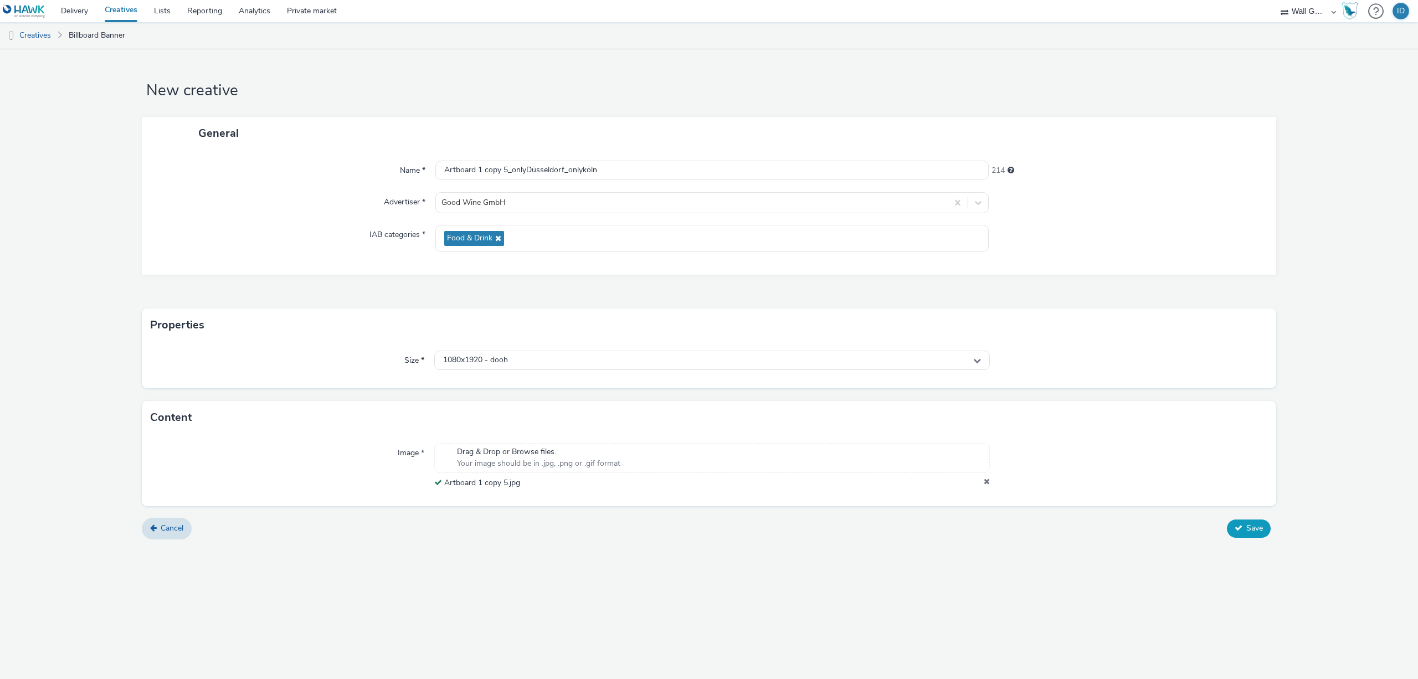
click at [1237, 528] on icon at bounding box center [1239, 528] width 8 height 8
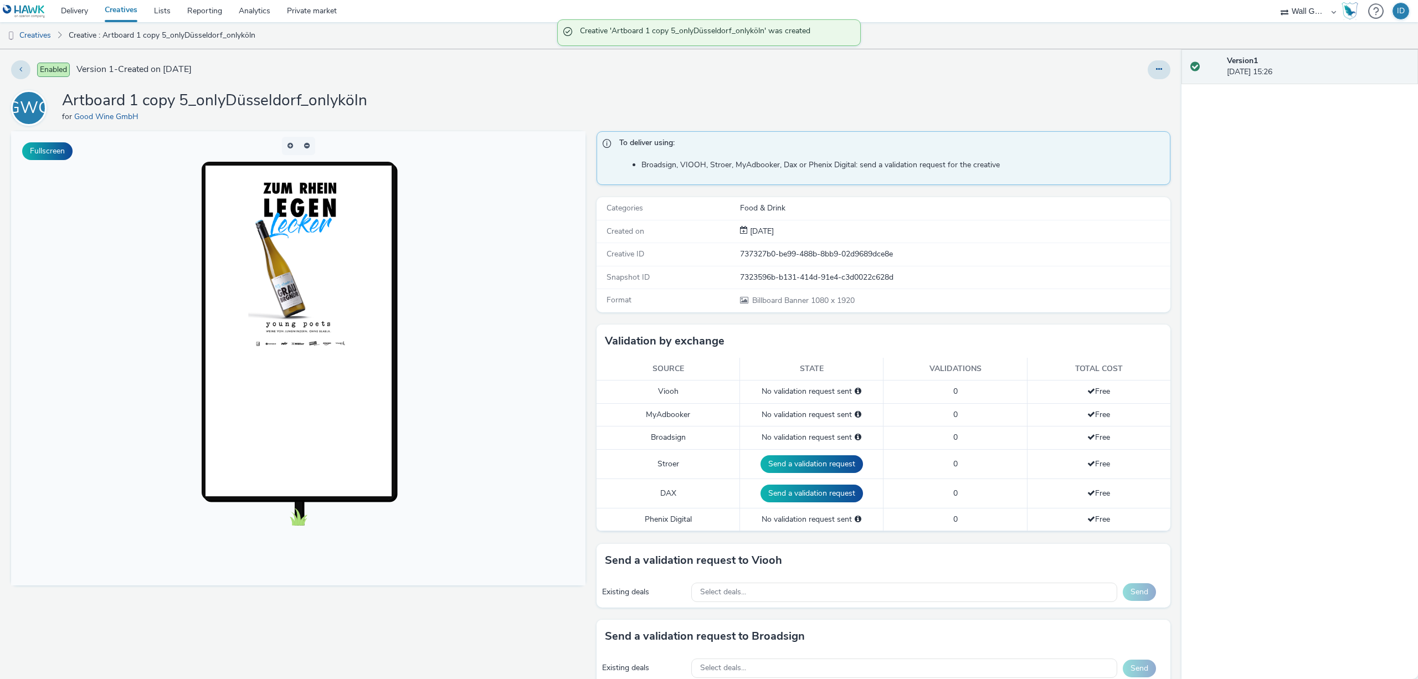
scroll to position [55, 0]
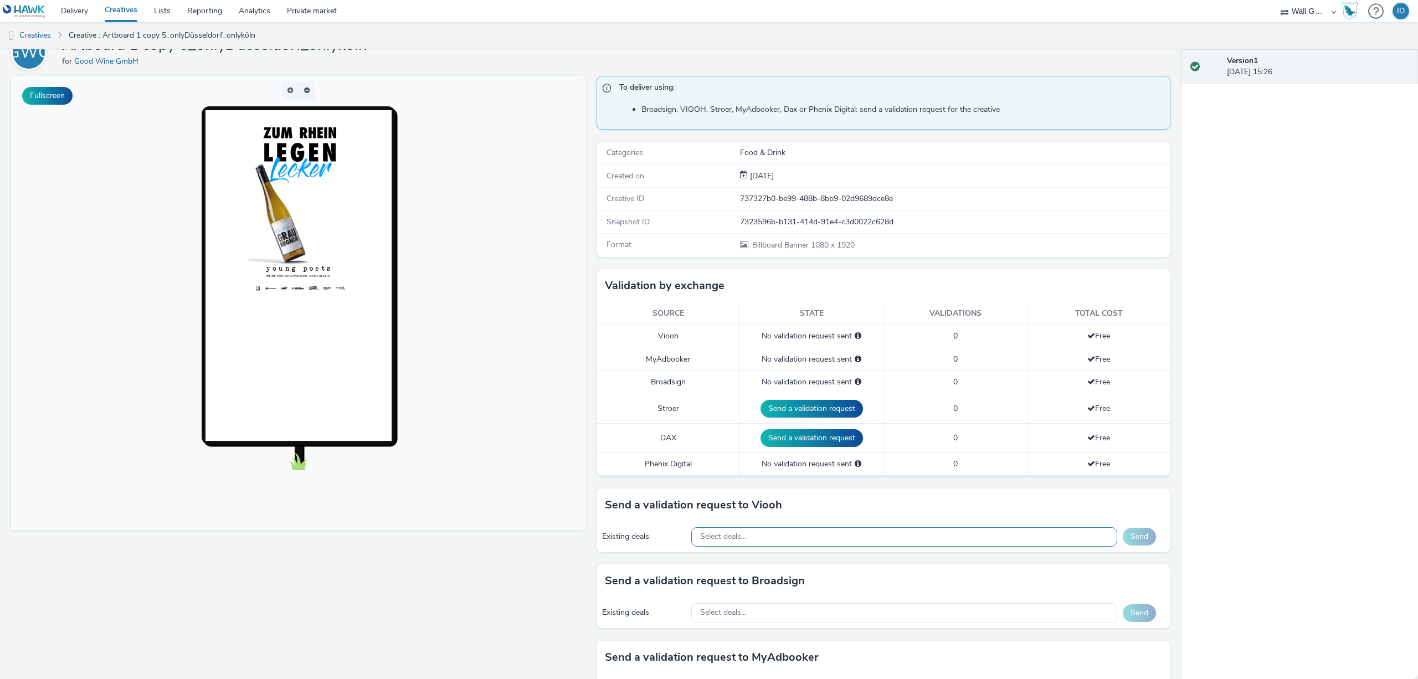
click at [726, 543] on div "Select deals..." at bounding box center [904, 536] width 426 height 19
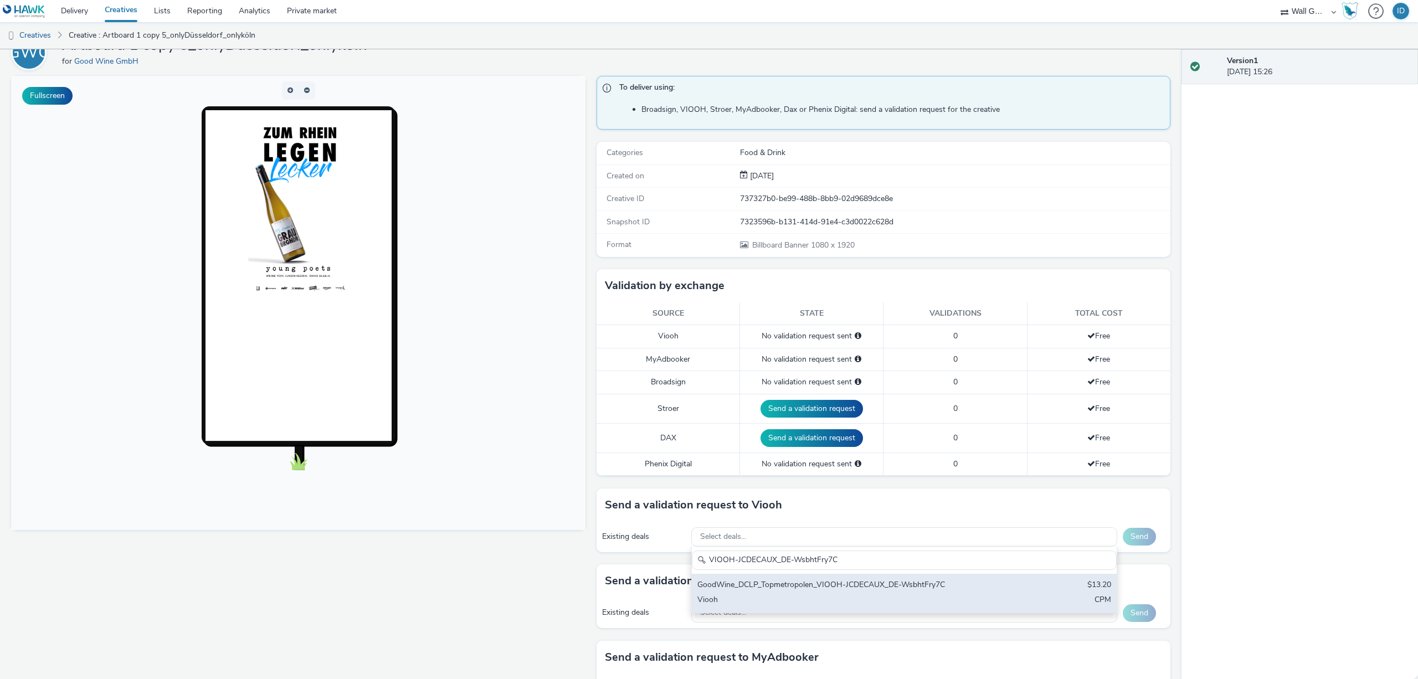
type input "VIOOH-JCDECAUX_DE-WsbhtFry7C"
click at [731, 579] on div "GoodWine_DCLP_Topmetropolen_VIOOH-JCDECAUX_DE-WsbhtFry7C" at bounding box center [835, 585] width 274 height 13
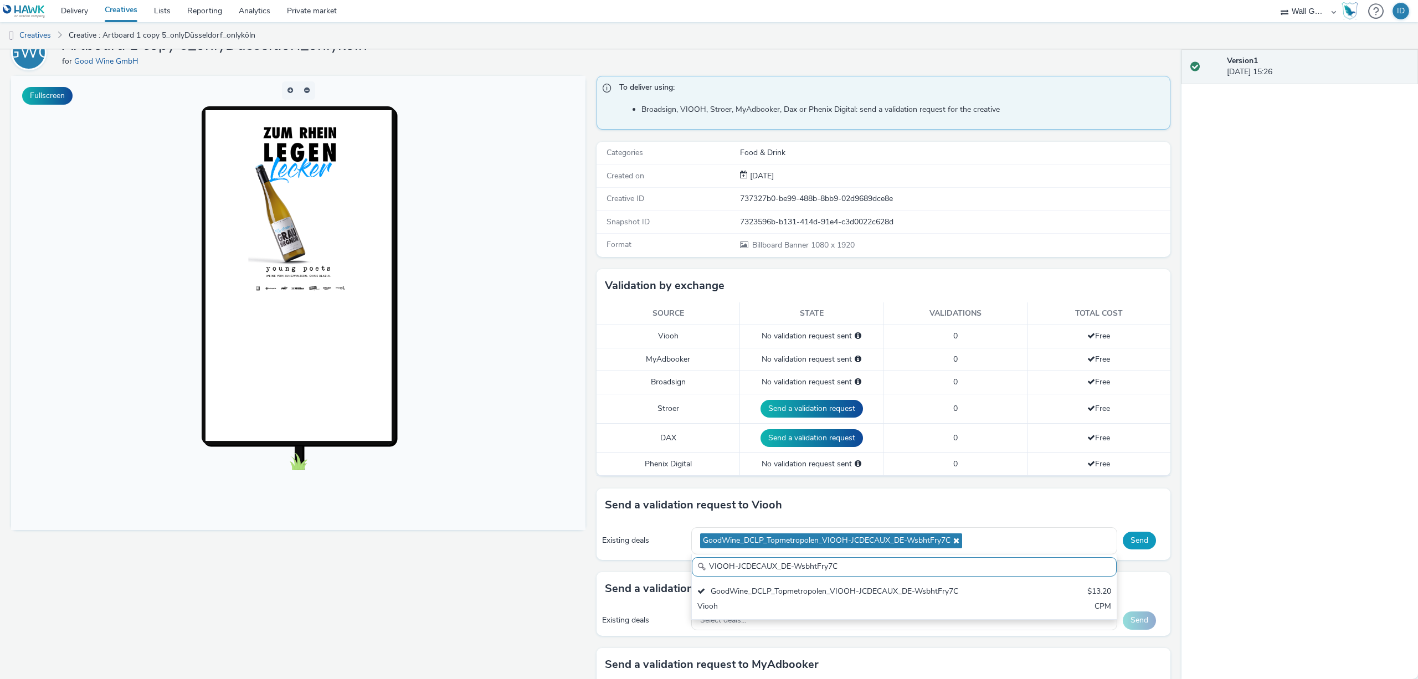
click at [1143, 541] on button "Send" at bounding box center [1139, 541] width 33 height 18
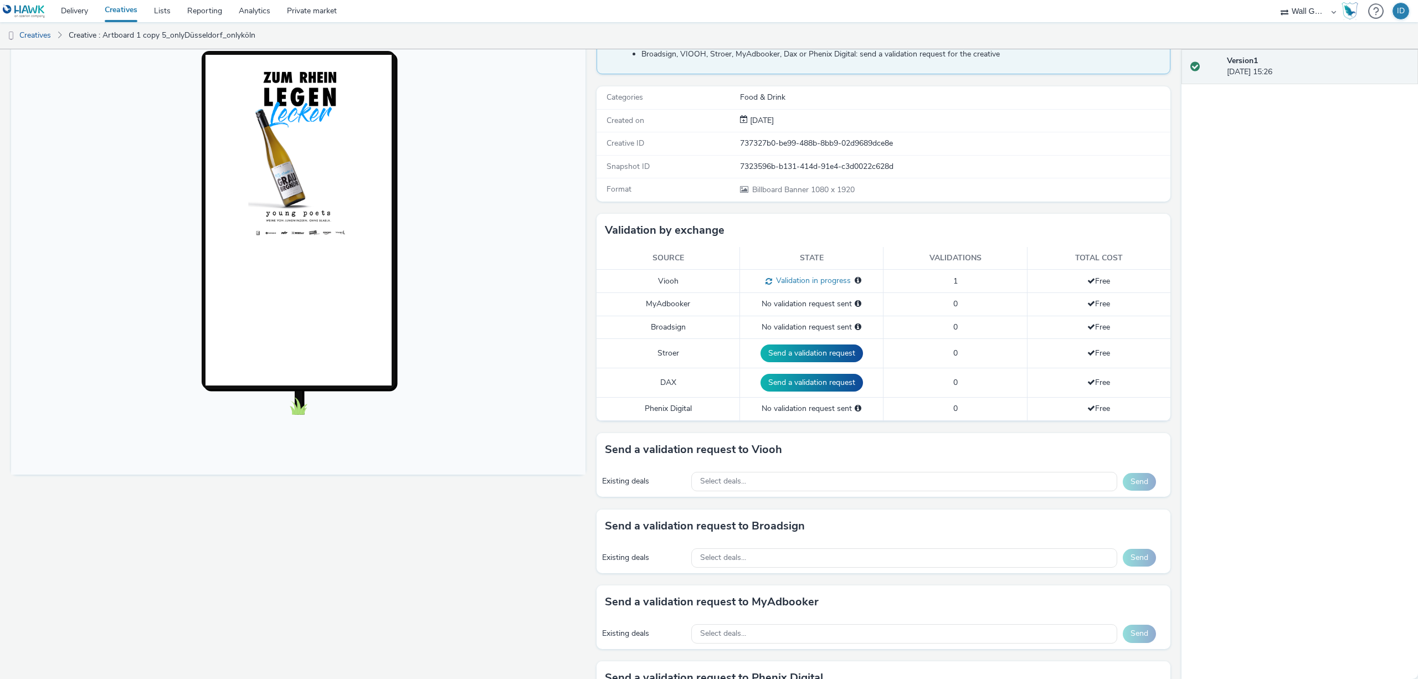
scroll to position [0, 0]
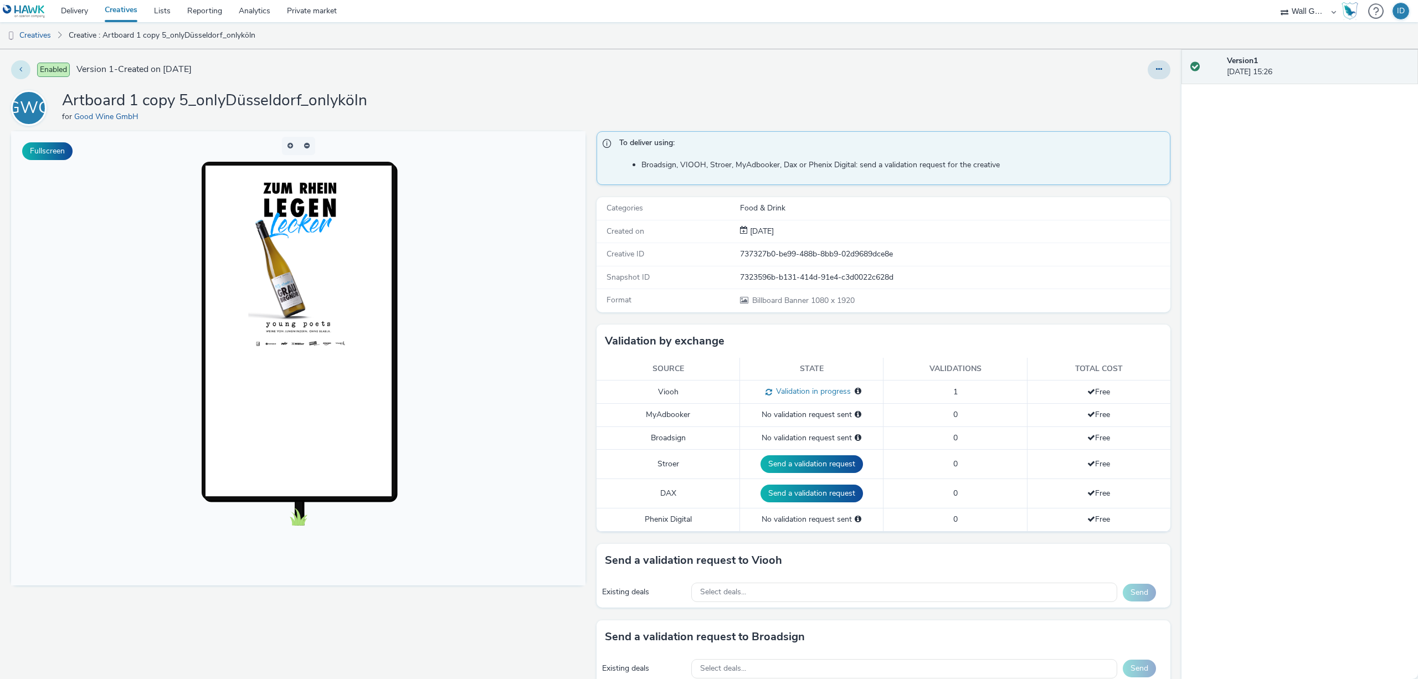
click at [27, 67] on button at bounding box center [20, 69] width 19 height 19
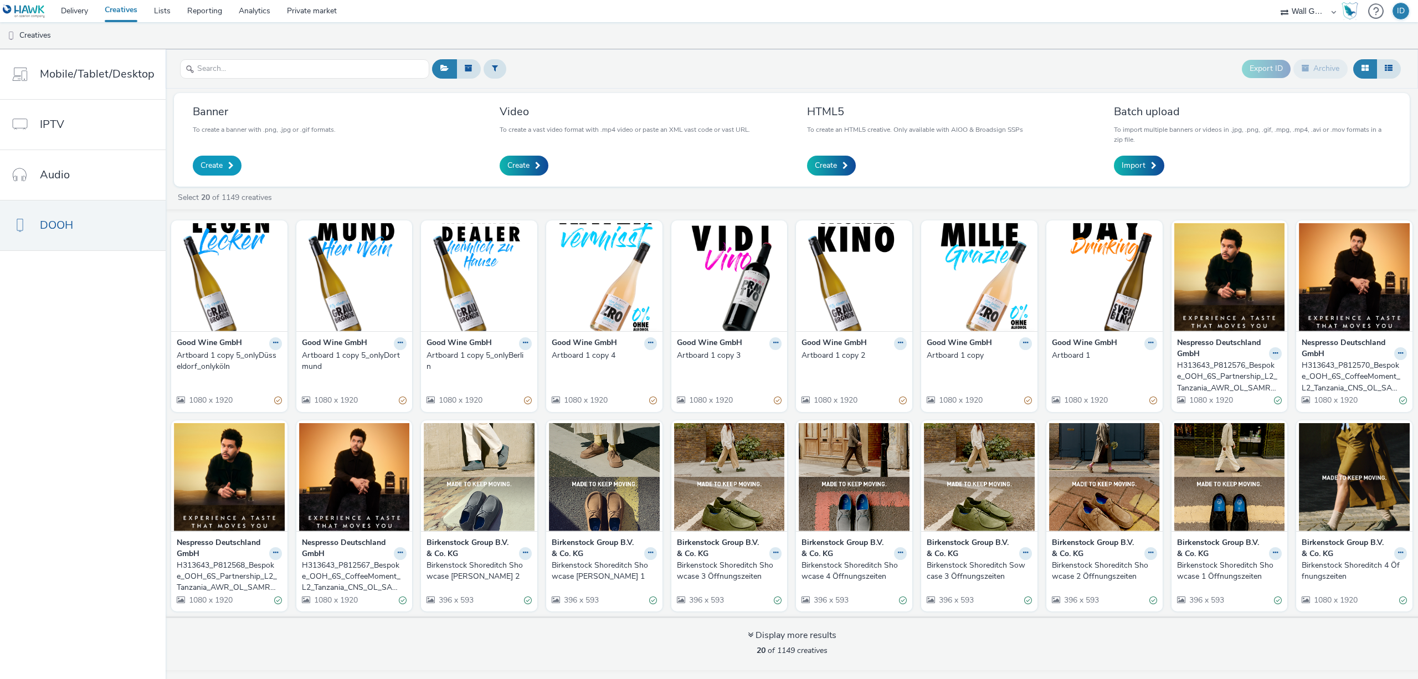
click at [215, 162] on span "Create" at bounding box center [212, 165] width 22 height 11
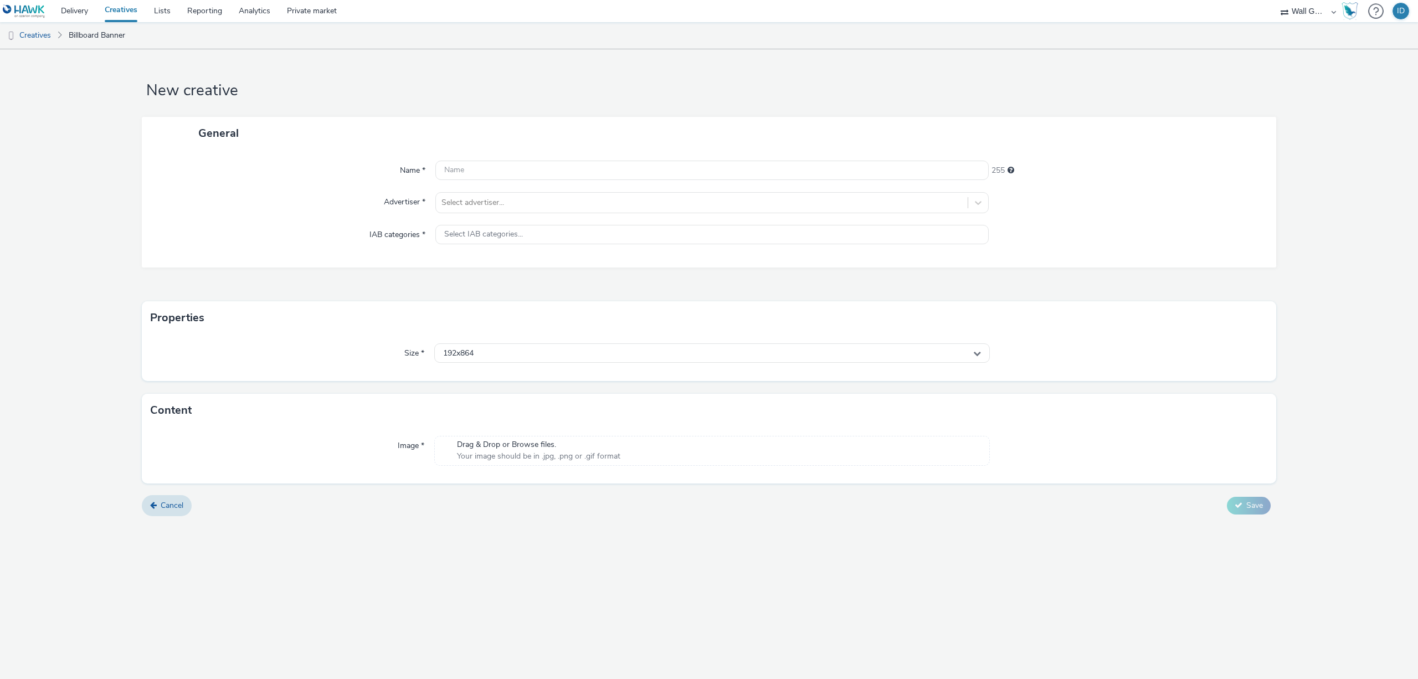
click at [755, 141] on div "General" at bounding box center [709, 133] width 1135 height 33
click at [607, 171] on input "text" at bounding box center [711, 170] width 553 height 19
paste input "Artboard 1 copy 5"
type input "Artboard 1 copy 5_onlyHH"
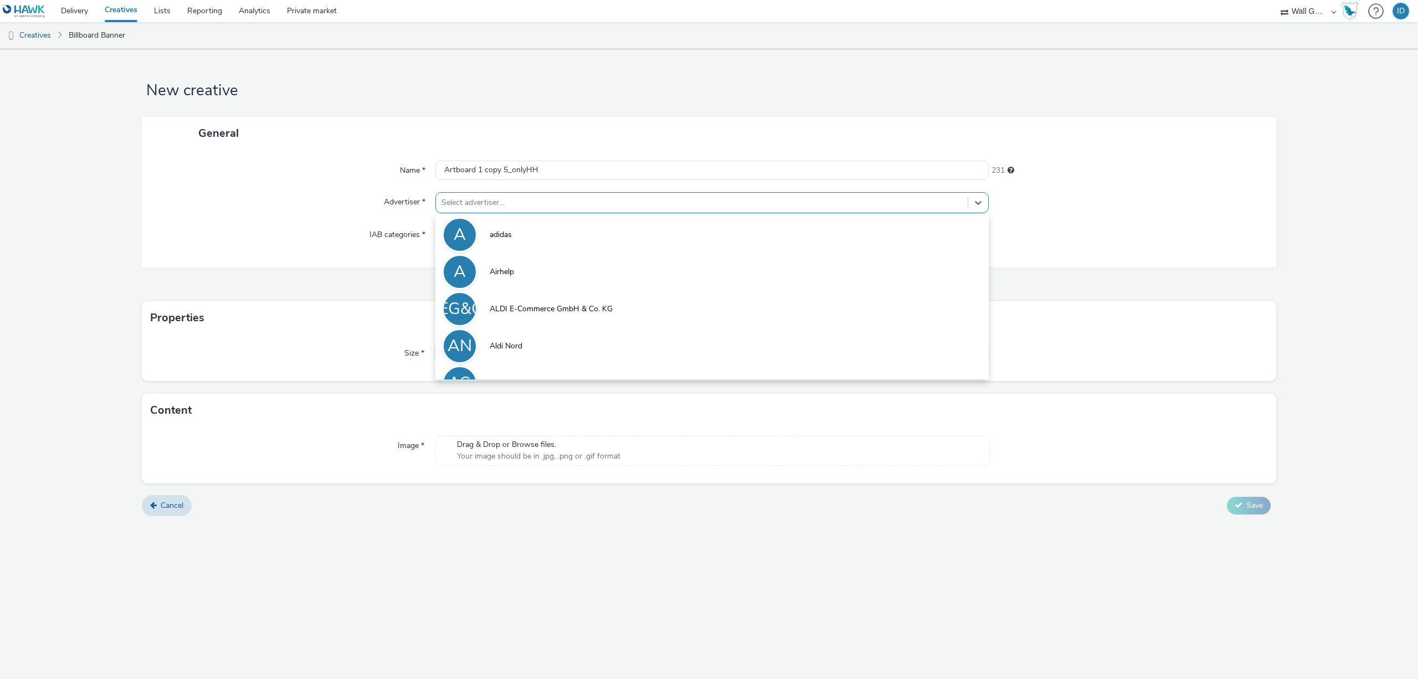
click at [539, 203] on div at bounding box center [702, 202] width 521 height 13
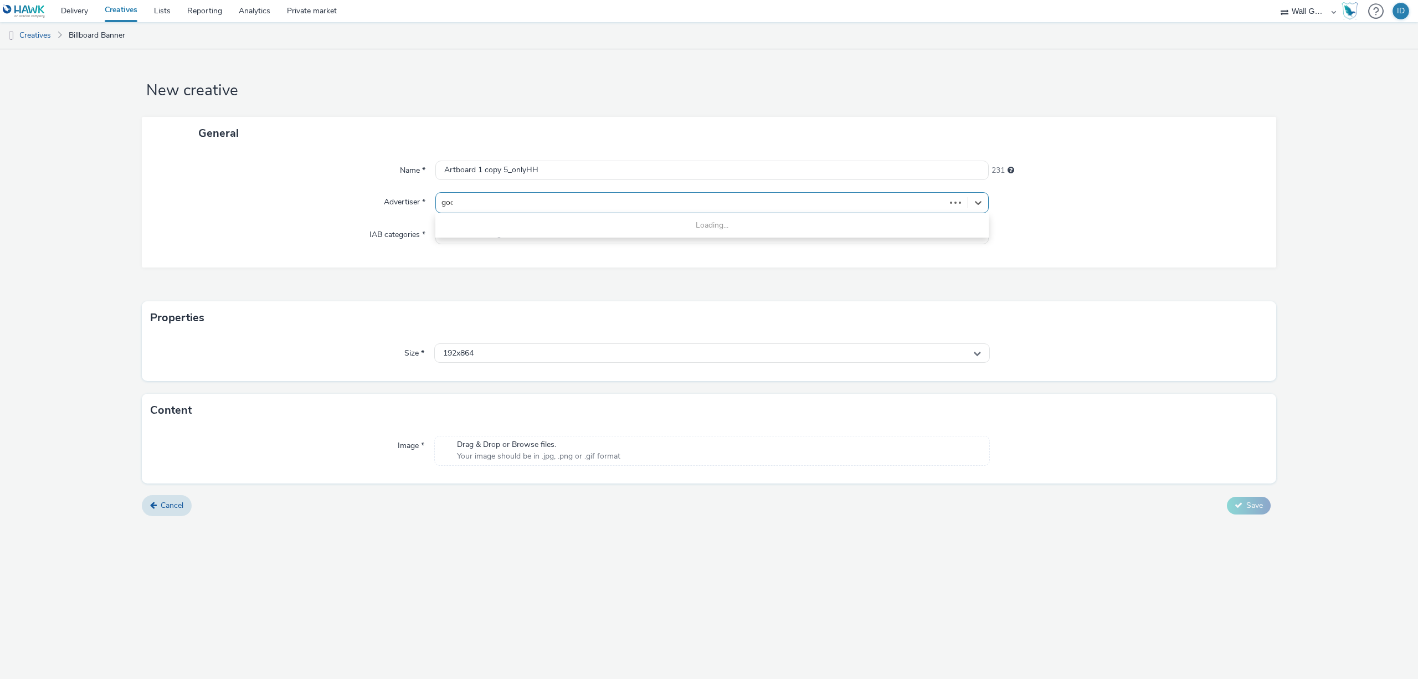
type input "good"
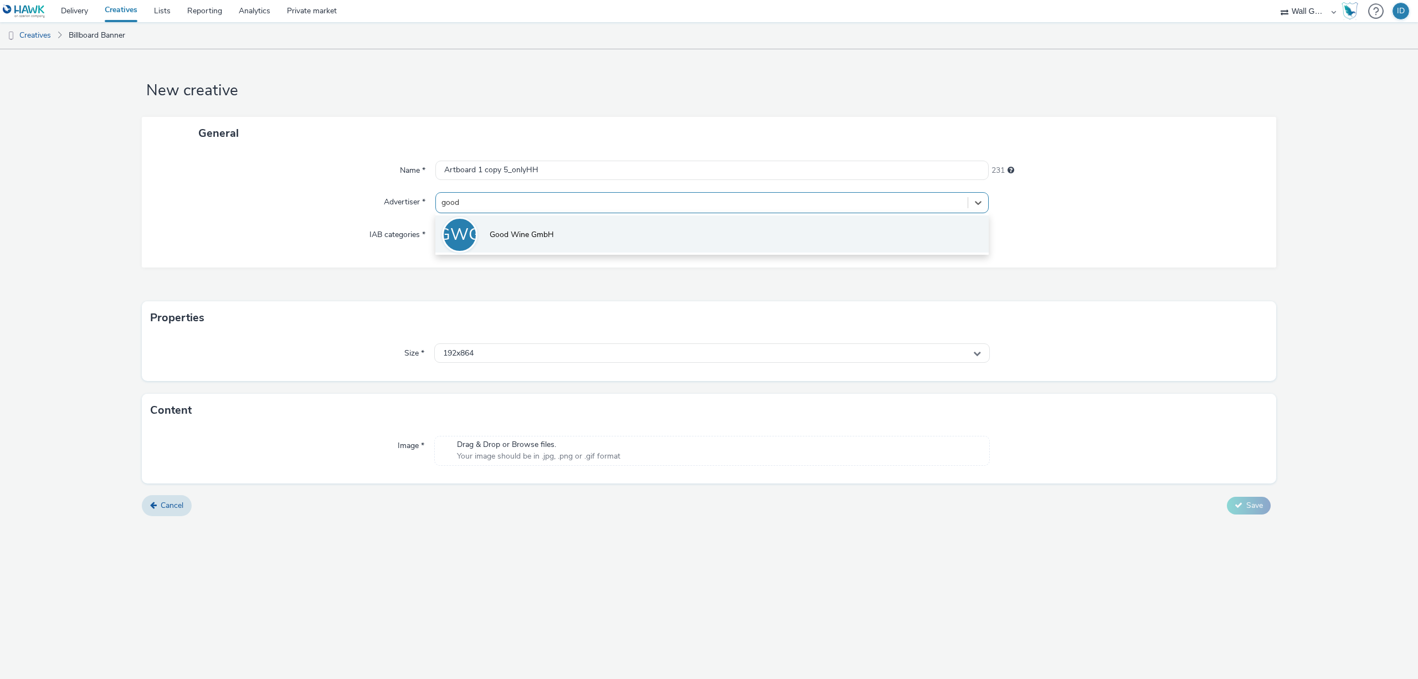
click at [537, 231] on span "Good Wine GmbH" at bounding box center [522, 234] width 64 height 11
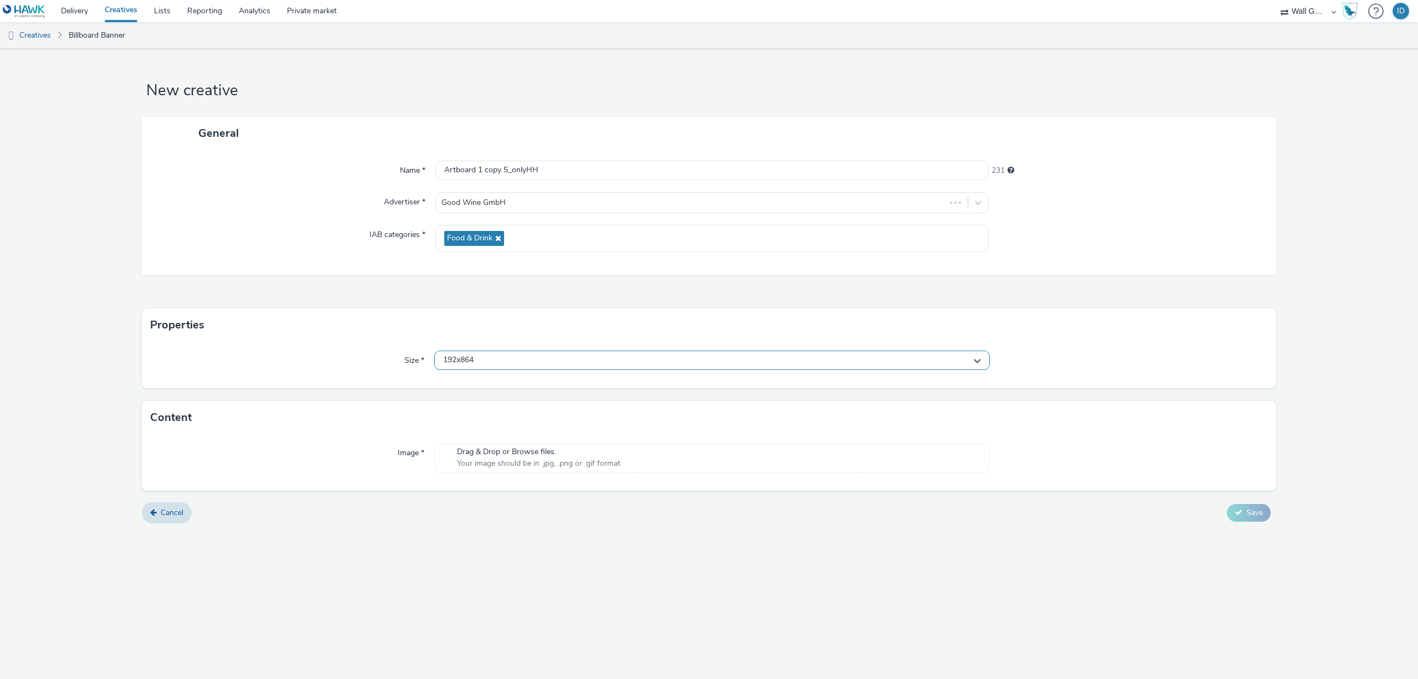
click at [493, 354] on div "192x864" at bounding box center [712, 360] width 556 height 19
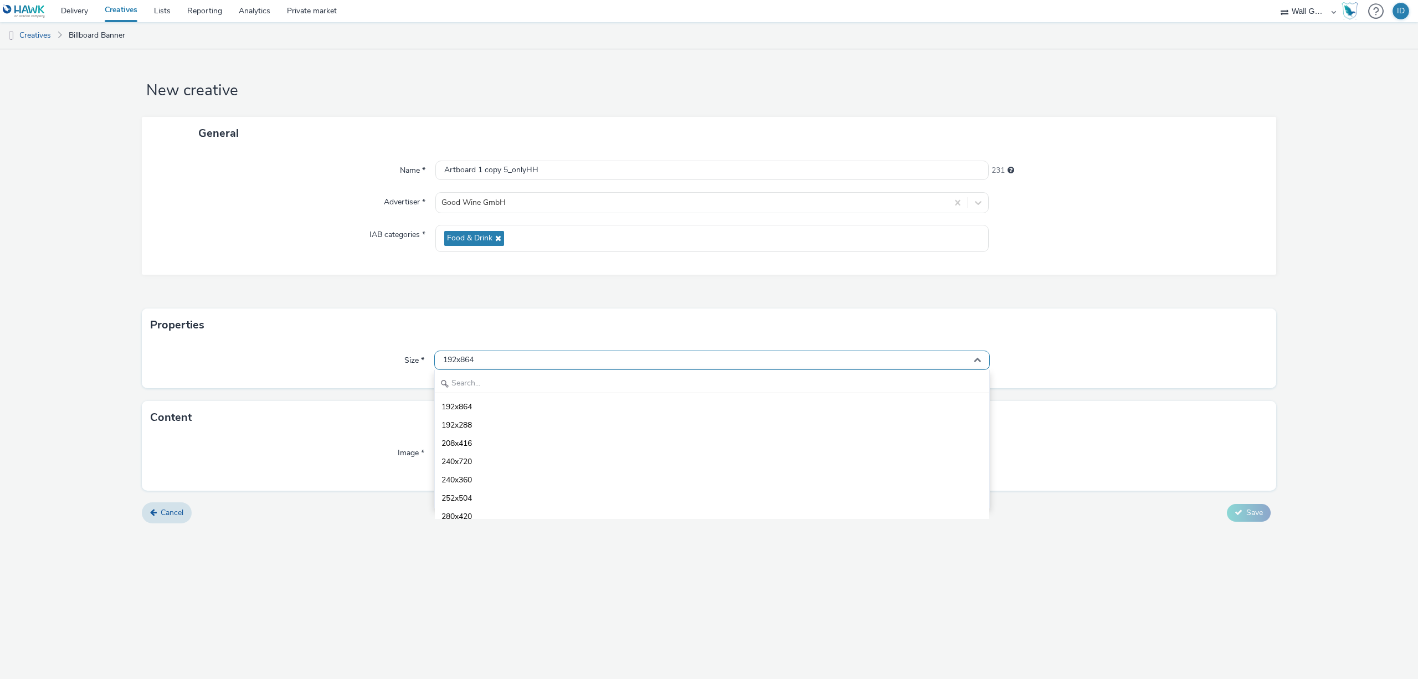
click at [493, 354] on div "192x864" at bounding box center [712, 360] width 556 height 19
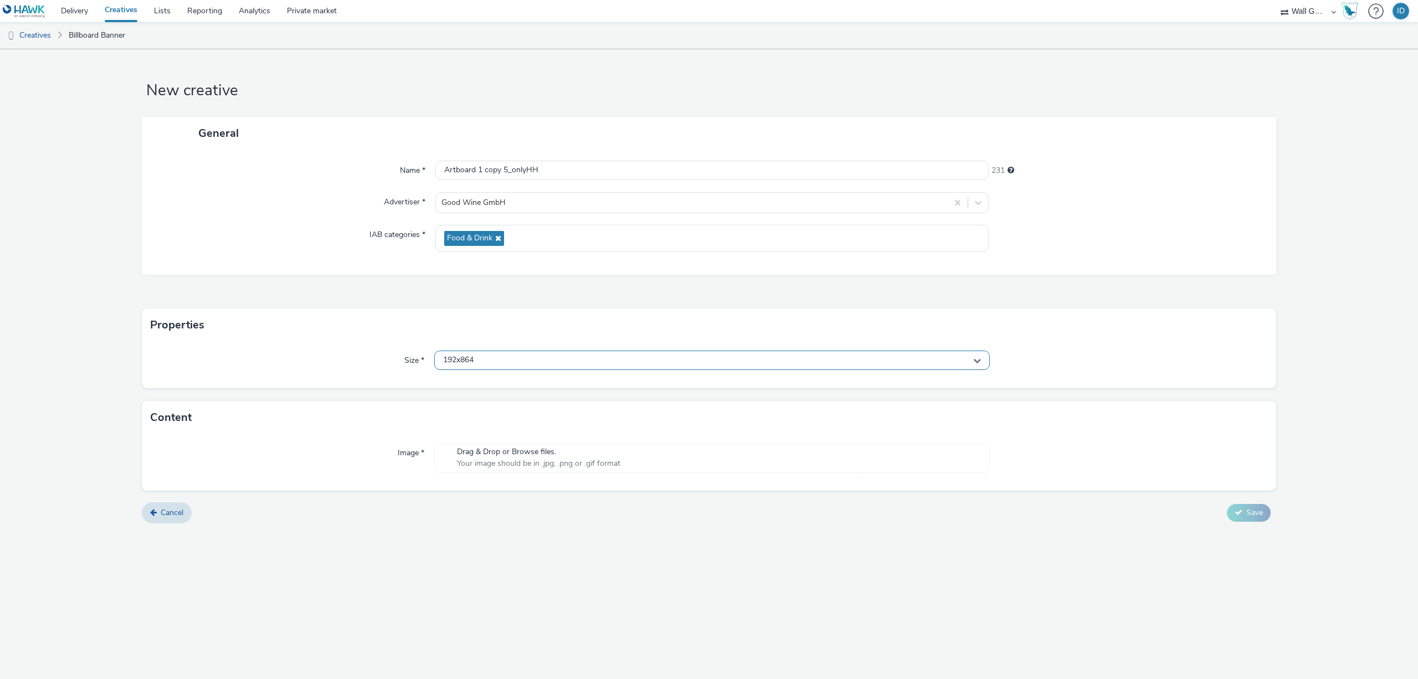
click at [500, 359] on div "192x864" at bounding box center [712, 360] width 556 height 19
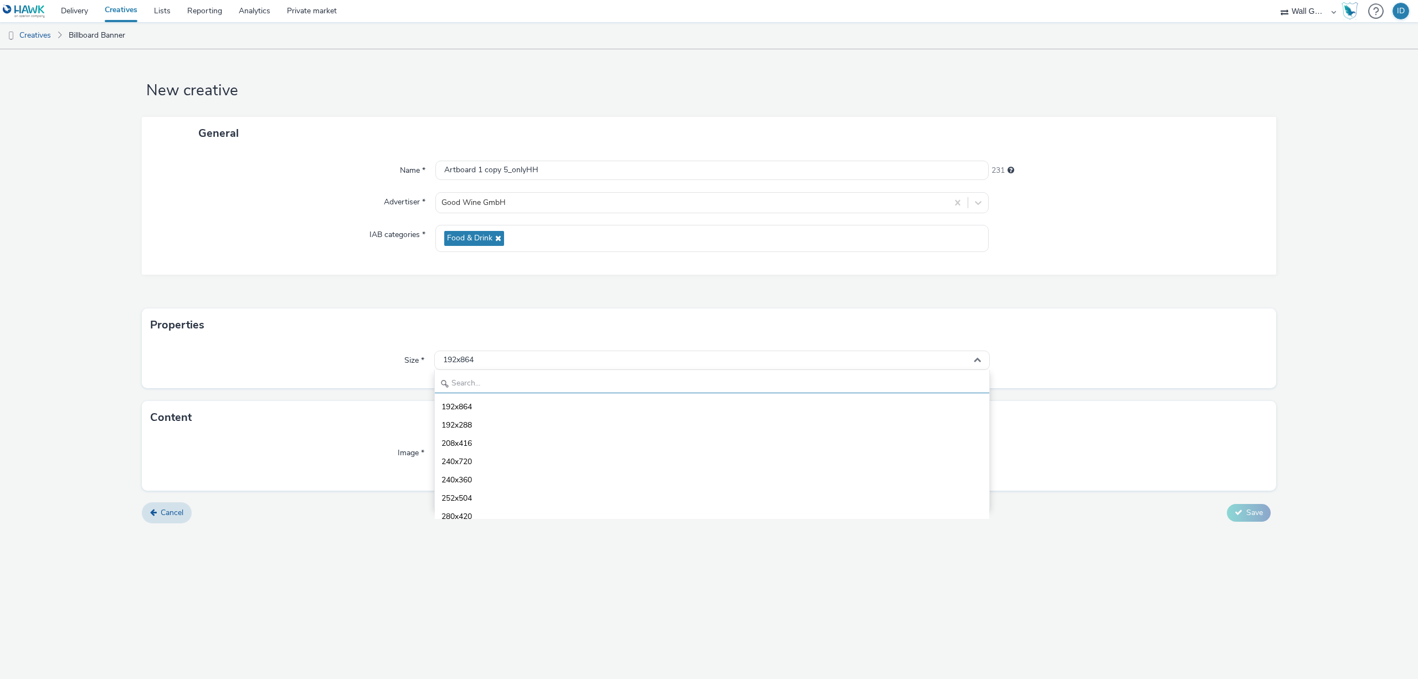
click at [483, 384] on input "text" at bounding box center [712, 383] width 555 height 19
type input "1080"
click at [475, 474] on li "1080x1920 - dooh" at bounding box center [712, 479] width 555 height 18
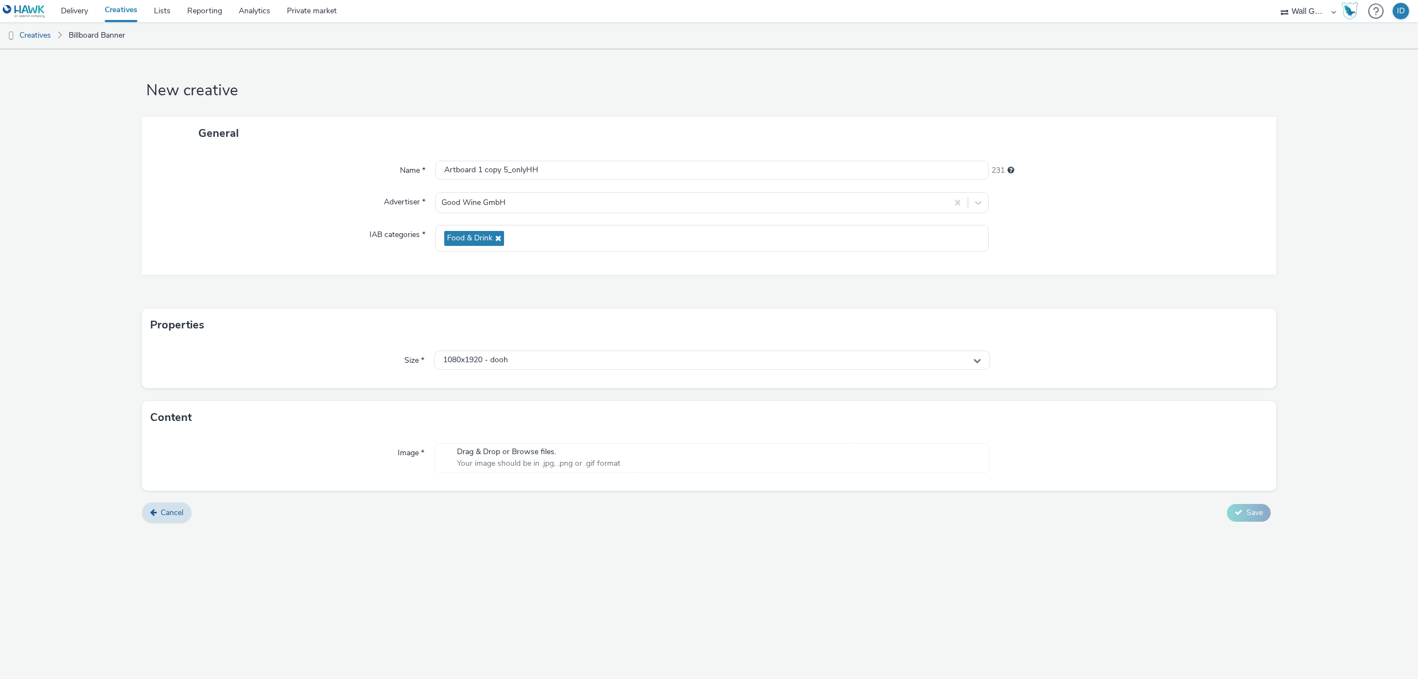
click at [648, 482] on div "Image * Drag & Drop or Browse files. Your image should be in .jpg, .png or .gif…" at bounding box center [709, 462] width 1135 height 57
click at [656, 456] on div "Drag & Drop or Browse files. Your image should be in .jpg, .png or .gif format" at bounding box center [712, 458] width 556 height 30
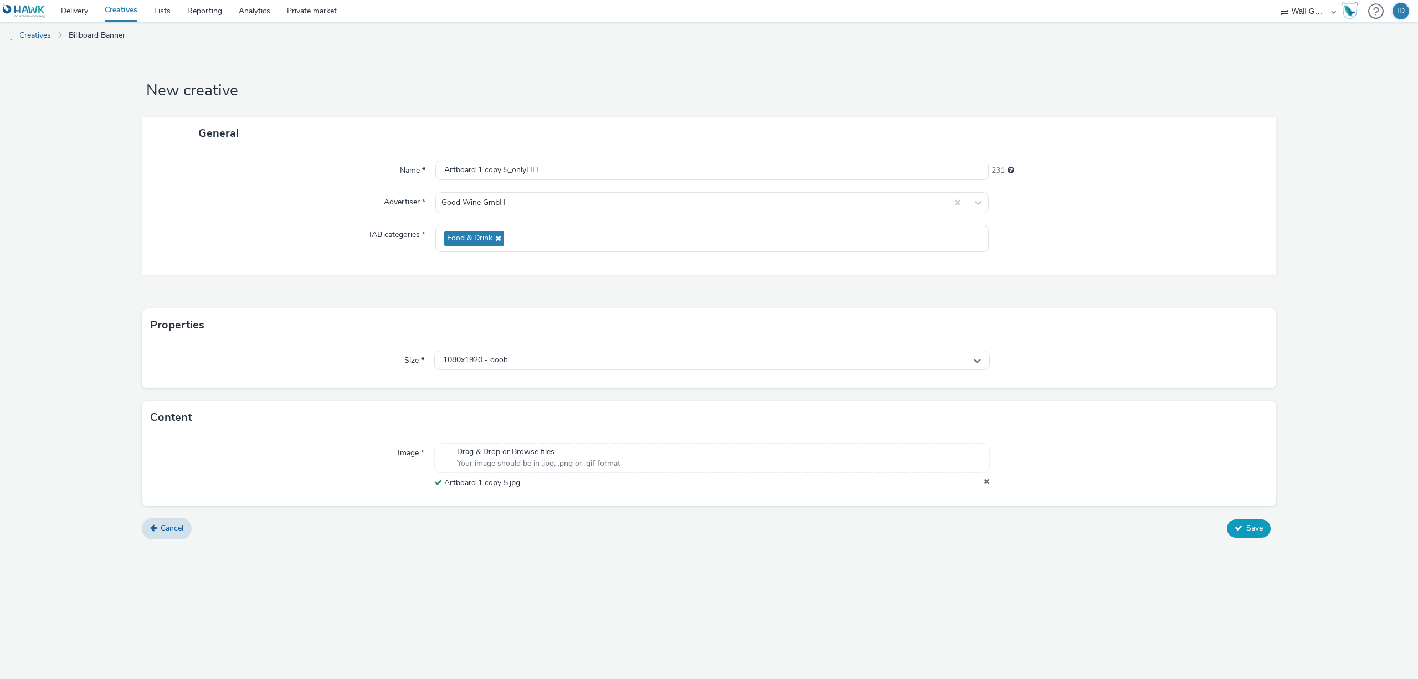
click at [1241, 533] on button "Save" at bounding box center [1249, 529] width 44 height 18
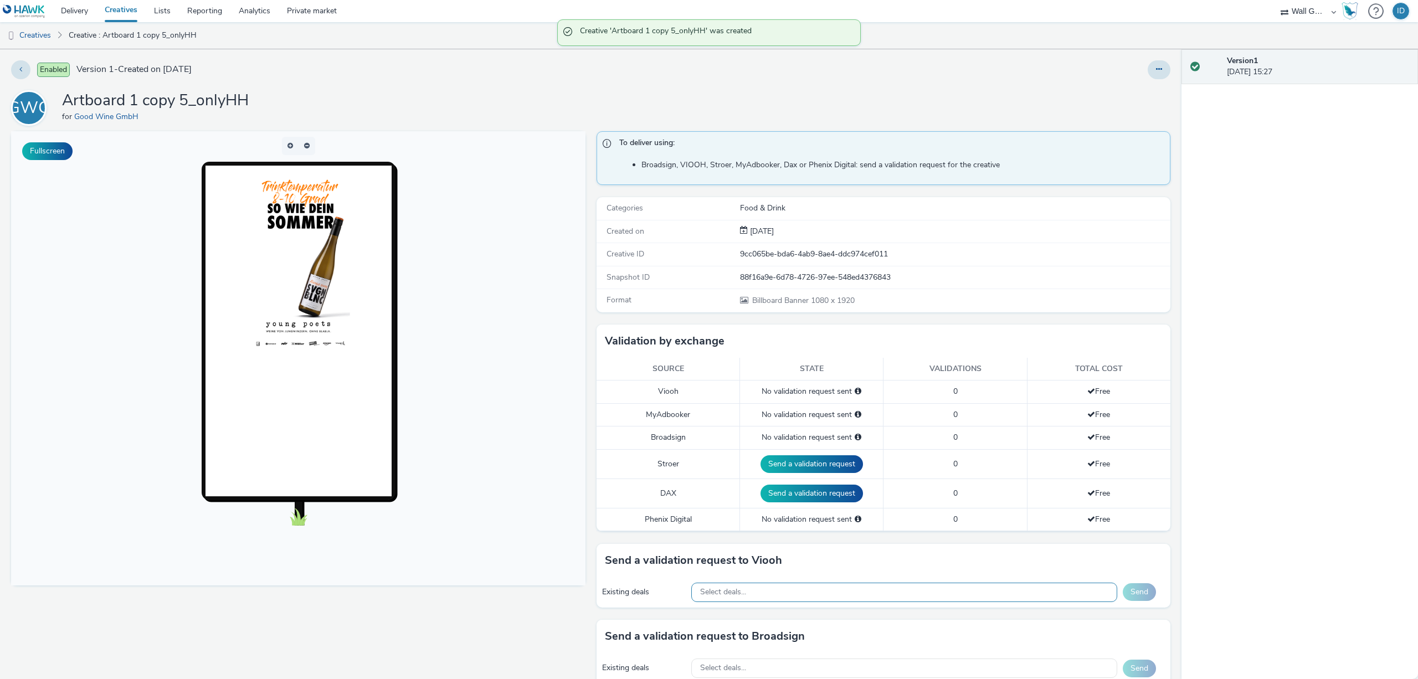
click at [953, 592] on div "Select deals..." at bounding box center [904, 592] width 426 height 19
click at [766, 613] on input "text" at bounding box center [904, 615] width 425 height 19
paste input "VIOOH-JCDECAUX_DE-WsbhtFry7C"
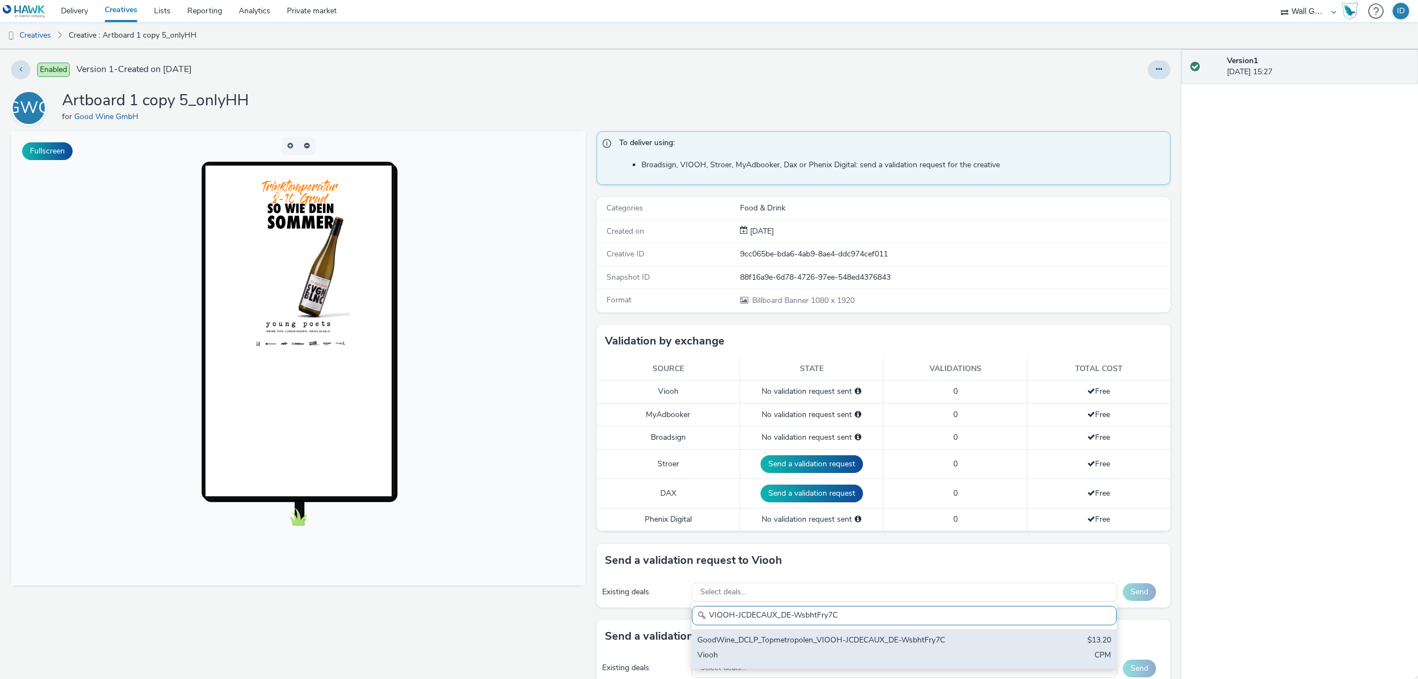
type input "VIOOH-JCDECAUX_DE-WsbhtFry7C"
click at [764, 655] on div "Viooh" at bounding box center [835, 656] width 274 height 13
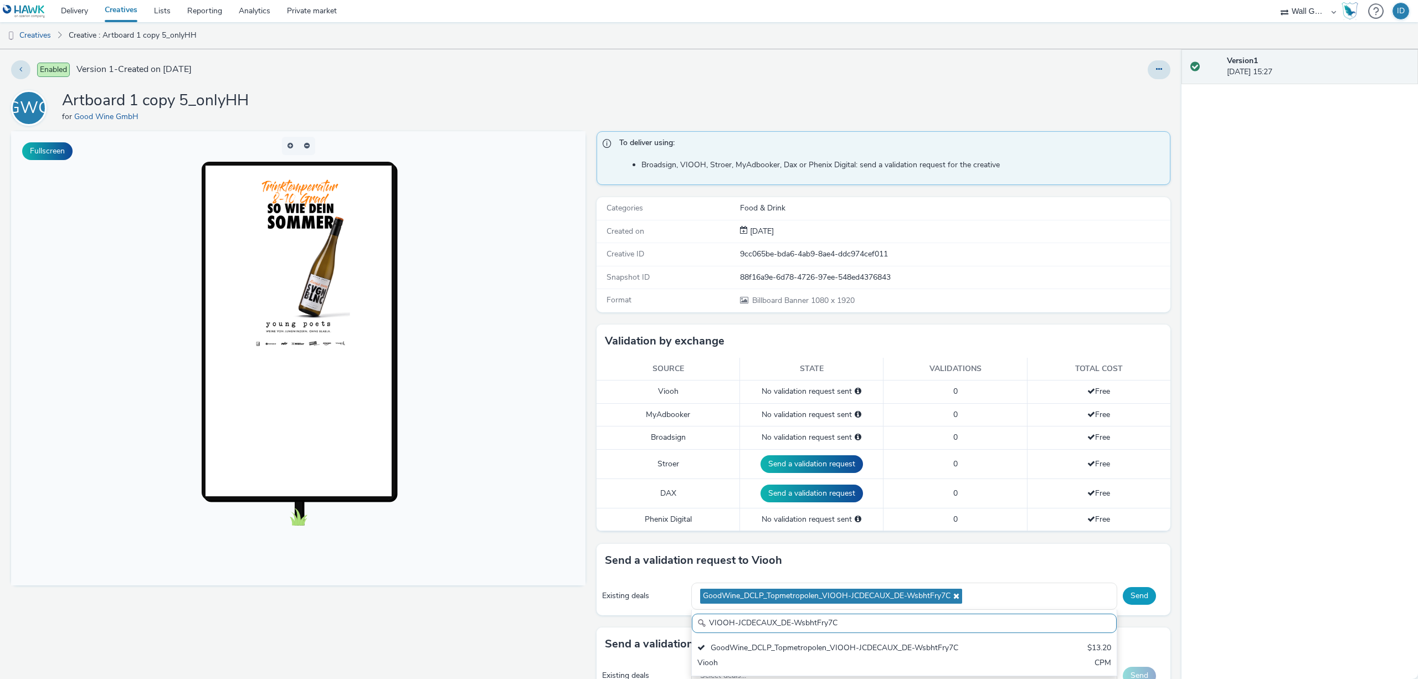
click at [1123, 600] on button "Send" at bounding box center [1139, 596] width 33 height 18
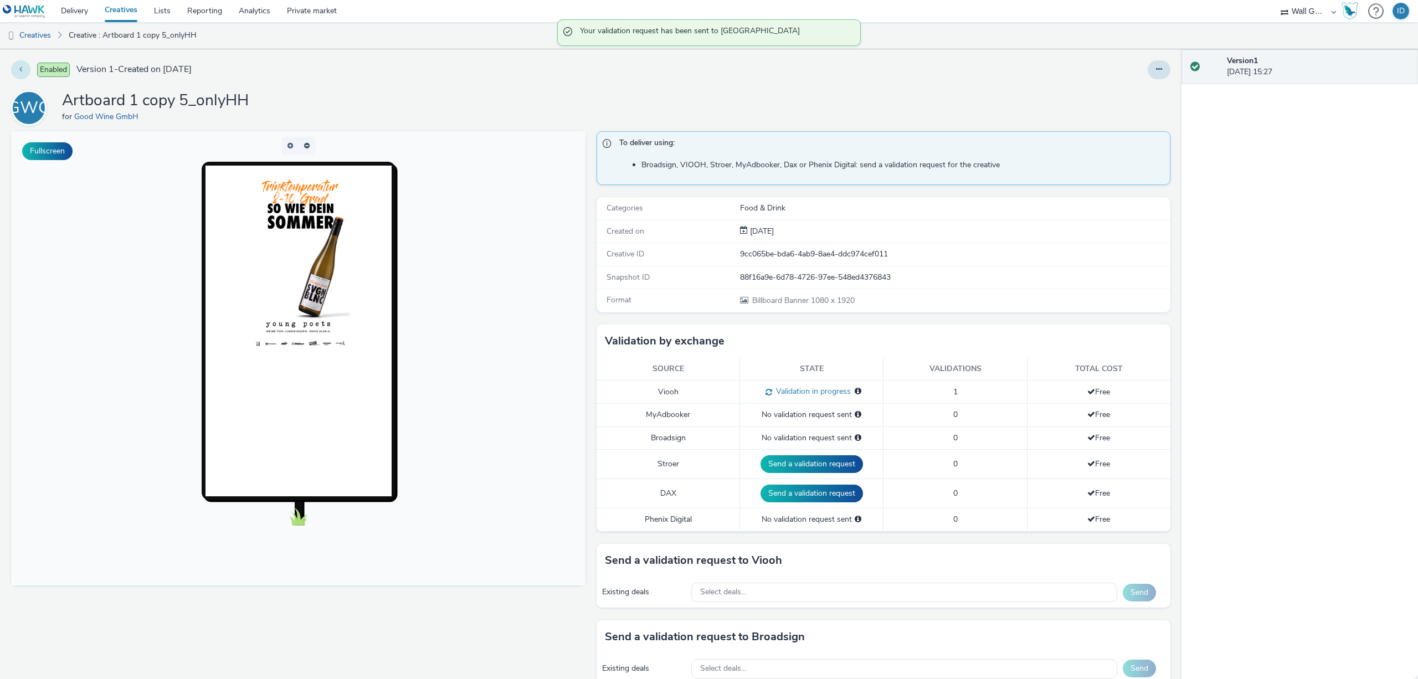
click at [25, 74] on button at bounding box center [20, 69] width 19 height 19
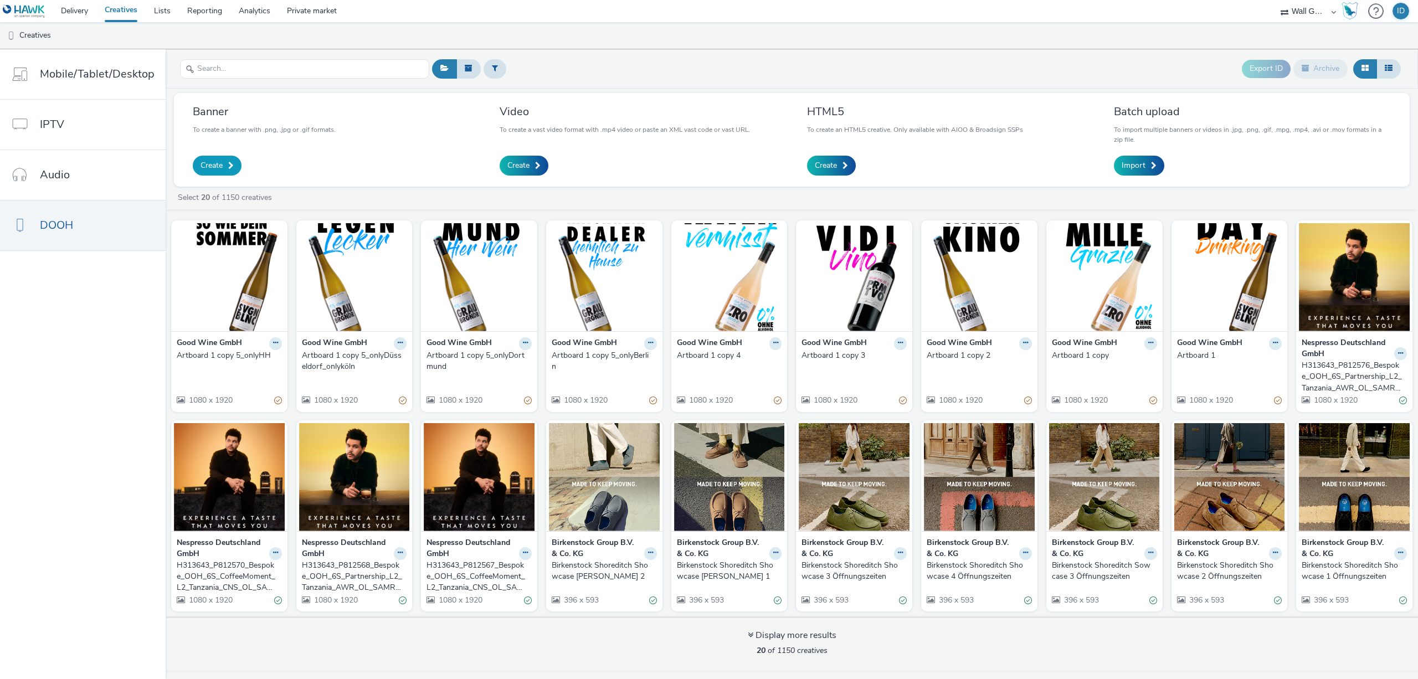
click at [213, 169] on span "Create" at bounding box center [212, 165] width 22 height 11
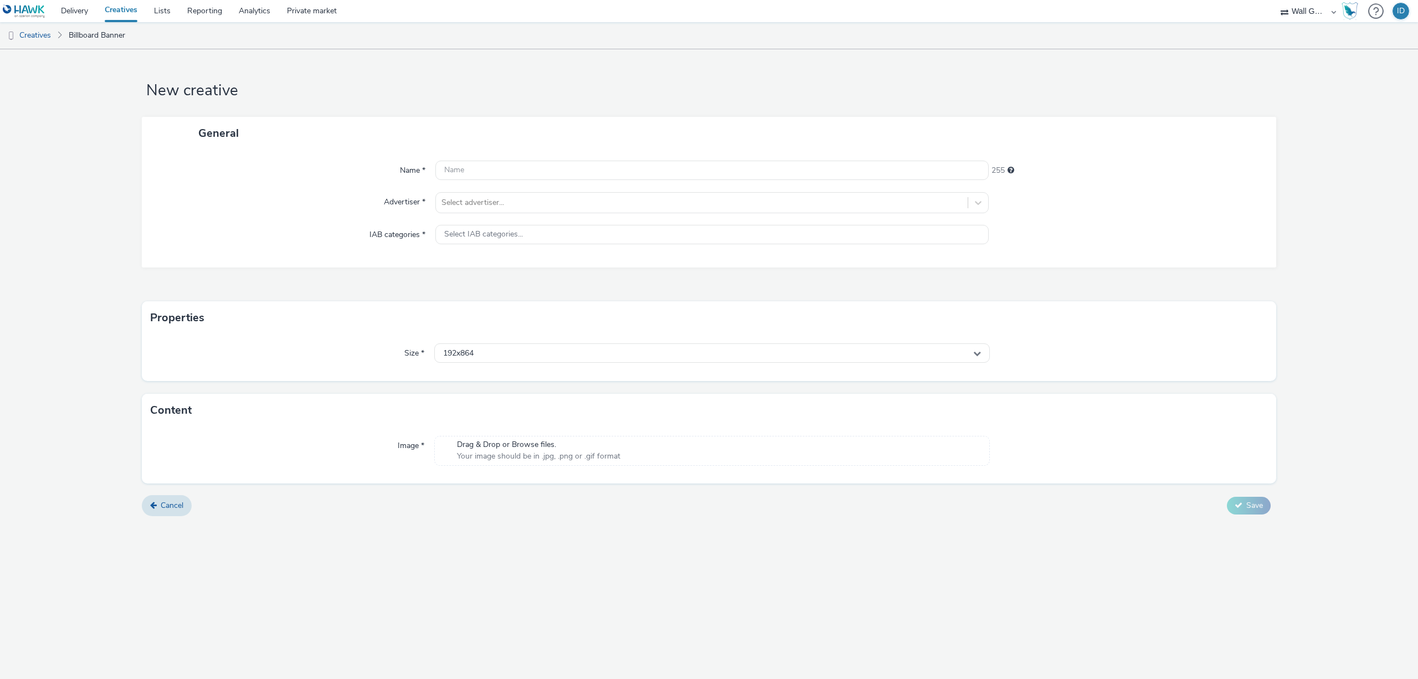
click at [712, 136] on div "General" at bounding box center [709, 133] width 1135 height 33
click at [633, 168] on input "text" at bounding box center [711, 170] width 553 height 19
paste input "Artboard 1 copy 5"
click at [738, 116] on form "New creative General Name * Artboard 1 copy 5_only 233 Advertiser * Select adve…" at bounding box center [709, 286] width 1418 height 475
click at [569, 170] on input "Artboard 1 copy 5_only" at bounding box center [711, 170] width 553 height 19
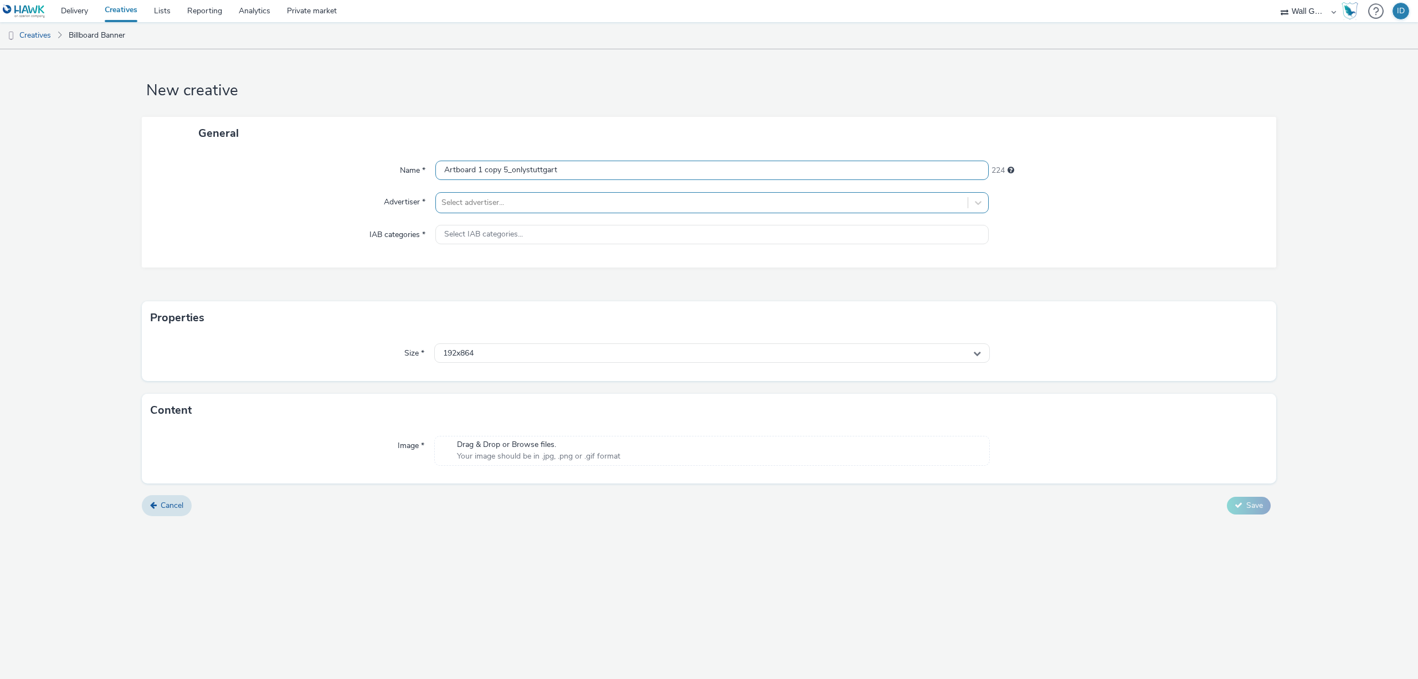
type input "Artboard 1 copy 5_onlystuttgart"
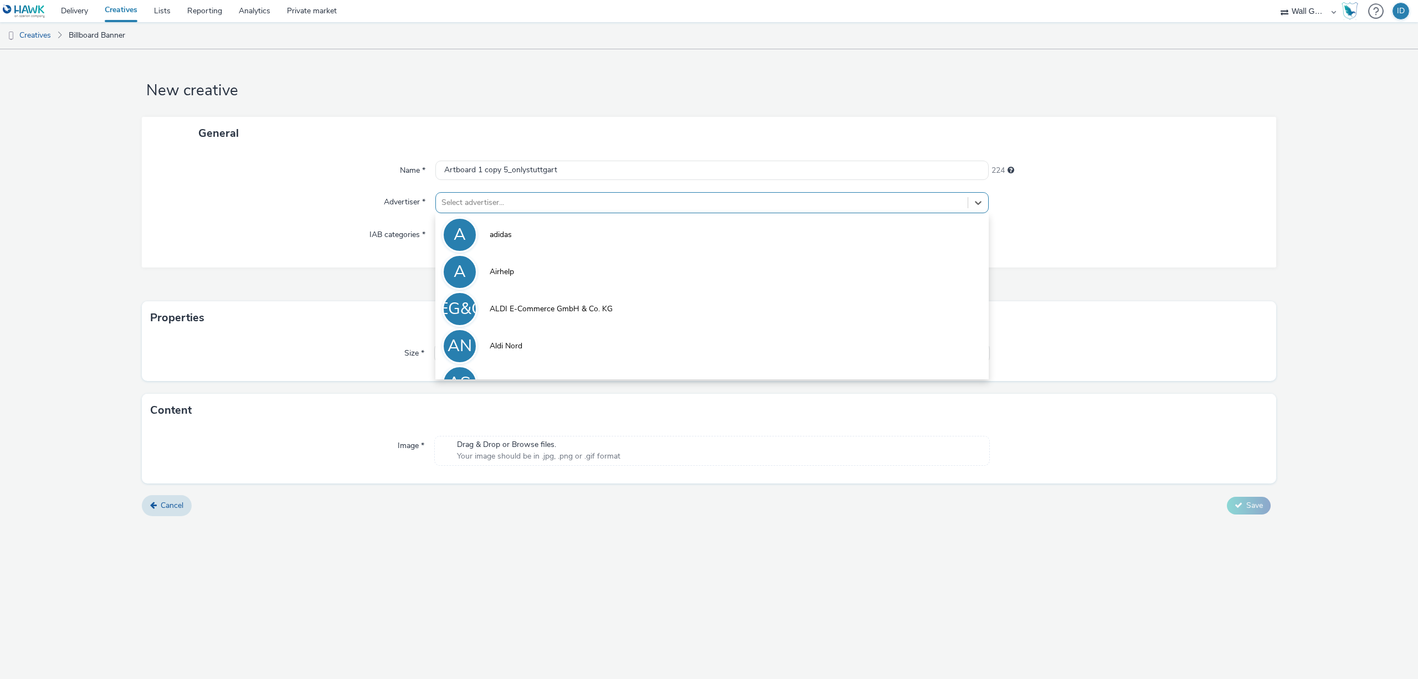
click at [529, 199] on div at bounding box center [702, 202] width 521 height 13
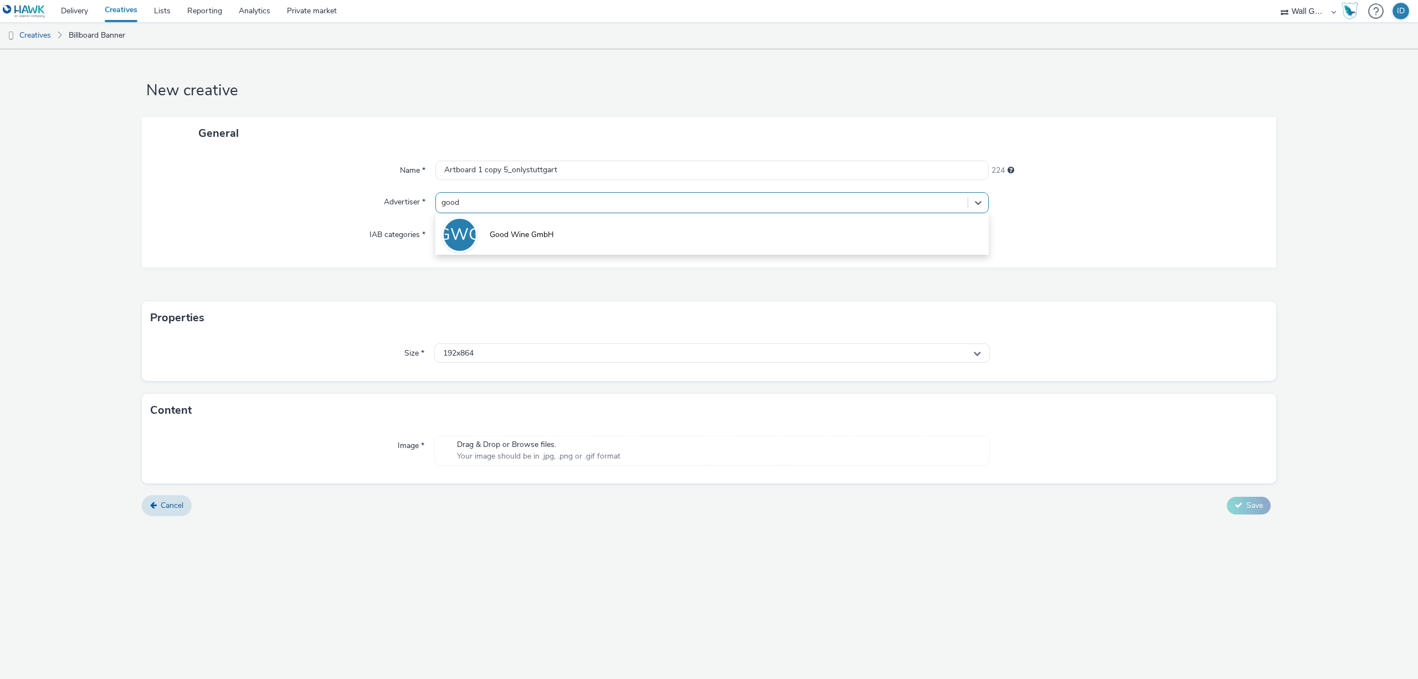
type input "good"
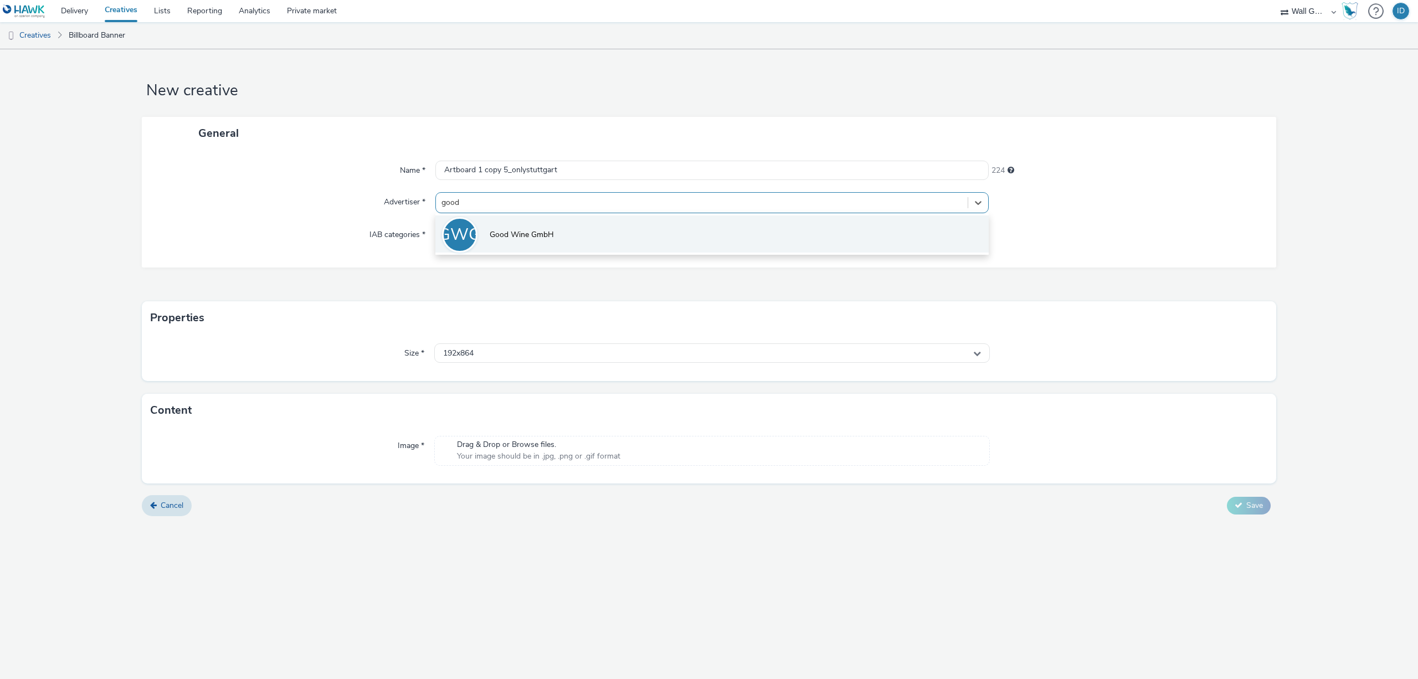
click at [534, 230] on span "Good Wine GmbH" at bounding box center [522, 234] width 64 height 11
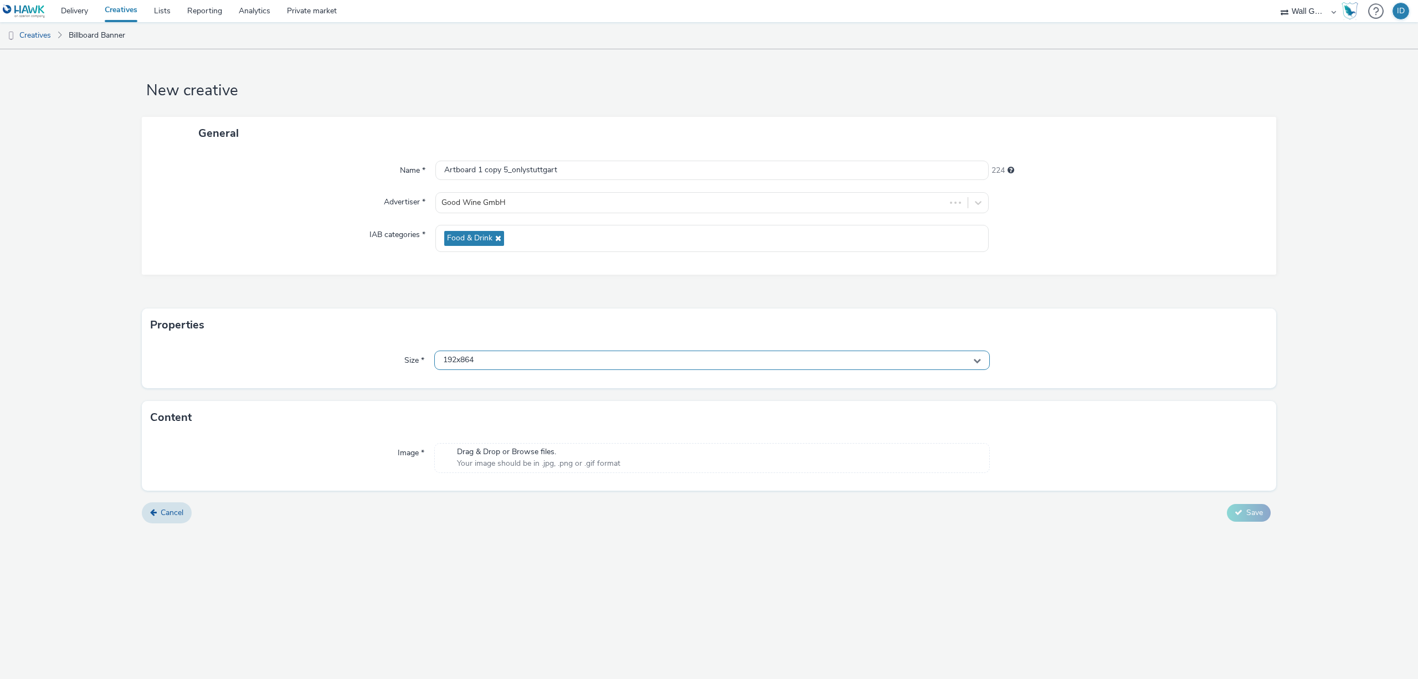
click at [474, 360] on span "192x864" at bounding box center [458, 360] width 30 height 9
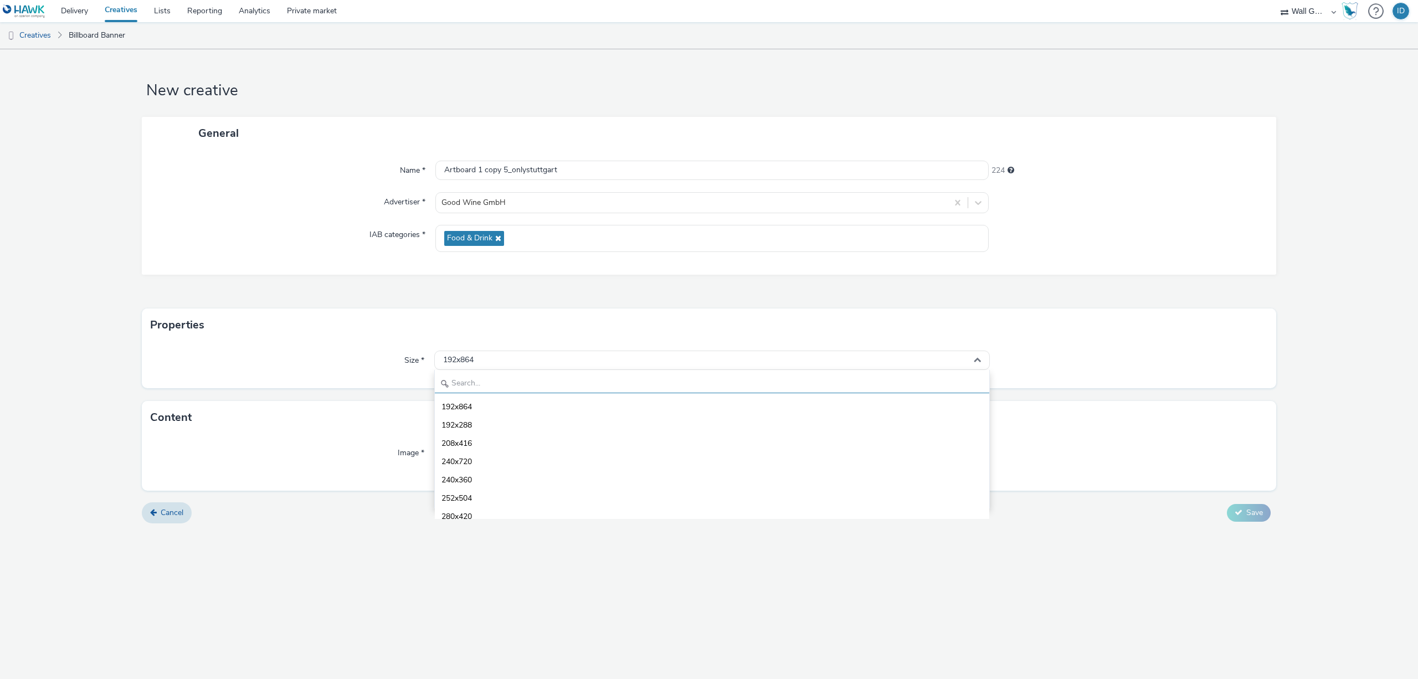
click at [470, 386] on input "text" at bounding box center [712, 383] width 555 height 19
type input "1080"
click at [460, 478] on span "1080x1920 - dooh" at bounding box center [474, 480] width 65 height 11
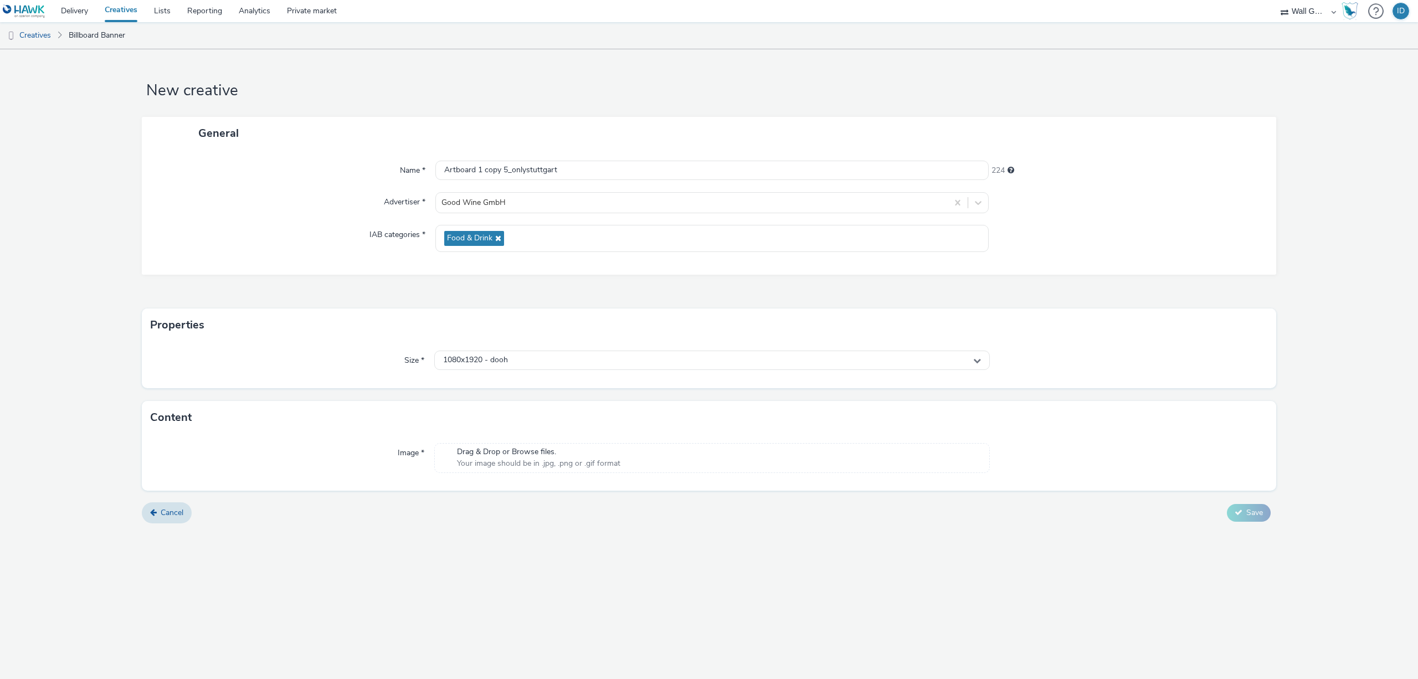
click at [472, 452] on span "Drag & Drop or Browse files." at bounding box center [538, 452] width 163 height 11
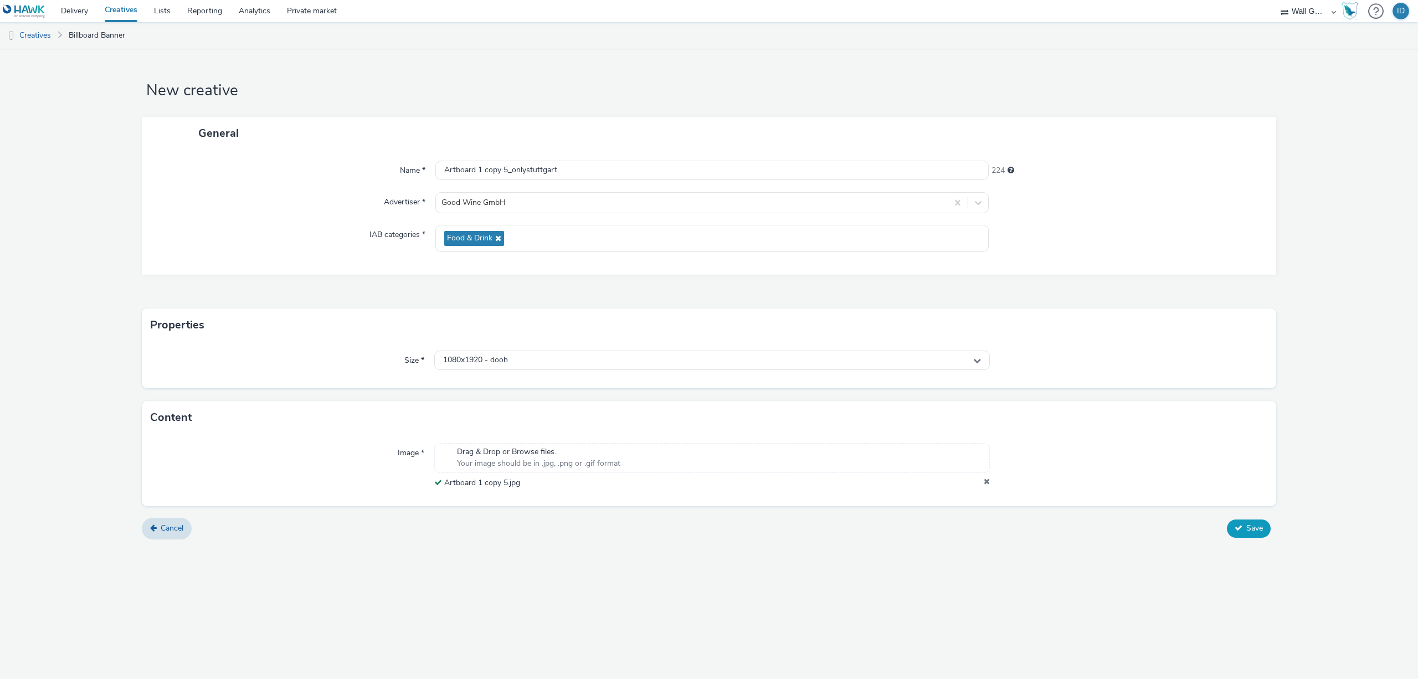
click at [1250, 531] on span "Save" at bounding box center [1255, 528] width 17 height 11
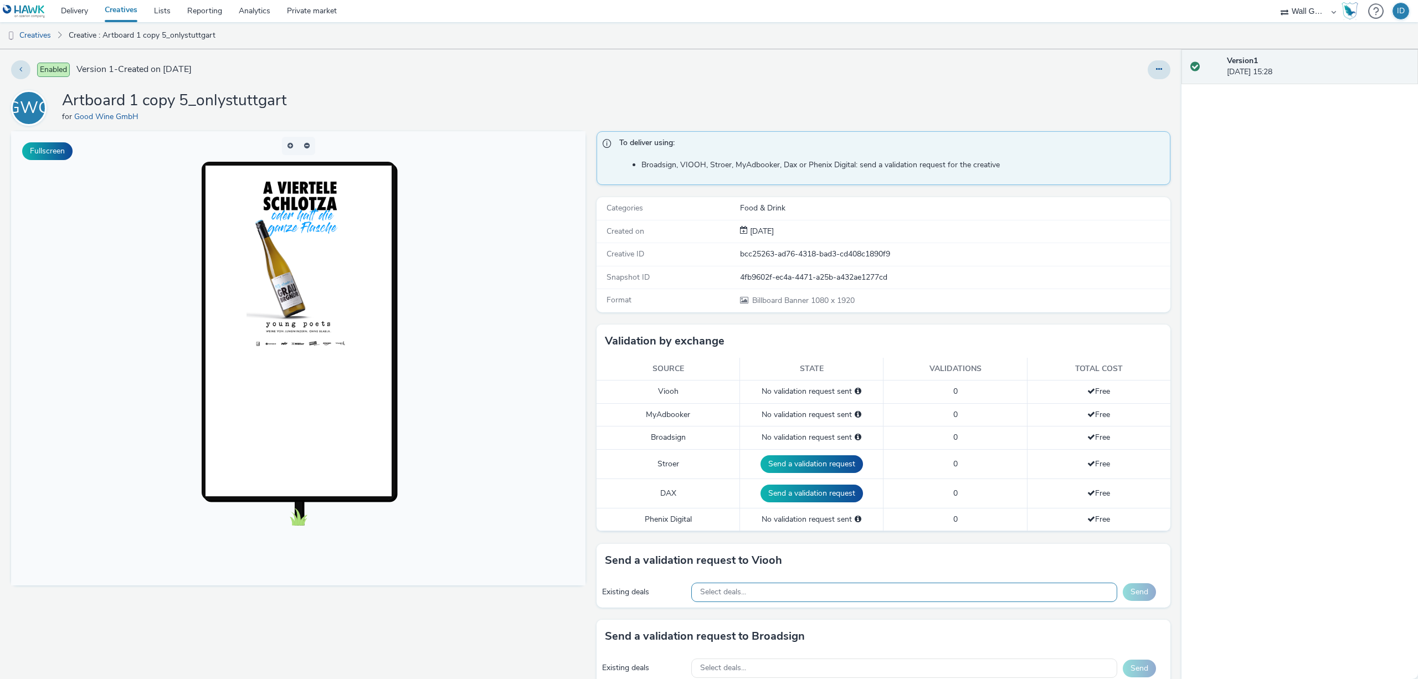
click at [796, 594] on div "Select deals..." at bounding box center [904, 592] width 426 height 19
paste input "VIOOH-JCDECAUX_DE-WsbhtFry7C"
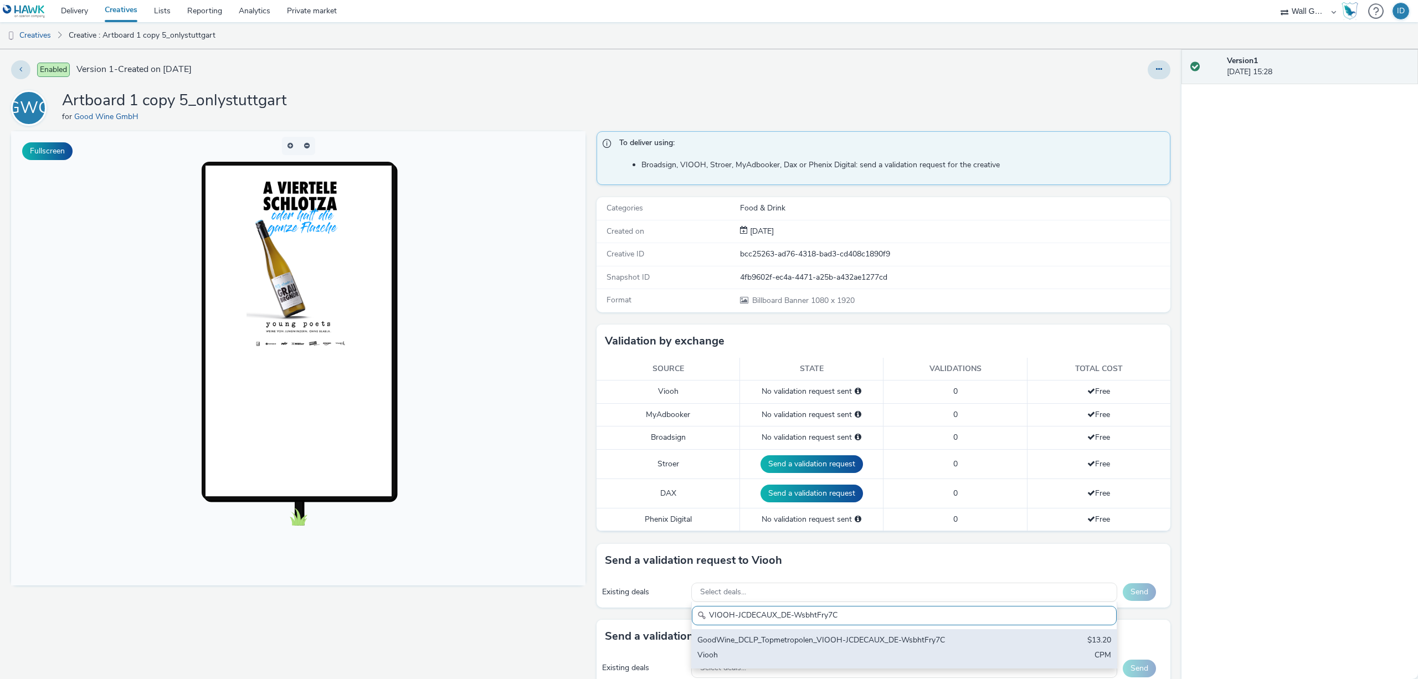
type input "VIOOH-JCDECAUX_DE-WsbhtFry7C"
click at [785, 638] on div "GoodWine_DCLP_Topmetropolen_VIOOH-JCDECAUX_DE-WsbhtFry7C" at bounding box center [835, 641] width 274 height 13
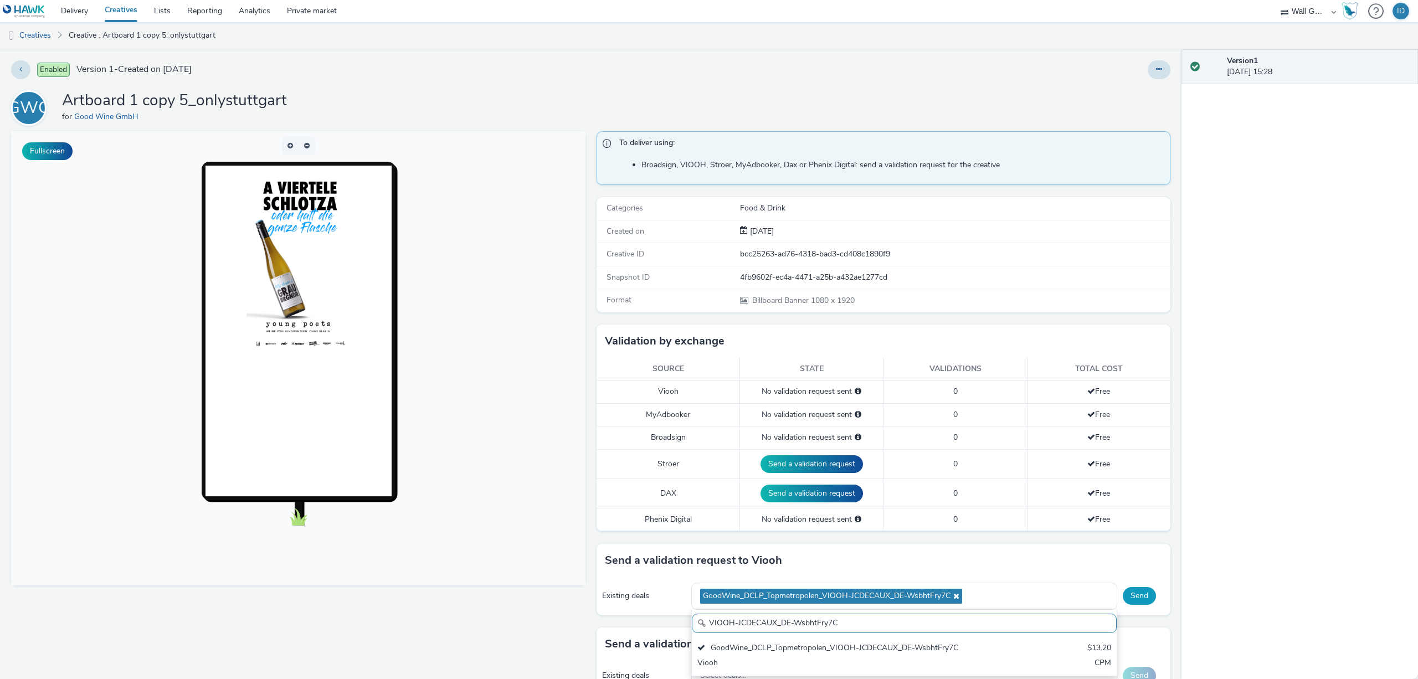
click at [1125, 595] on button "Send" at bounding box center [1139, 596] width 33 height 18
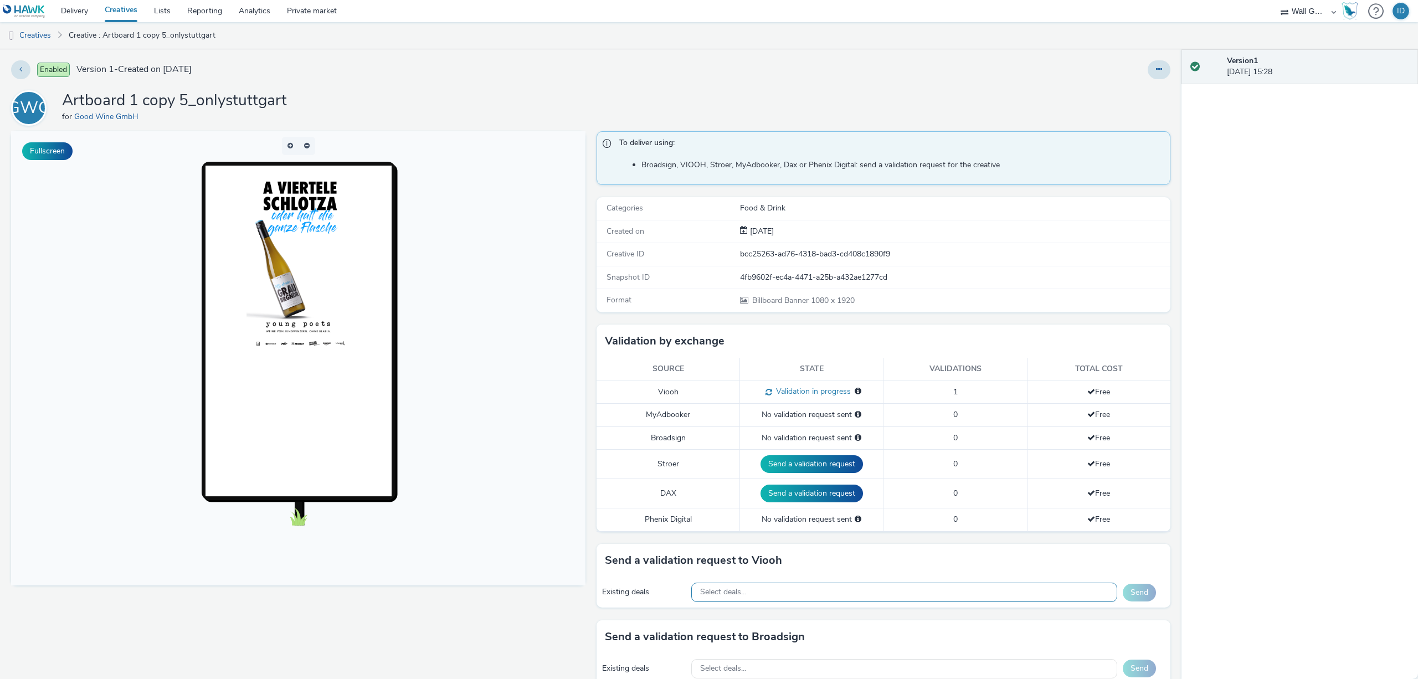
click at [945, 589] on div "Select deals..." at bounding box center [904, 592] width 426 height 19
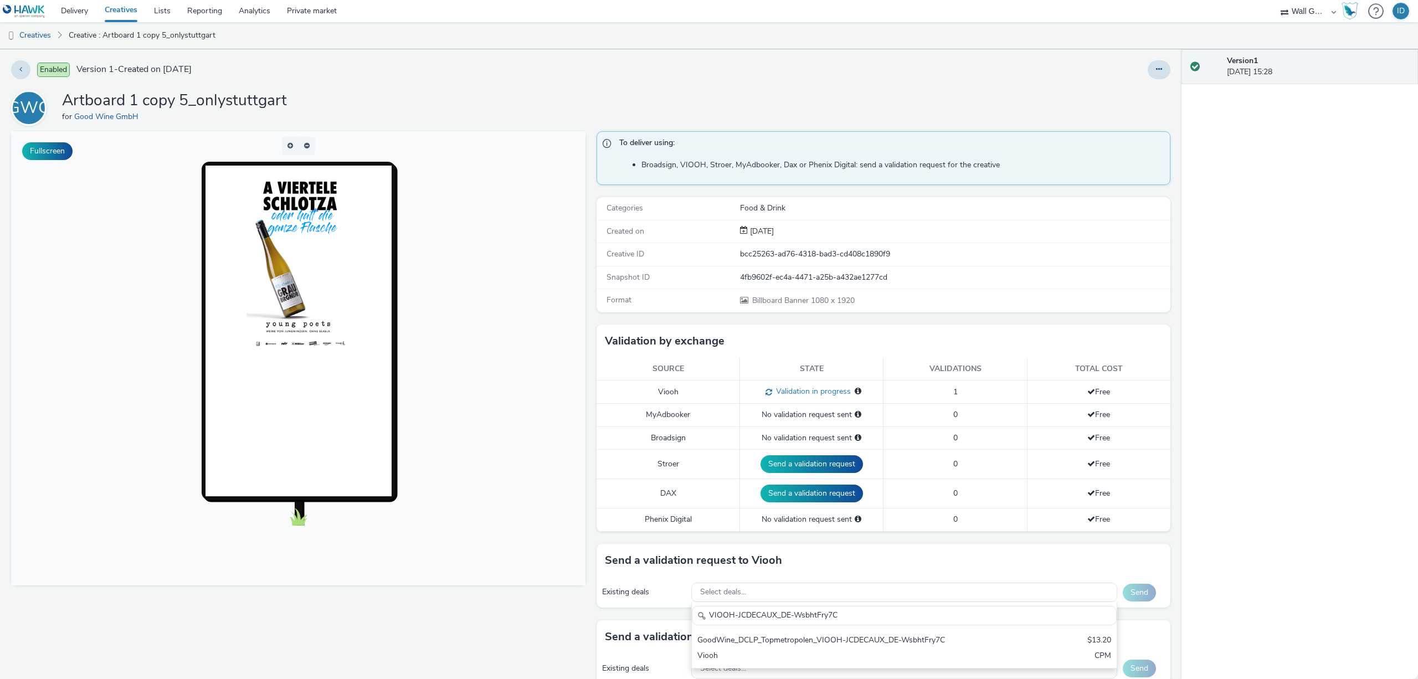
type input "VIOOH-JCDECAUX_DE-WsbhtFry7C"
click at [493, 247] on body at bounding box center [298, 358] width 575 height 454
click at [25, 37] on link "Creatives" at bounding box center [28, 35] width 57 height 27
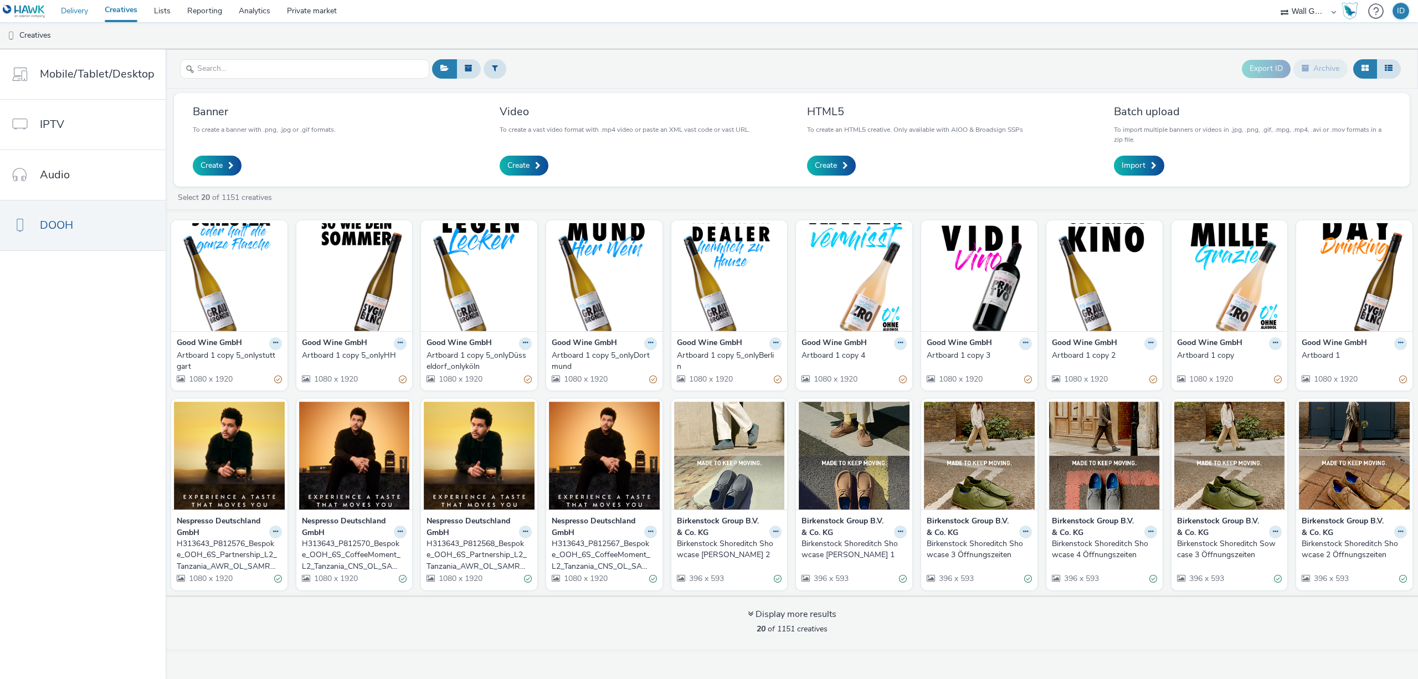
click at [74, 14] on link "Delivery" at bounding box center [75, 11] width 44 height 22
